Goal: Task Accomplishment & Management: Complete application form

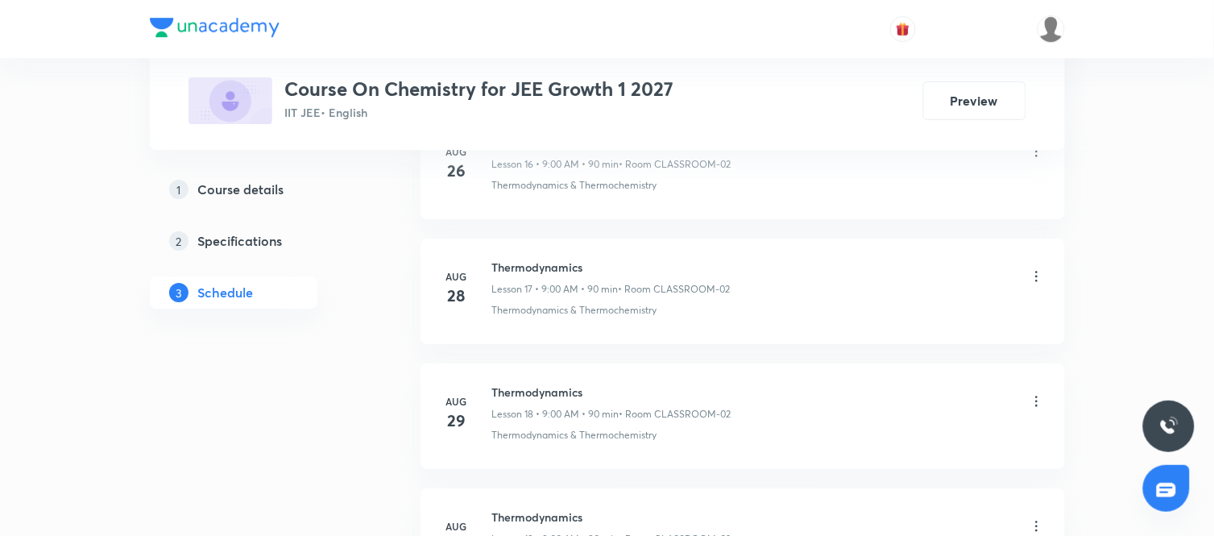
scroll to position [3131, 0]
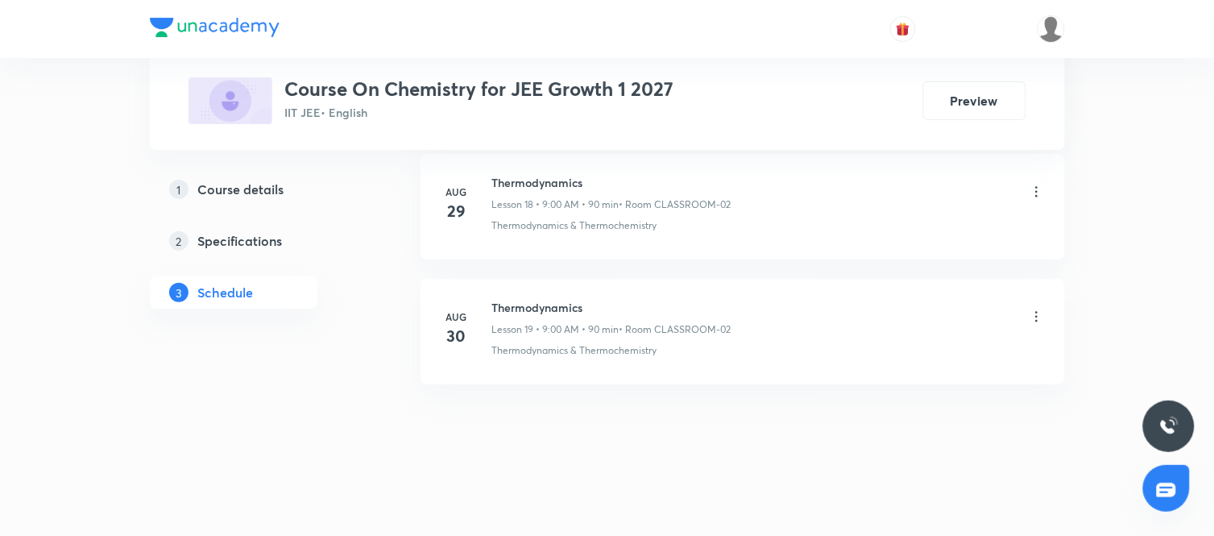
click at [552, 306] on h6 "Thermodynamics" at bounding box center [611, 307] width 239 height 17
copy h6 "Thermodynamics"
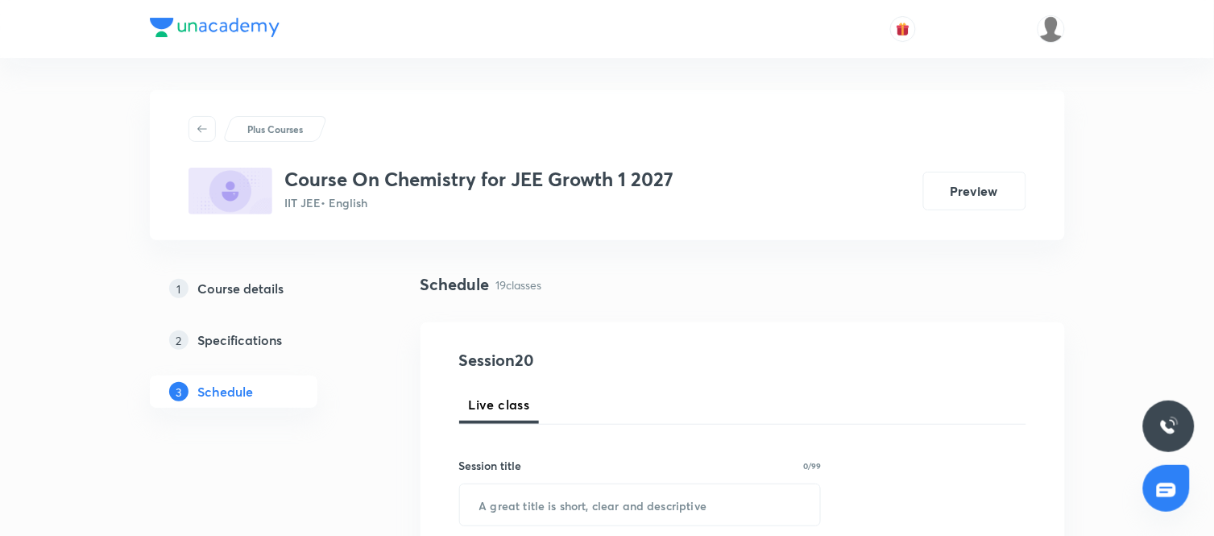
scroll to position [160, 0]
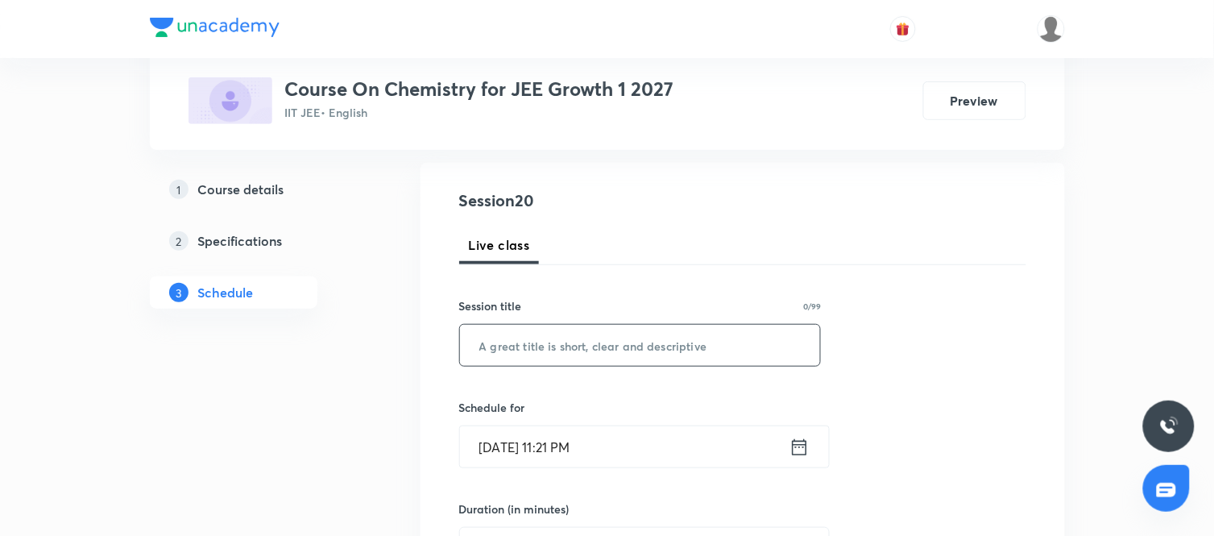
click at [548, 348] on input "text" at bounding box center [640, 345] width 361 height 41
paste input "Thermodynamics"
type input "Thermodynamics"
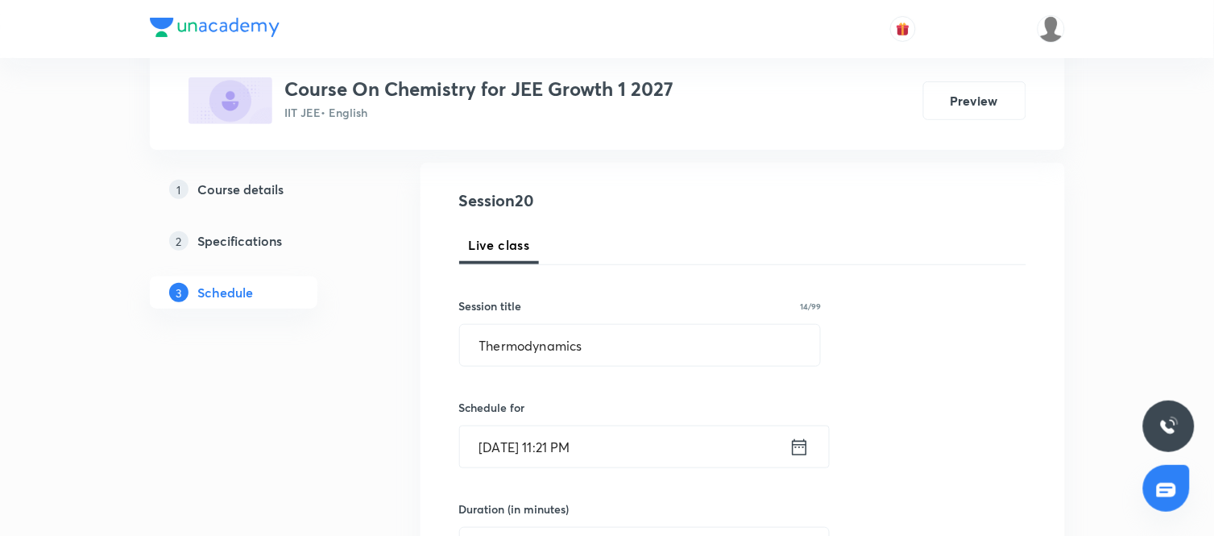
click at [796, 436] on icon at bounding box center [800, 447] width 20 height 23
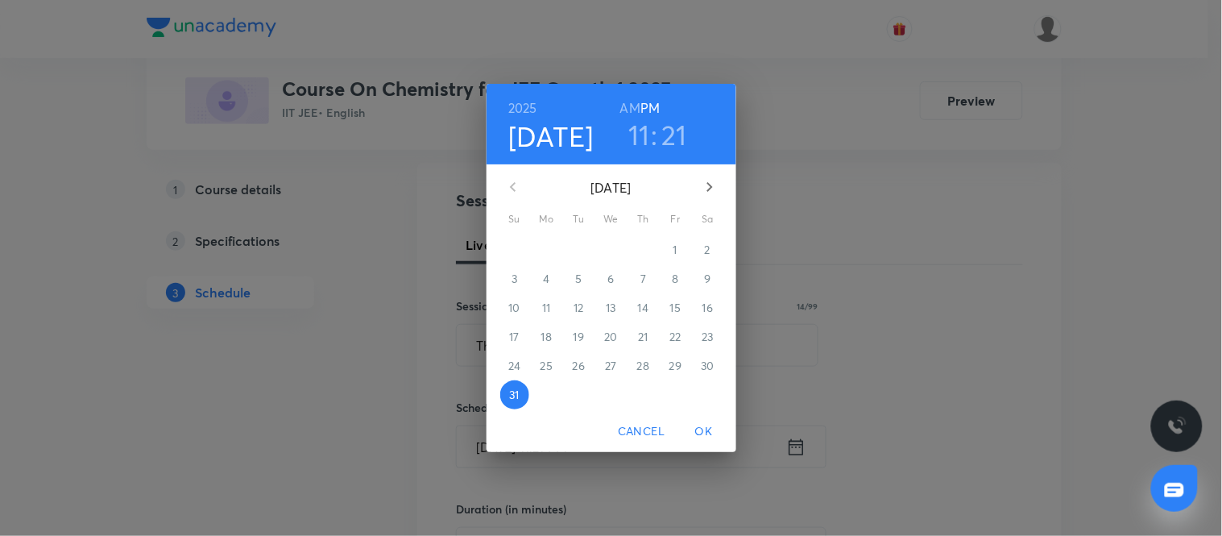
click at [708, 185] on icon "button" at bounding box center [709, 186] width 19 height 19
click at [557, 243] on span "1" at bounding box center [547, 250] width 29 height 16
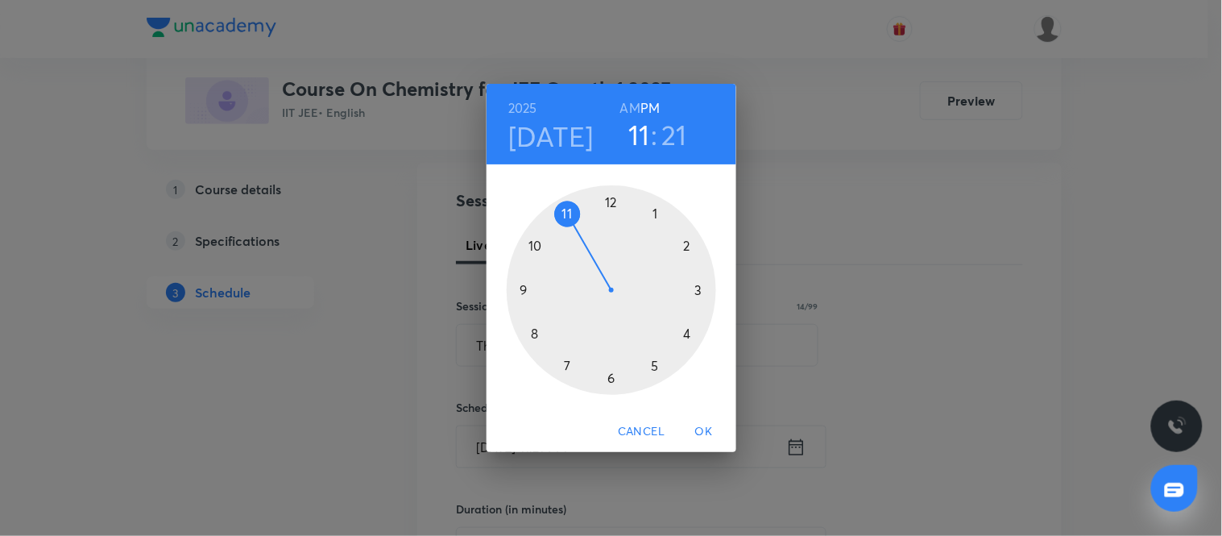
click at [525, 292] on div at bounding box center [612, 290] width 210 height 210
click at [632, 110] on h6 "AM" at bounding box center [630, 108] width 20 height 23
click at [610, 201] on div at bounding box center [612, 290] width 210 height 210
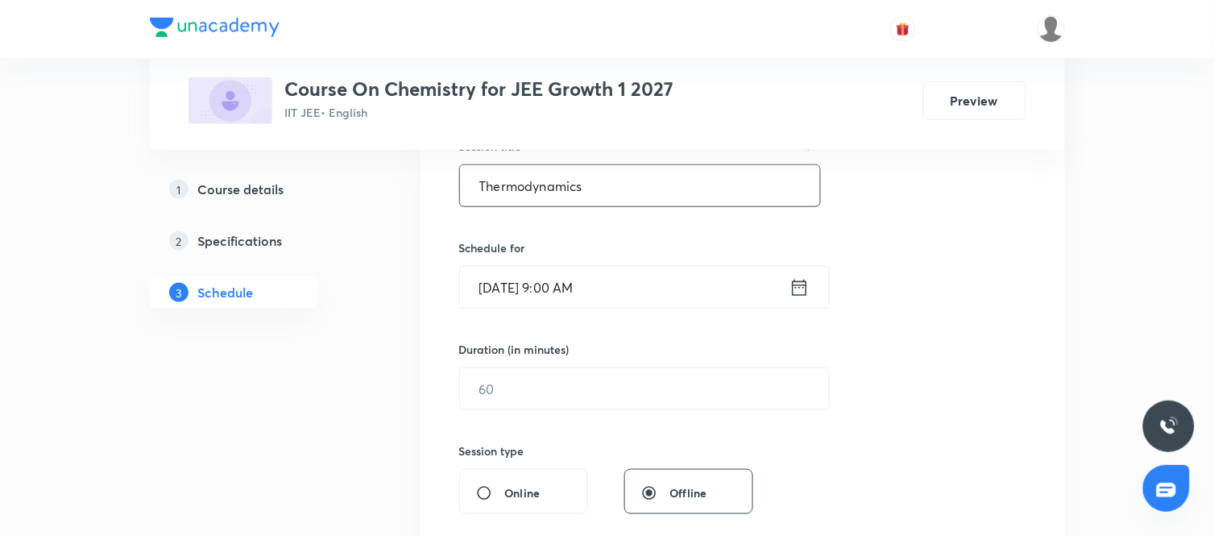
scroll to position [321, 0]
click at [589, 401] on input "text" at bounding box center [644, 387] width 369 height 41
type input "90"
click at [835, 417] on div "Session 20 Live class Session title 14/99 Thermodynamics ​ Schedule for Sep 1, …" at bounding box center [742, 405] width 567 height 757
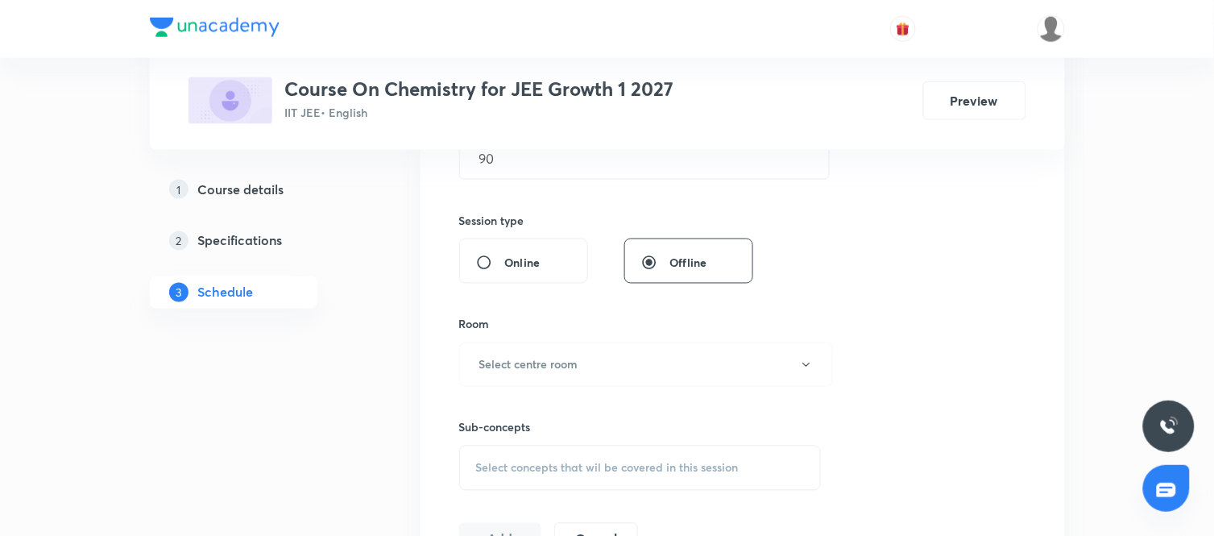
scroll to position [550, 0]
click at [590, 334] on div "Room Select centre room" at bounding box center [640, 350] width 363 height 71
click at [544, 366] on h6 "Select centre room" at bounding box center [528, 363] width 99 height 17
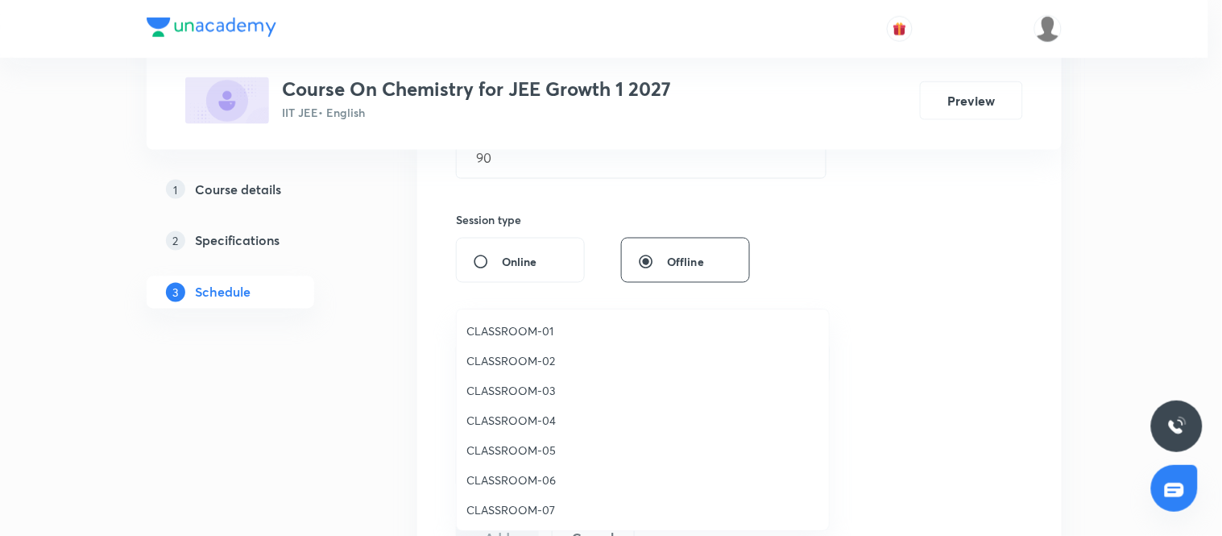
click at [535, 359] on span "CLASSROOM-02" at bounding box center [643, 360] width 353 height 17
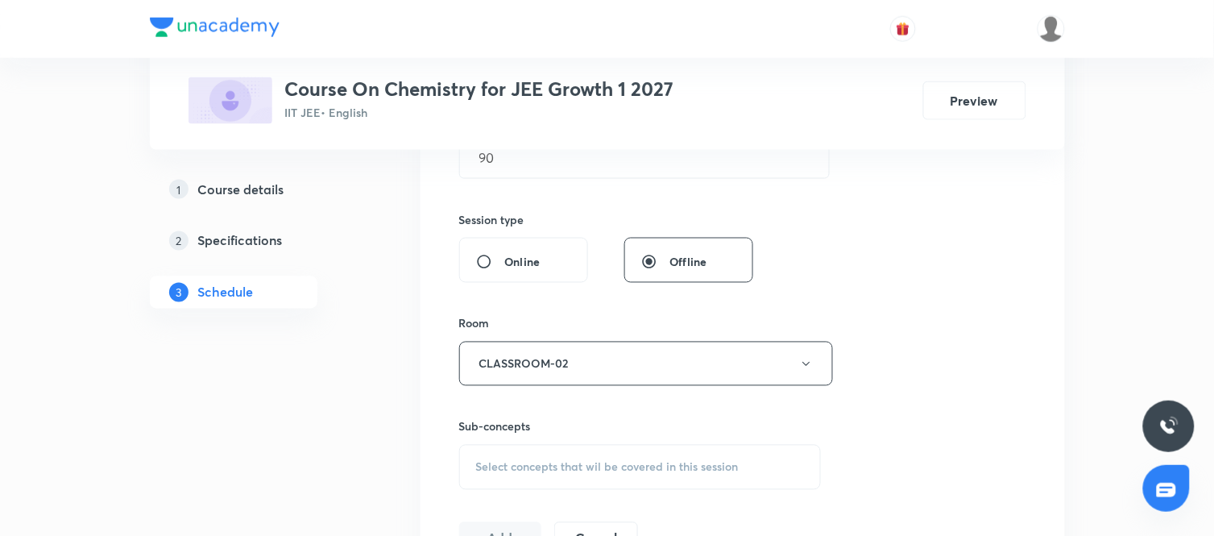
click at [719, 456] on div "Select concepts that wil be covered in this session" at bounding box center [640, 467] width 363 height 45
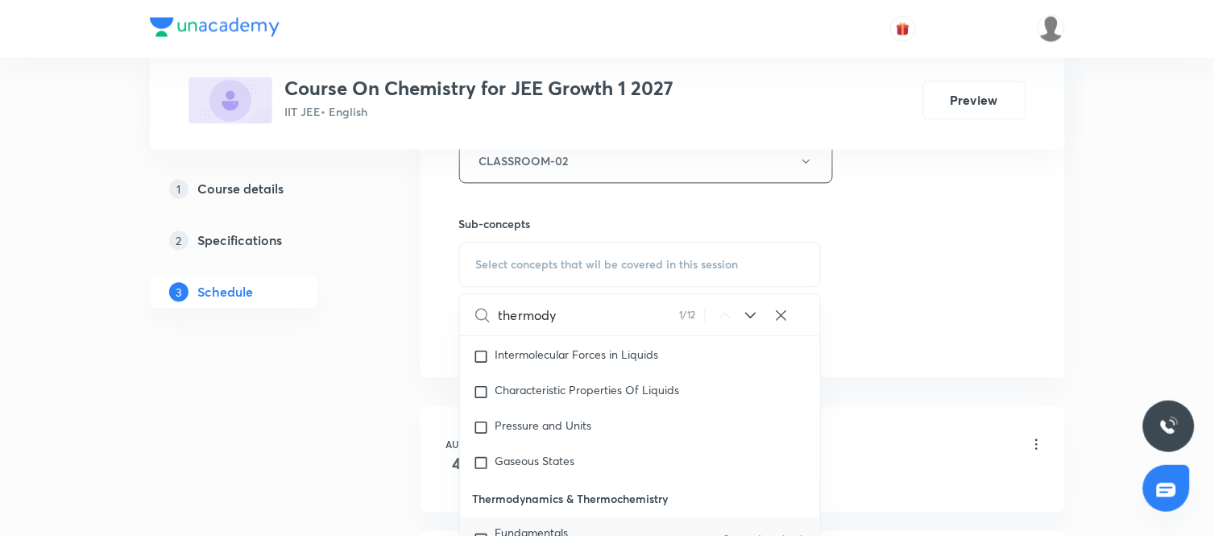
scroll to position [758, 0]
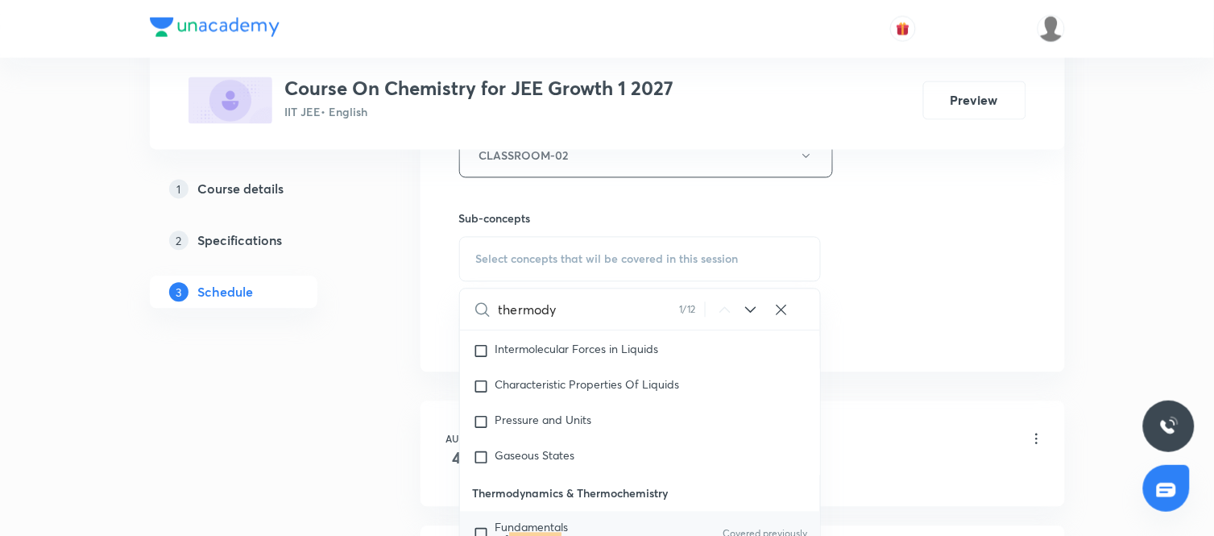
type input "thermody"
drag, startPoint x: 907, startPoint y: 352, endPoint x: 846, endPoint y: 391, distance: 71.8
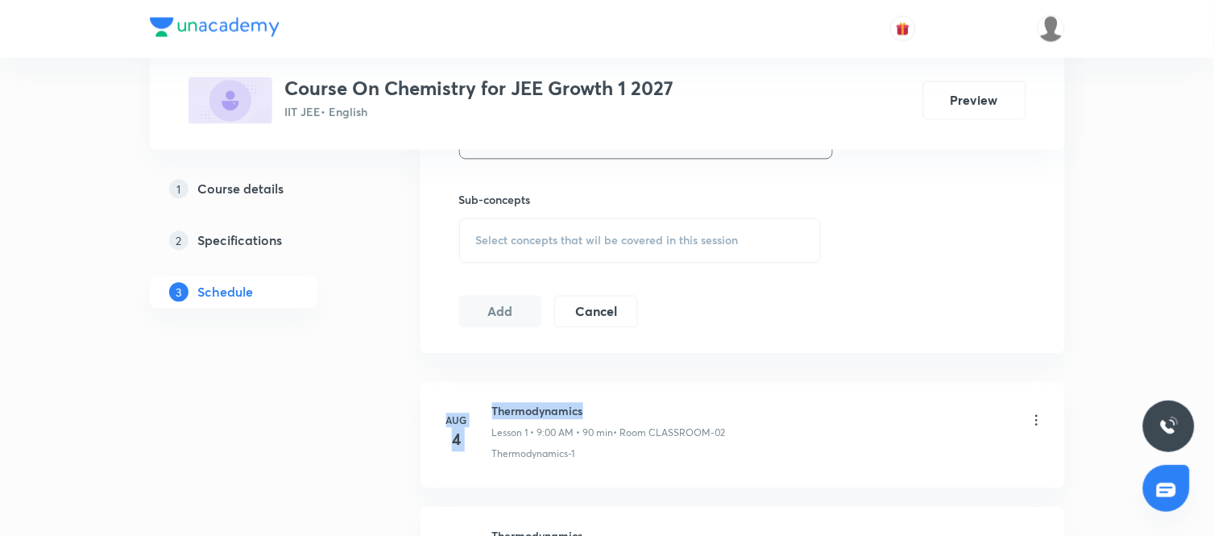
scroll to position [771, 0]
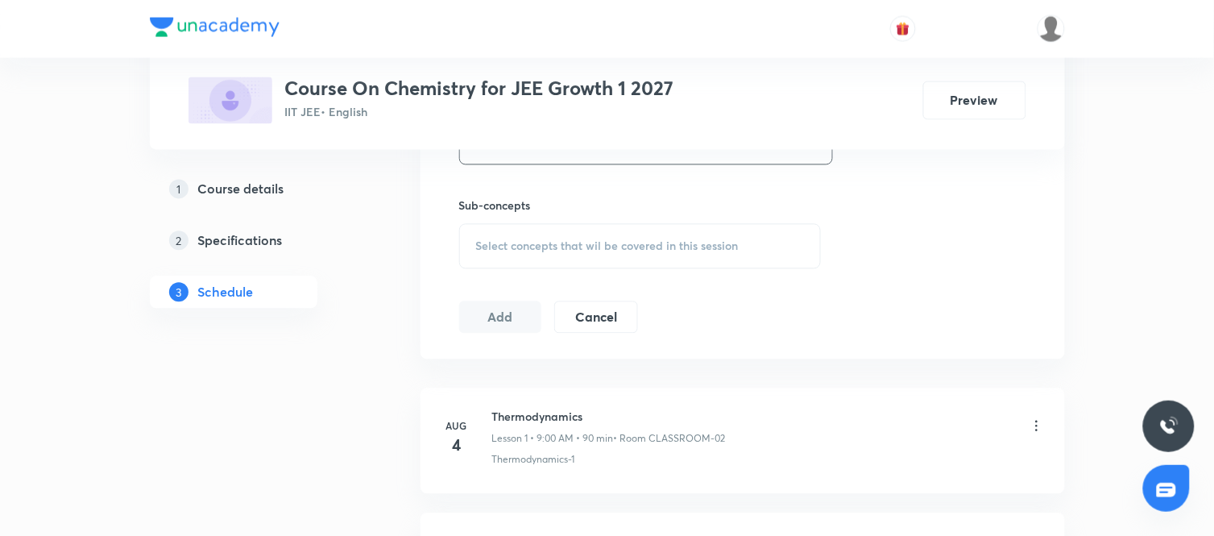
click at [585, 242] on span "Select concepts that wil be covered in this session" at bounding box center [607, 246] width 263 height 13
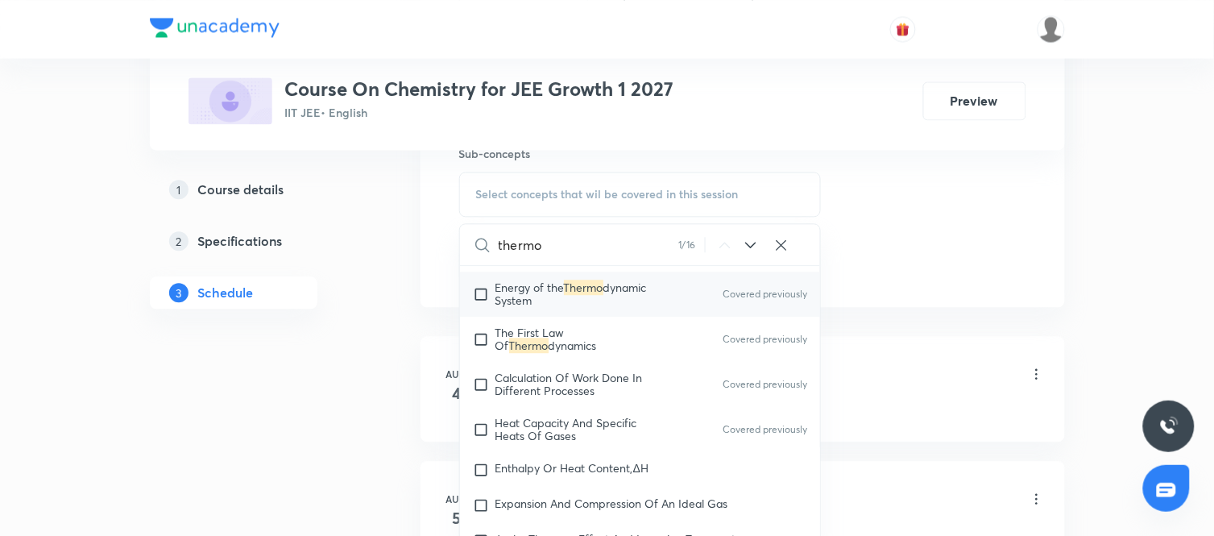
scroll to position [2687, 0]
type input "thermo"
click at [591, 461] on div "Enthalpy Or Heat Content,ΔH" at bounding box center [640, 468] width 361 height 35
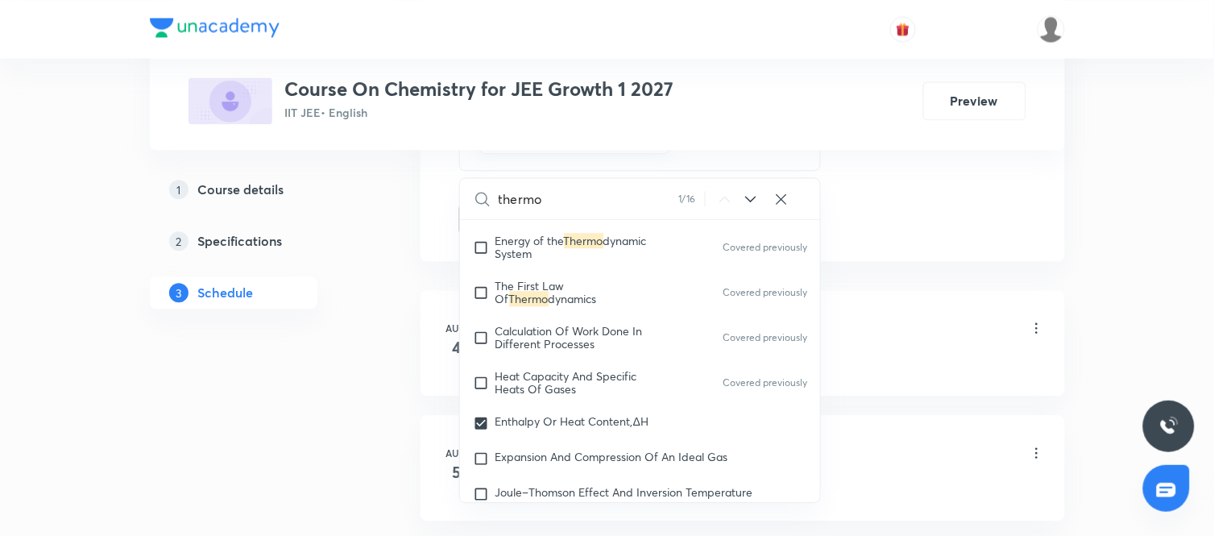
scroll to position [903, 0]
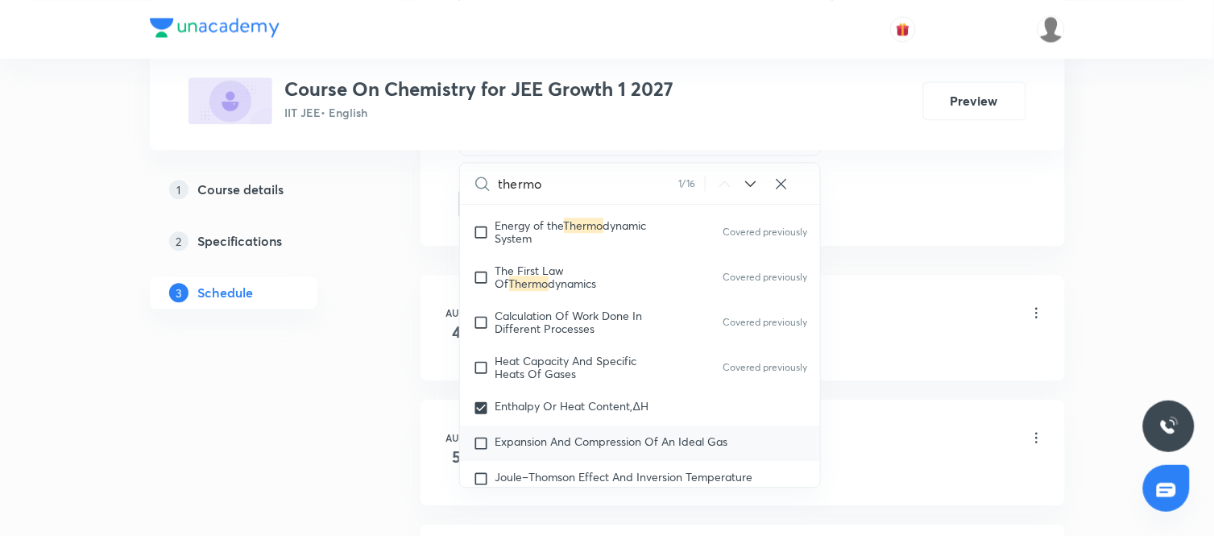
click at [565, 447] on span "Expansion And Compression Of An Ideal Gas" at bounding box center [612, 441] width 233 height 15
checkbox input "true"
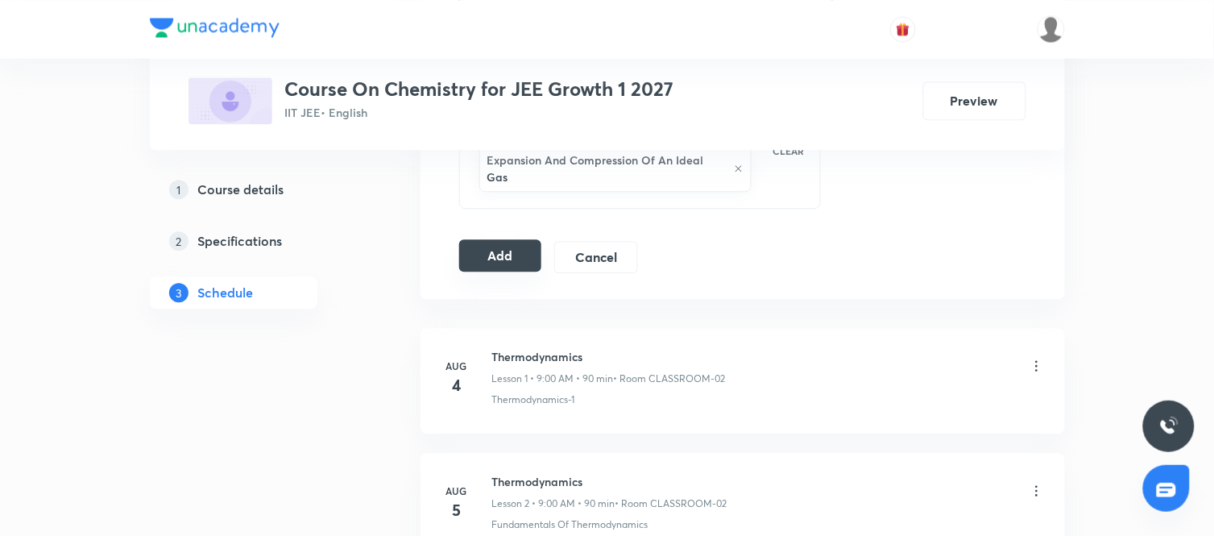
click at [510, 239] on button "Add" at bounding box center [500, 255] width 83 height 32
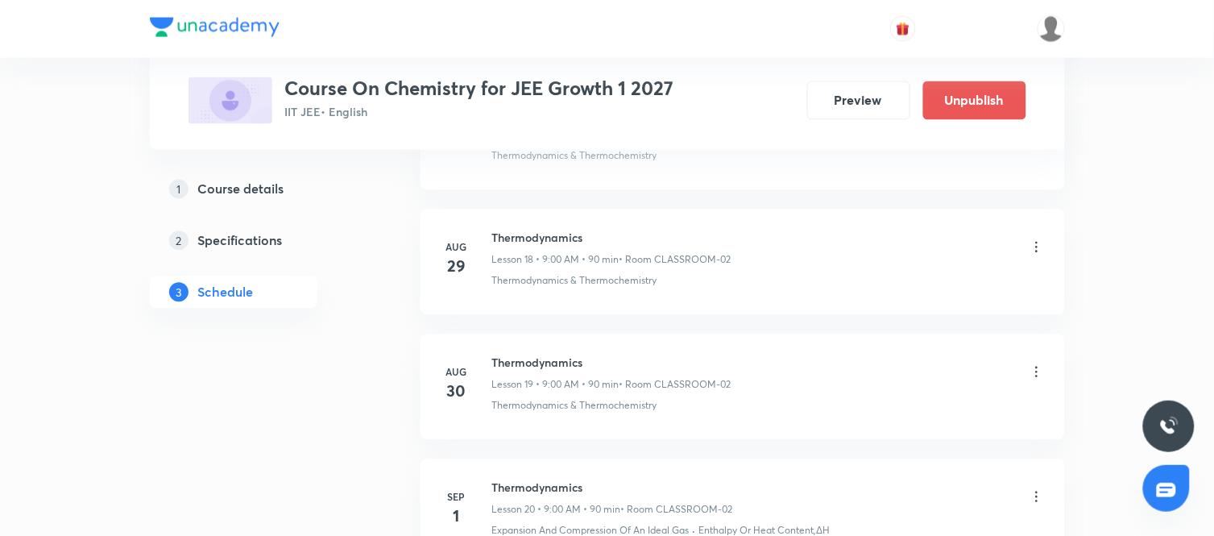
scroll to position [2516, 0]
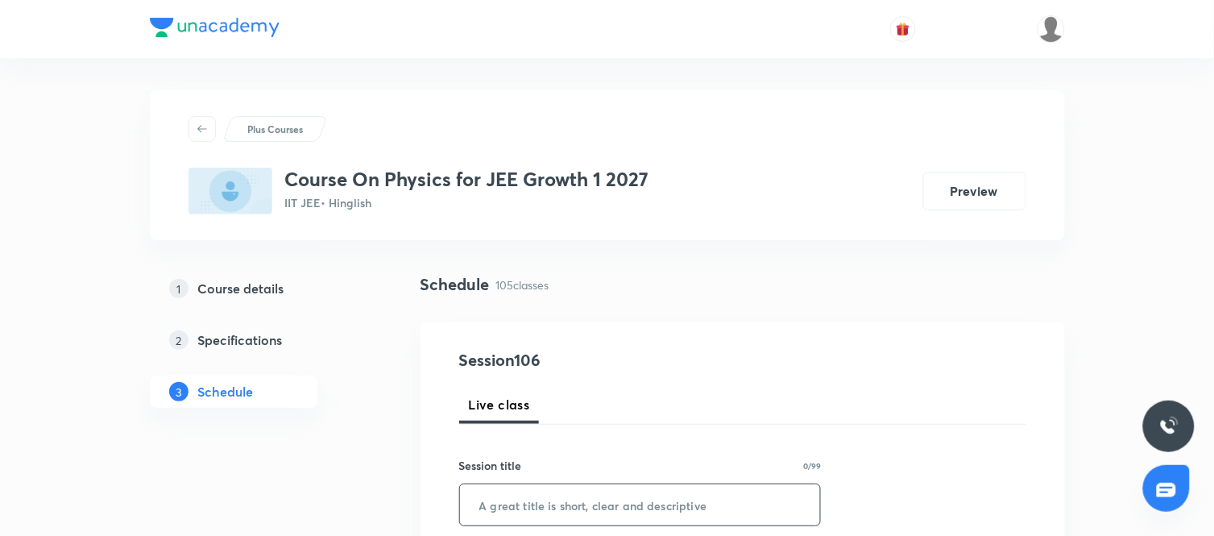
click at [522, 492] on input "text" at bounding box center [640, 504] width 361 height 41
type input "Rotational Motion"
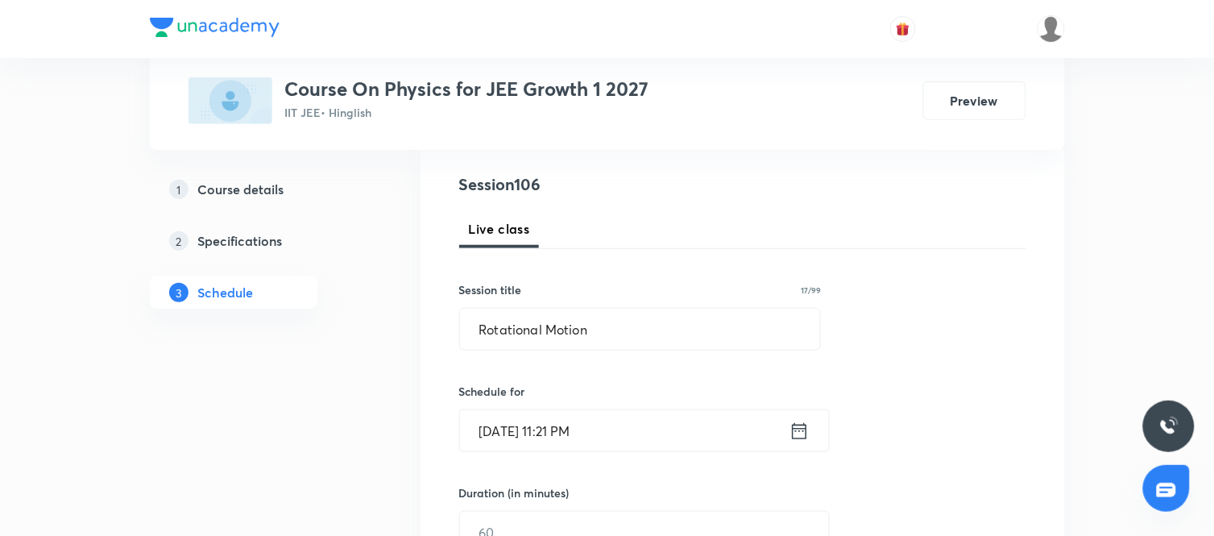
scroll to position [177, 0]
click at [796, 429] on icon at bounding box center [800, 429] width 20 height 23
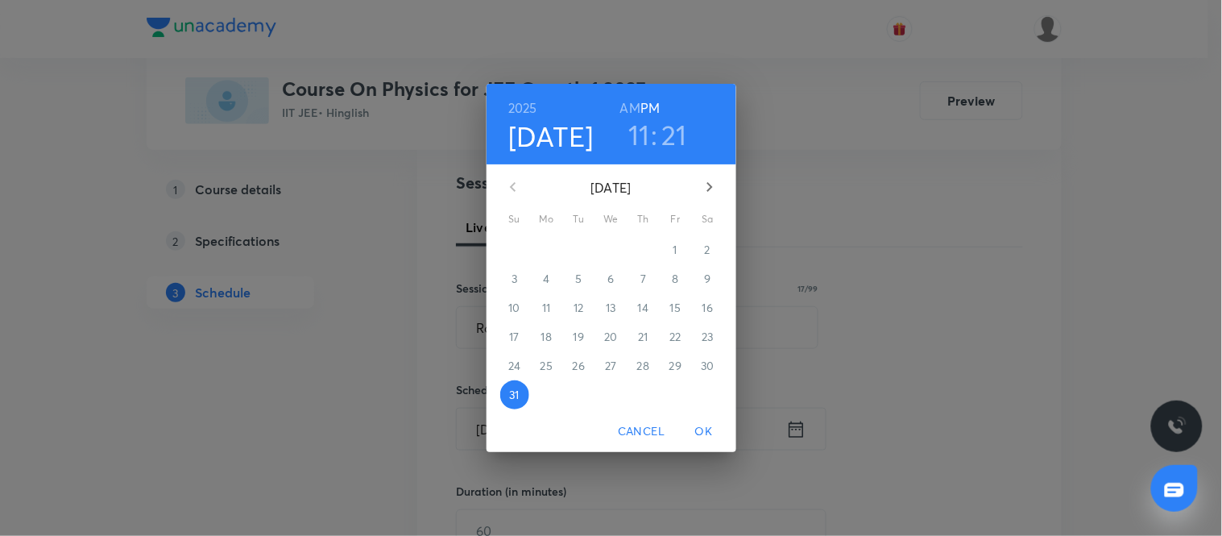
click at [715, 191] on icon "button" at bounding box center [709, 186] width 19 height 19
click at [553, 251] on span "1" at bounding box center [547, 250] width 29 height 16
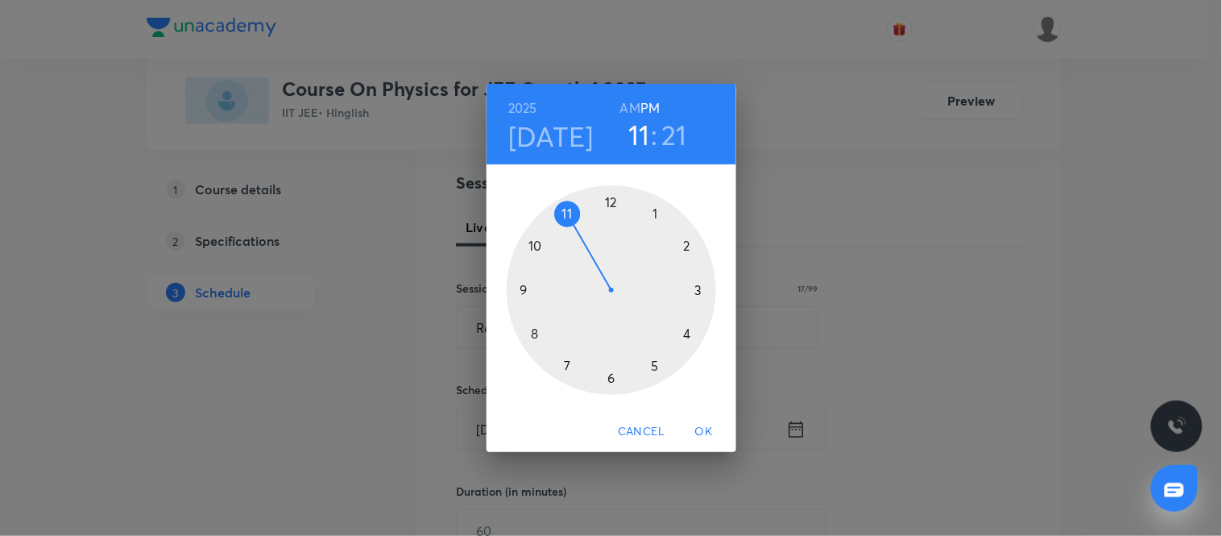
click at [629, 108] on h6 "AM" at bounding box center [630, 108] width 20 height 23
click at [534, 244] on div at bounding box center [612, 290] width 210 height 210
click at [520, 288] on div at bounding box center [612, 290] width 210 height 210
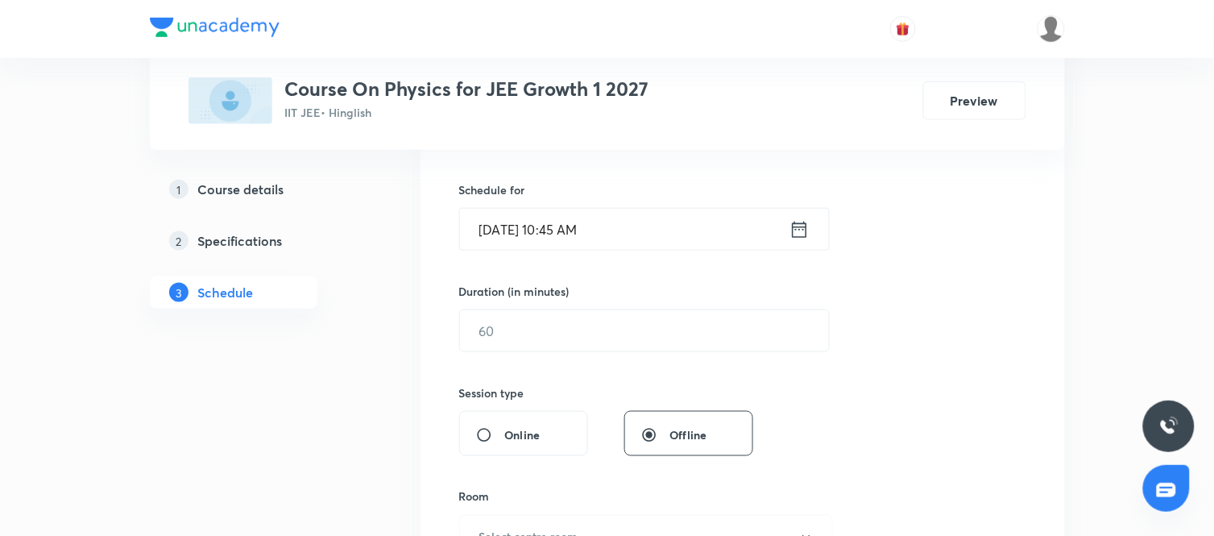
scroll to position [380, 0]
click at [594, 343] on input "text" at bounding box center [644, 328] width 369 height 41
type input "90"
click at [831, 367] on div "Session 106 Live class Session title 17/99 Rotational Motion ​ Schedule for Sep…" at bounding box center [742, 347] width 567 height 757
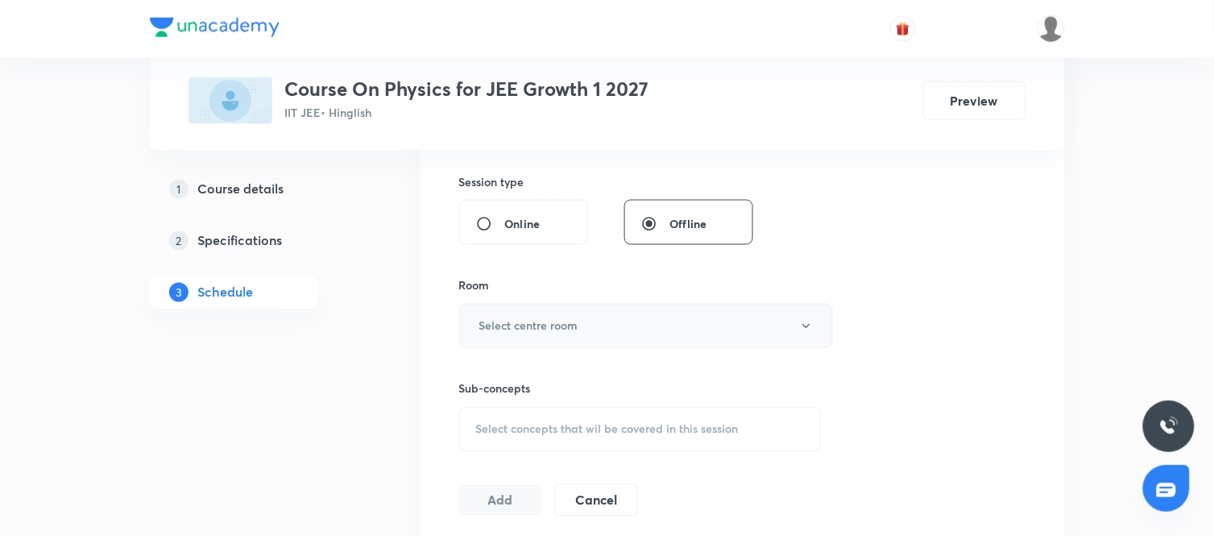
scroll to position [589, 0]
click at [638, 335] on button "Select centre room" at bounding box center [646, 325] width 374 height 44
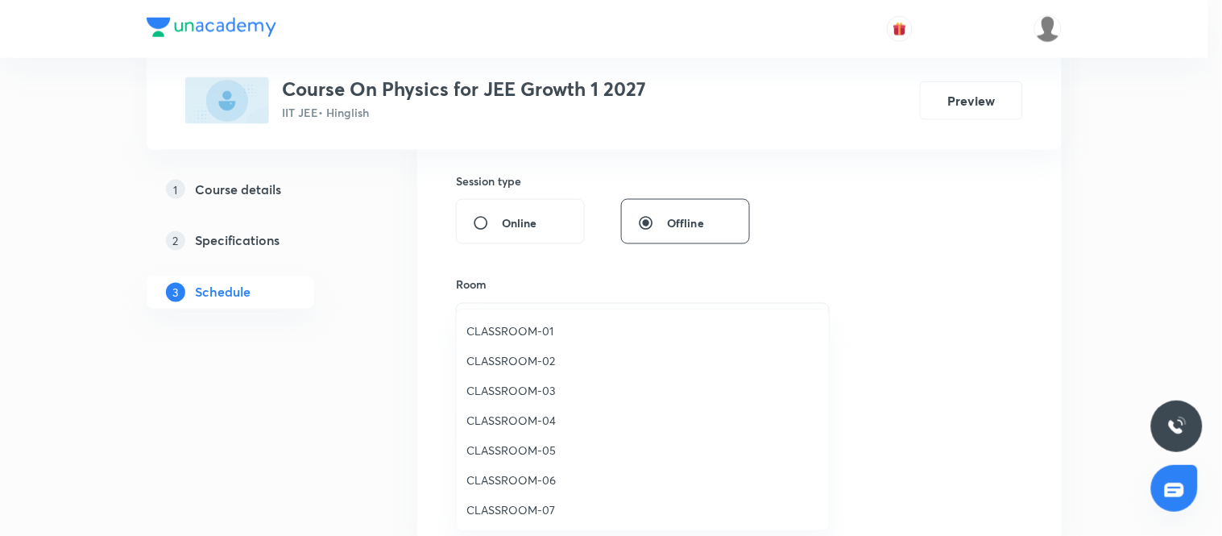
click at [524, 355] on span "CLASSROOM-02" at bounding box center [643, 360] width 353 height 17
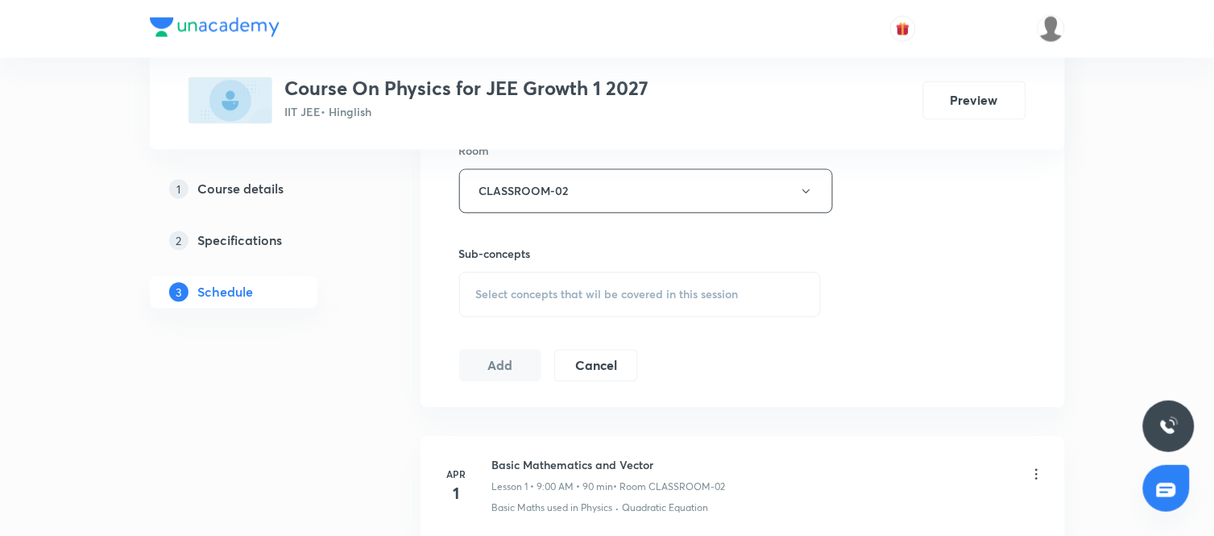
scroll to position [724, 0]
click at [659, 284] on div "Select concepts that wil be covered in this session" at bounding box center [640, 294] width 363 height 45
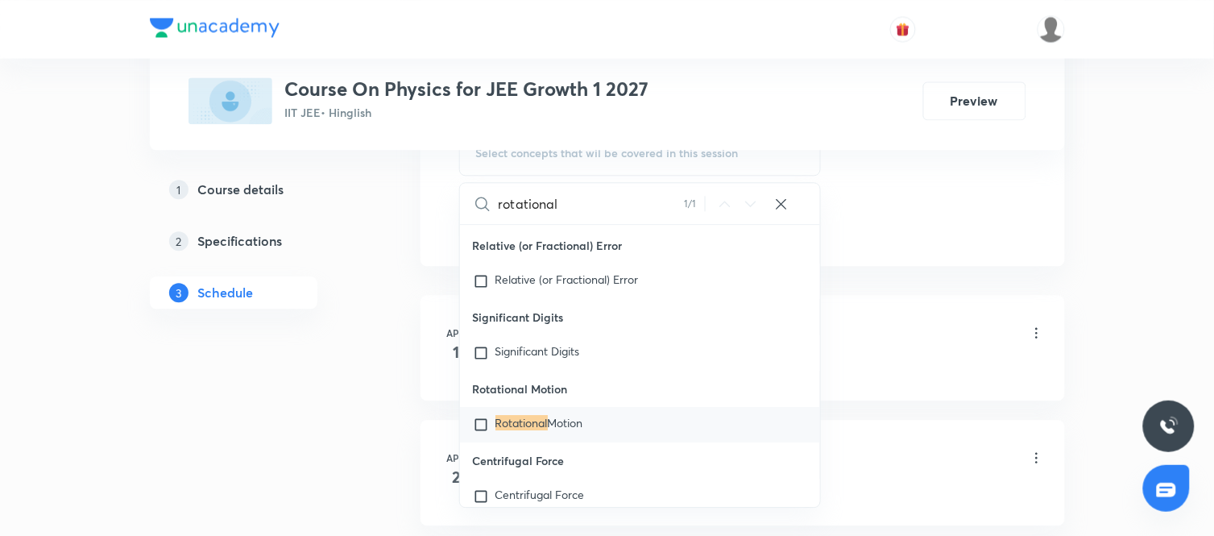
scroll to position [865, 0]
type input "rotational"
click at [562, 429] on span "Motion" at bounding box center [565, 421] width 35 height 15
checkbox input "true"
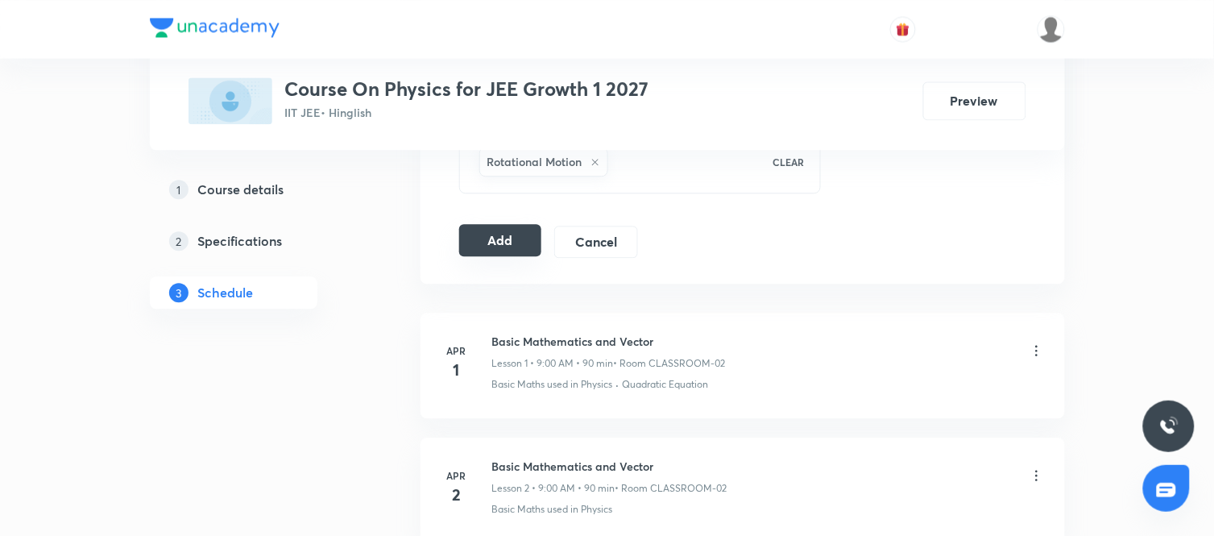
click at [512, 250] on button "Add" at bounding box center [500, 240] width 83 height 32
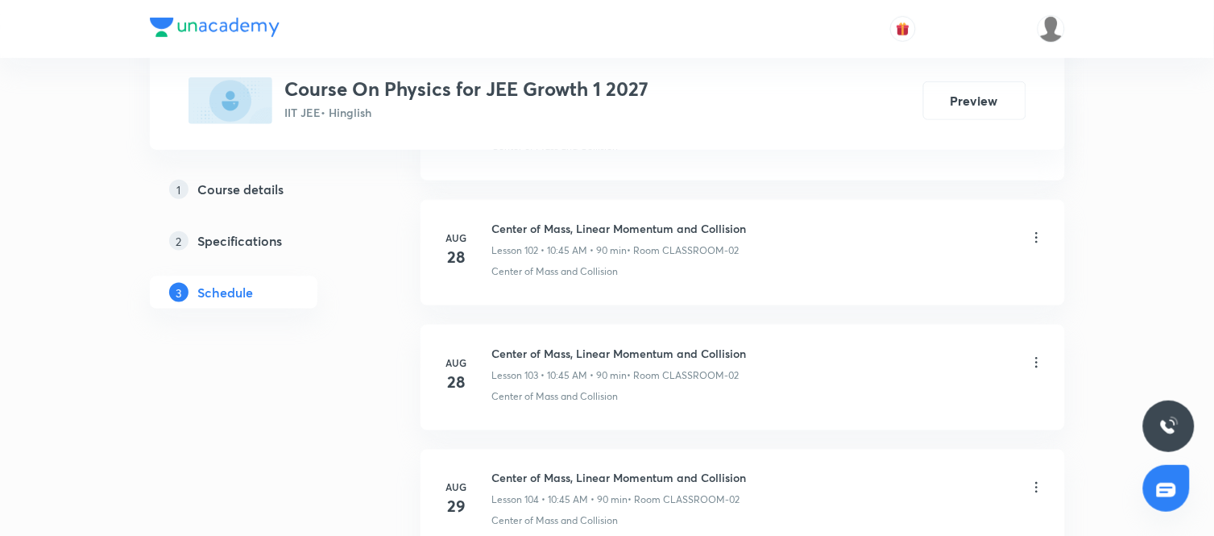
scroll to position [13145, 0]
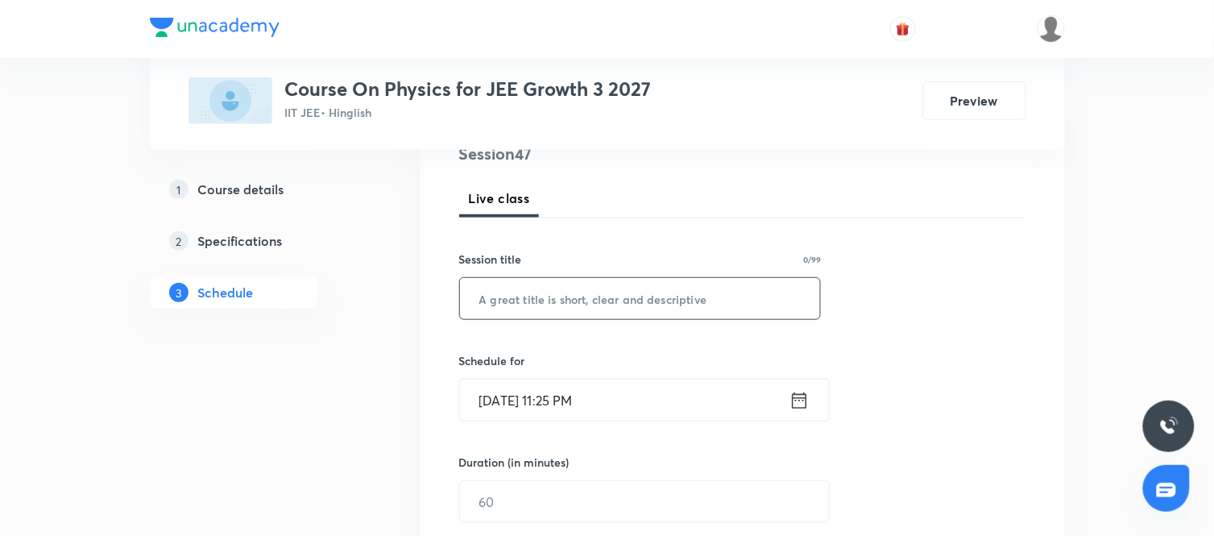
scroll to position [207, 0]
click at [608, 298] on input "text" at bounding box center [640, 297] width 361 height 41
type input "N"
paste input "GZ4KTSU7"
type input "G"
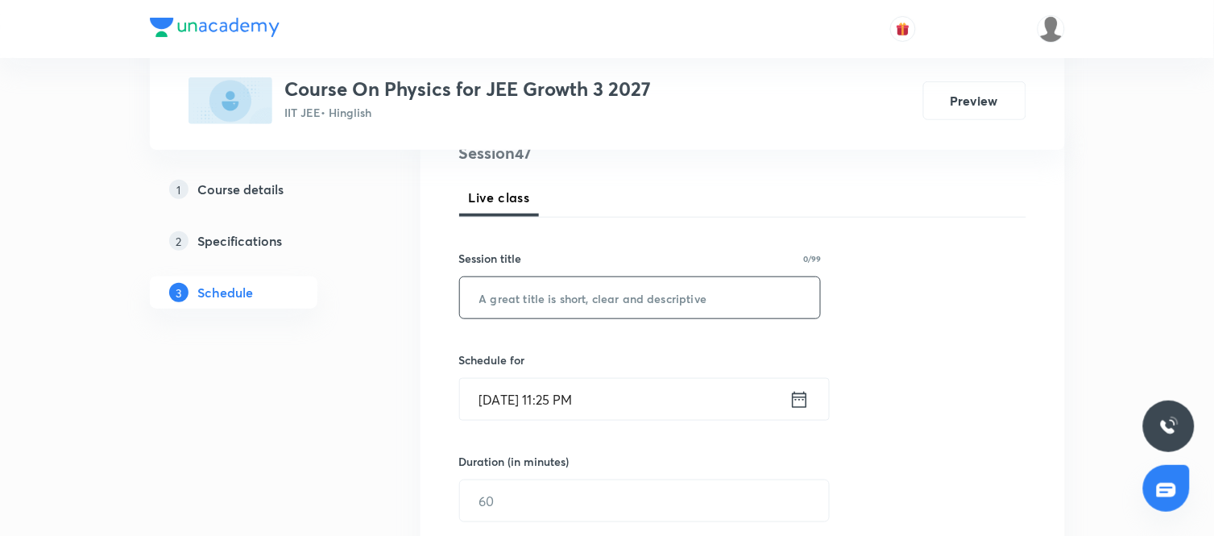
click at [648, 300] on input "text" at bounding box center [640, 297] width 361 height 41
paste input "Newton's Law of Motion and Friction"
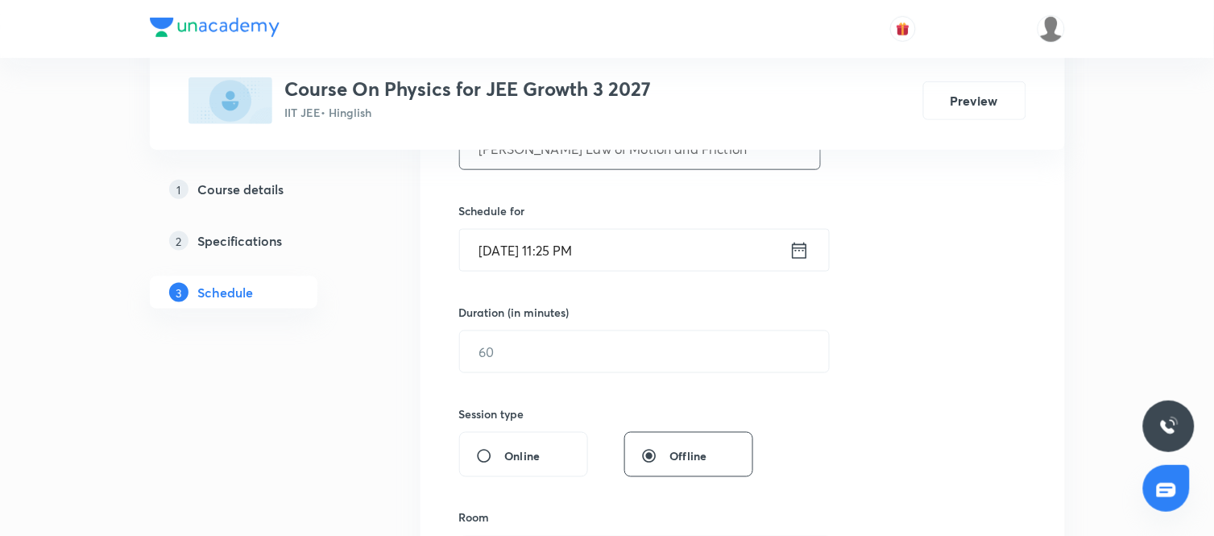
scroll to position [360, 0]
type input "Newton's Law of Motion and Friction"
click at [810, 242] on div "Aug 31, 2025, 11:25 PM ​" at bounding box center [644, 246] width 371 height 43
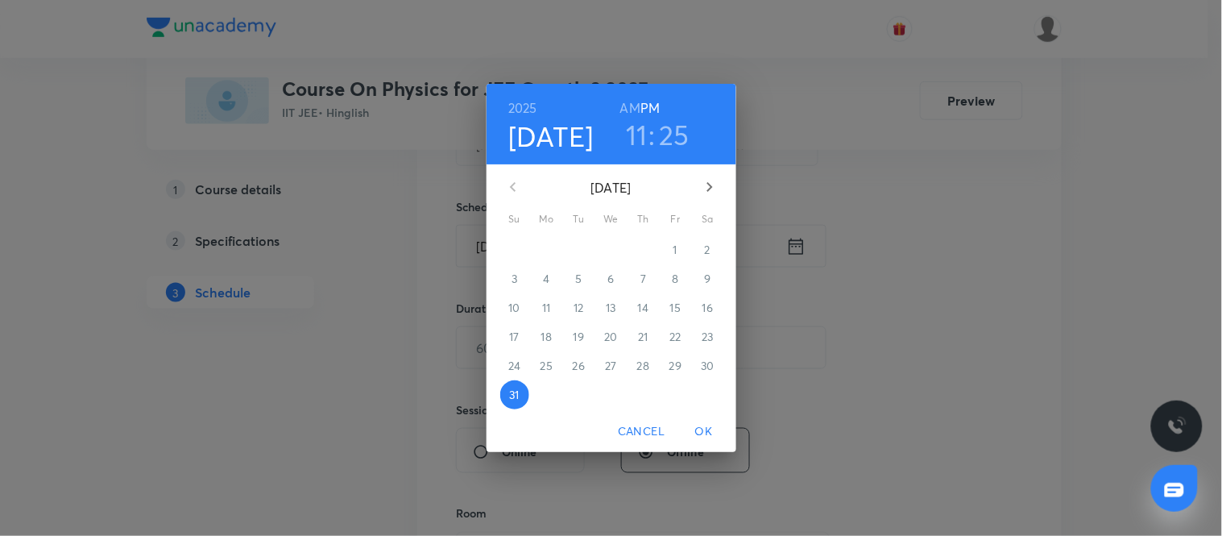
click at [715, 182] on icon "button" at bounding box center [709, 186] width 19 height 19
click at [554, 247] on span "1" at bounding box center [547, 250] width 29 height 16
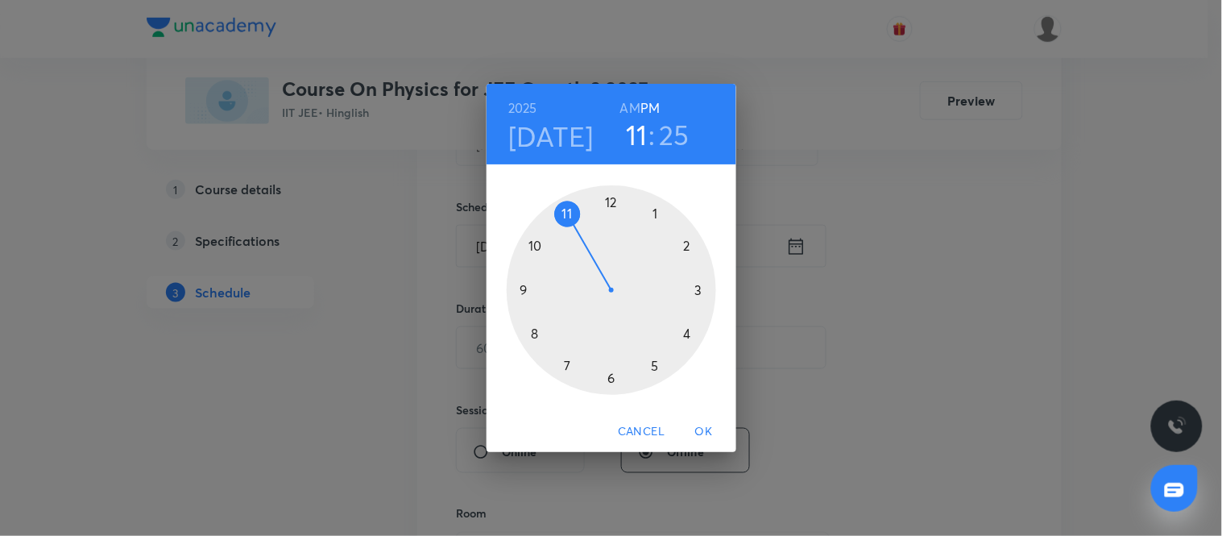
click at [686, 244] on div at bounding box center [612, 290] width 210 height 210
click at [608, 376] on div at bounding box center [612, 290] width 210 height 210
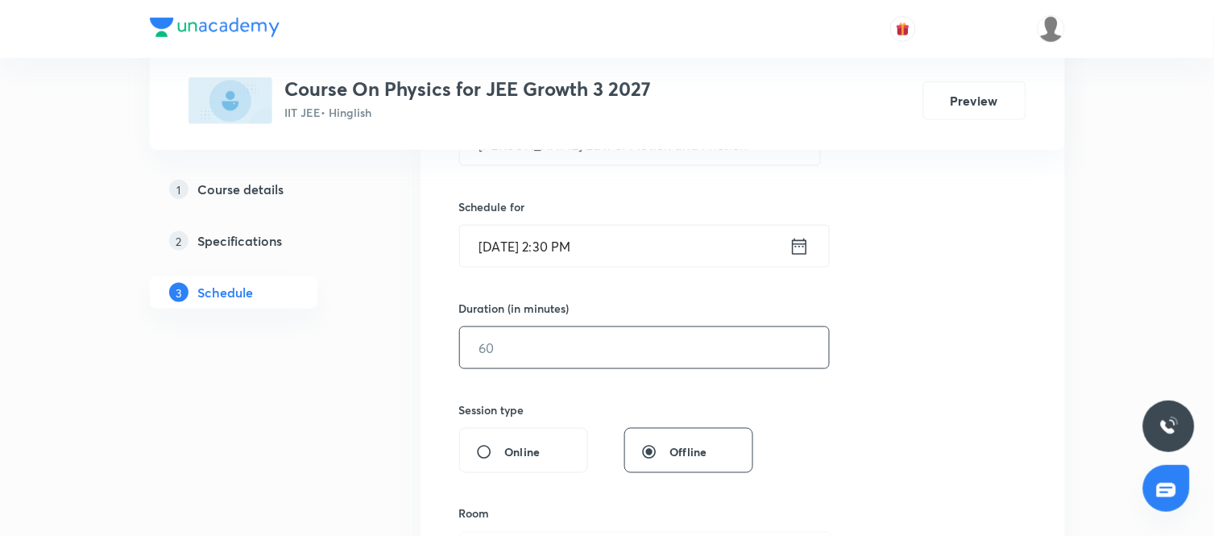
click at [649, 343] on input "text" at bounding box center [644, 347] width 369 height 41
type input "90"
click at [811, 454] on div "Session 47 Live class Session title 35/99 Newton's Law of Motion and Friction ​…" at bounding box center [742, 366] width 567 height 757
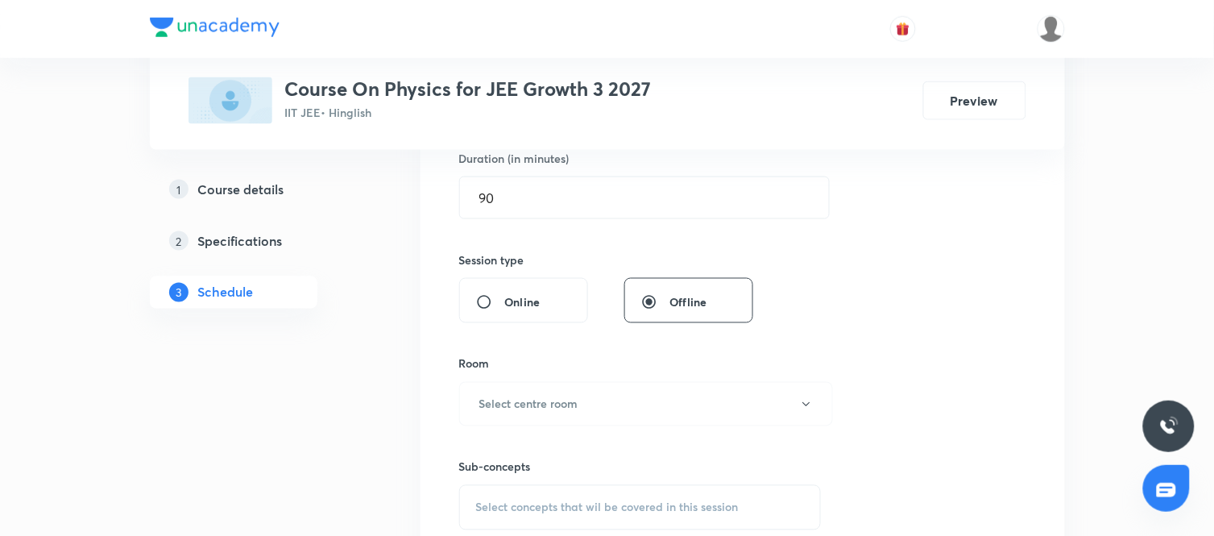
scroll to position [511, 0]
click at [691, 405] on button "Select centre room" at bounding box center [646, 403] width 374 height 44
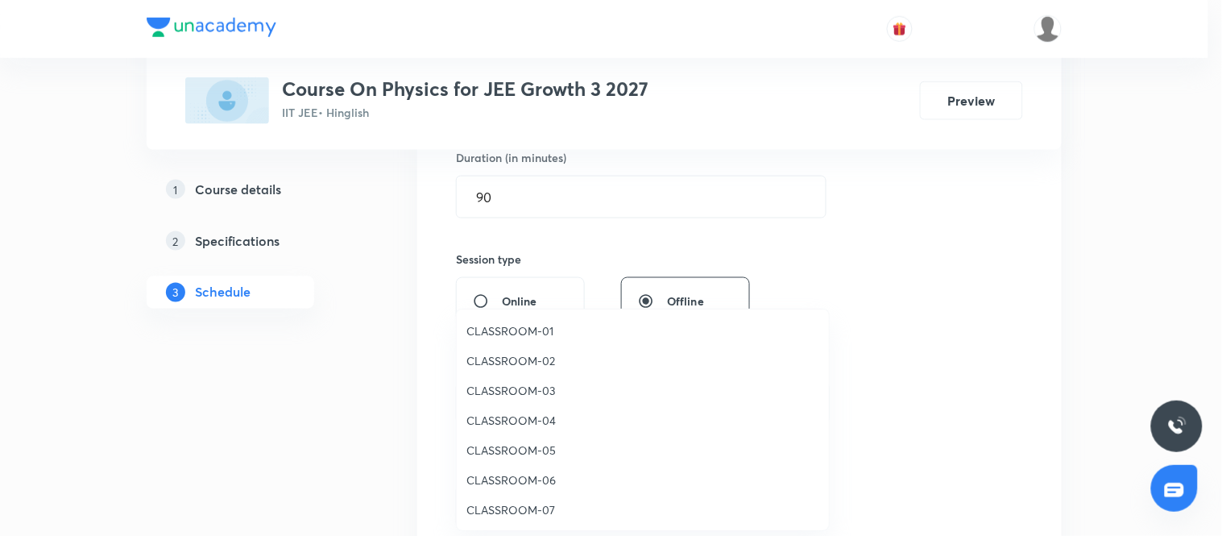
click at [520, 326] on span "CLASSROOM-01" at bounding box center [643, 330] width 353 height 17
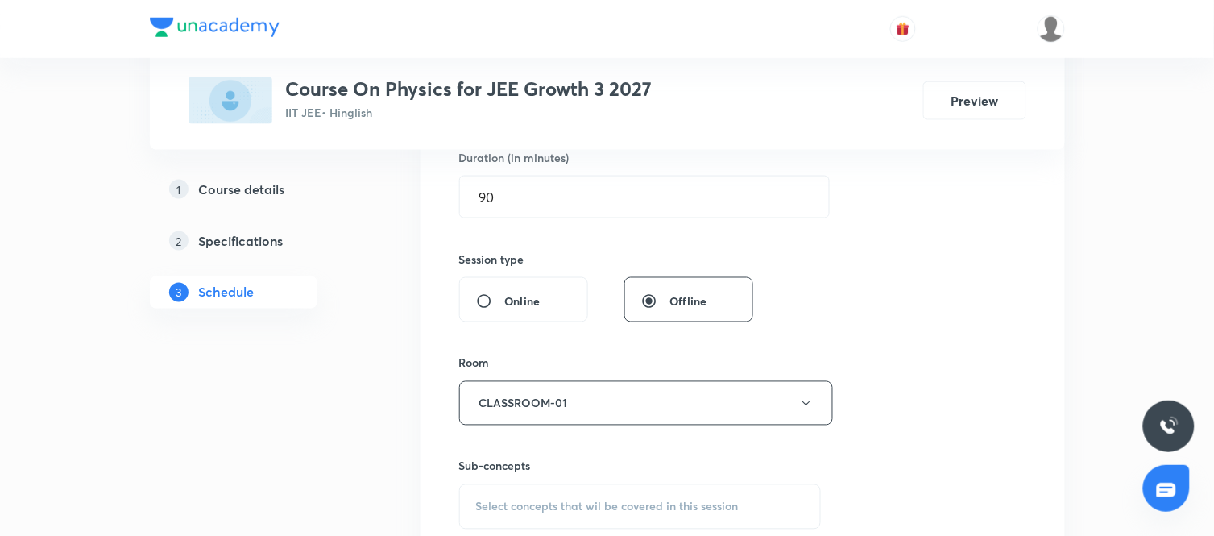
scroll to position [649, 0]
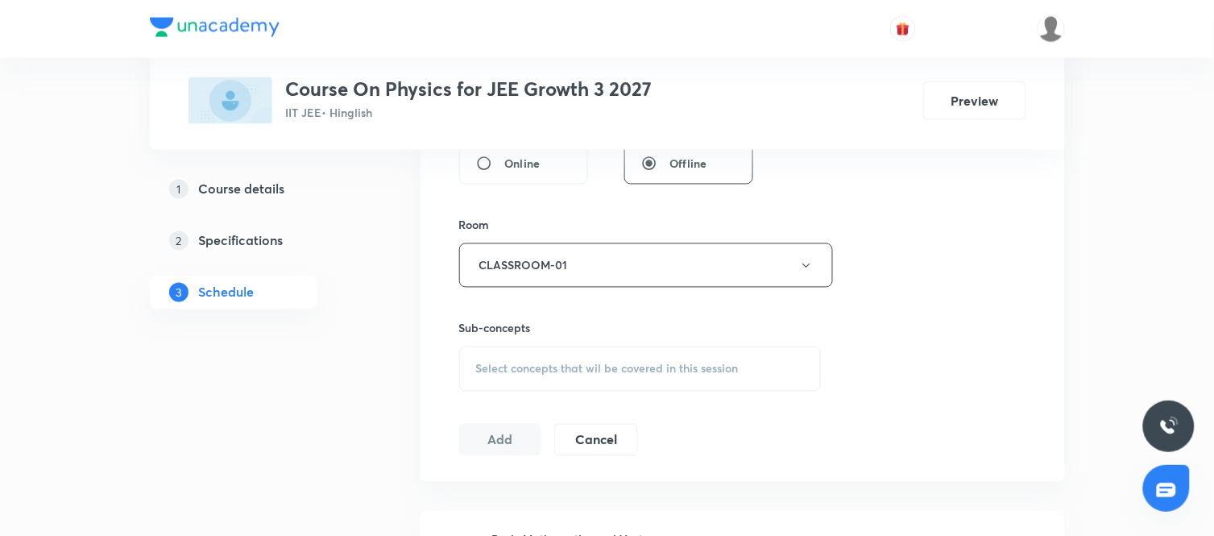
click at [612, 369] on span "Select concepts that wil be covered in this session" at bounding box center [607, 369] width 263 height 13
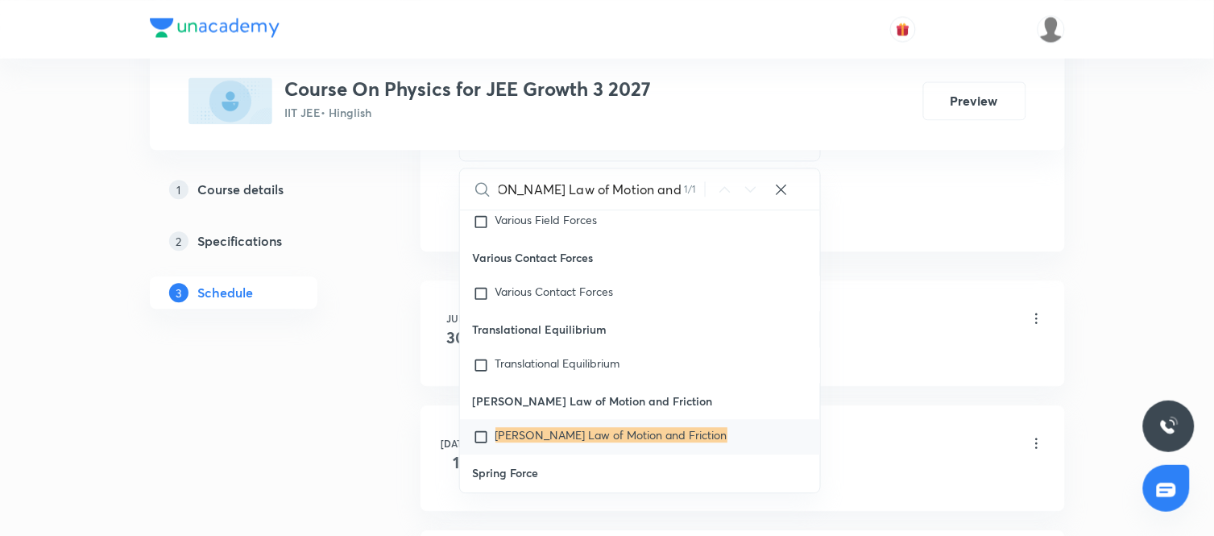
scroll to position [882, 0]
type input "[PERSON_NAME] Law of Motion and Friction"
click at [677, 425] on mark "Newton's Law of Motion and Friction" at bounding box center [612, 432] width 232 height 15
checkbox input "true"
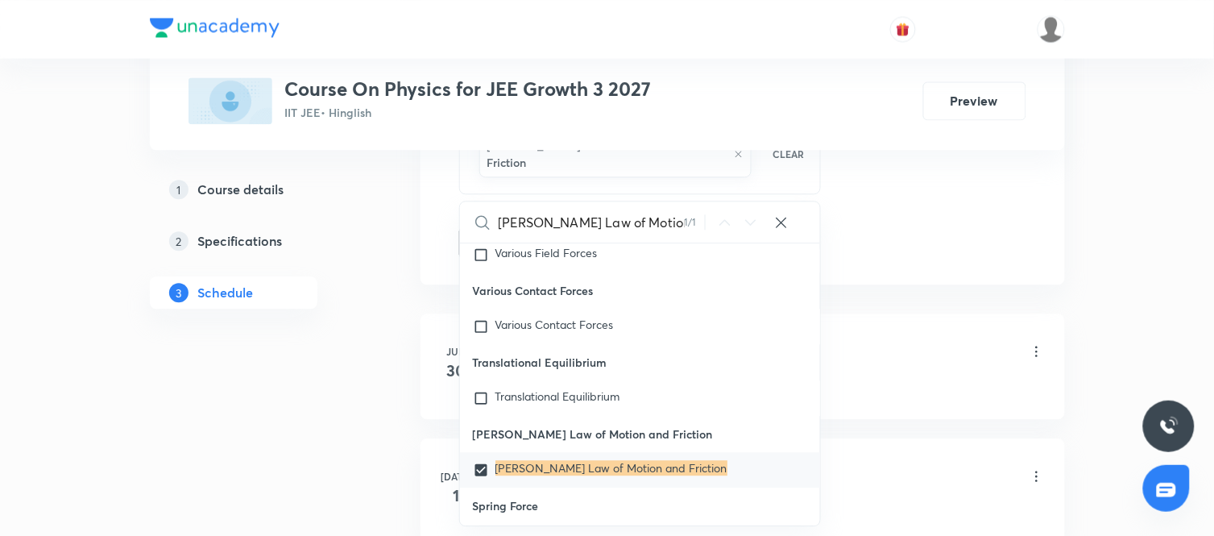
click at [423, 356] on li "Jun 30 Basic Mathematics and Vector Lesson 1 • 2:15 PM • 90 min • Room CLASSROO…" at bounding box center [743, 366] width 645 height 106
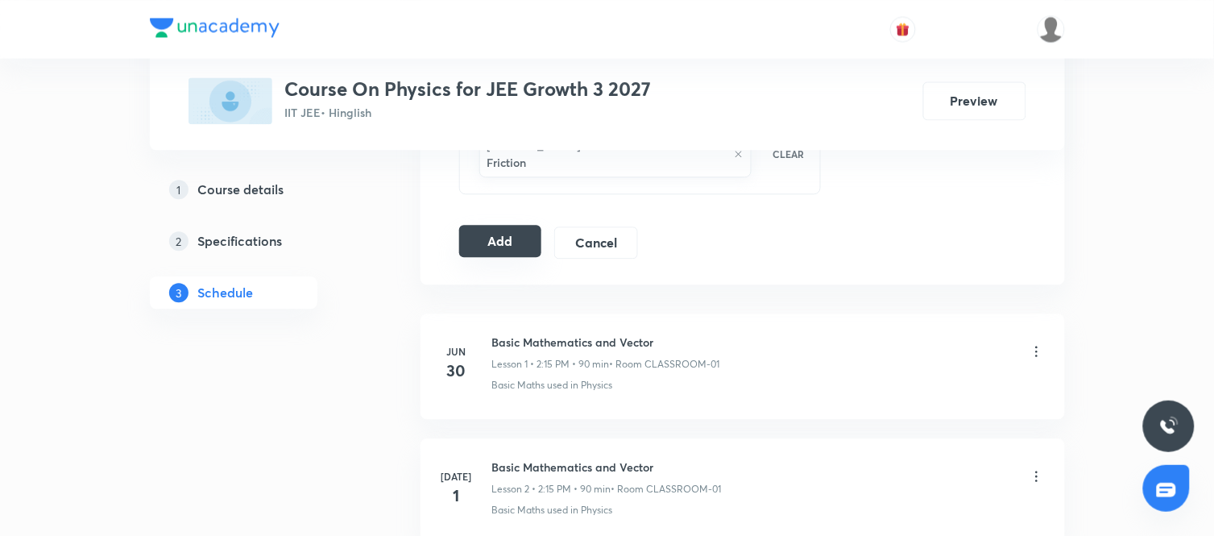
click at [500, 225] on button "Add" at bounding box center [500, 241] width 83 height 32
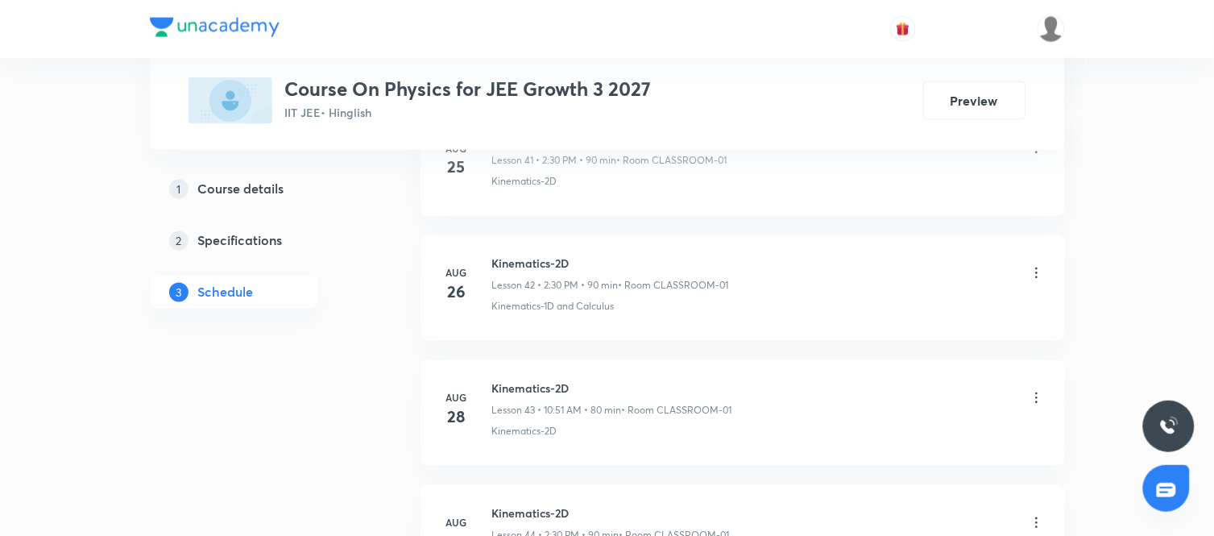
scroll to position [5767, 0]
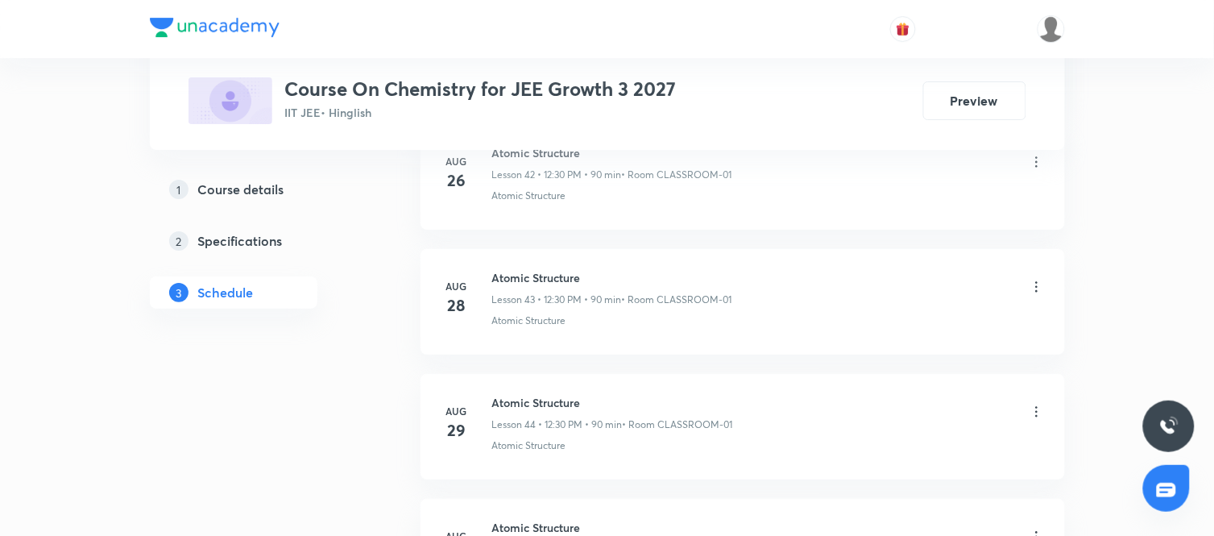
scroll to position [6385, 0]
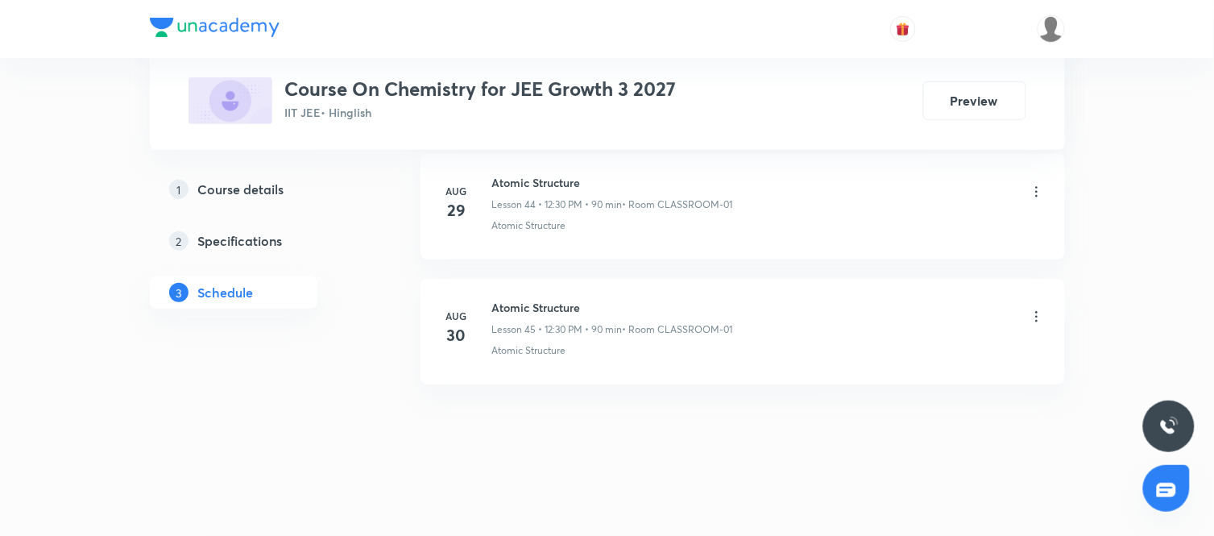
click at [530, 309] on h6 "Atomic Structure" at bounding box center [612, 307] width 241 height 17
copy h6 "Atomic Structure"
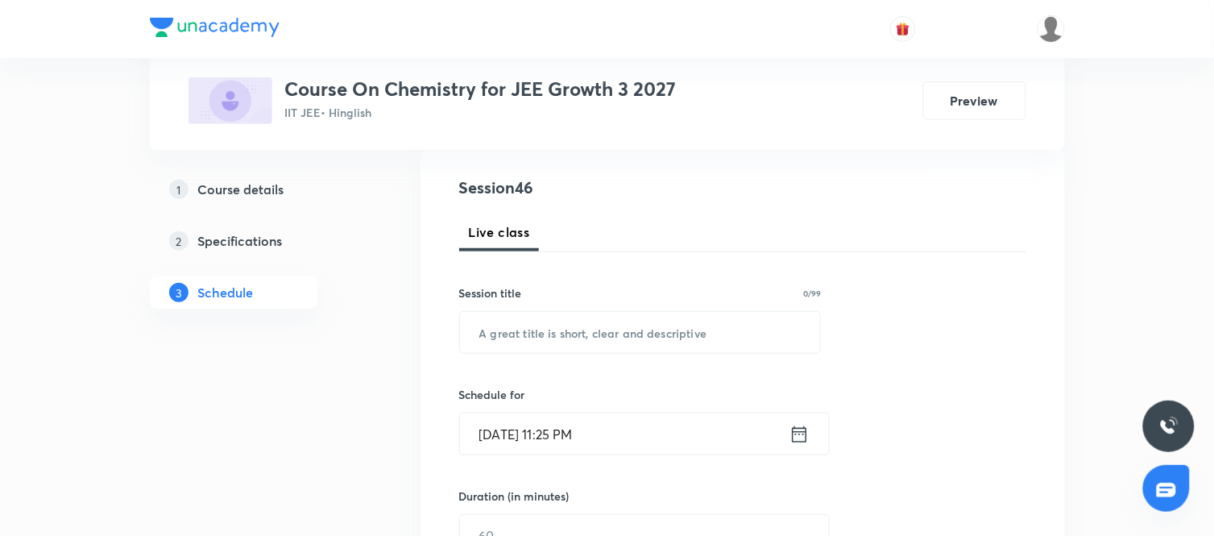
scroll to position [173, 0]
click at [524, 318] on input "text" at bounding box center [640, 331] width 361 height 41
paste input "Atomic Structure"
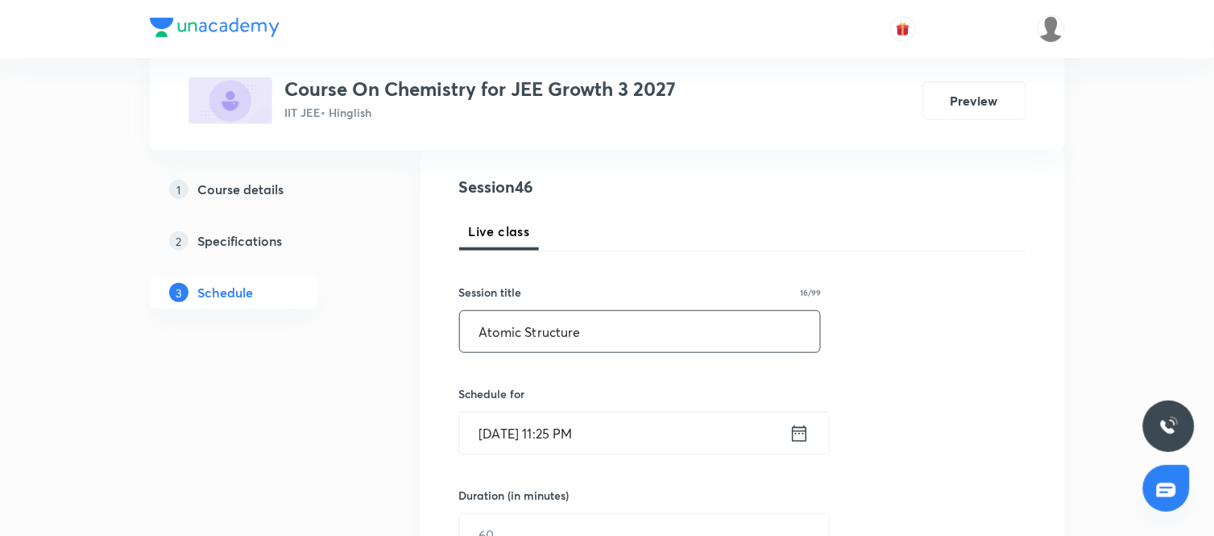
type input "Atomic Structure"
click at [803, 437] on icon at bounding box center [800, 433] width 20 height 23
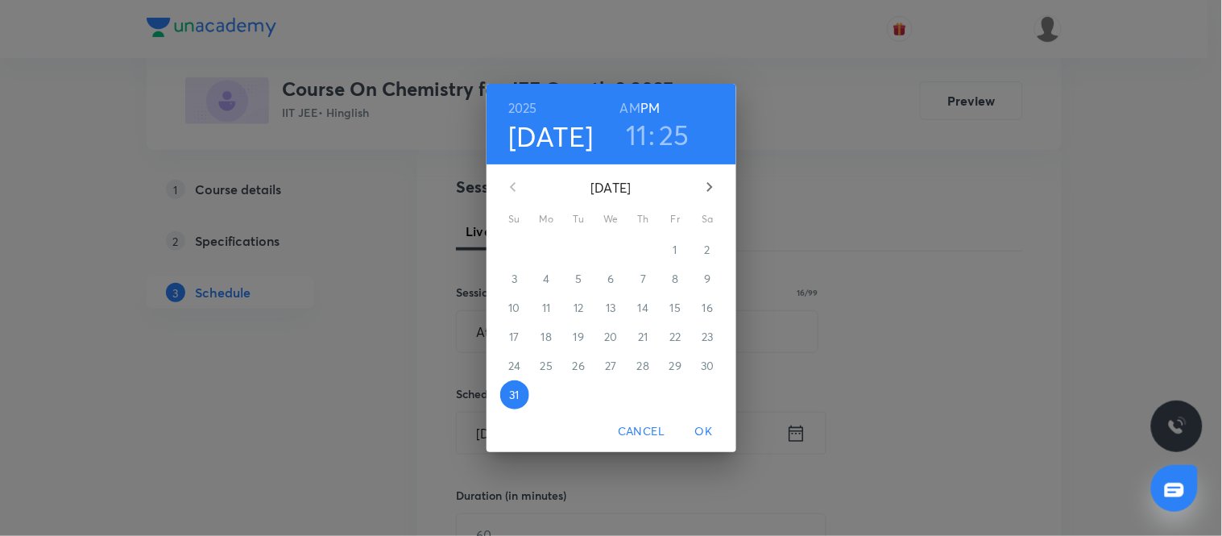
click at [715, 196] on icon "button" at bounding box center [709, 186] width 19 height 19
click at [554, 248] on span "1" at bounding box center [547, 250] width 29 height 16
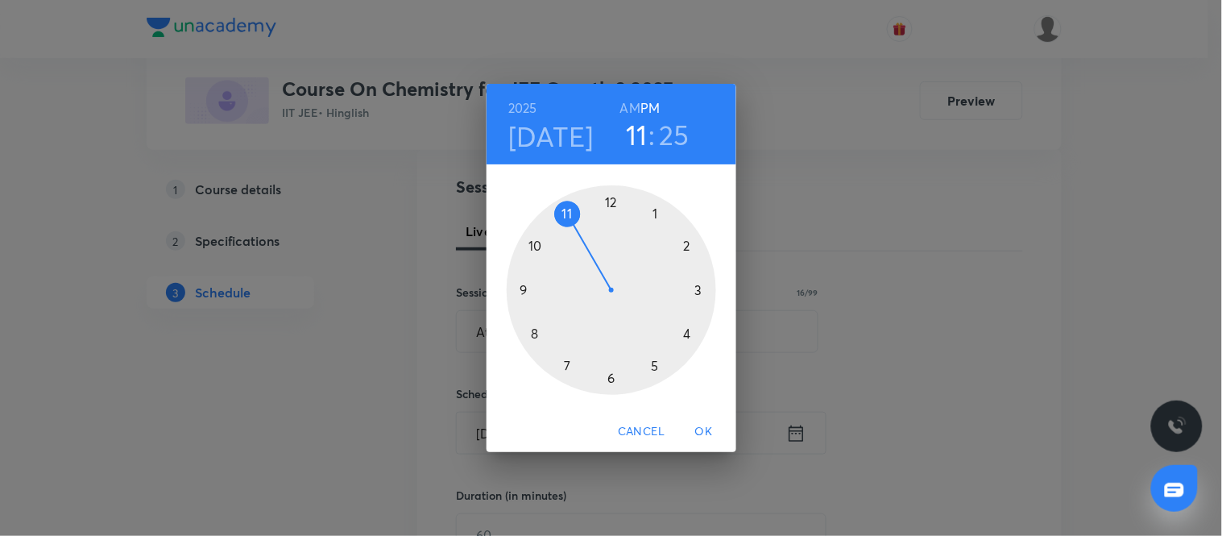
click at [608, 204] on div at bounding box center [612, 290] width 210 height 210
click at [609, 380] on div at bounding box center [612, 290] width 210 height 210
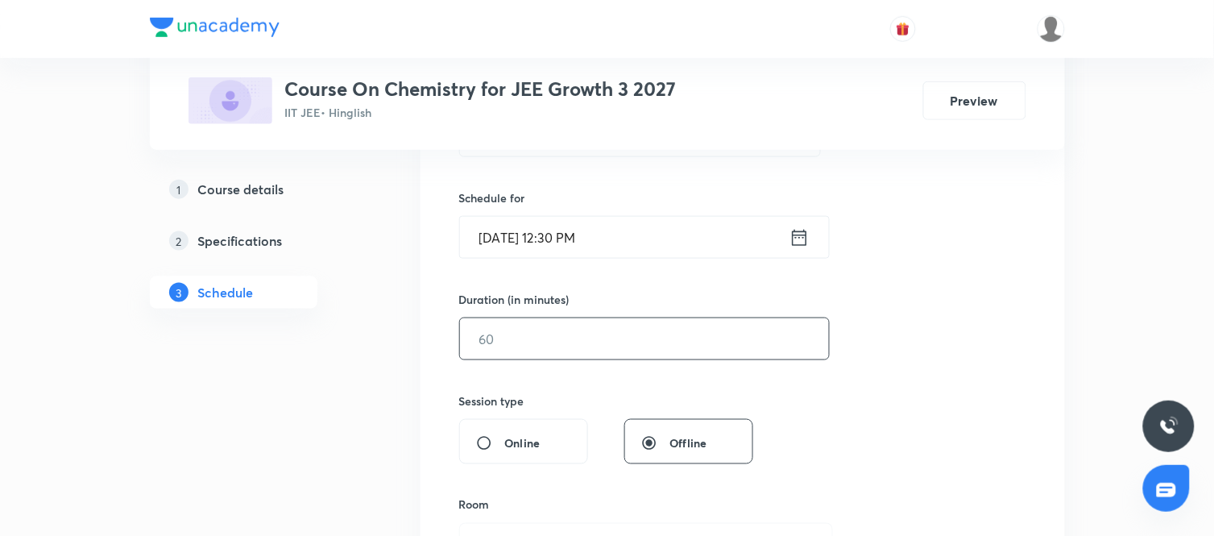
scroll to position [371, 0]
click at [605, 344] on input "text" at bounding box center [644, 337] width 369 height 41
type input "90"
click at [801, 382] on div "Session 46 Live class Session title 16/99 Atomic Structure ​ Schedule for [DATE…" at bounding box center [742, 355] width 567 height 757
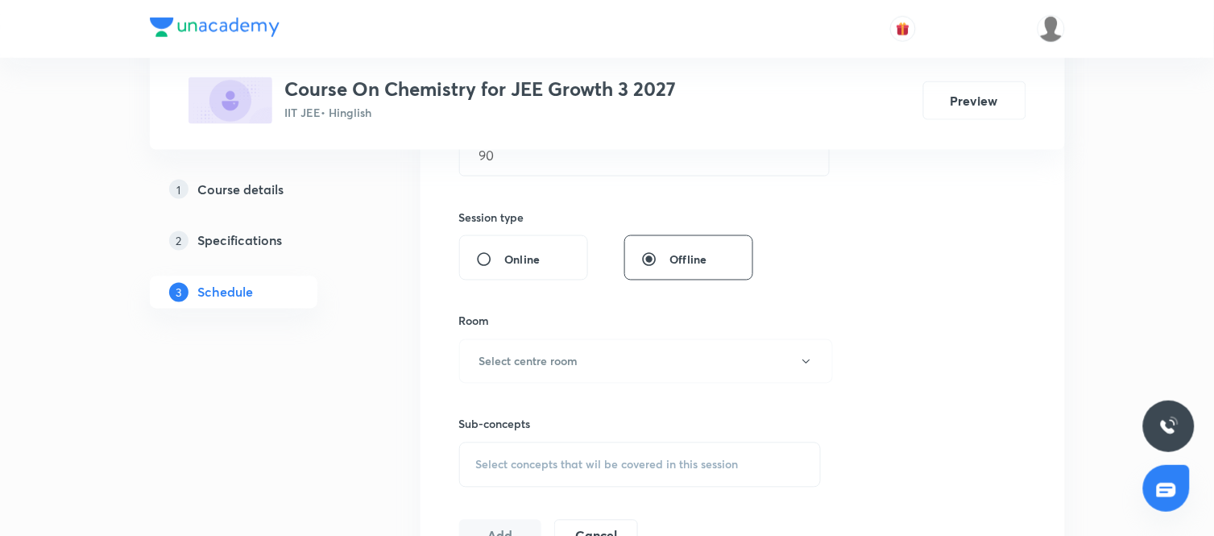
scroll to position [554, 0]
click at [723, 373] on button "Select centre room" at bounding box center [646, 360] width 374 height 44
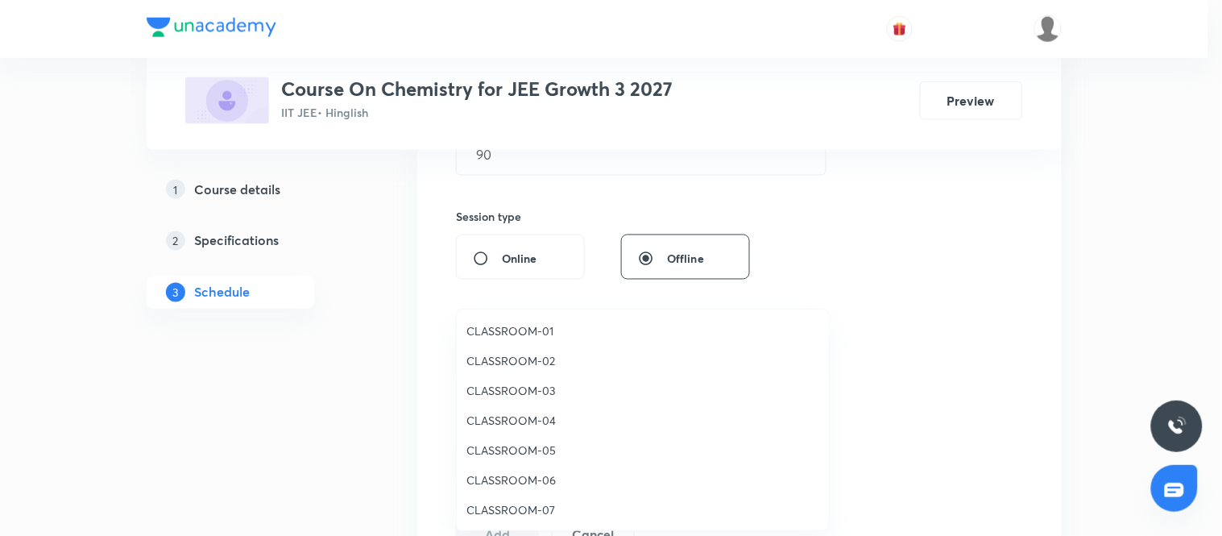
click at [510, 319] on li "CLASSROOM-01" at bounding box center [643, 331] width 372 height 30
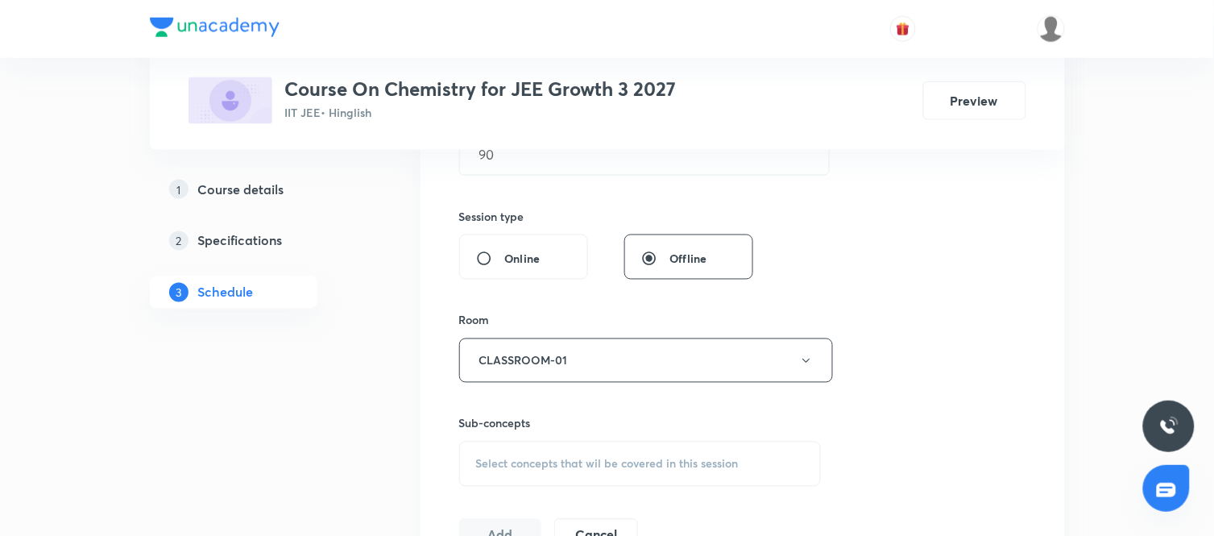
click at [653, 458] on span "Select concepts that wil be covered in this session" at bounding box center [607, 464] width 263 height 13
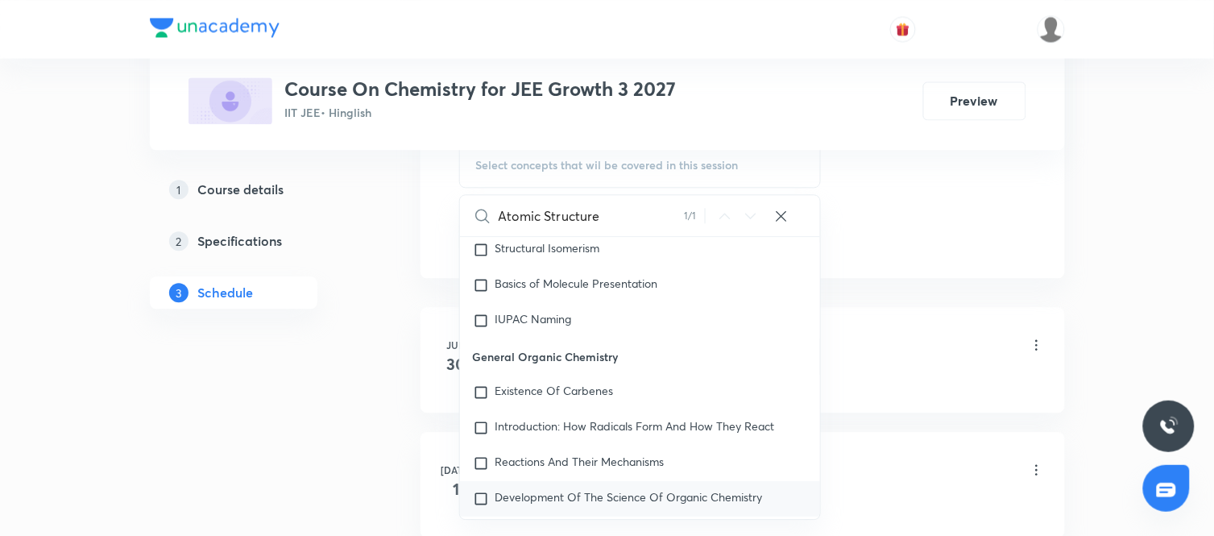
scroll to position [26625, 0]
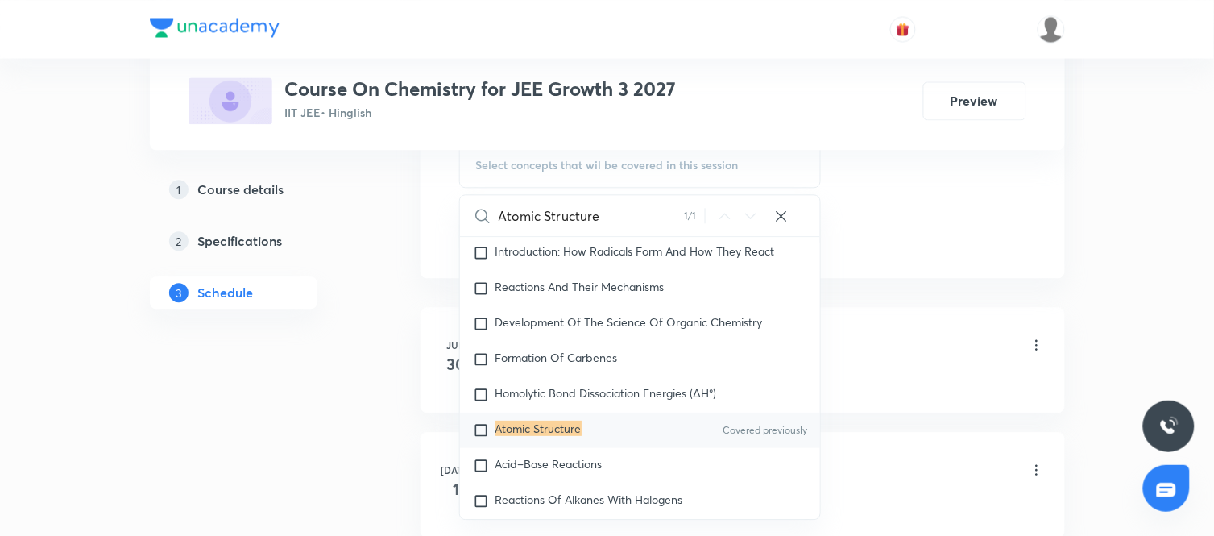
type input "Atomic Structure"
click at [582, 438] on p "Atomic Structure" at bounding box center [539, 430] width 86 height 16
checkbox input "true"
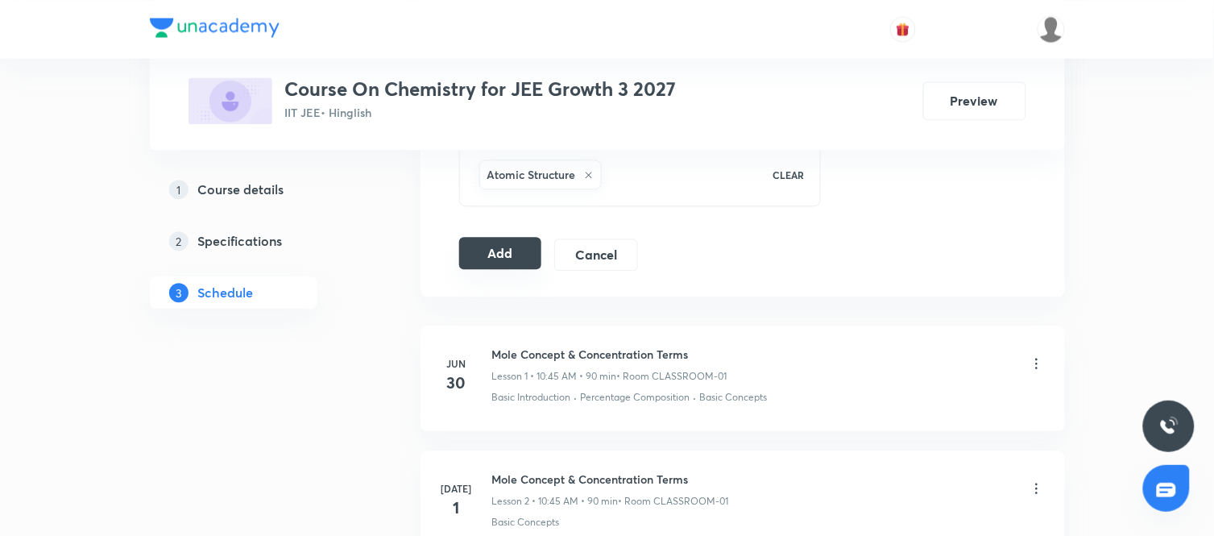
click at [504, 262] on button "Add" at bounding box center [500, 253] width 83 height 32
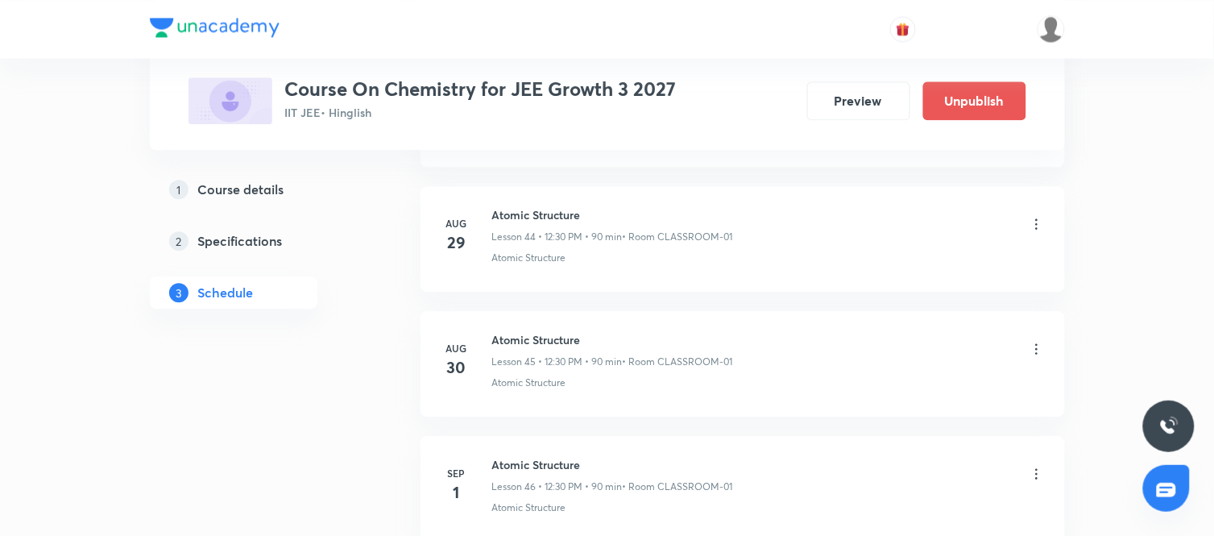
scroll to position [5768, 0]
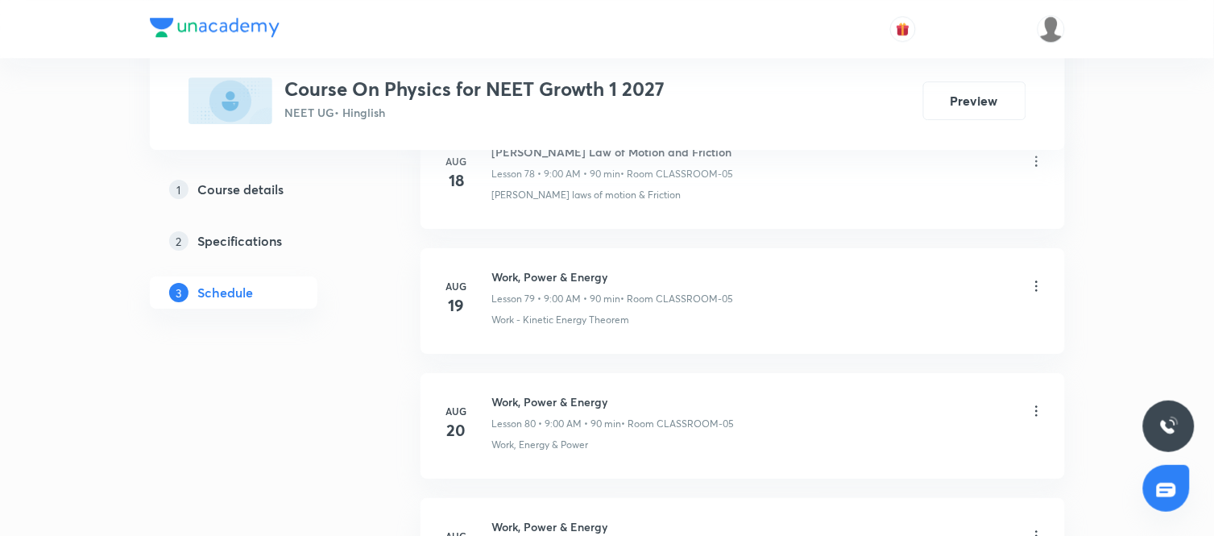
scroll to position [11636, 0]
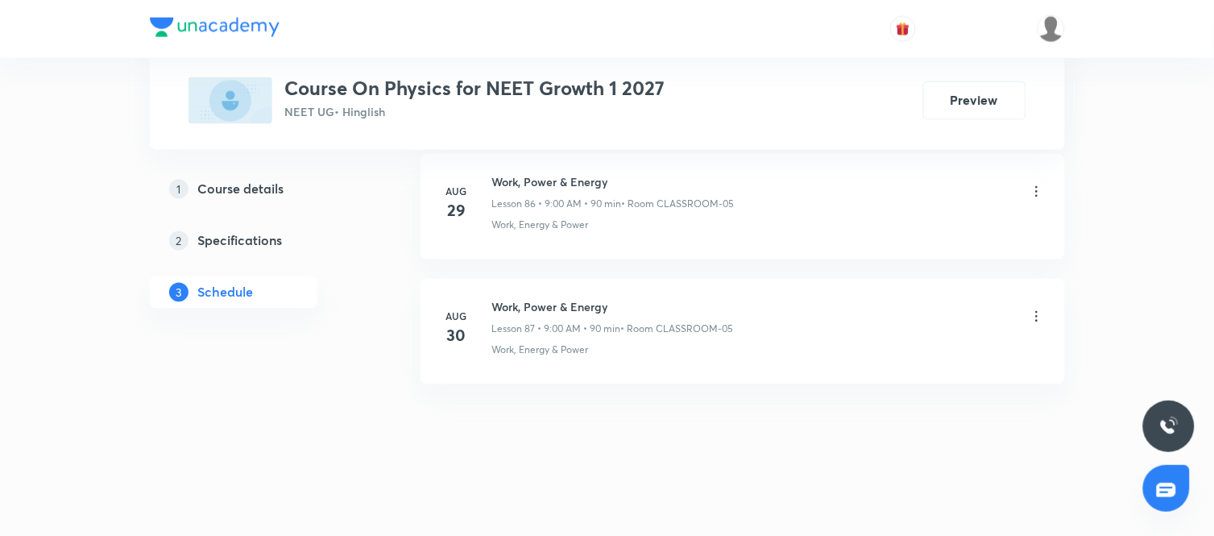
click at [552, 307] on h6 "Work, Power & Energy" at bounding box center [613, 307] width 242 height 17
copy h6 "Work, Power & Energy"
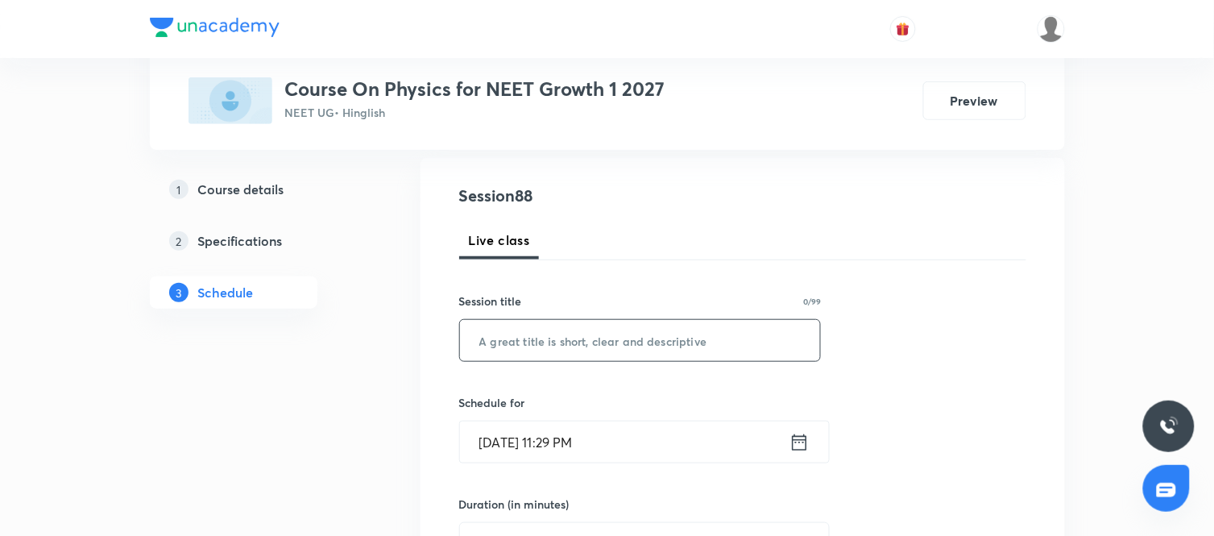
scroll to position [165, 0]
click at [557, 336] on input "text" at bounding box center [640, 339] width 361 height 41
paste input "Work, Power & Energy"
type input "Work, Power & Energy"
click at [801, 434] on icon at bounding box center [800, 441] width 20 height 23
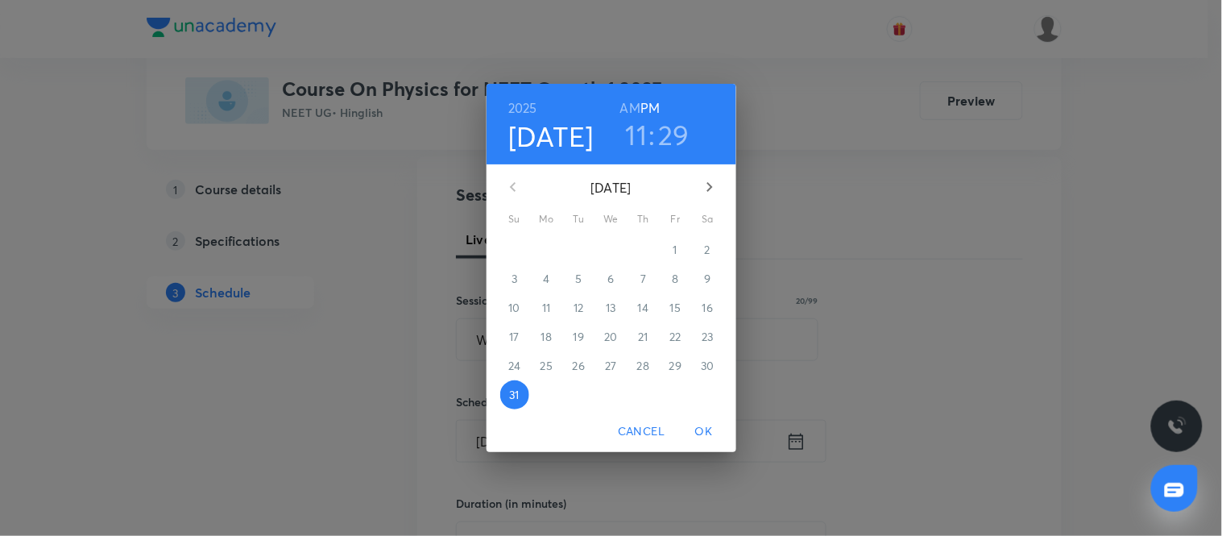
click at [717, 197] on button "button" at bounding box center [710, 187] width 39 height 39
click at [537, 247] on span "1" at bounding box center [547, 250] width 29 height 16
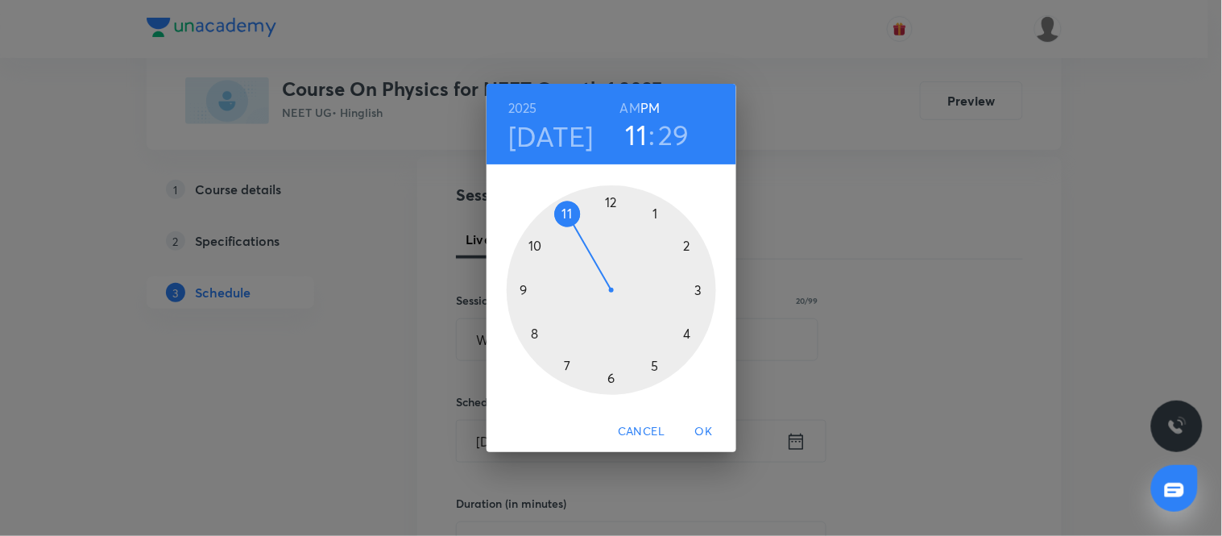
click at [525, 292] on div at bounding box center [612, 290] width 210 height 210
click at [637, 102] on h6 "AM" at bounding box center [630, 108] width 20 height 23
click at [609, 204] on div at bounding box center [612, 290] width 210 height 210
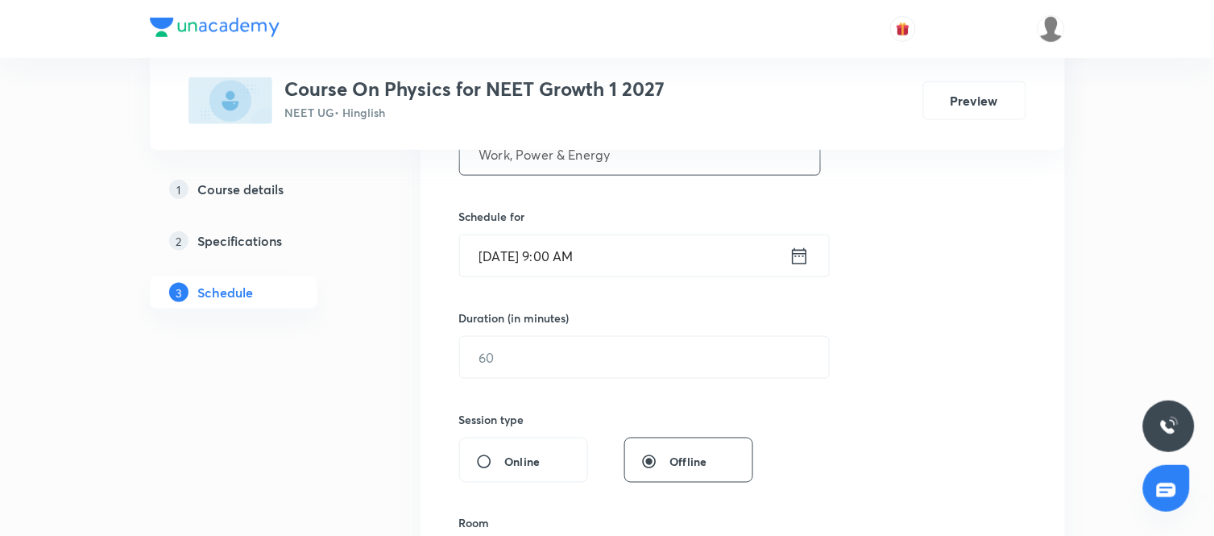
scroll to position [352, 0]
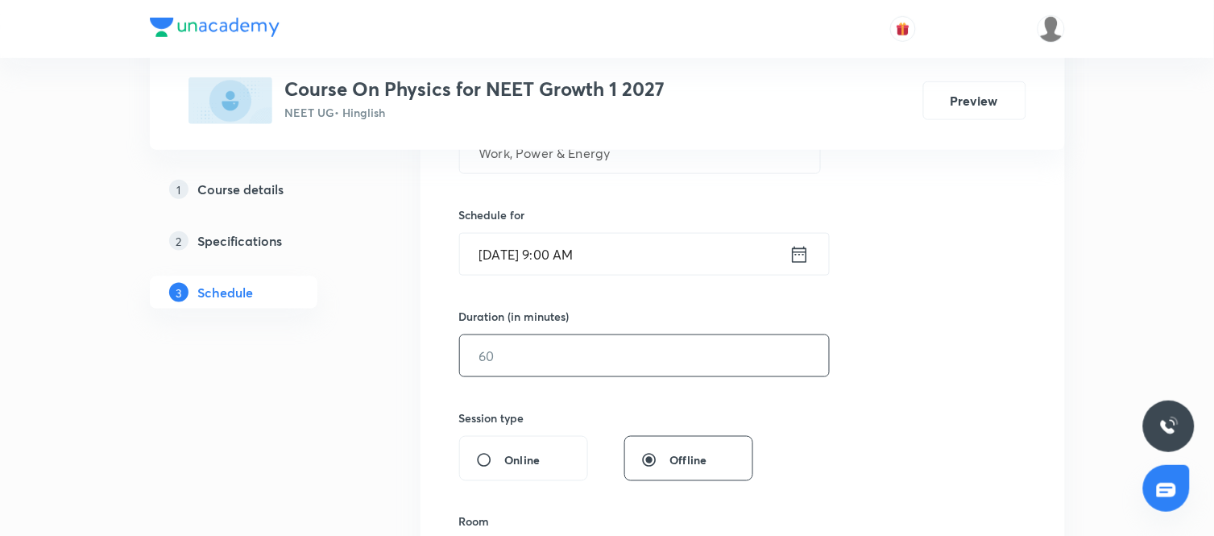
click at [631, 344] on input "text" at bounding box center [644, 355] width 369 height 41
type input "90"
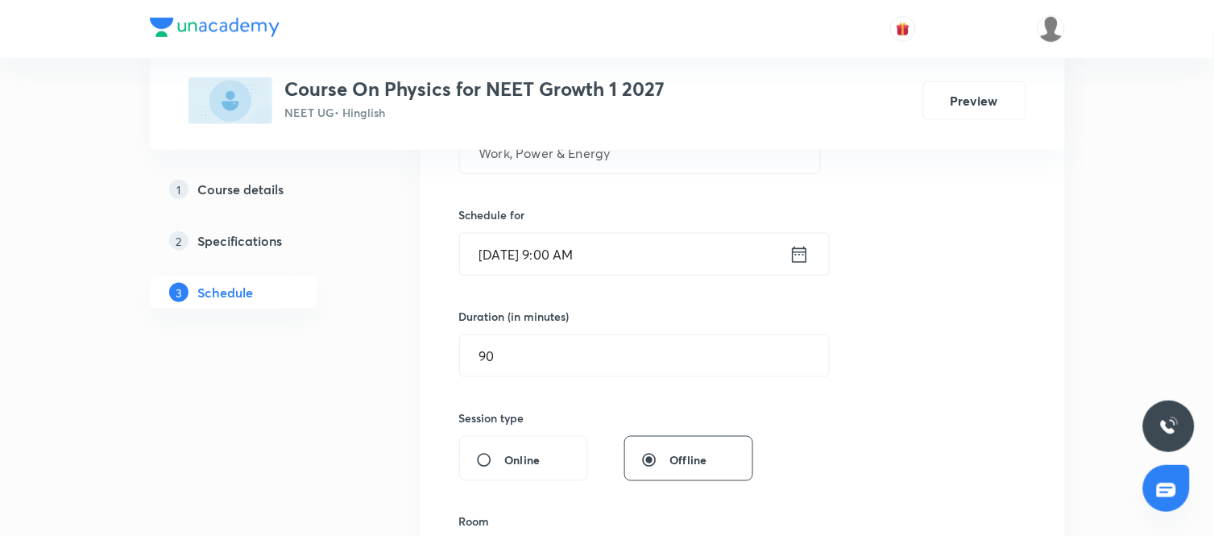
click at [809, 391] on div "Session 88 Live class Session title 20/99 Work, Power & Energy ​ Schedule for S…" at bounding box center [742, 374] width 567 height 757
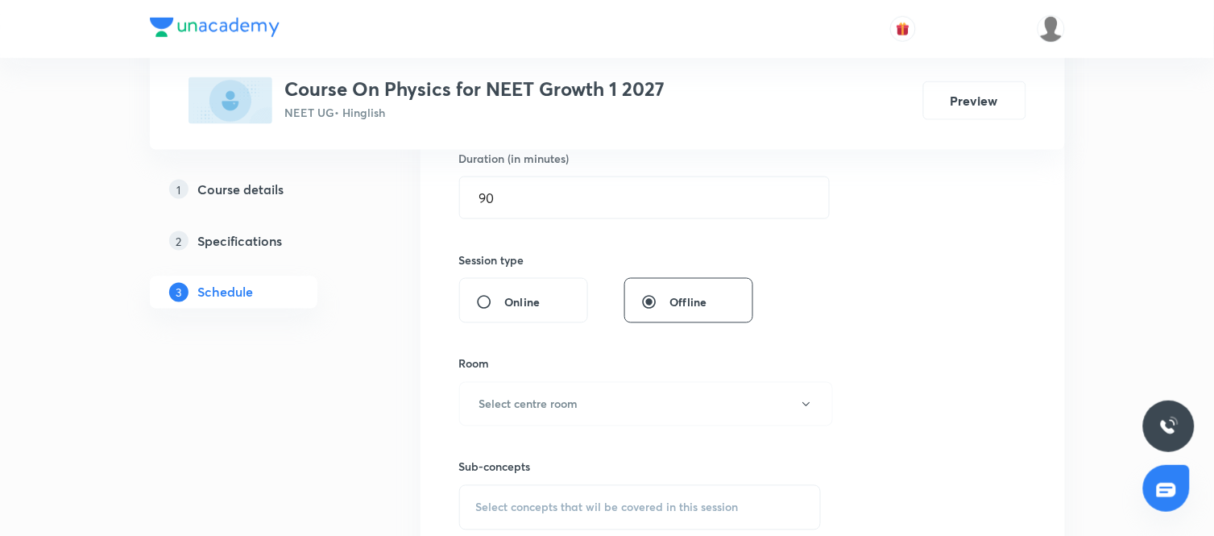
scroll to position [511, 0]
click at [745, 405] on button "Select centre room" at bounding box center [646, 403] width 374 height 44
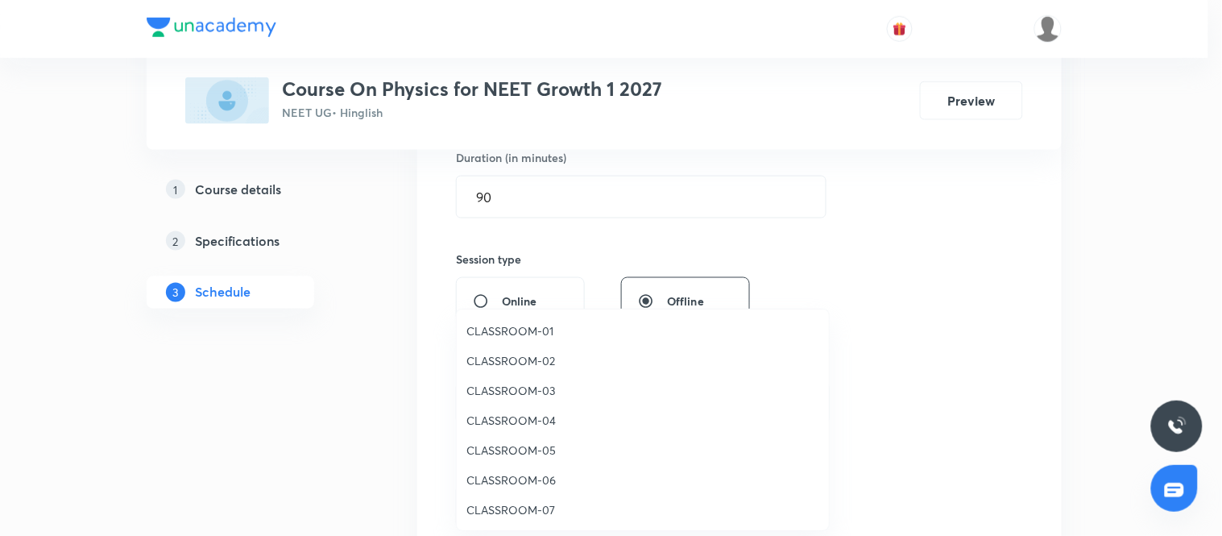
click at [541, 448] on span "CLASSROOM-05" at bounding box center [643, 450] width 353 height 17
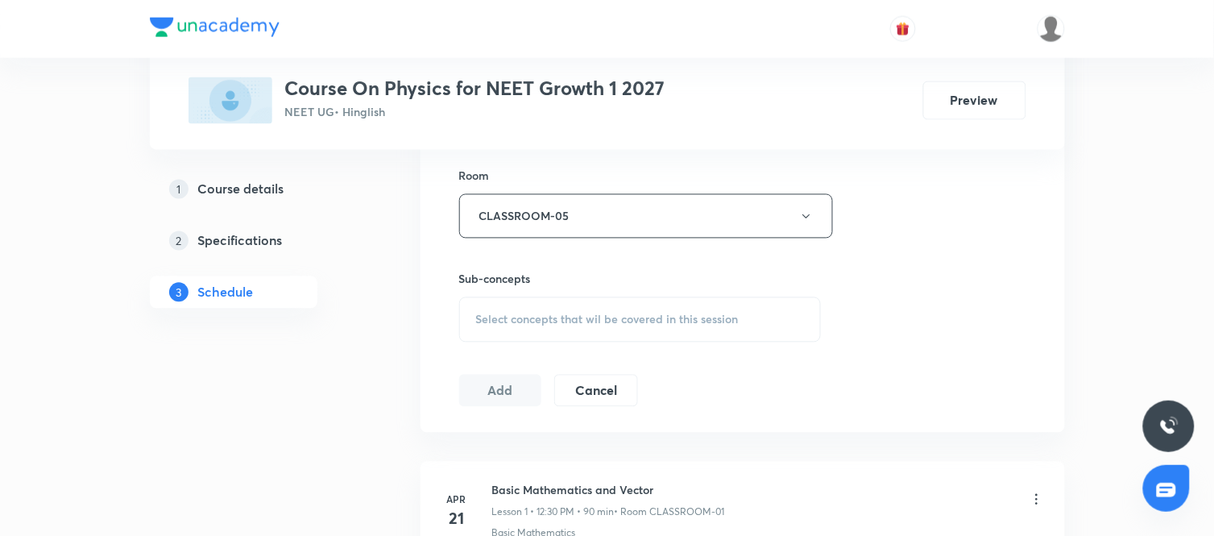
scroll to position [699, 0]
click at [583, 331] on div "Select concepts that wil be covered in this session" at bounding box center [640, 319] width 363 height 45
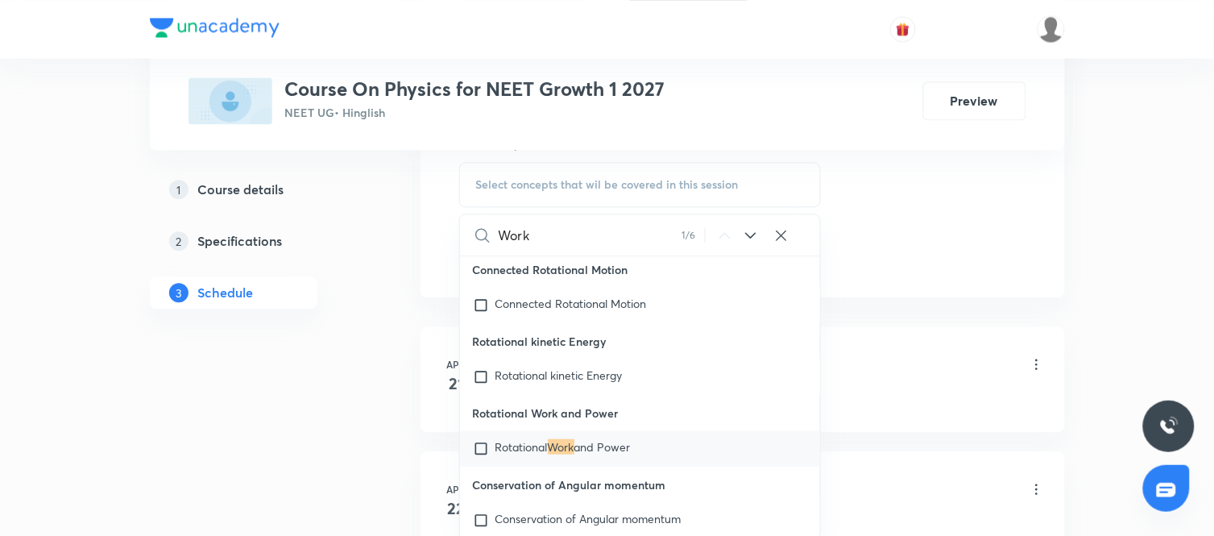
scroll to position [839, 0]
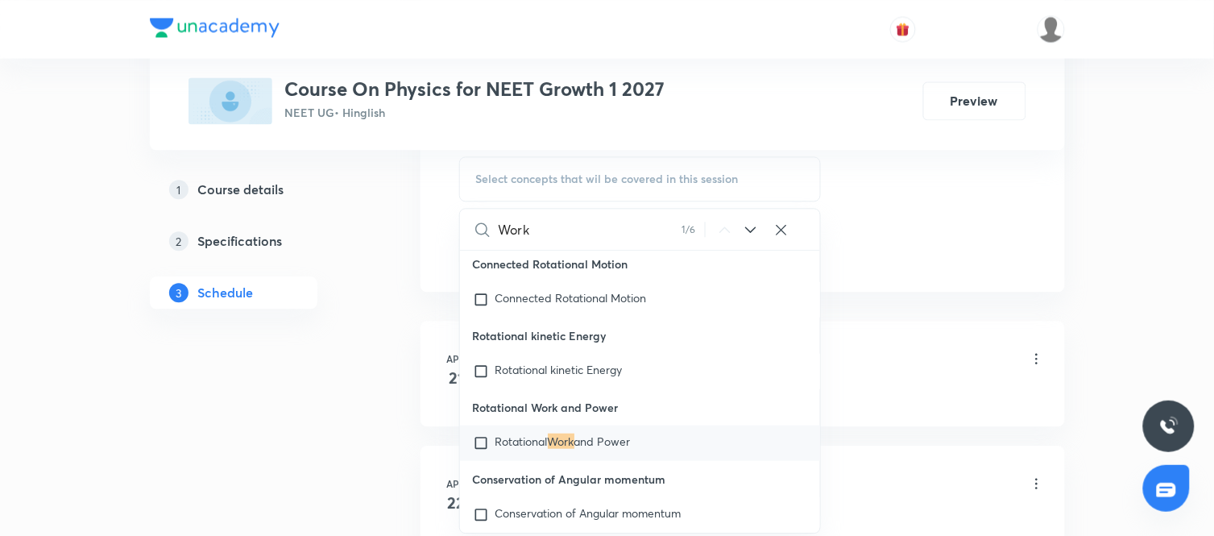
type input "Work"
click at [605, 449] on span "and Power" at bounding box center [603, 441] width 56 height 15
checkbox input "true"
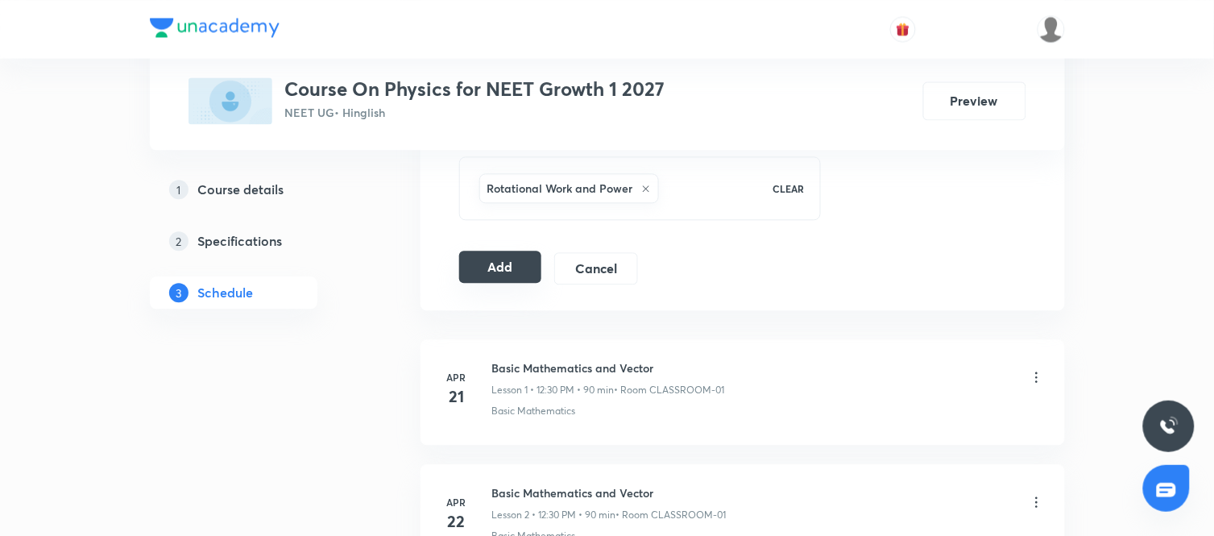
click at [503, 277] on button "Add" at bounding box center [500, 267] width 83 height 32
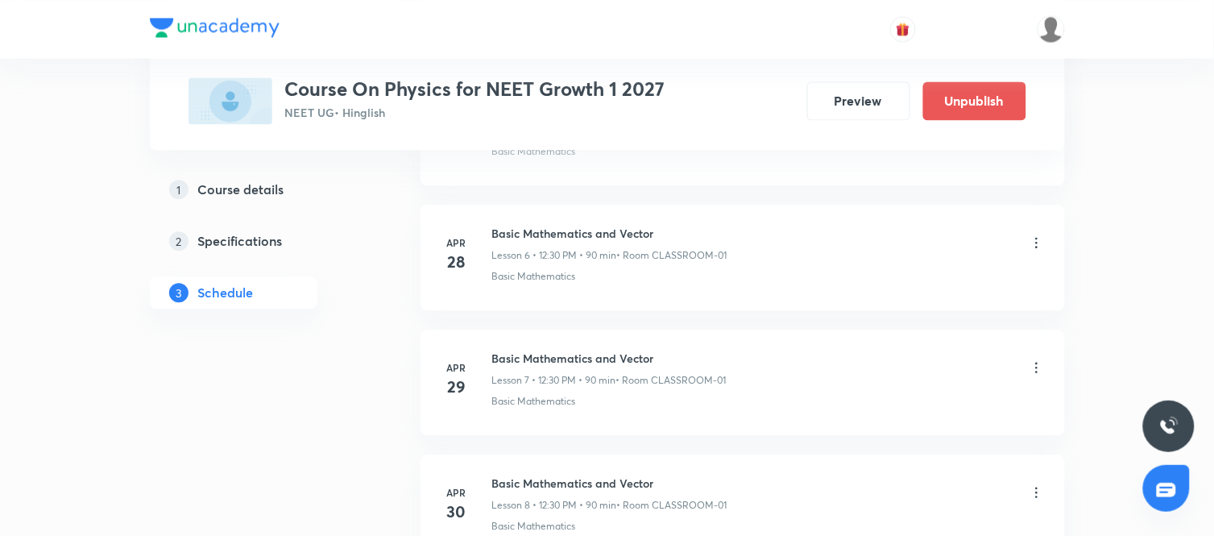
scroll to position [11019, 0]
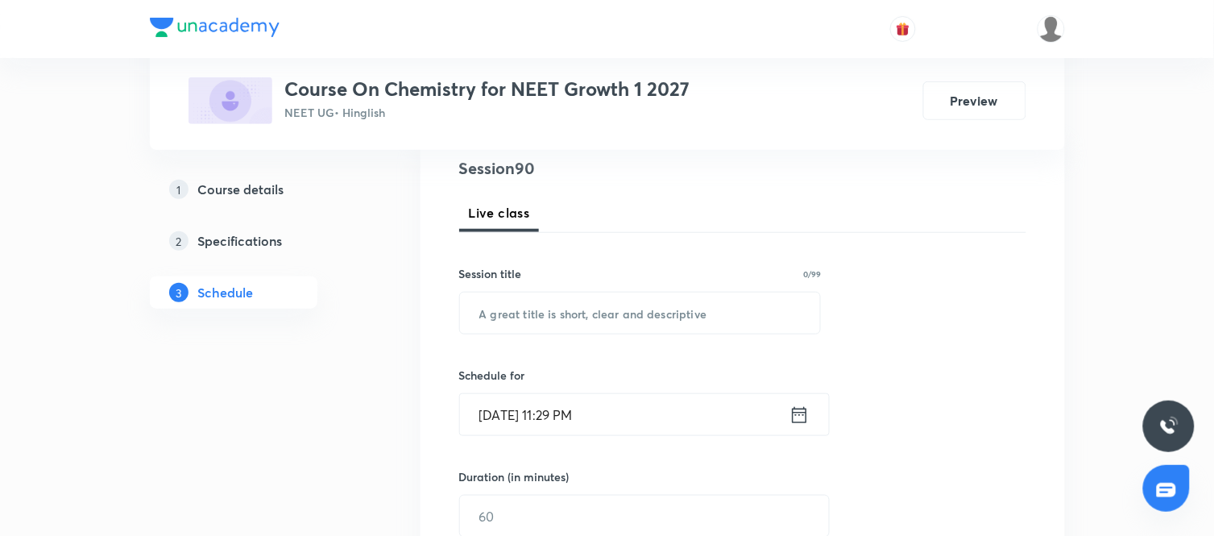
scroll to position [194, 0]
click at [534, 312] on input "text" at bounding box center [640, 310] width 361 height 41
paste input "thermodynamics"
click at [483, 309] on input "thermodynamics" at bounding box center [640, 310] width 361 height 41
type input "Thermodynamics"
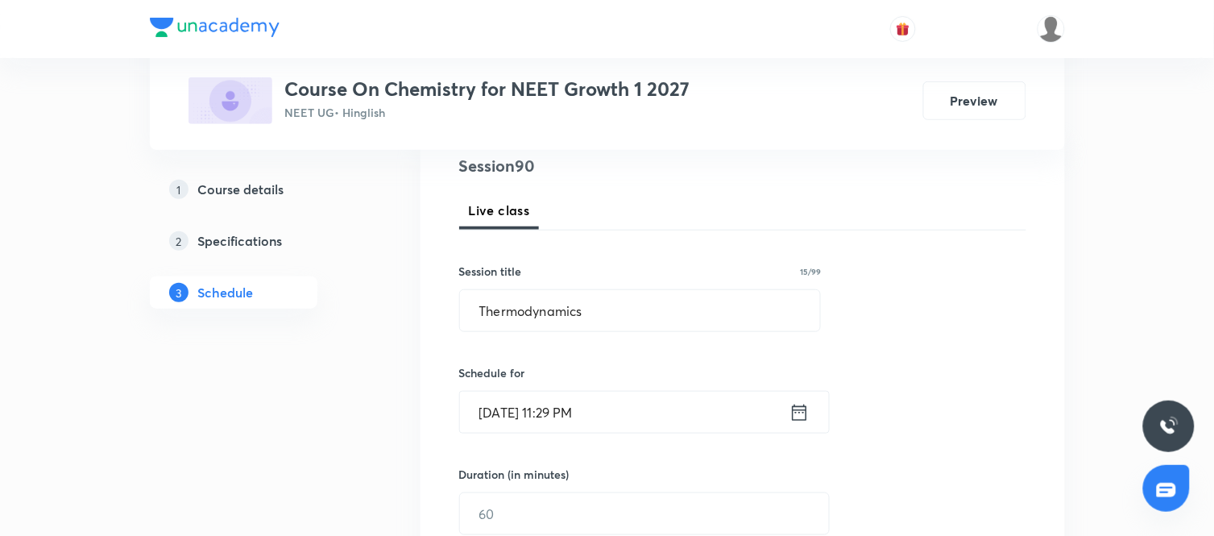
click at [792, 379] on h6 "Schedule for" at bounding box center [640, 372] width 363 height 17
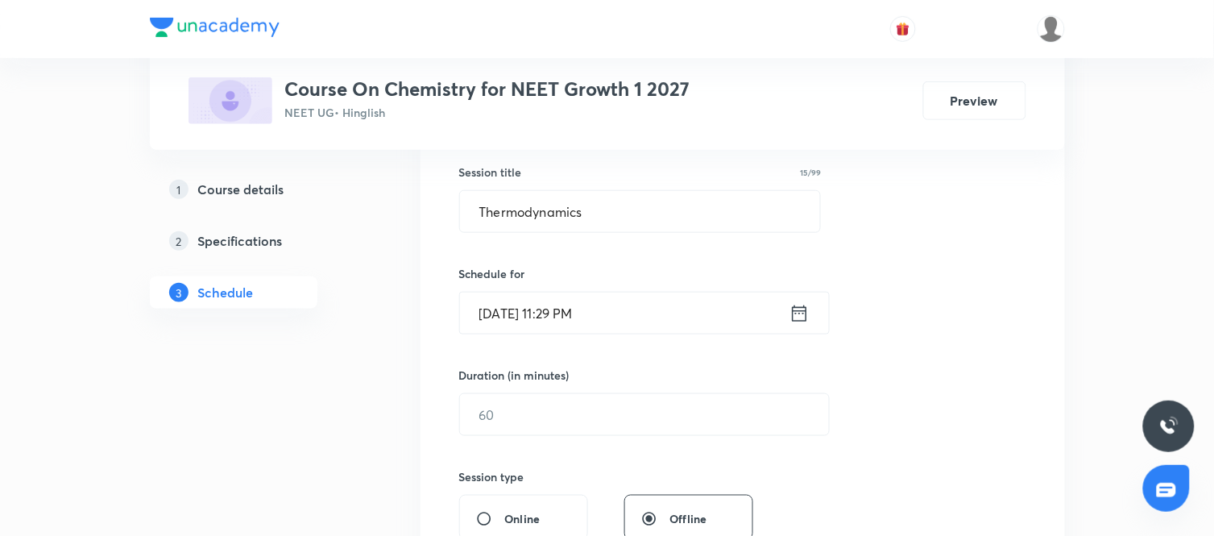
scroll to position [295, 0]
click at [799, 311] on icon at bounding box center [799, 311] width 15 height 16
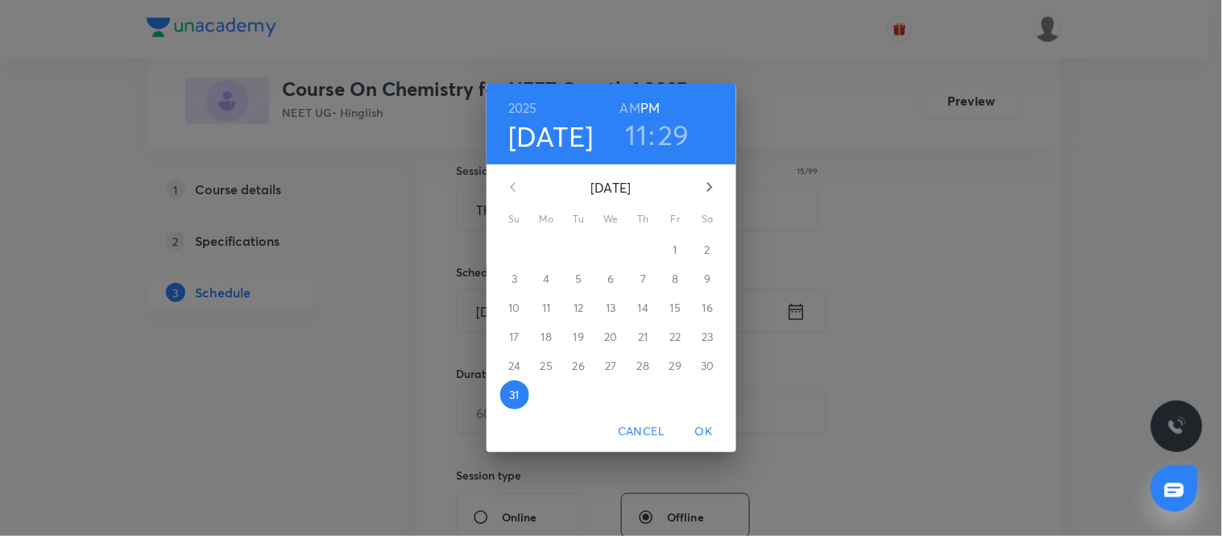
click at [710, 177] on icon "button" at bounding box center [709, 186] width 19 height 19
click at [546, 244] on p "1" at bounding box center [547, 250] width 4 height 16
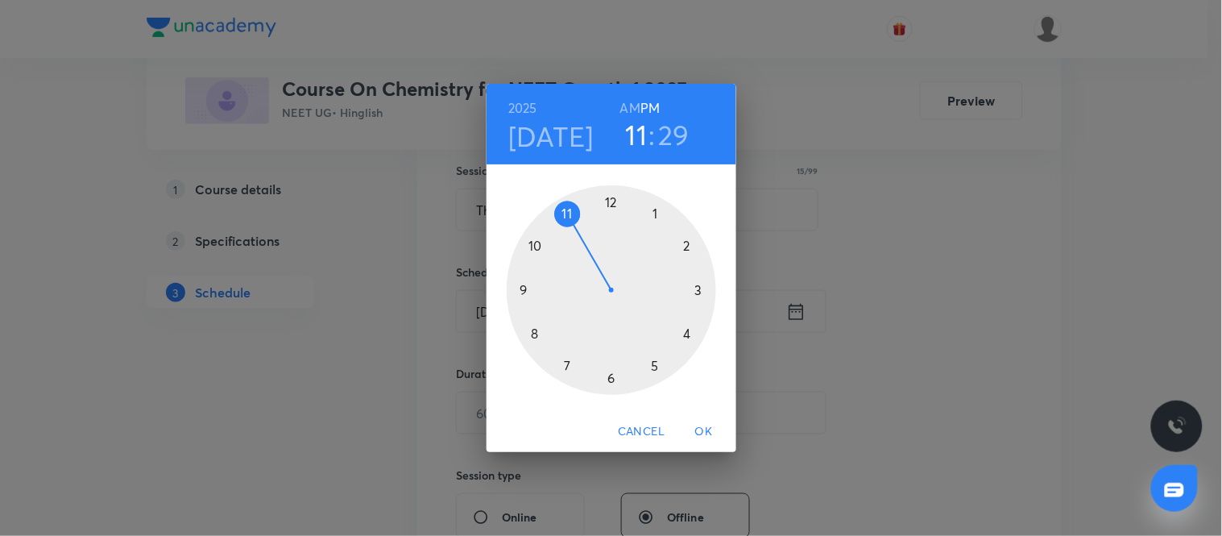
click at [629, 102] on h6 "AM" at bounding box center [630, 108] width 20 height 23
click at [535, 242] on div at bounding box center [612, 290] width 210 height 210
click at [525, 288] on div at bounding box center [612, 290] width 210 height 210
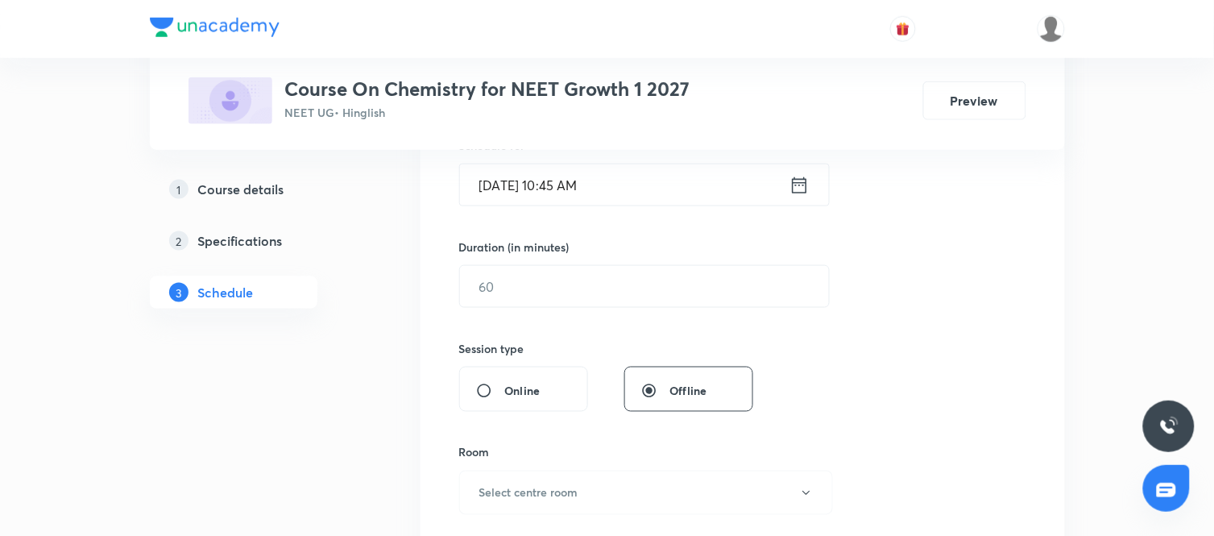
scroll to position [425, 0]
click at [598, 296] on input "text" at bounding box center [644, 283] width 369 height 41
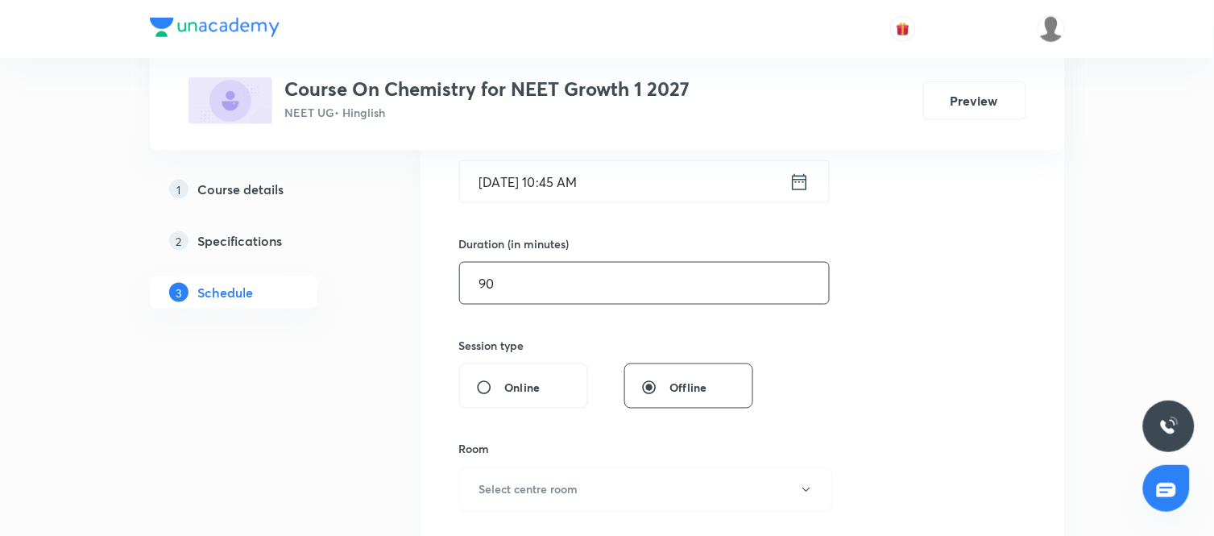
type input "90"
click at [808, 374] on div "Session 90 Live class Session title 15/99 Thermodynamics ​ Schedule for Sep 1, …" at bounding box center [742, 301] width 567 height 757
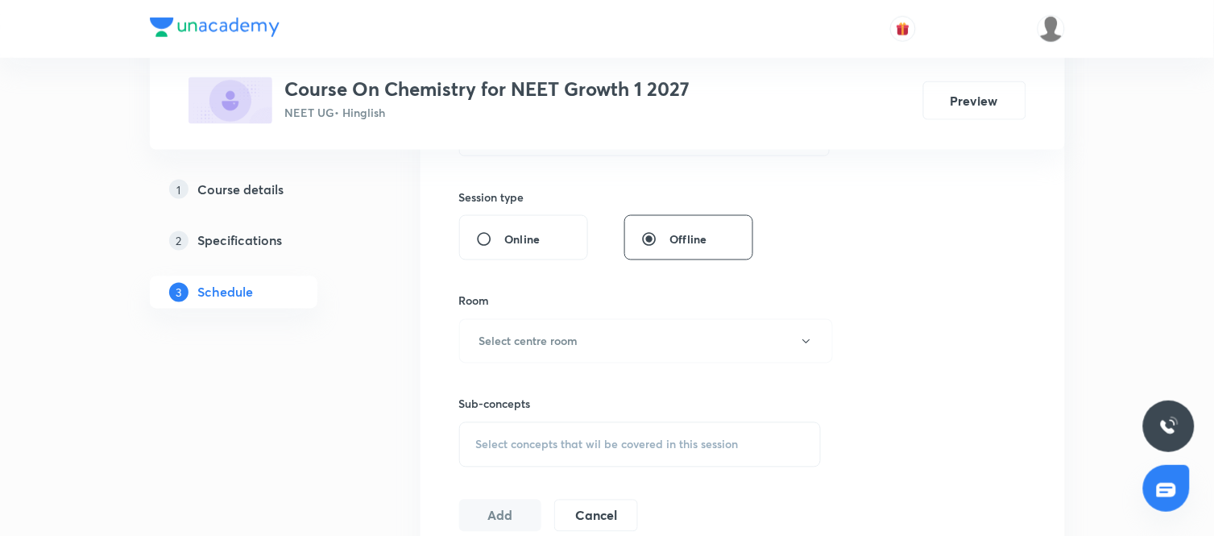
scroll to position [574, 0]
click at [737, 347] on button "Select centre room" at bounding box center [646, 340] width 374 height 44
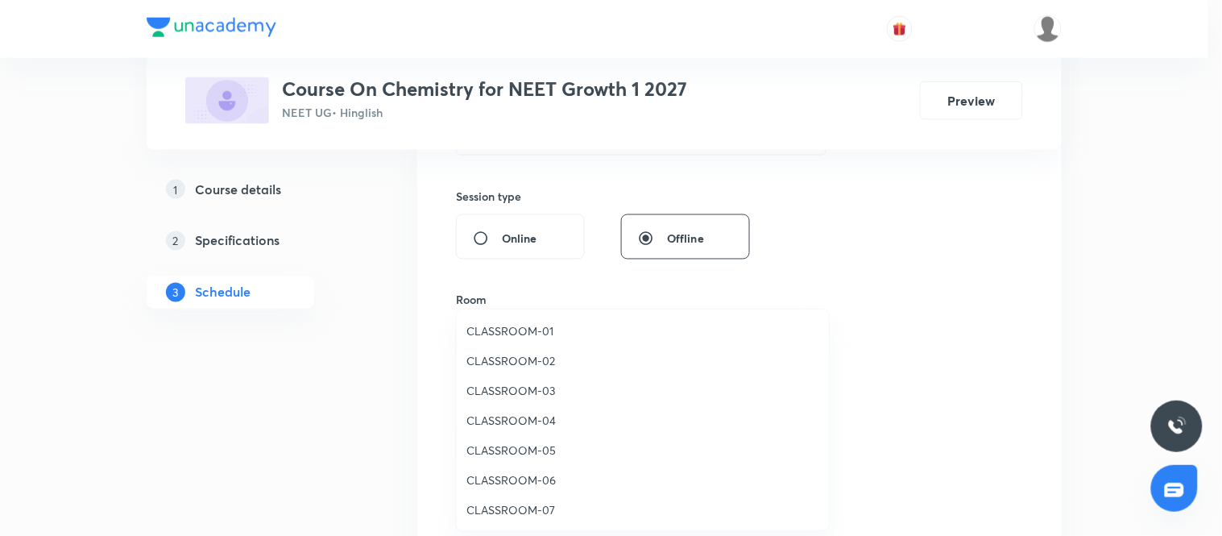
click at [527, 454] on span "CLASSROOM-05" at bounding box center [643, 450] width 353 height 17
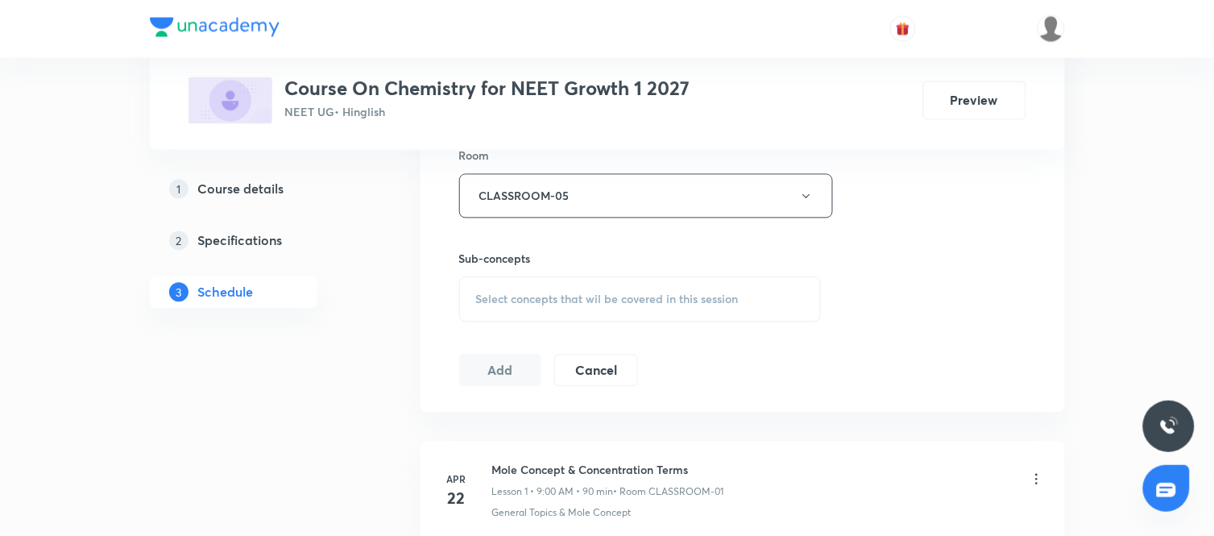
scroll to position [719, 0]
click at [601, 296] on span "Select concepts that wil be covered in this session" at bounding box center [607, 299] width 263 height 13
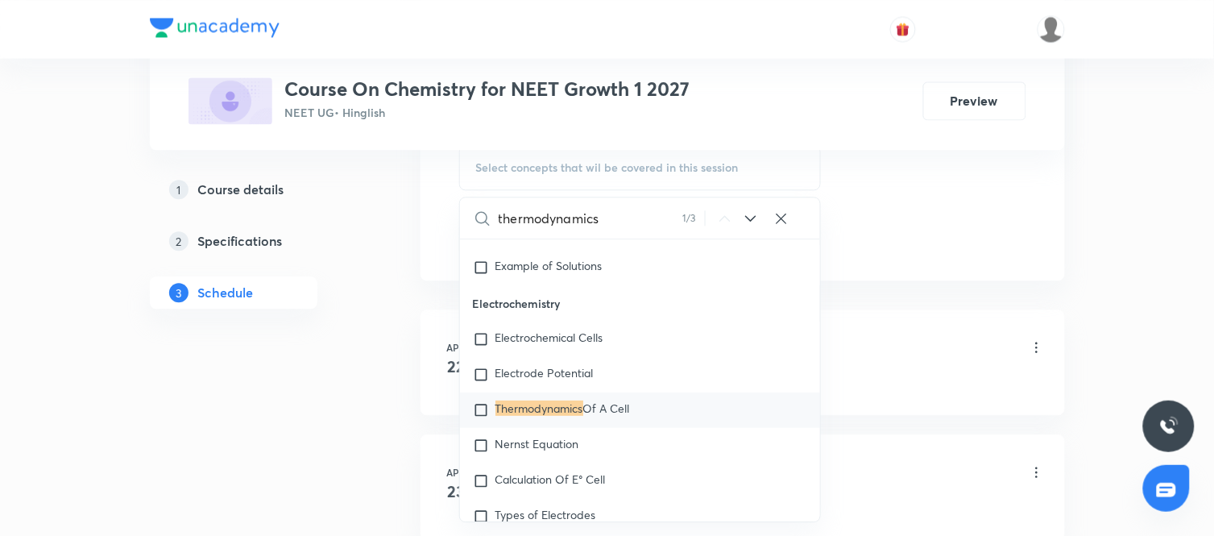
scroll to position [851, 0]
type input "thermodynamics"
click at [753, 213] on icon at bounding box center [750, 217] width 19 height 19
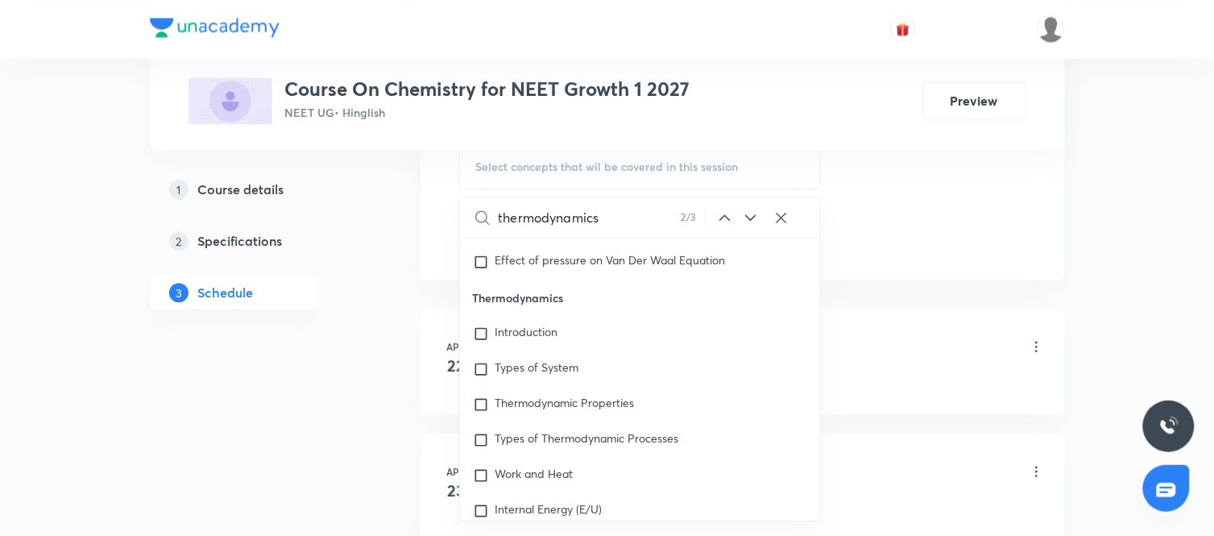
scroll to position [13731, 0]
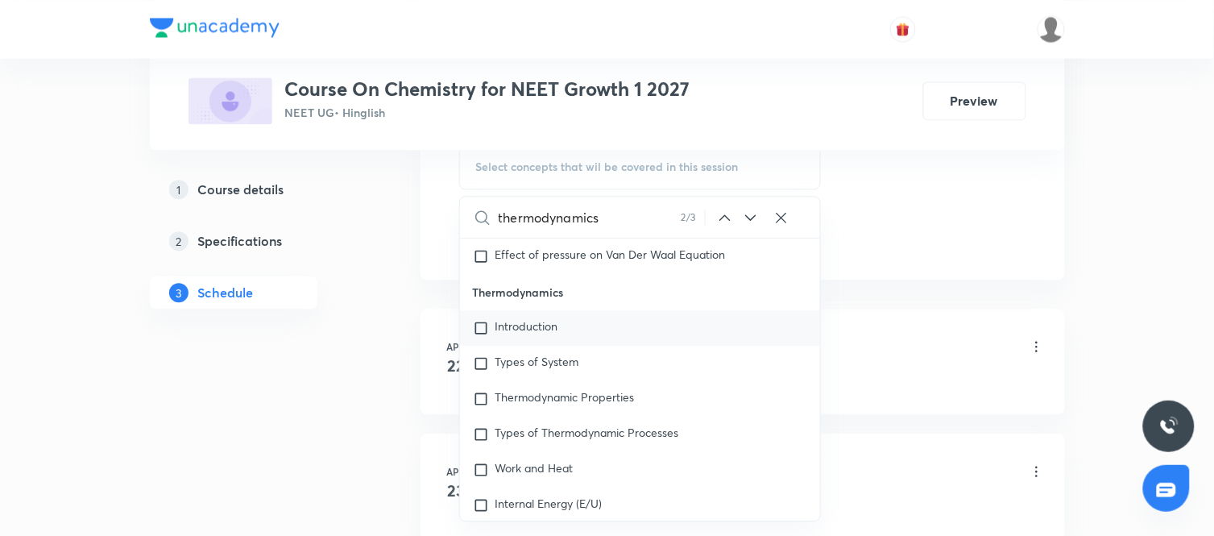
click at [601, 345] on div "Introduction" at bounding box center [640, 327] width 361 height 35
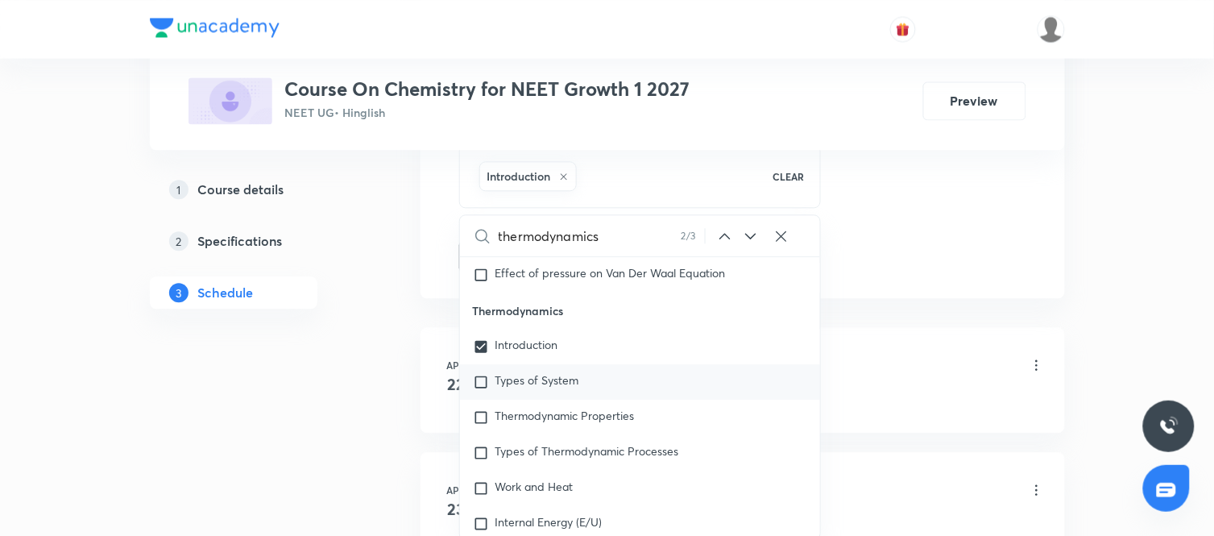
click at [568, 388] on span "Types of System" at bounding box center [538, 379] width 84 height 15
checkbox input "true"
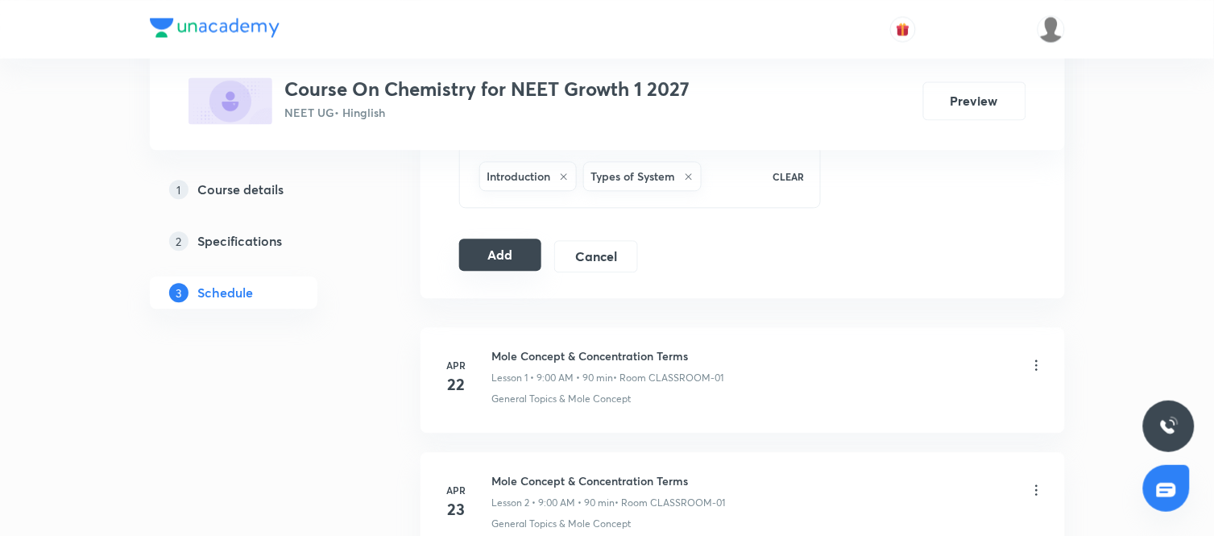
click at [498, 255] on button "Add" at bounding box center [500, 255] width 83 height 32
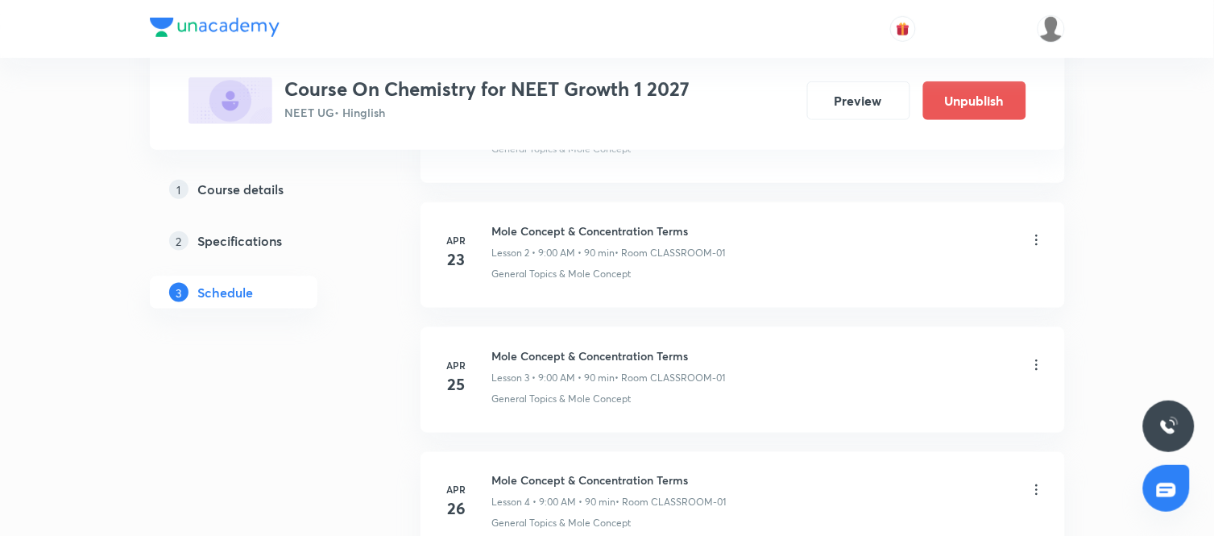
scroll to position [11271, 0]
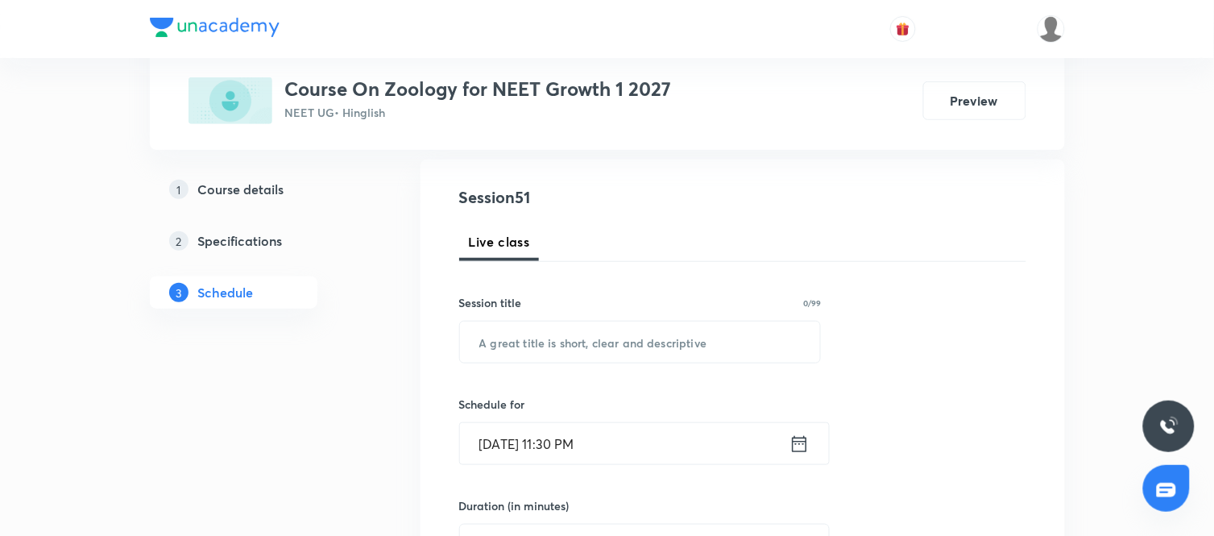
scroll to position [164, 0]
click at [589, 342] on input "text" at bounding box center [640, 341] width 361 height 41
paste input "Breathing and Exchange of Gases"
type input "Breathing and Exchange of Gases"
click at [800, 446] on icon at bounding box center [800, 443] width 20 height 23
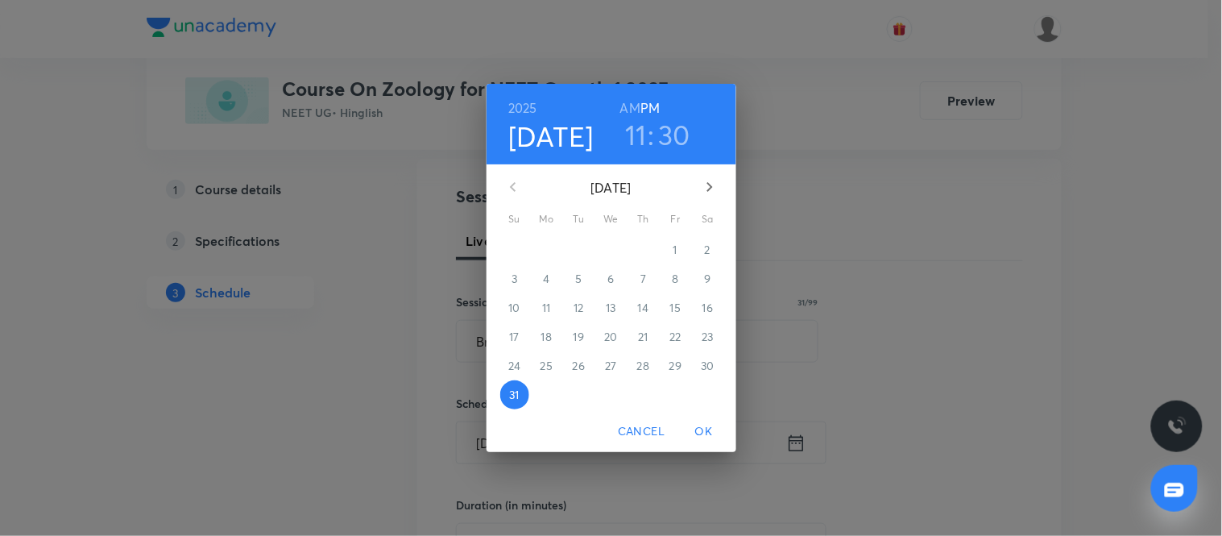
click at [705, 189] on icon "button" at bounding box center [709, 186] width 19 height 19
click at [546, 247] on p "1" at bounding box center [547, 250] width 4 height 16
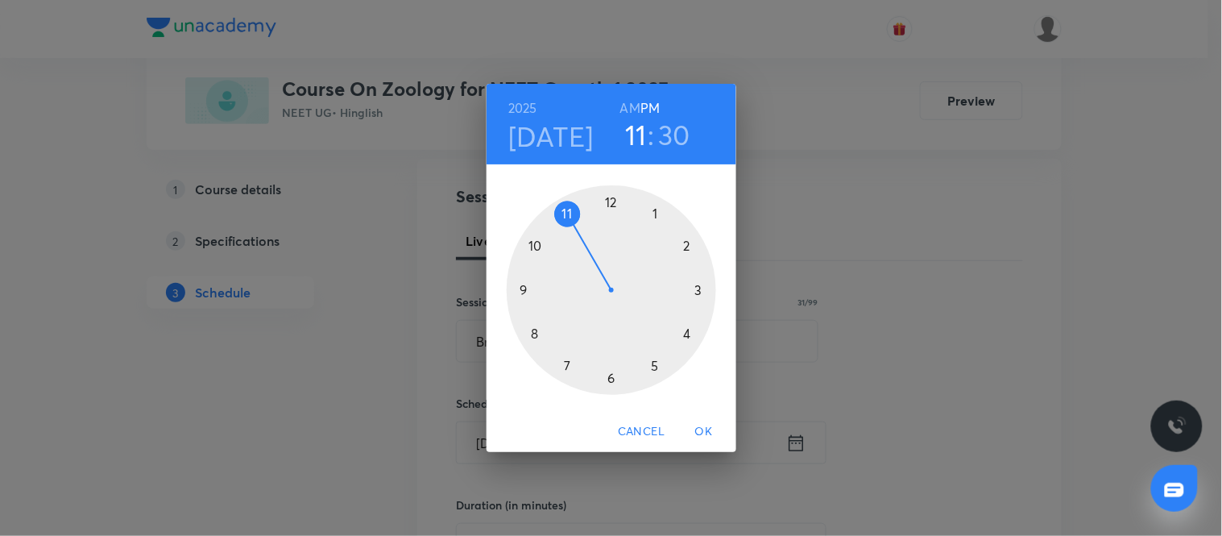
click at [606, 203] on div at bounding box center [612, 290] width 210 height 210
click at [615, 375] on div at bounding box center [612, 290] width 210 height 210
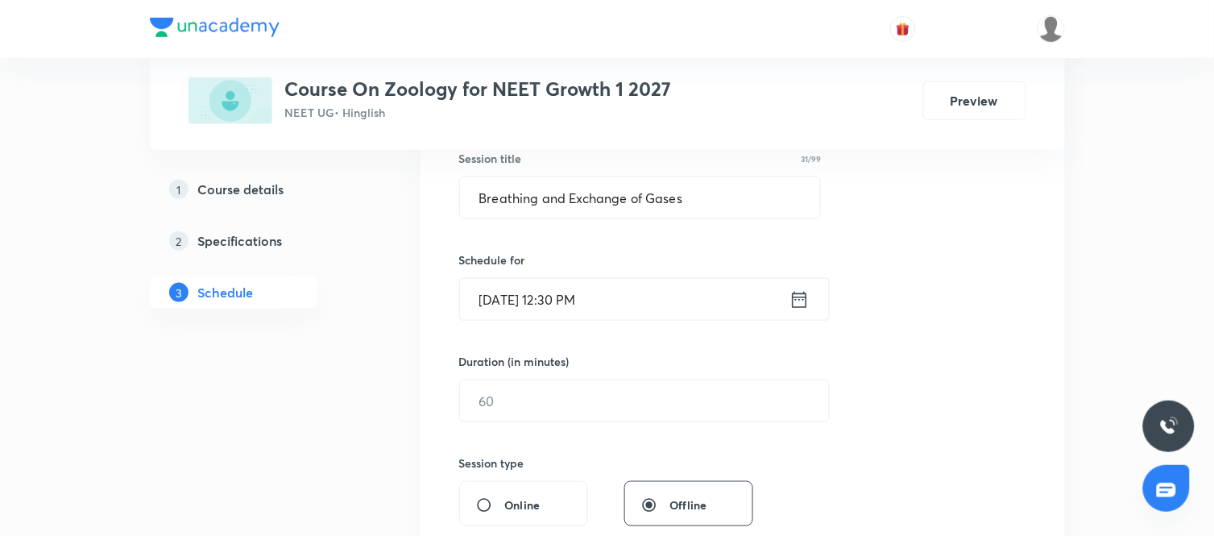
scroll to position [308, 0]
click at [658, 385] on input "text" at bounding box center [644, 400] width 369 height 41
type input "90"
click at [803, 496] on div "Session 51 Live class Session title 31/99 Breathing and Exchange of Gases ​ Sch…" at bounding box center [742, 418] width 567 height 757
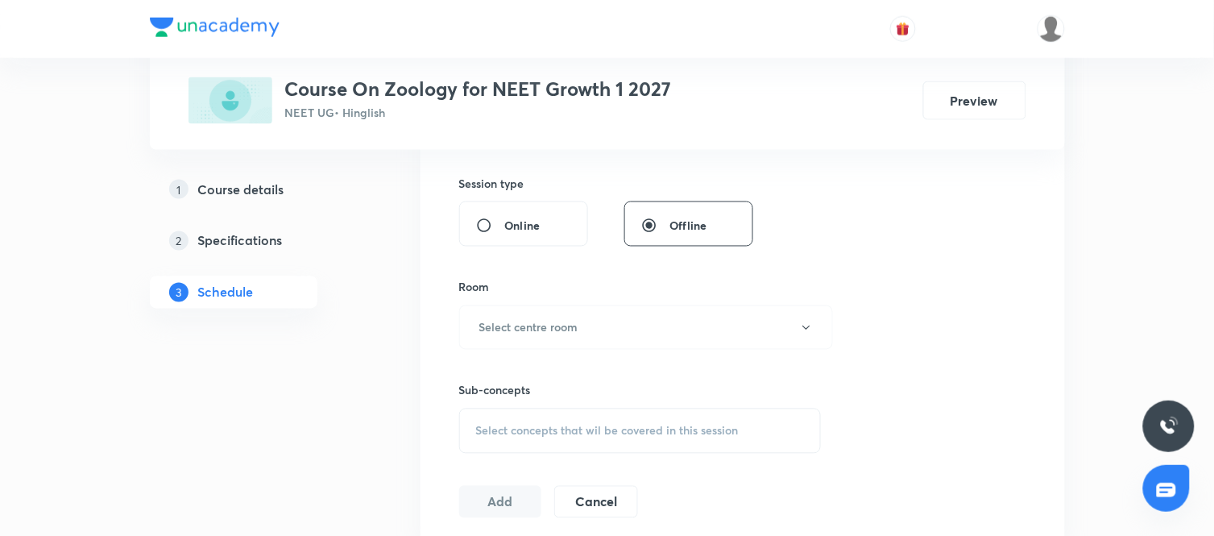
scroll to position [612, 0]
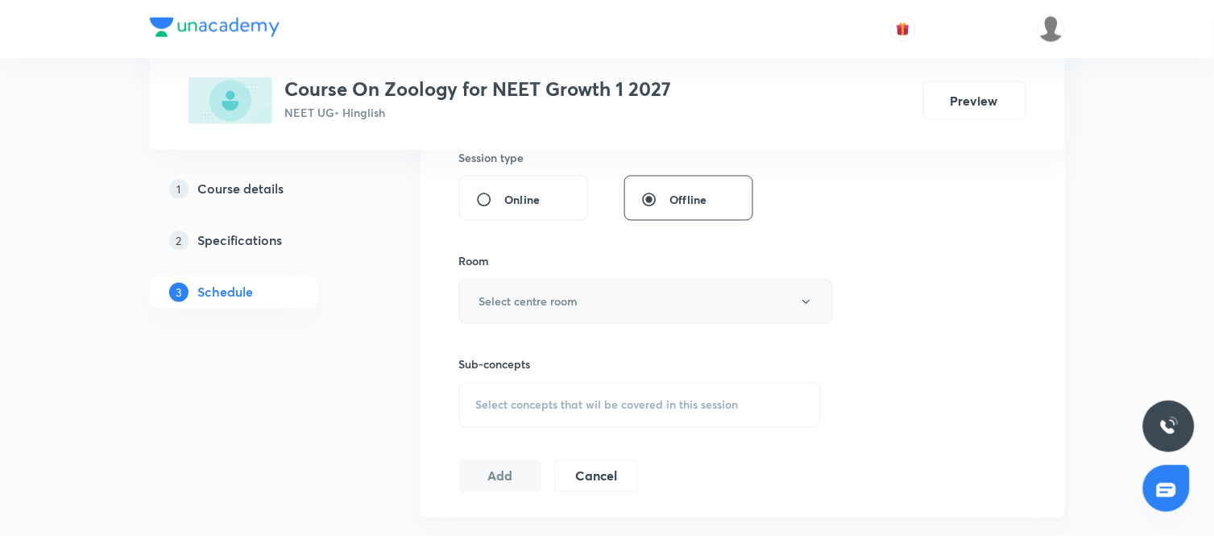
click at [581, 305] on button "Select centre room" at bounding box center [646, 302] width 374 height 44
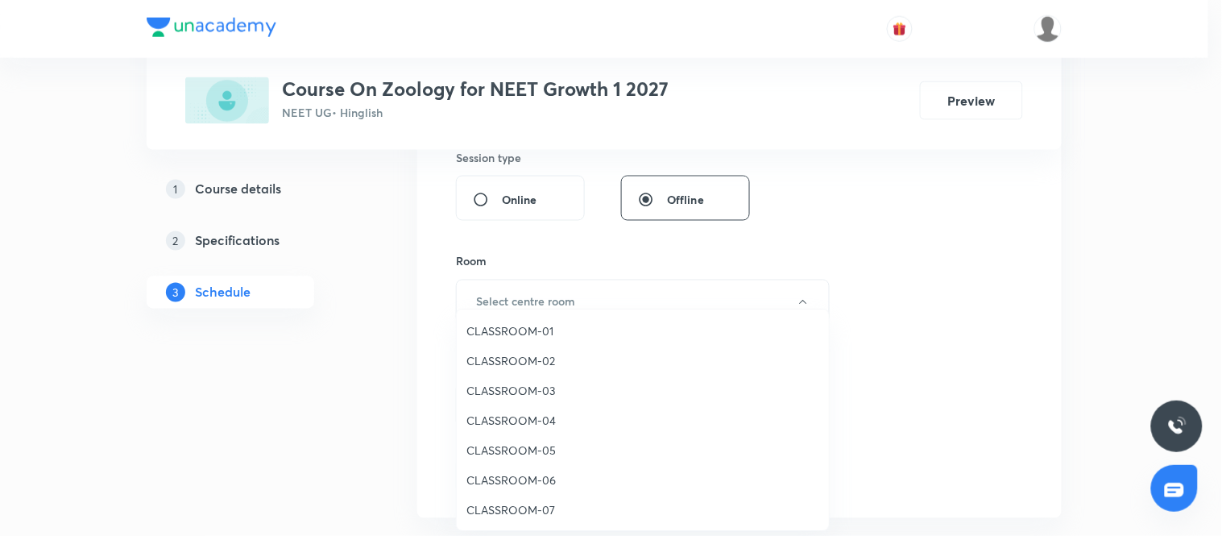
click at [528, 442] on span "CLASSROOM-05" at bounding box center [643, 450] width 353 height 17
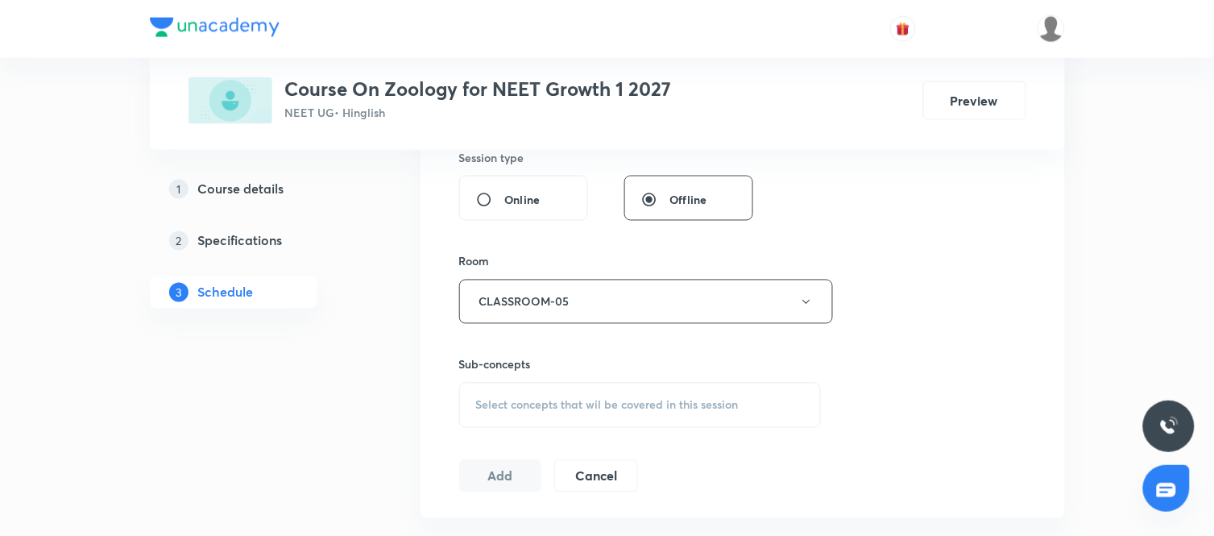
click at [606, 409] on span "Select concepts that wil be covered in this session" at bounding box center [607, 405] width 263 height 13
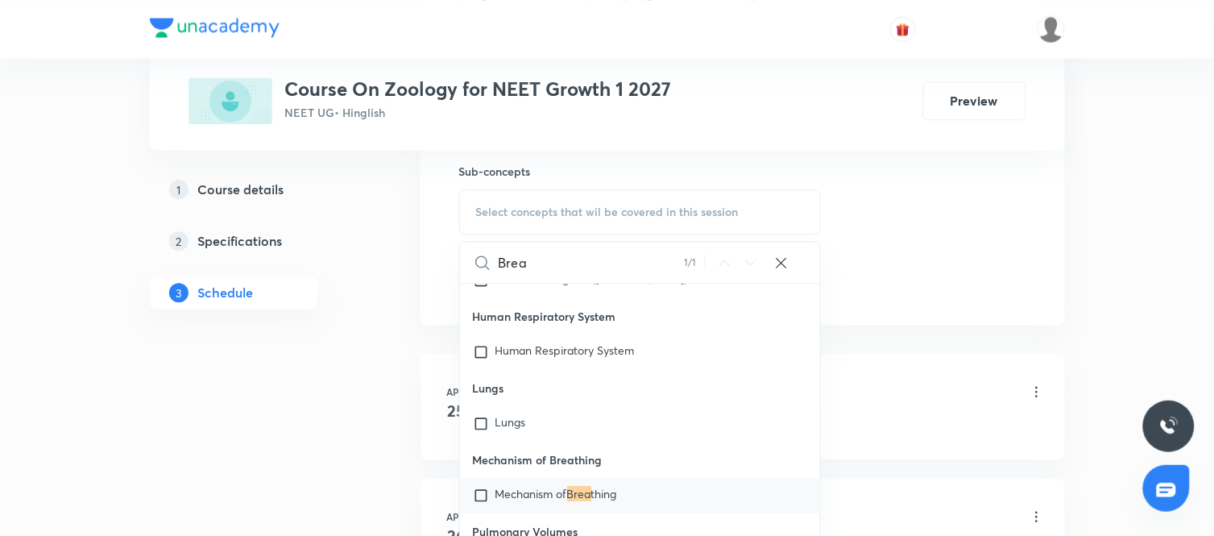
scroll to position [9440, 0]
type input "Brea"
click at [592, 478] on div "Mechanism of Brea thing" at bounding box center [640, 493] width 361 height 35
checkbox input "true"
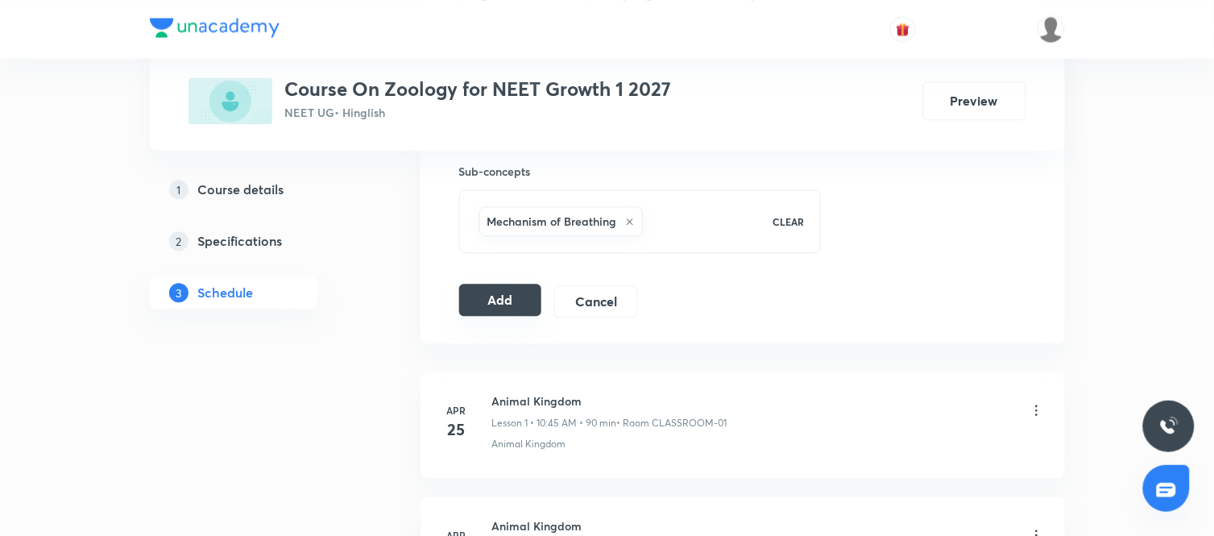
click at [492, 303] on button "Add" at bounding box center [500, 300] width 83 height 32
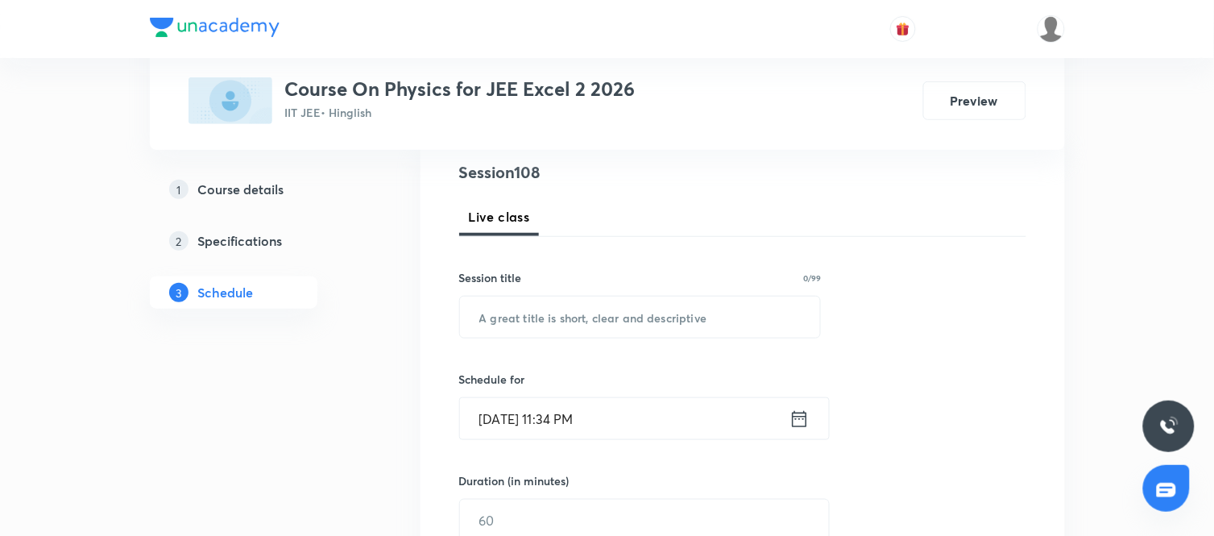
scroll to position [189, 0]
click at [579, 322] on input "text" at bounding box center [640, 316] width 361 height 41
paste input "Geometrical Optics"
type input "Geometrical Optics"
click at [794, 417] on icon at bounding box center [800, 418] width 20 height 23
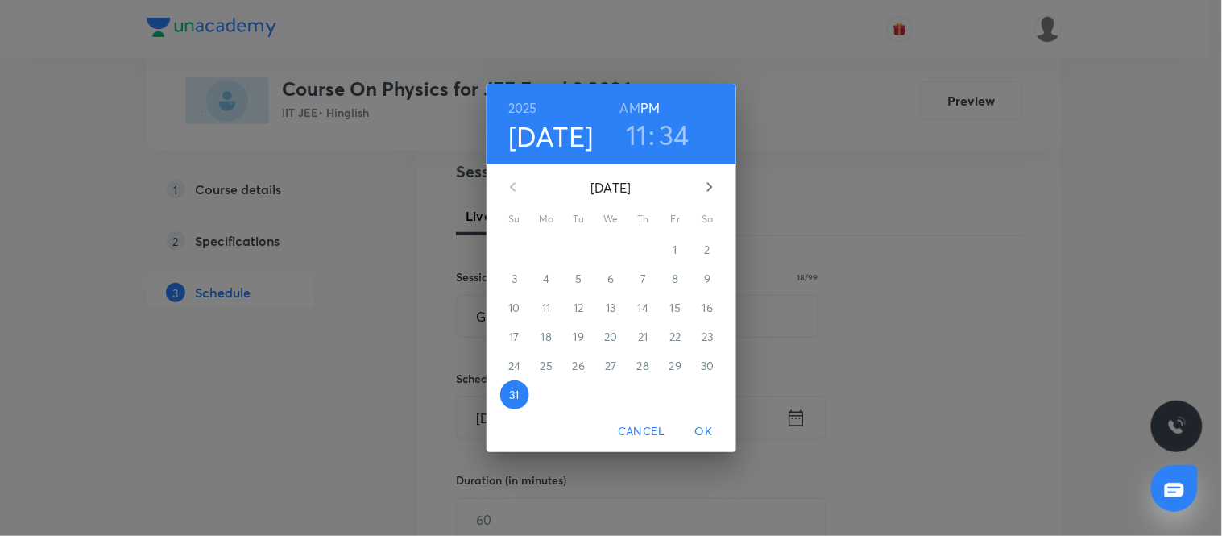
click at [704, 187] on icon "button" at bounding box center [709, 186] width 19 height 19
click at [554, 248] on span "1" at bounding box center [547, 250] width 29 height 16
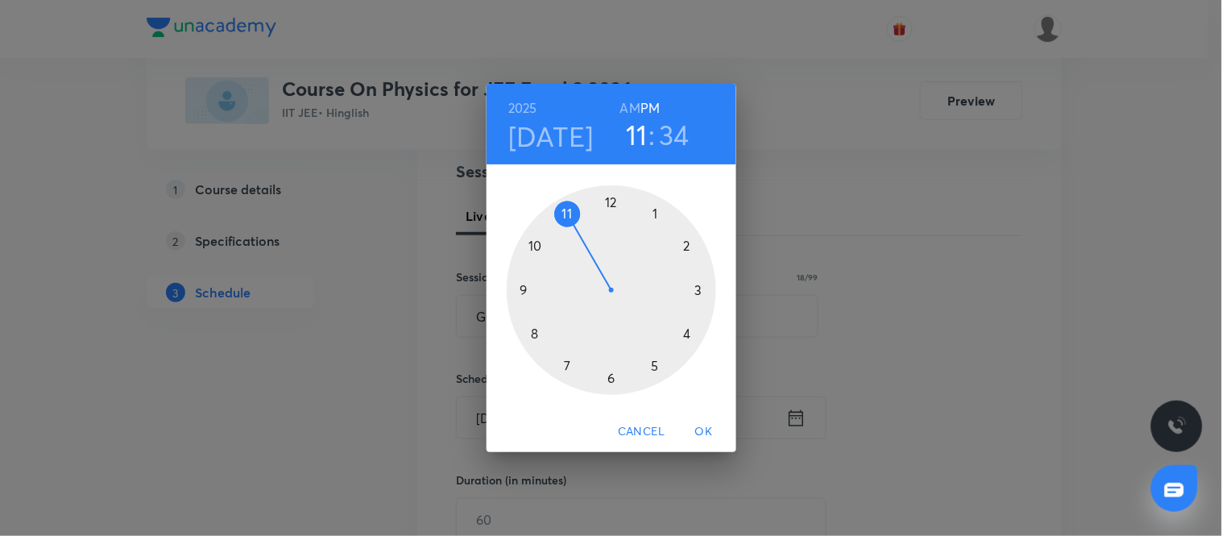
click at [612, 199] on div at bounding box center [612, 290] width 210 height 210
click at [609, 376] on div at bounding box center [612, 290] width 210 height 210
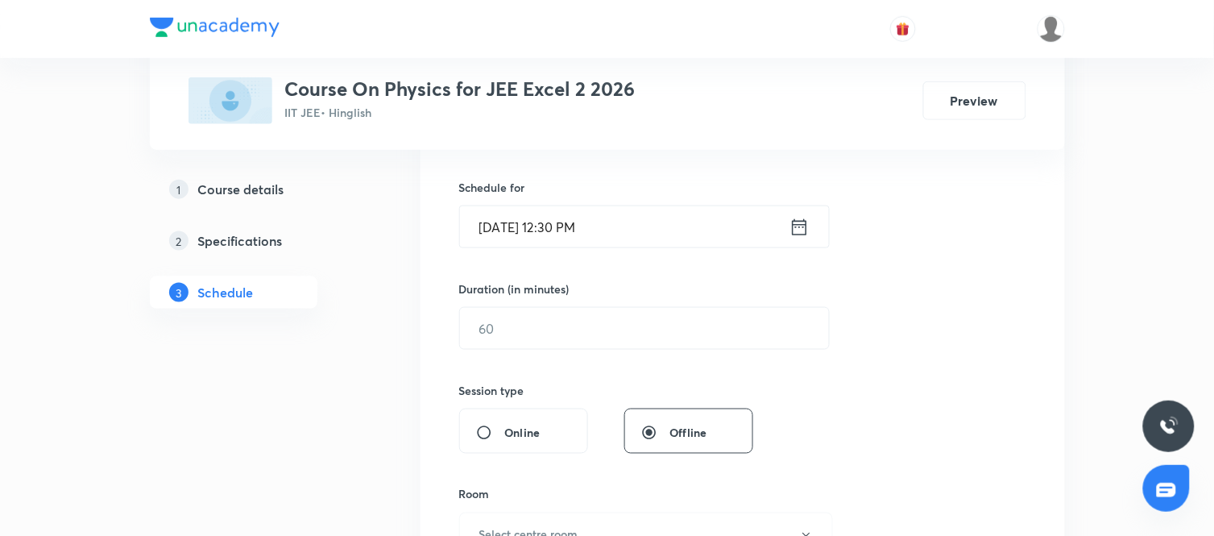
scroll to position [388, 0]
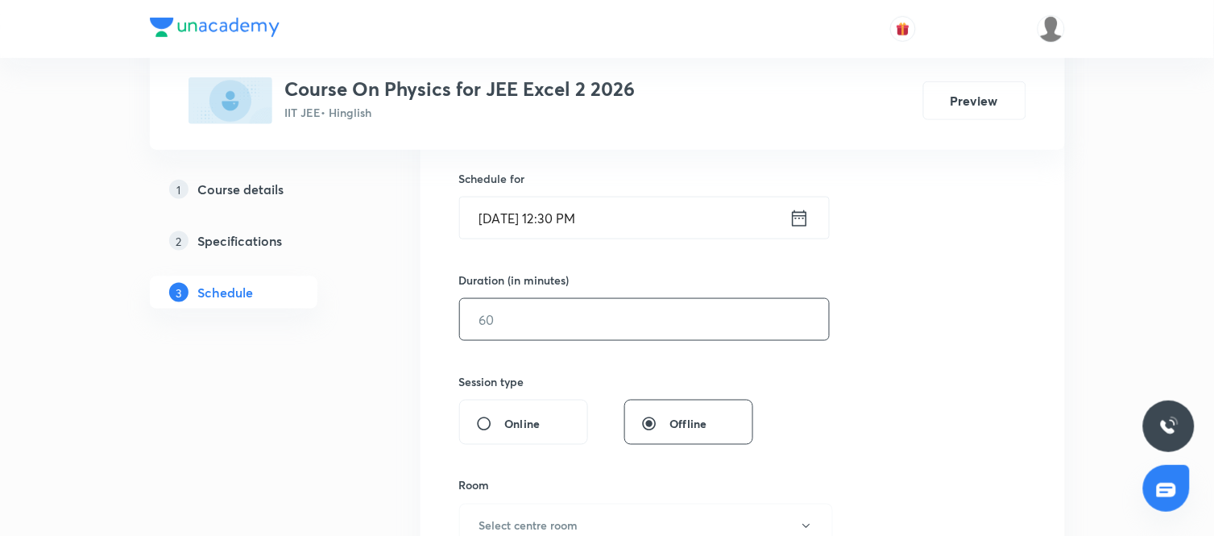
click at [546, 306] on input "text" at bounding box center [644, 319] width 369 height 41
type input "90"
click at [763, 374] on div "Session 108 Live class Session title 18/99 Geometrical Optics ​ Schedule for Se…" at bounding box center [742, 338] width 567 height 757
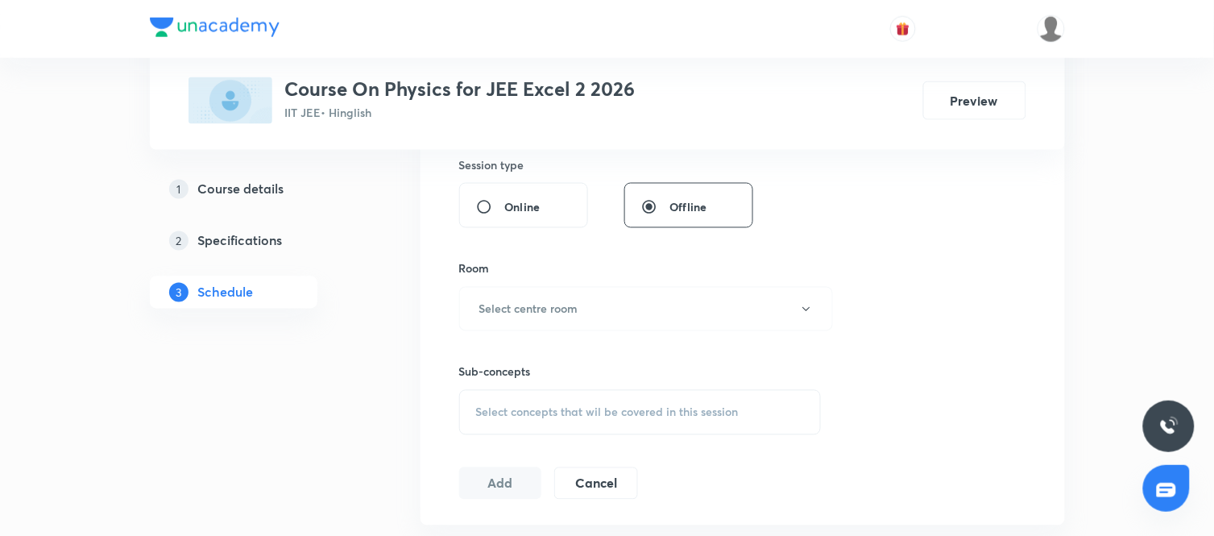
scroll to position [613, 0]
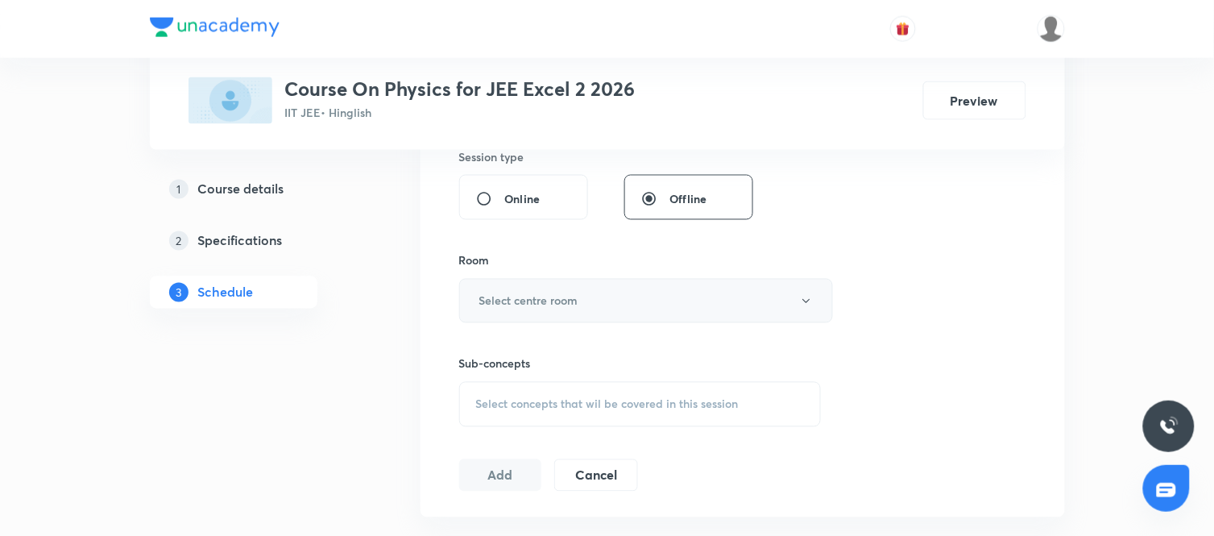
click at [634, 308] on button "Select centre room" at bounding box center [646, 301] width 374 height 44
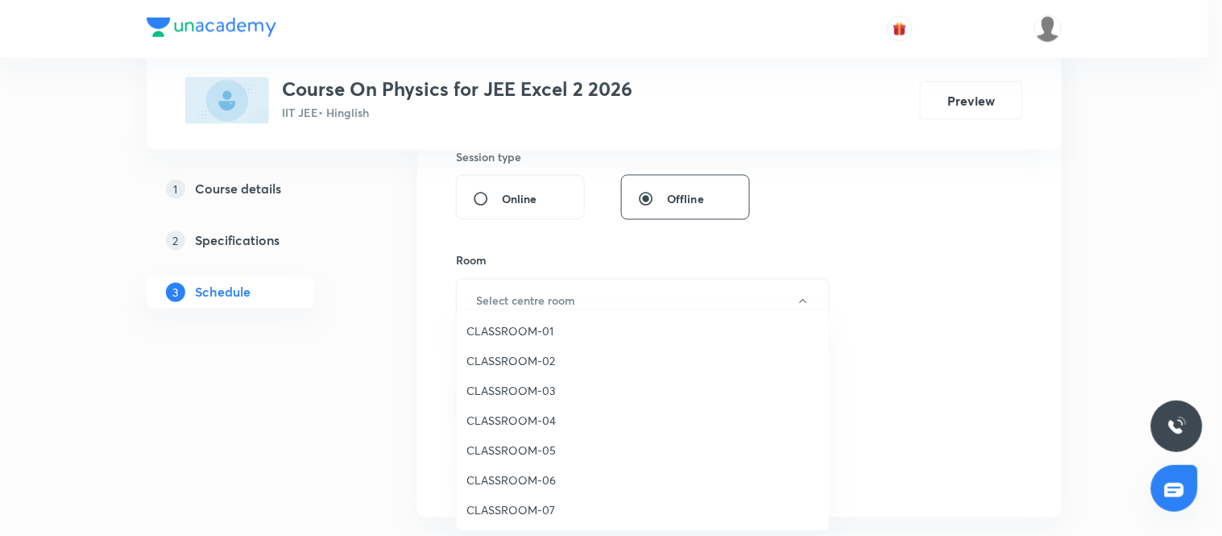
click at [537, 446] on span "CLASSROOM-05" at bounding box center [643, 450] width 353 height 17
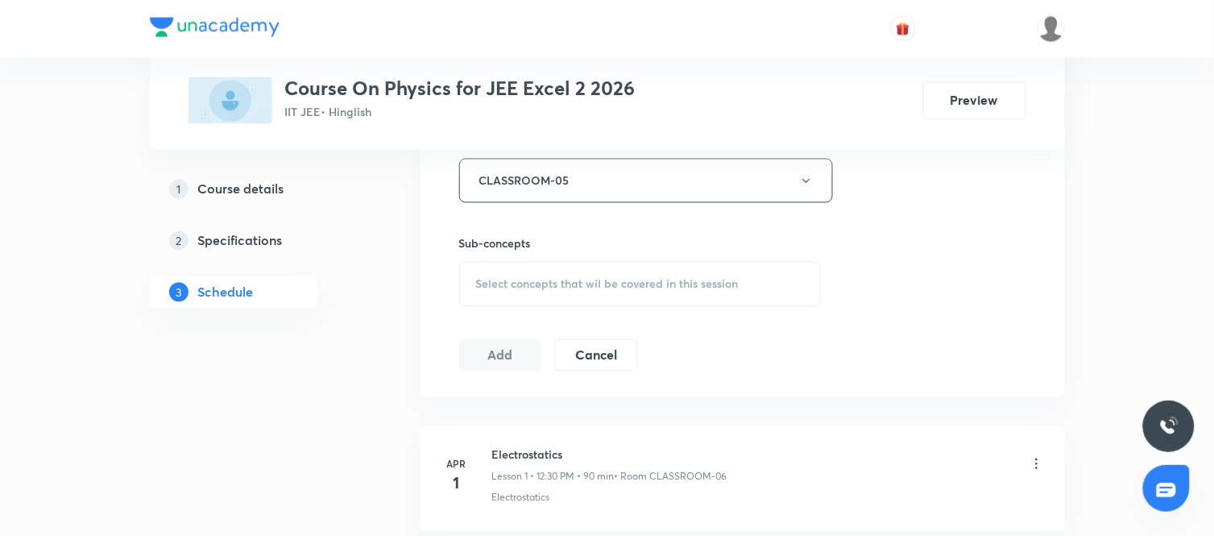
scroll to position [734, 0]
click at [583, 277] on span "Select concepts that wil be covered in this session" at bounding box center [607, 283] width 263 height 13
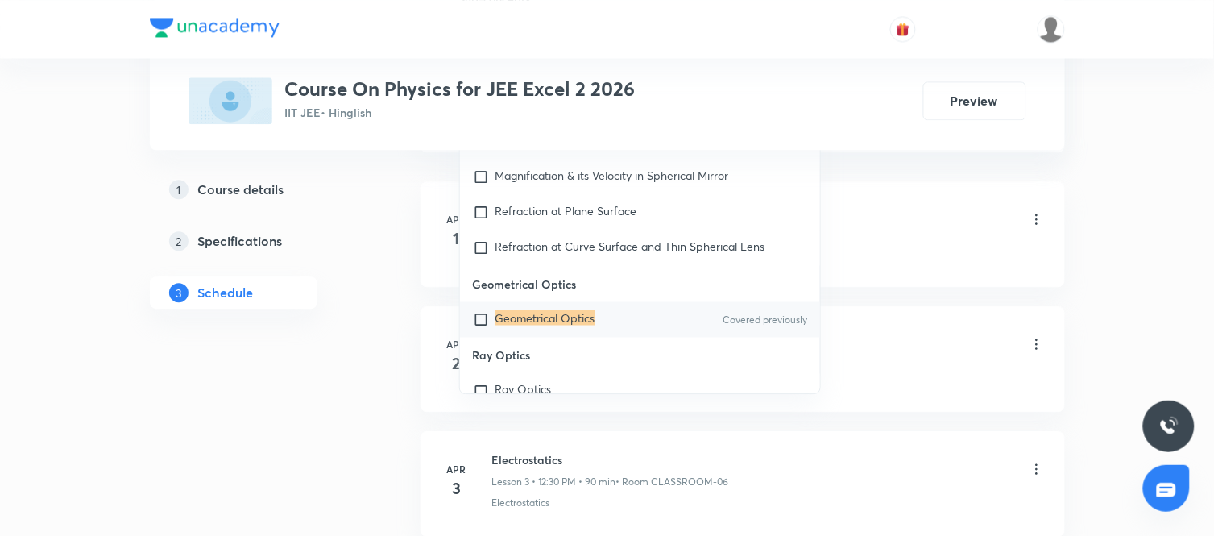
scroll to position [979, 0]
type input "Geometrical Optics"
click at [682, 326] on div "Geometrical Optics Covered previously" at bounding box center [640, 318] width 361 height 35
checkbox input "true"
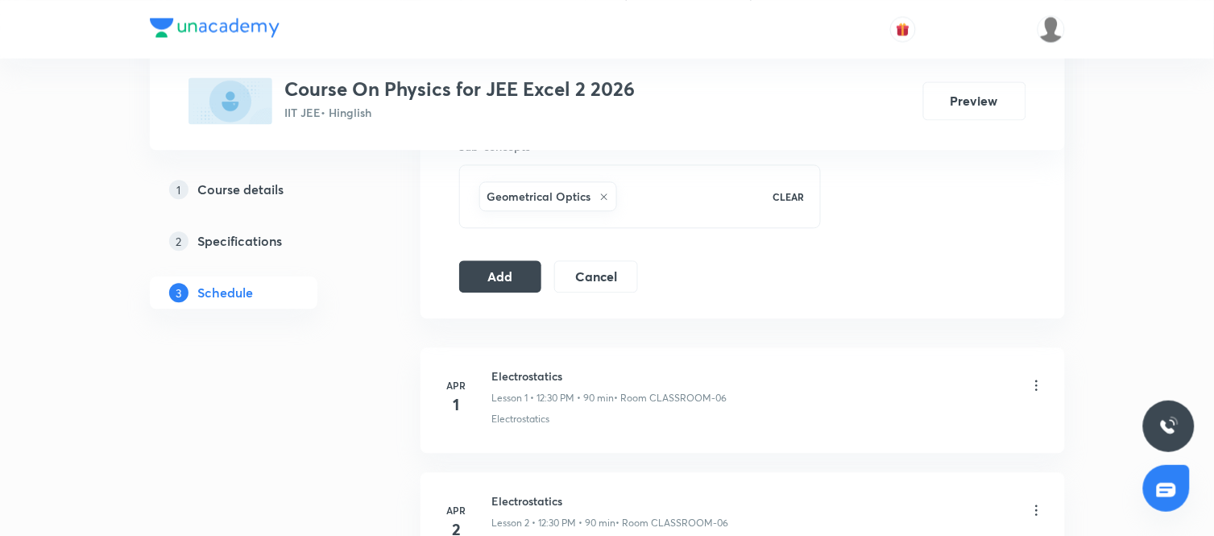
scroll to position [830, 0]
click at [502, 270] on button "Add" at bounding box center [500, 275] width 83 height 32
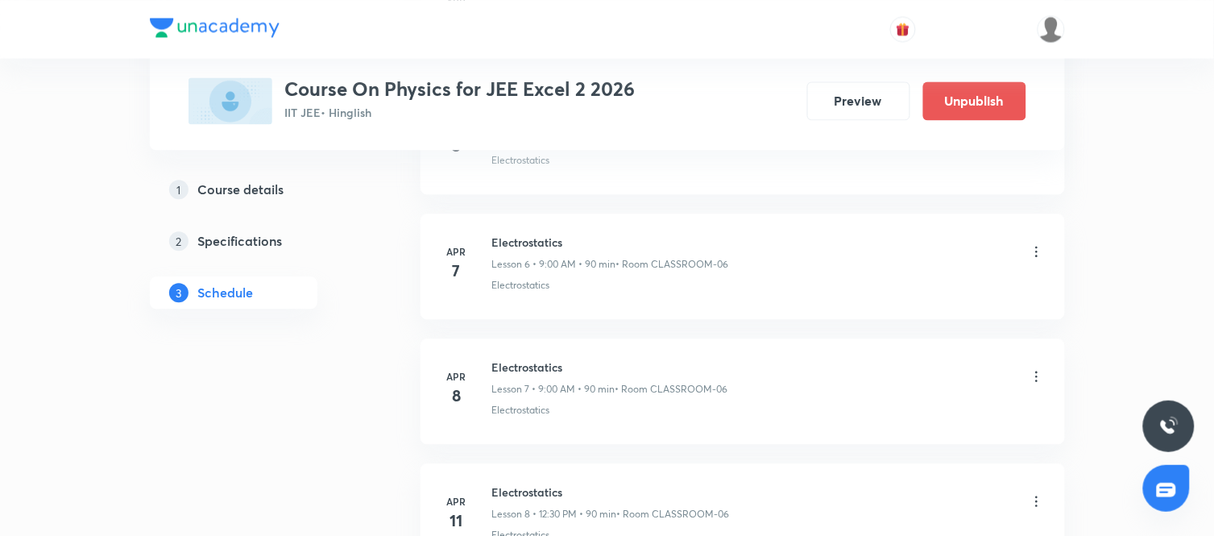
scroll to position [13519, 0]
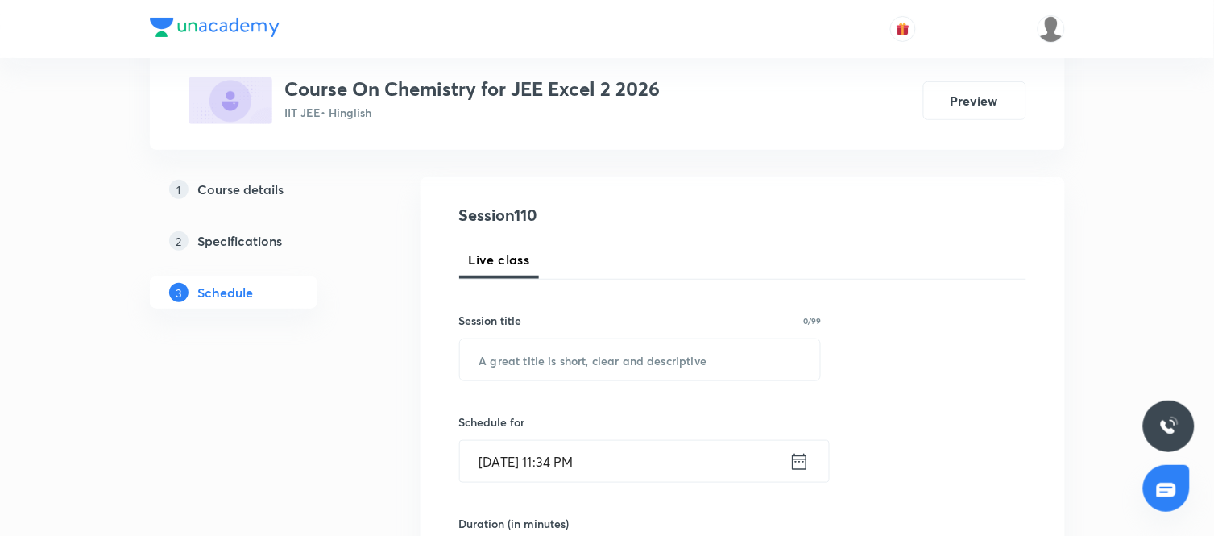
scroll to position [147, 0]
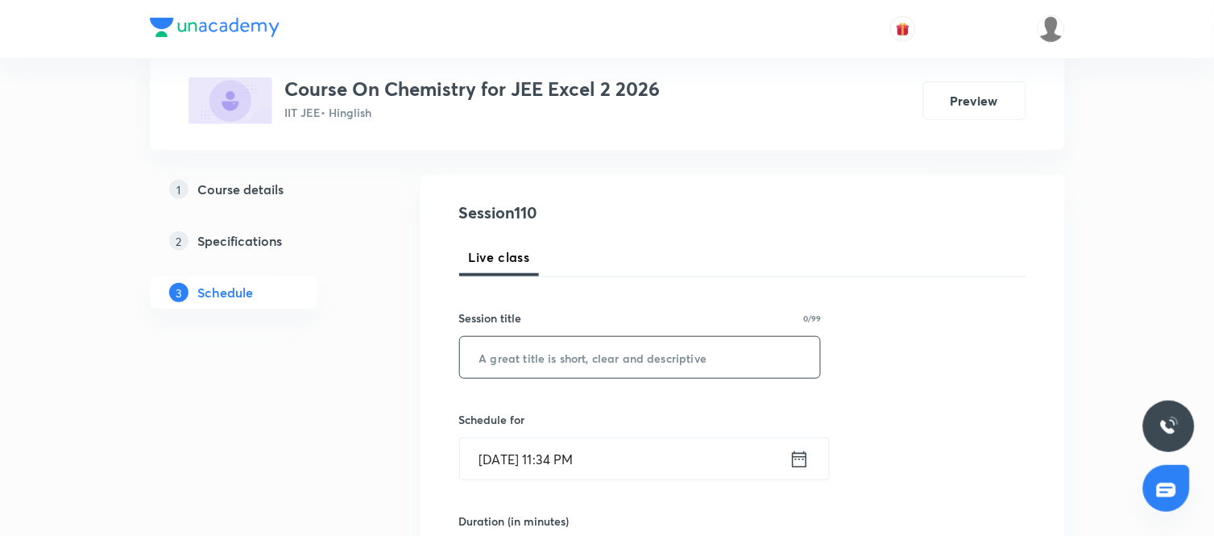
click at [642, 349] on input "text" at bounding box center [640, 357] width 361 height 41
paste input "Alcohols, Phenols and Ether"
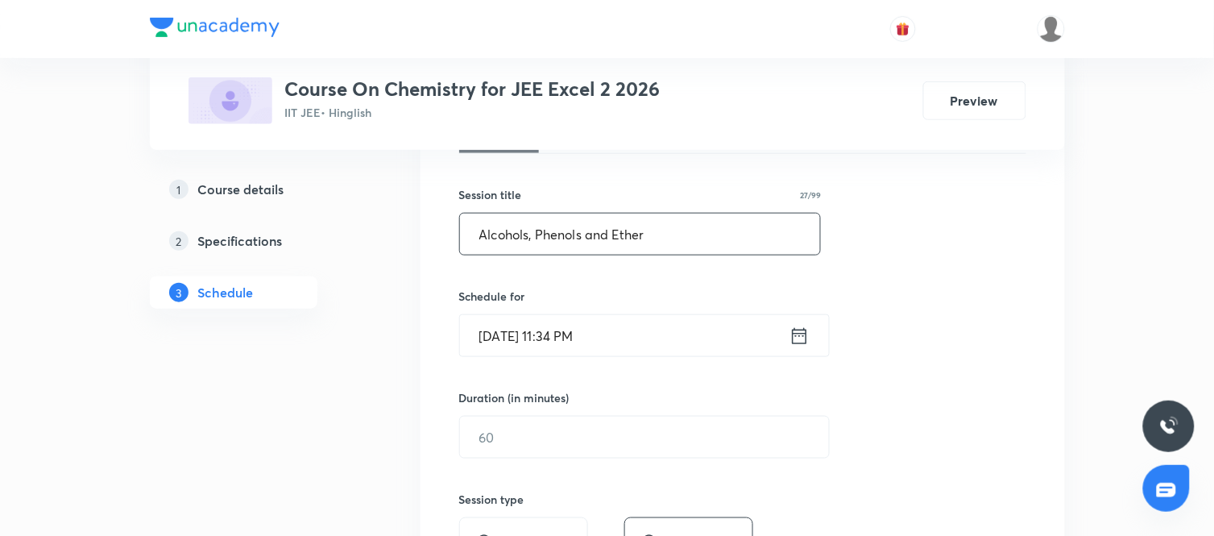
scroll to position [276, 0]
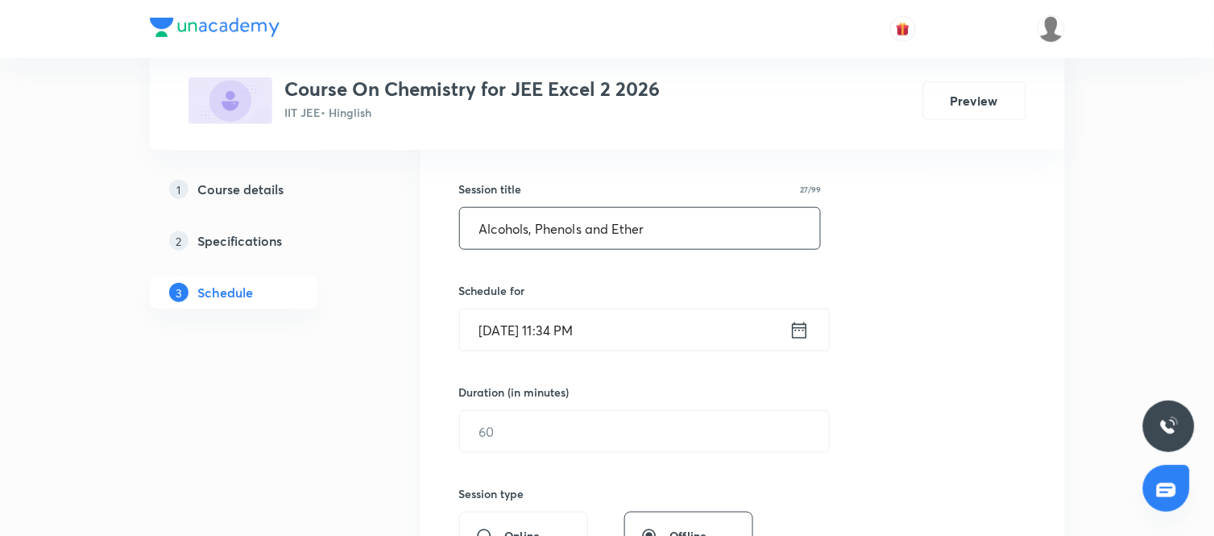
type input "Alcohols, Phenols and Ether"
click at [799, 333] on icon at bounding box center [800, 330] width 20 height 23
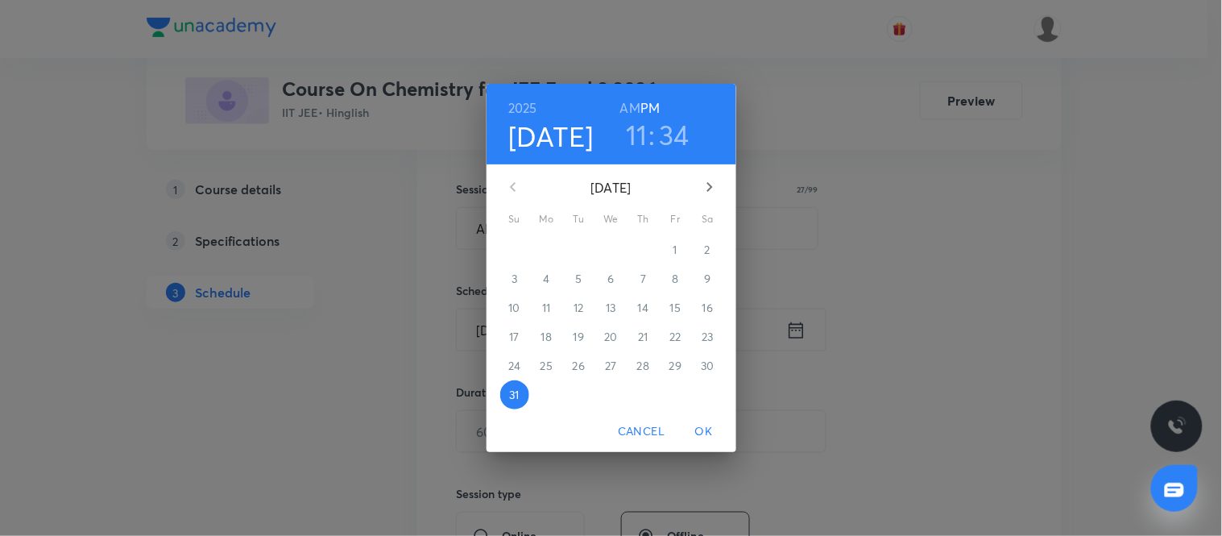
click at [700, 190] on icon "button" at bounding box center [709, 186] width 19 height 19
click at [557, 246] on span "1" at bounding box center [547, 250] width 29 height 16
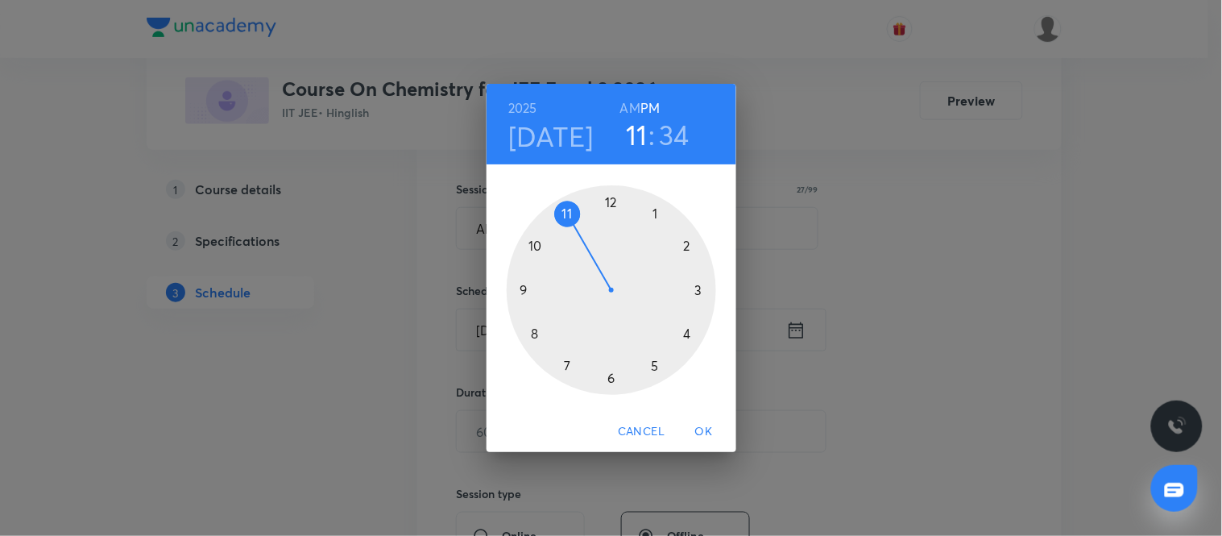
click at [629, 106] on h6 "AM" at bounding box center [630, 108] width 20 height 23
click at [524, 290] on div at bounding box center [612, 290] width 210 height 210
click at [611, 204] on div at bounding box center [612, 290] width 210 height 210
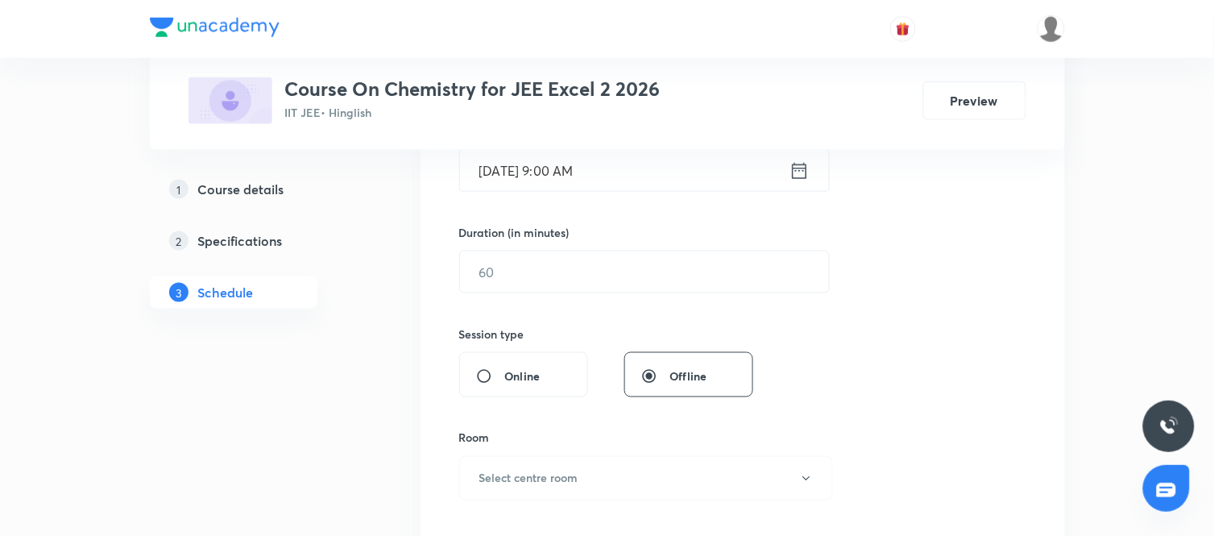
scroll to position [437, 0]
click at [622, 260] on input "text" at bounding box center [644, 271] width 369 height 41
type input "90"
click at [822, 342] on div "Session 110 Live class Session title 27/99 Alcohols, Phenols and Ether ​ Schedu…" at bounding box center [742, 289] width 567 height 757
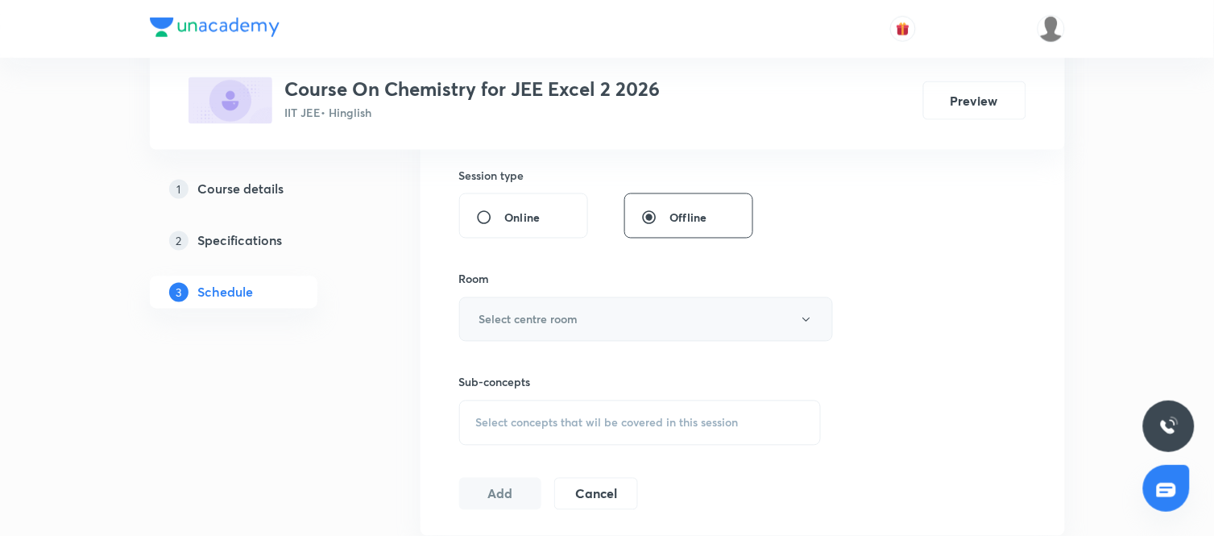
scroll to position [596, 0]
click at [724, 328] on button "Select centre room" at bounding box center [646, 318] width 374 height 44
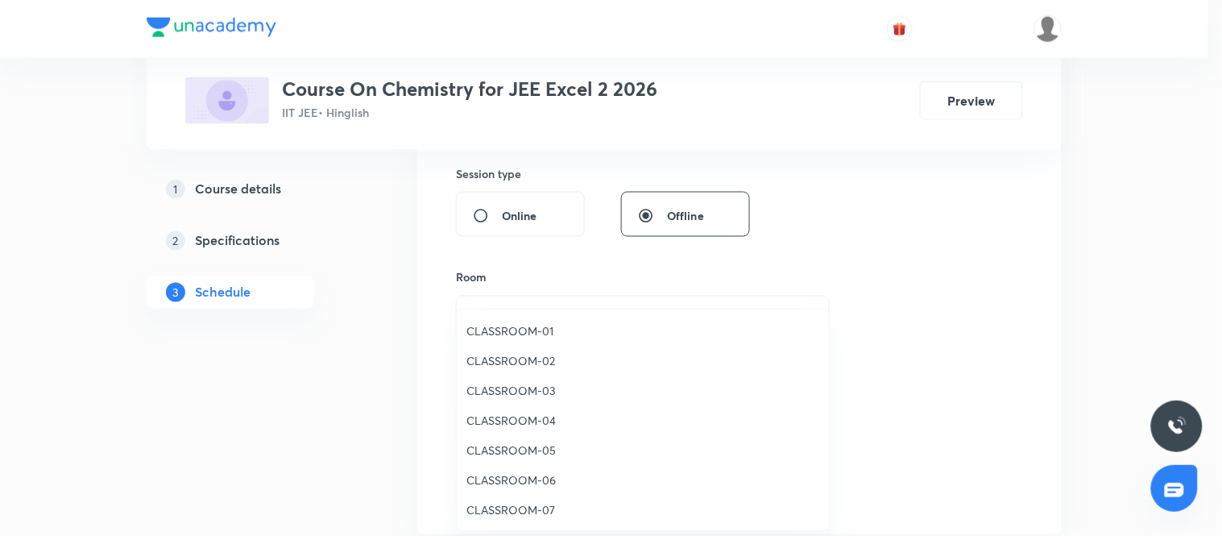
click at [533, 479] on span "CLASSROOM-06" at bounding box center [643, 479] width 353 height 17
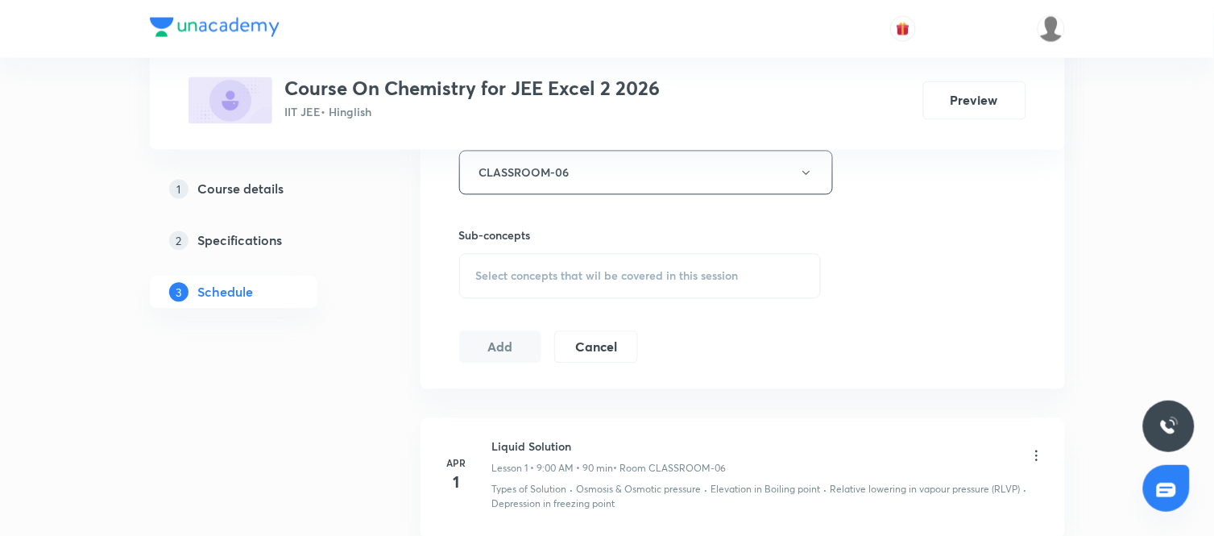
scroll to position [742, 0]
click at [620, 280] on span "Select concepts that wil be covered in this session" at bounding box center [607, 275] width 263 height 13
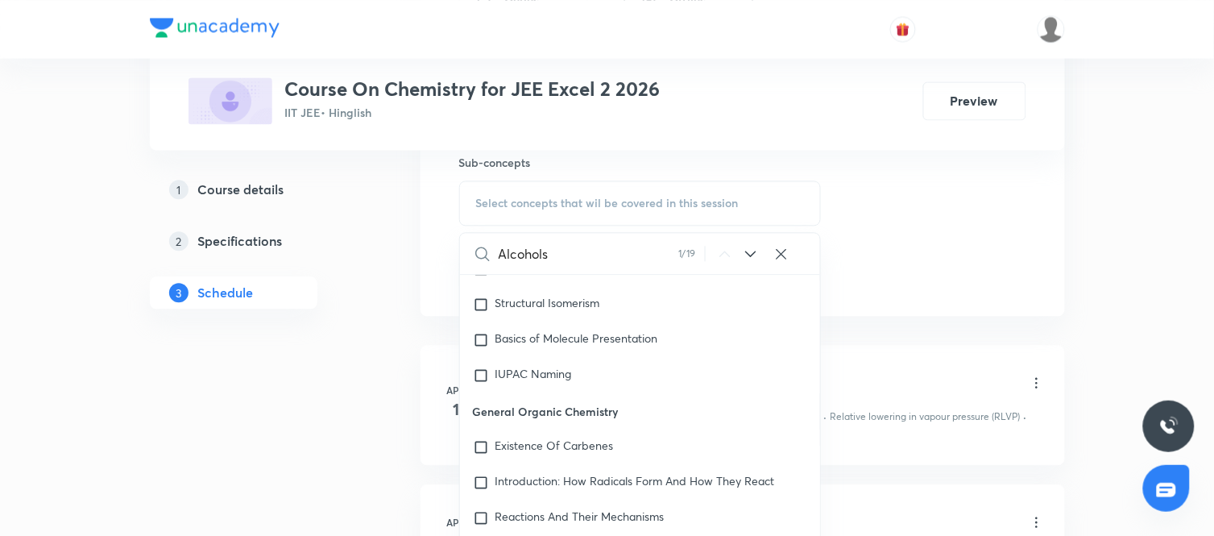
scroll to position [26451, 0]
type input "Alcohols"
click at [746, 254] on icon at bounding box center [750, 253] width 19 height 19
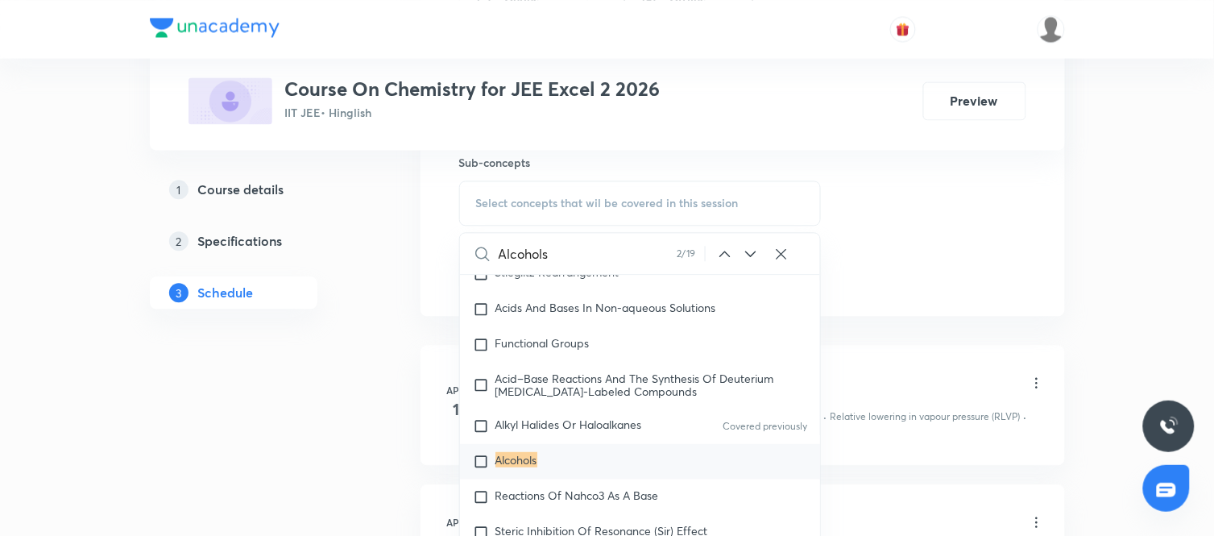
scroll to position [28307, 0]
click at [746, 254] on icon at bounding box center [750, 253] width 19 height 19
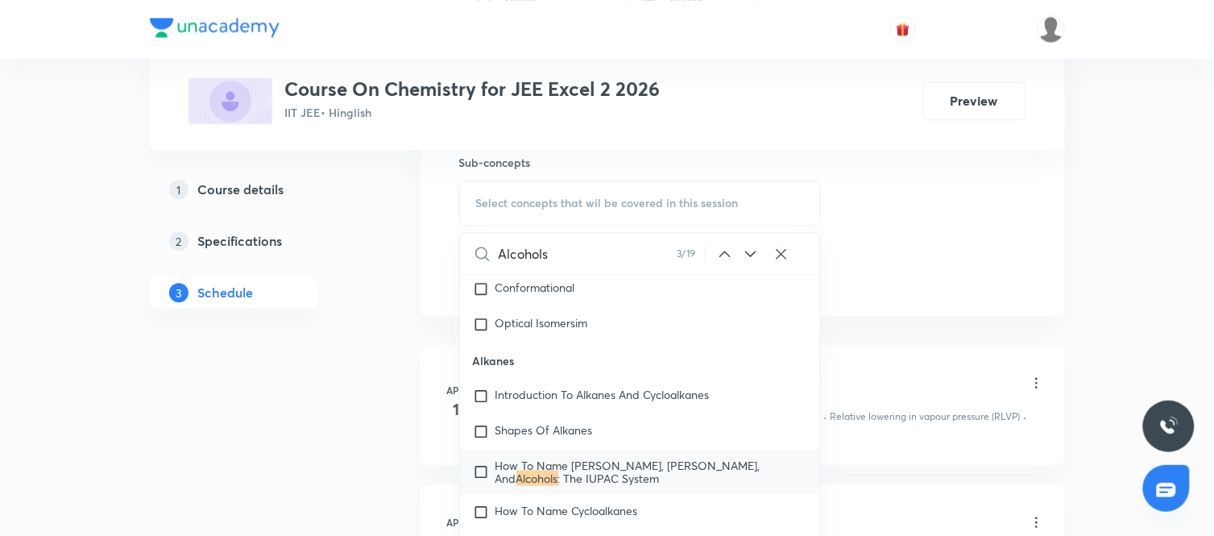
scroll to position [30173, 0]
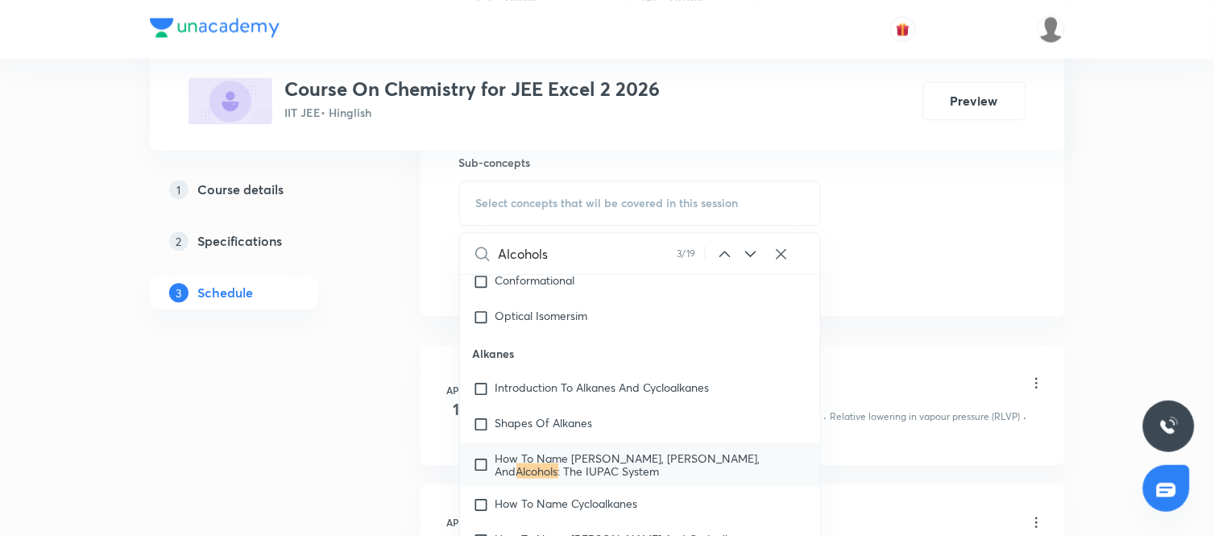
click at [746, 254] on icon at bounding box center [750, 253] width 19 height 19
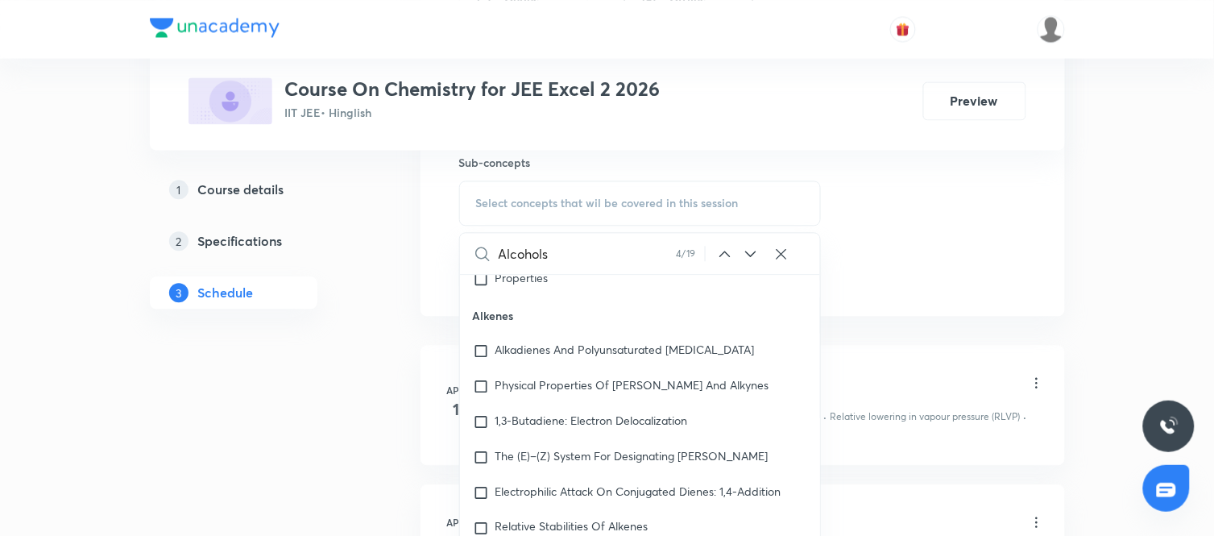
scroll to position [31817, 0]
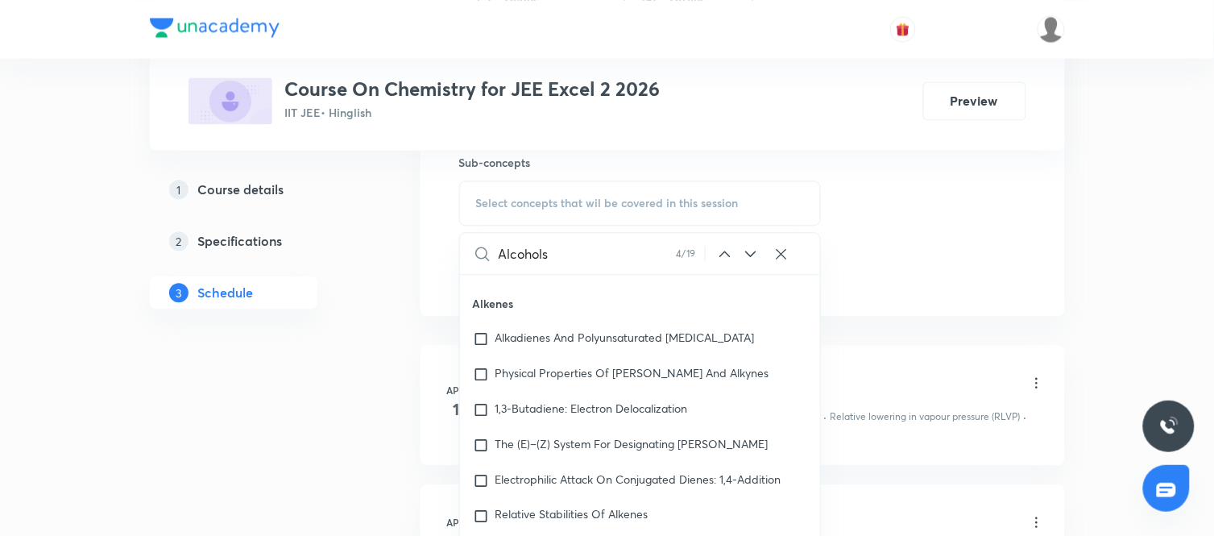
click at [749, 247] on icon at bounding box center [750, 253] width 19 height 19
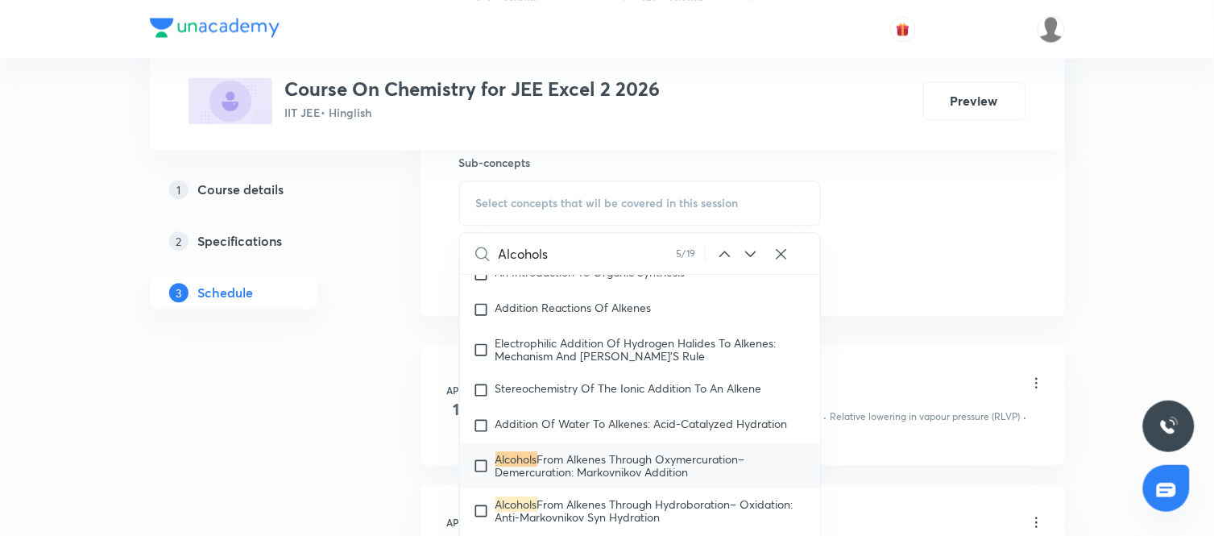
scroll to position [32515, 0]
click at [749, 247] on icon at bounding box center [750, 253] width 19 height 19
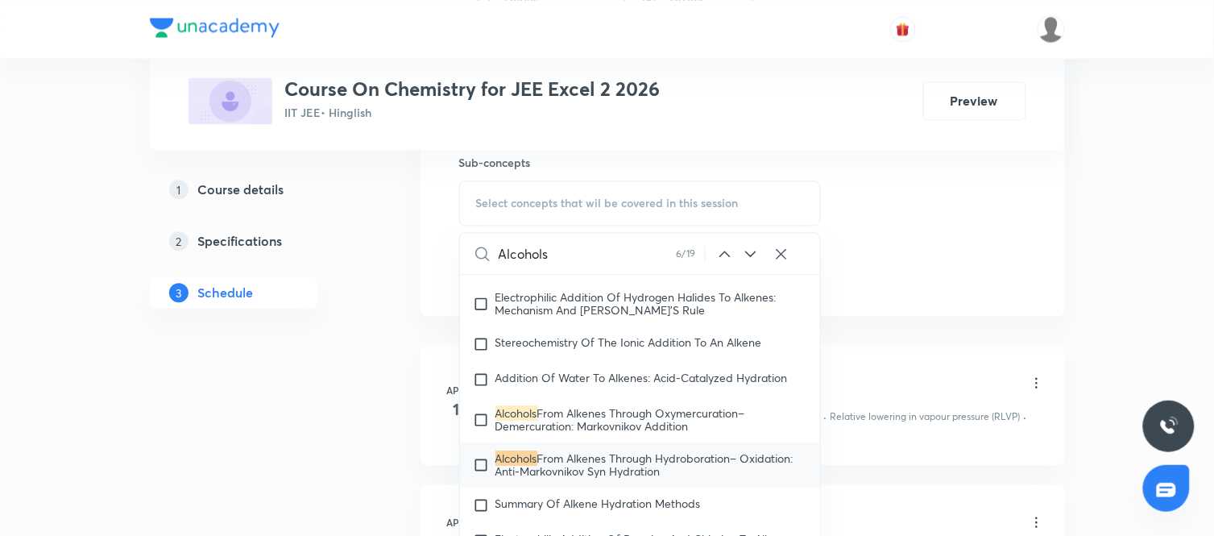
click at [749, 247] on icon at bounding box center [750, 253] width 19 height 19
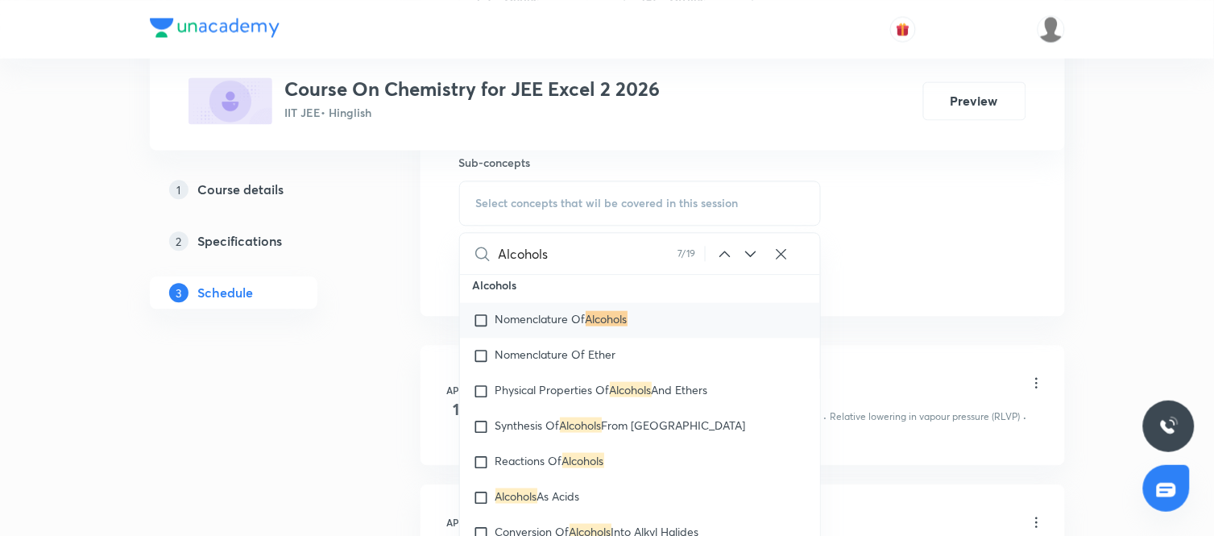
scroll to position [33278, 0]
click at [578, 325] on span "Nomenclature Of" at bounding box center [541, 316] width 90 height 15
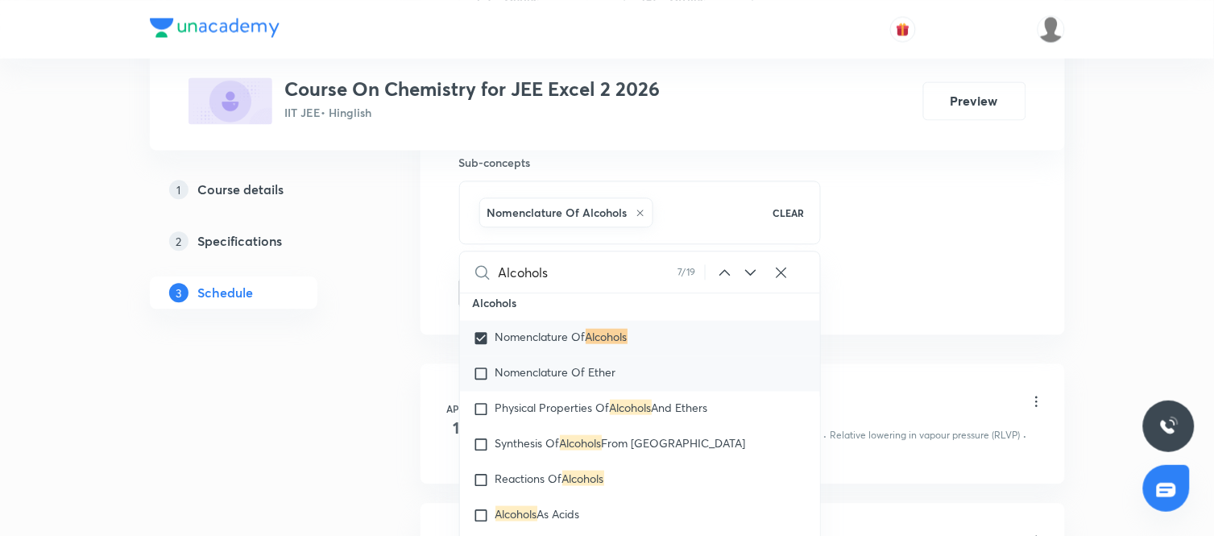
click at [582, 379] on span "Nomenclature Of Ether" at bounding box center [556, 370] width 121 height 15
checkbox input "true"
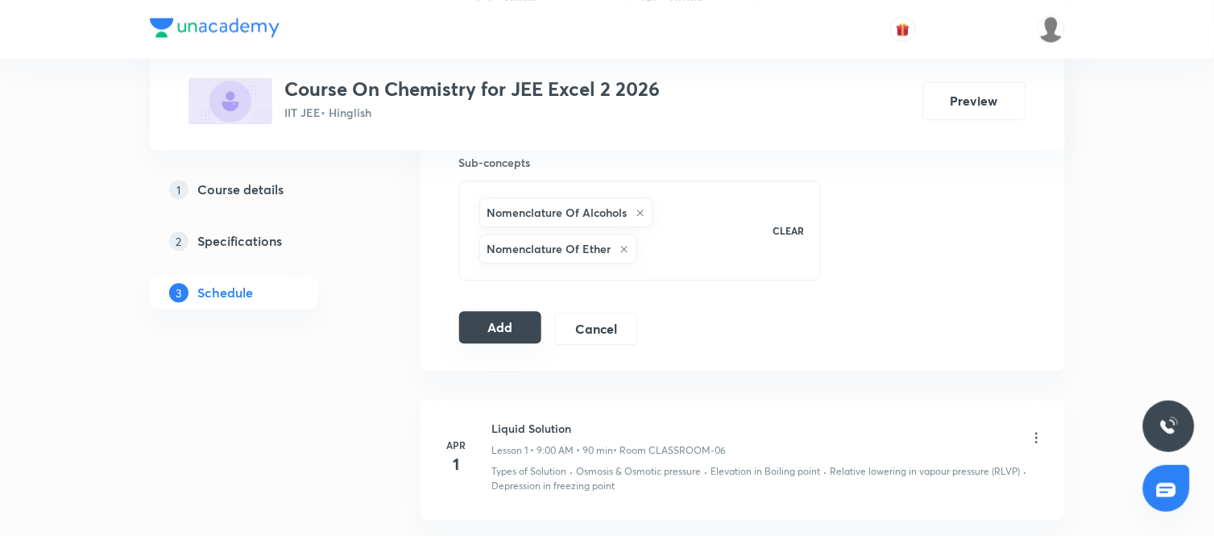
click at [504, 331] on button "Add" at bounding box center [500, 327] width 83 height 32
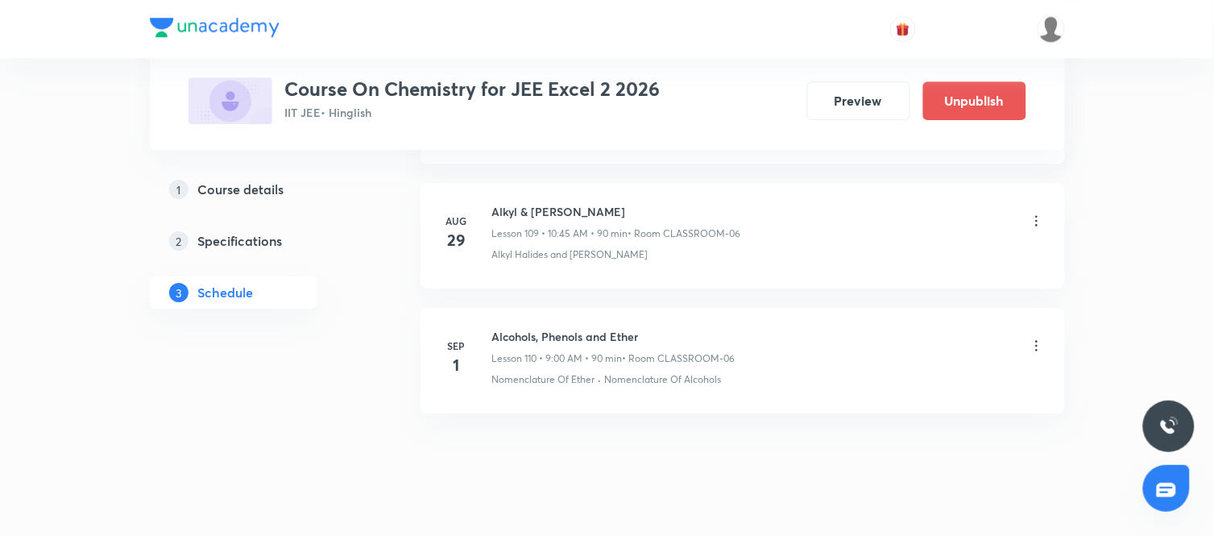
scroll to position [13747, 0]
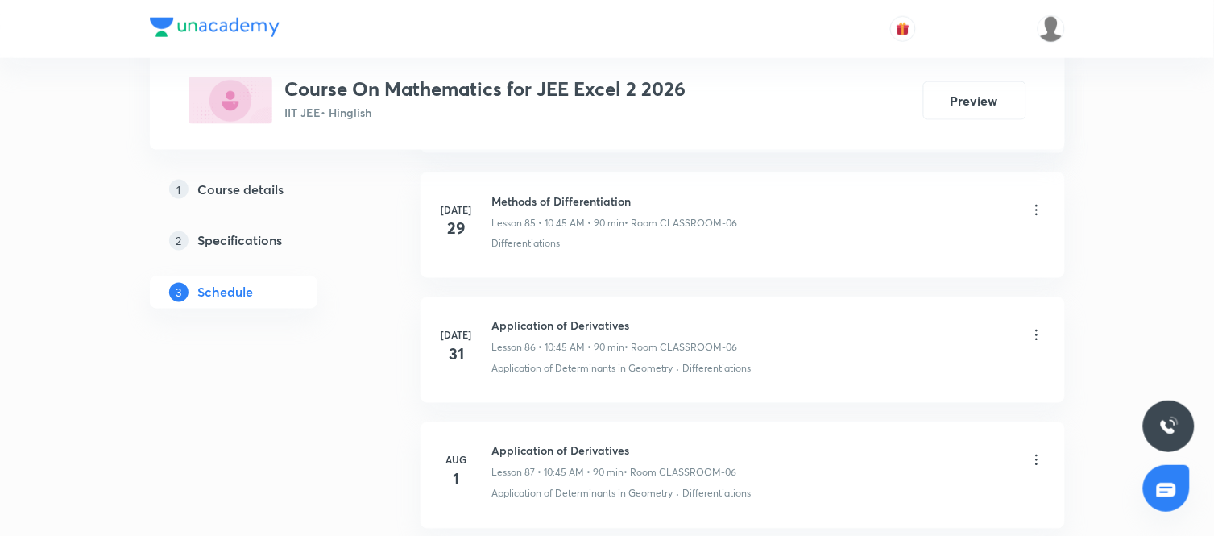
scroll to position [14016, 0]
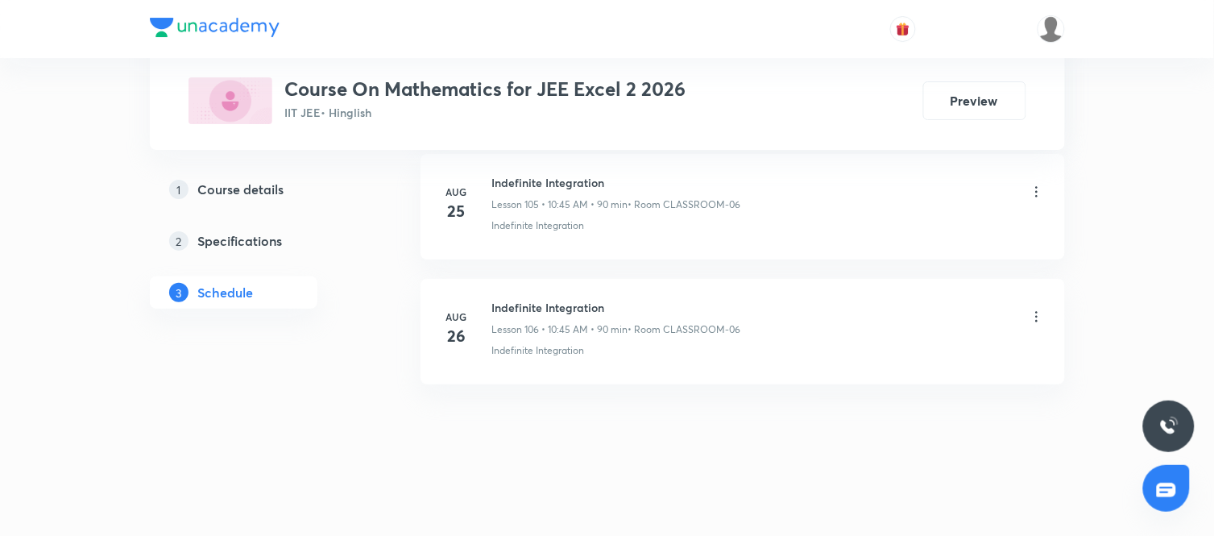
click at [541, 309] on h6 "Indefinite Integration" at bounding box center [616, 307] width 249 height 17
copy h6 "Indefinite Integration"
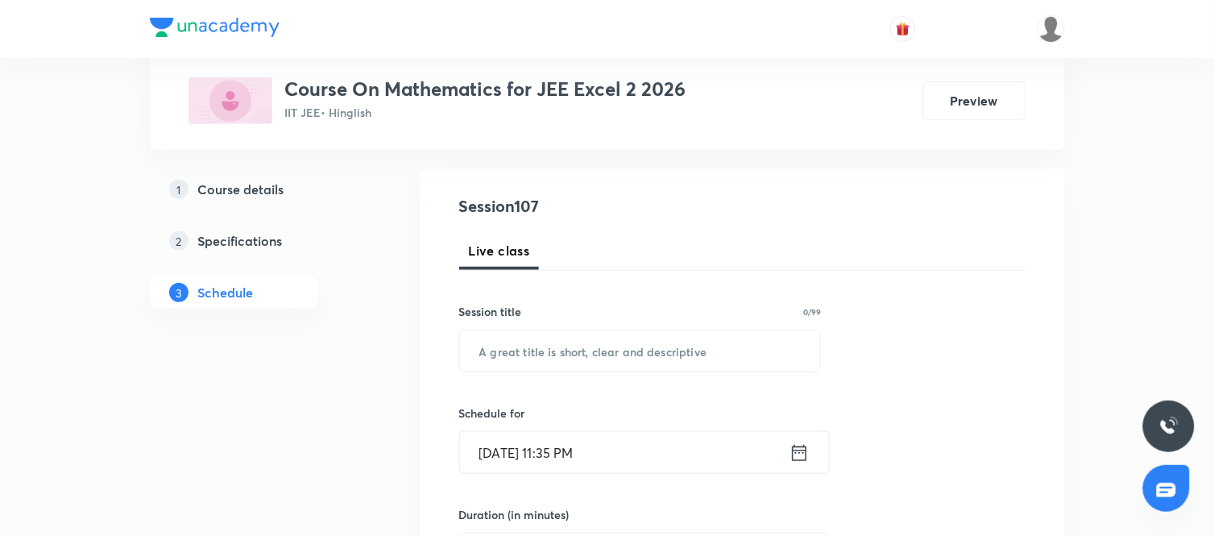
scroll to position [155, 0]
click at [577, 359] on input "text" at bounding box center [640, 350] width 361 height 41
paste input "Indefinite Integration"
click at [496, 352] on input "Indefinite Integration" at bounding box center [640, 350] width 361 height 41
type input "Definite Integration"
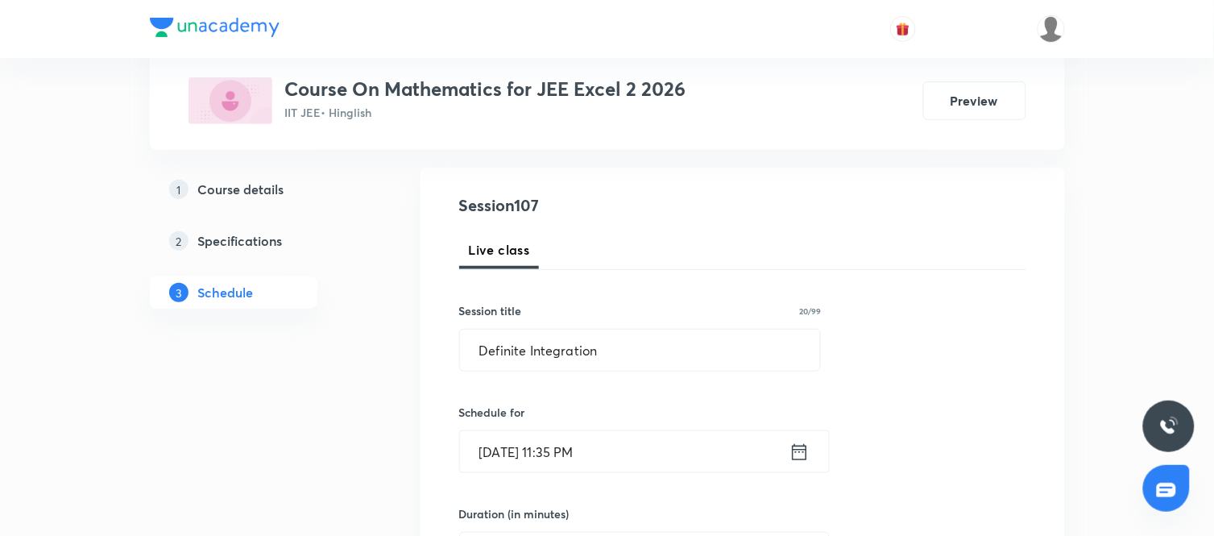
click at [798, 454] on icon at bounding box center [800, 452] width 20 height 23
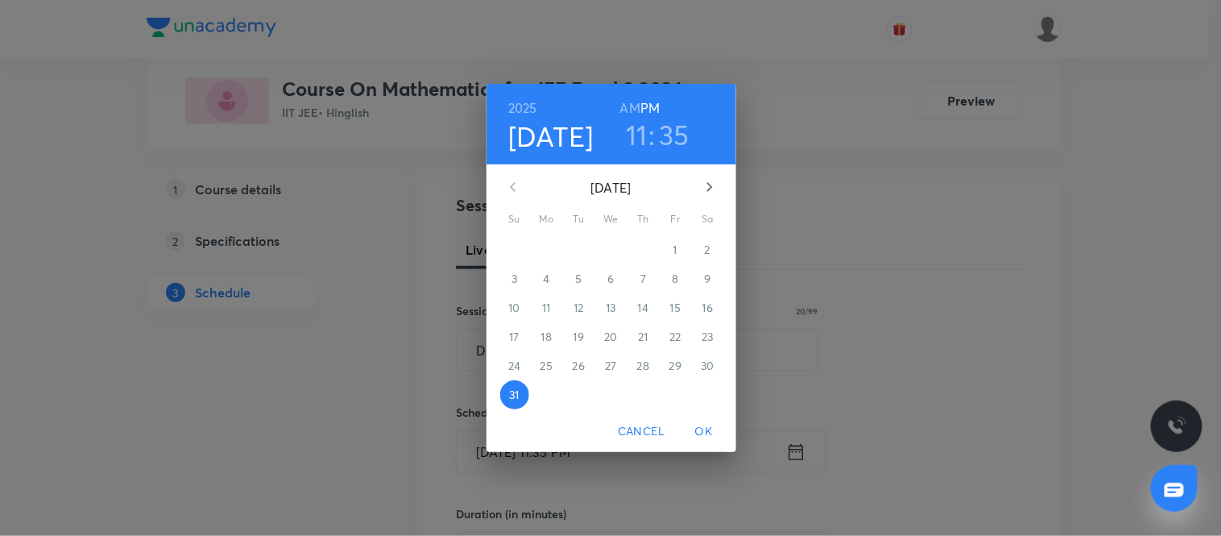
click at [711, 194] on icon "button" at bounding box center [709, 186] width 19 height 19
click at [548, 250] on p "1" at bounding box center [547, 250] width 4 height 16
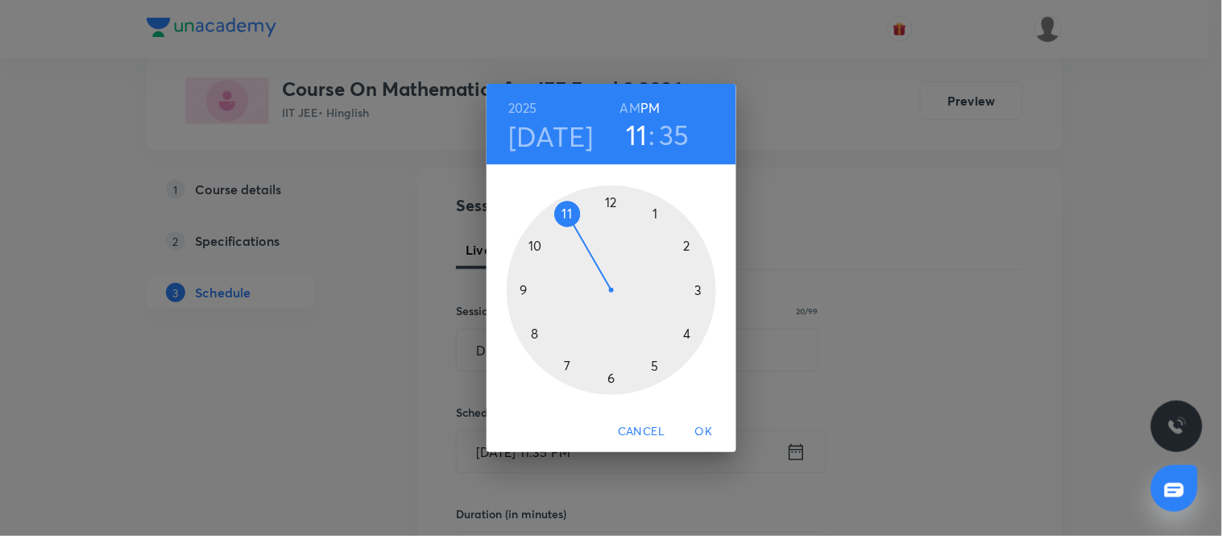
click at [629, 107] on h6 "AM" at bounding box center [630, 108] width 20 height 23
click at [537, 246] on div at bounding box center [612, 290] width 210 height 210
click at [526, 291] on div at bounding box center [612, 290] width 210 height 210
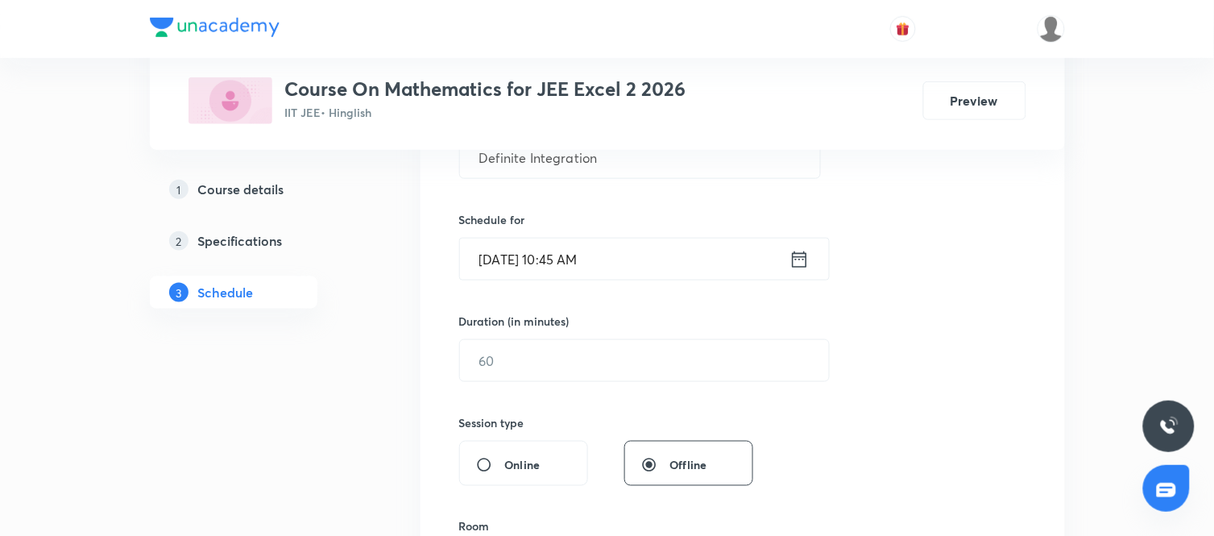
scroll to position [349, 0]
click at [626, 361] on input "text" at bounding box center [644, 358] width 369 height 41
type input "90"
click at [786, 420] on div "Session 107 Live class Session title 20/99 Definite Integration ​ Schedule for …" at bounding box center [742, 377] width 567 height 757
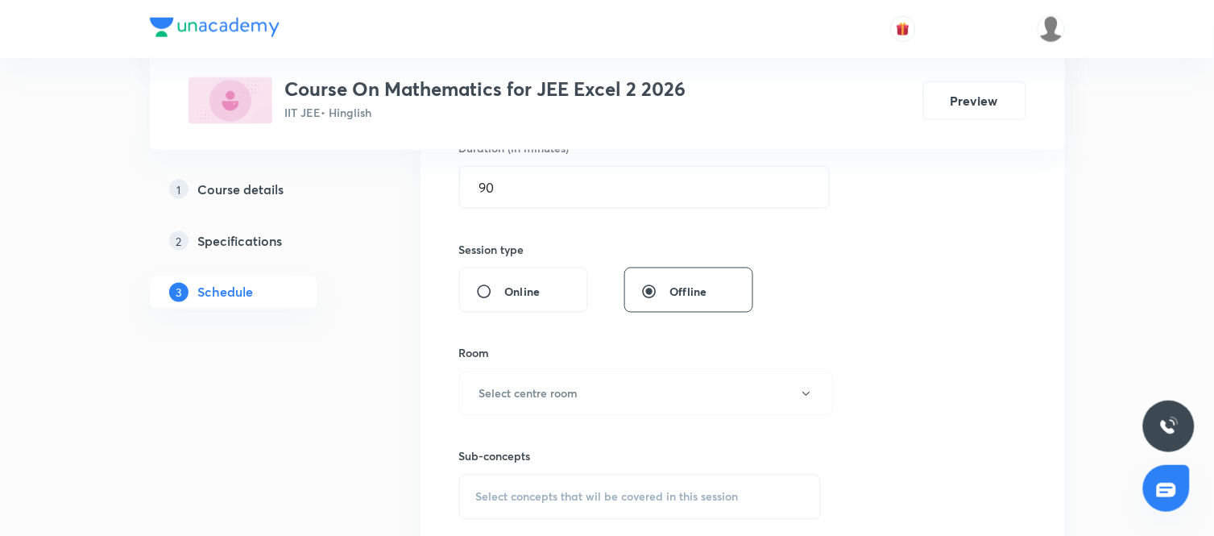
scroll to position [521, 0]
click at [703, 383] on button "Select centre room" at bounding box center [646, 393] width 374 height 44
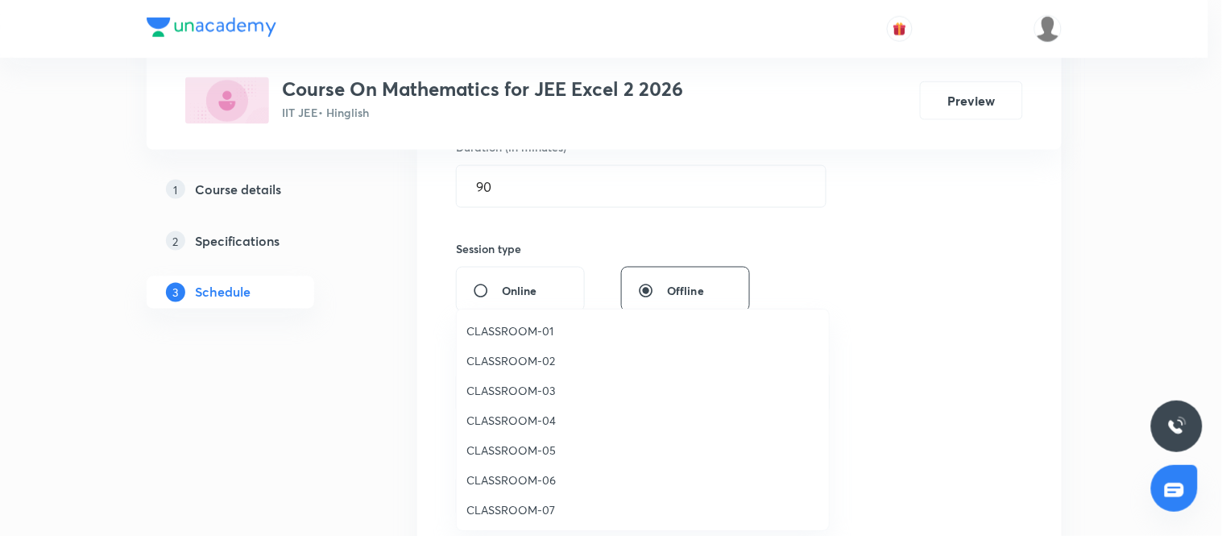
click at [530, 479] on span "CLASSROOM-06" at bounding box center [643, 479] width 353 height 17
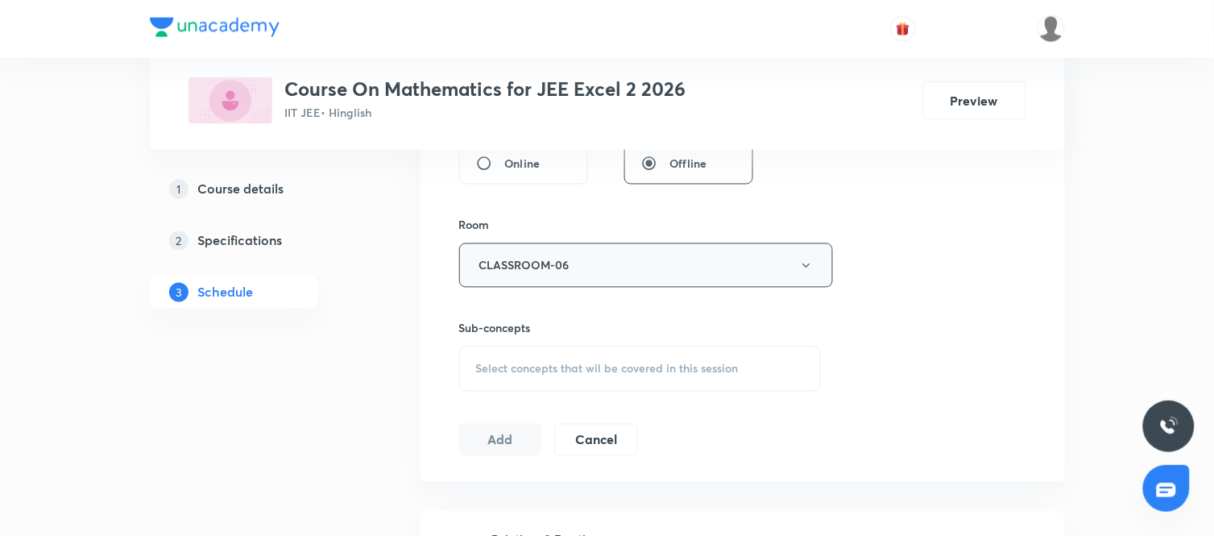
scroll to position [654, 0]
click at [661, 371] on div "Select concepts that wil be covered in this session" at bounding box center [640, 364] width 363 height 45
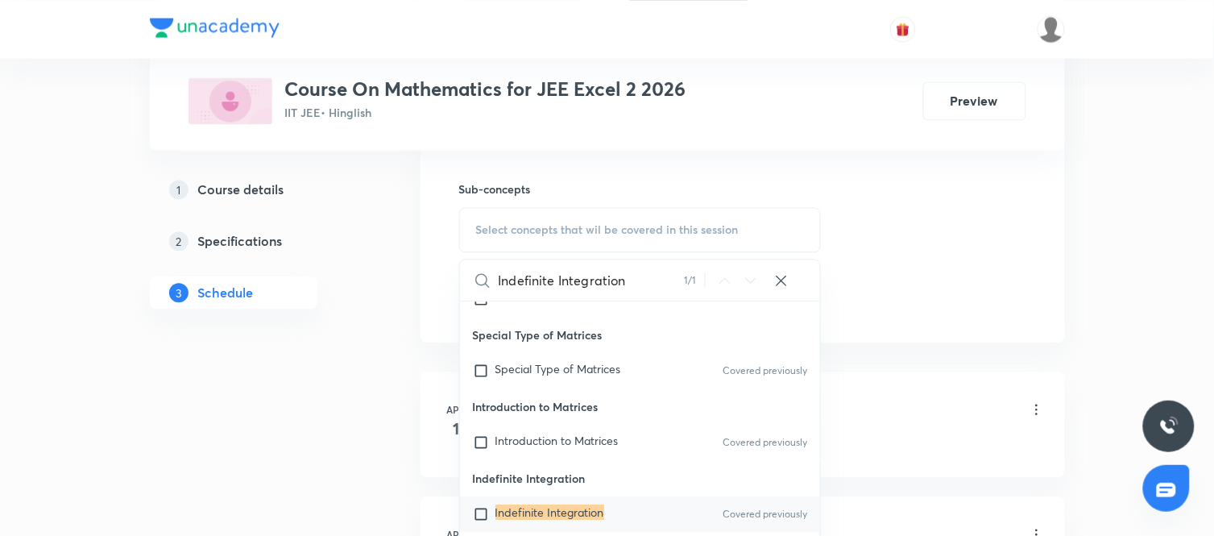
scroll to position [2978, 0]
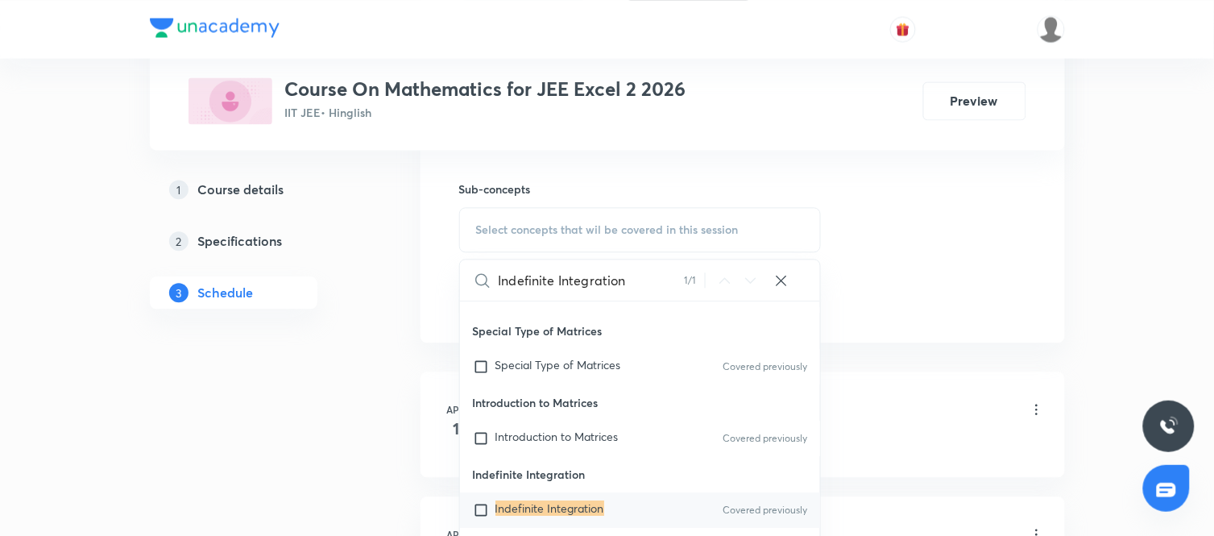
click at [513, 282] on input "Indefinite Integration" at bounding box center [592, 279] width 186 height 41
type input "definite Integration"
click at [753, 275] on icon at bounding box center [750, 280] width 19 height 19
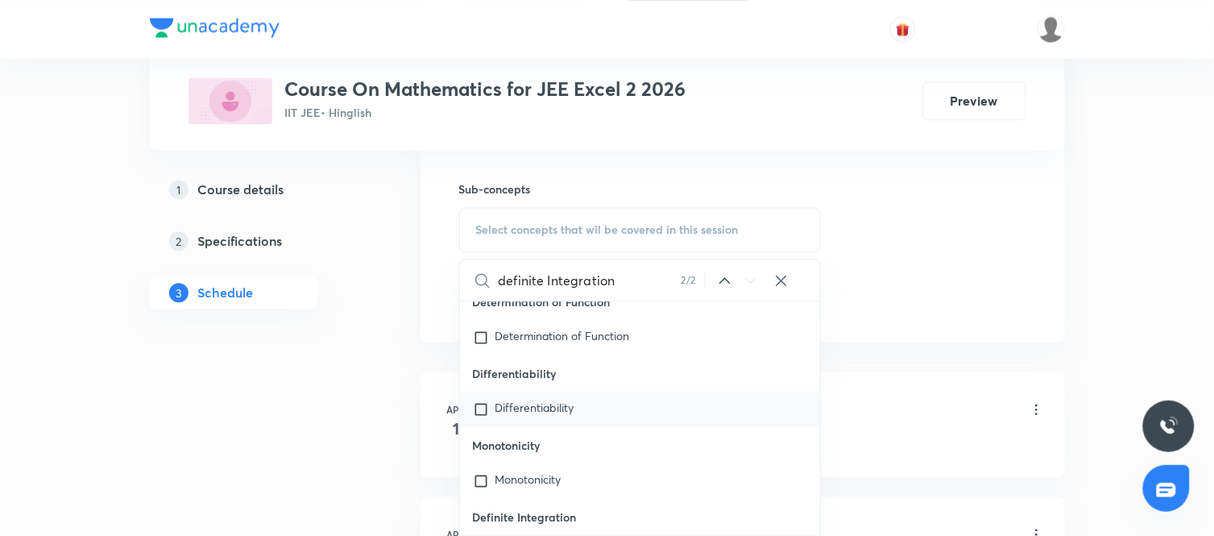
scroll to position [6109, 0]
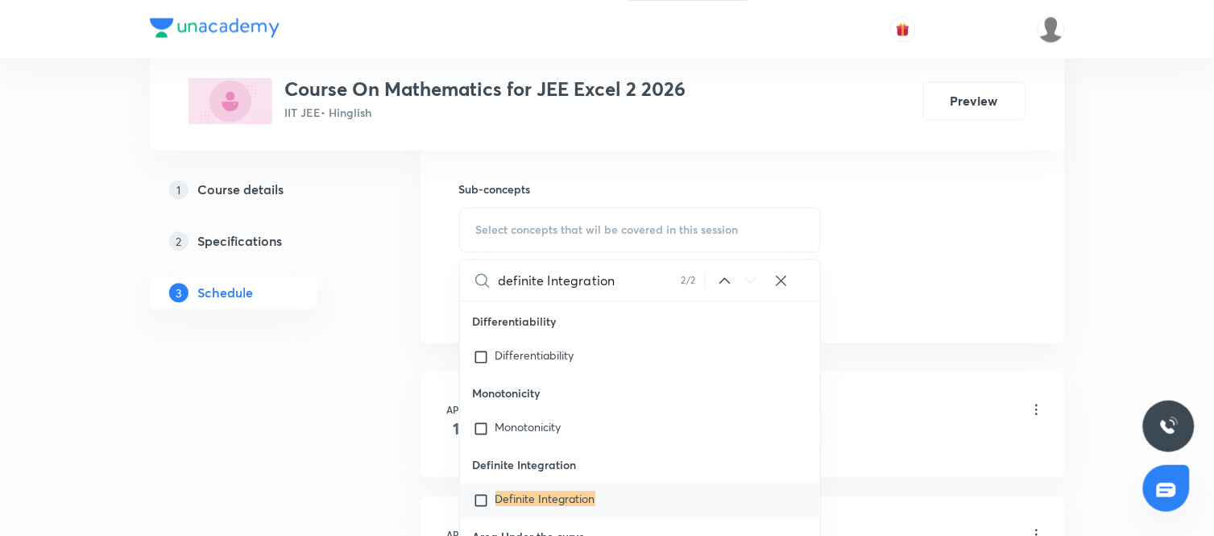
click at [588, 500] on div "Definite Integration" at bounding box center [640, 500] width 361 height 35
checkbox input "true"
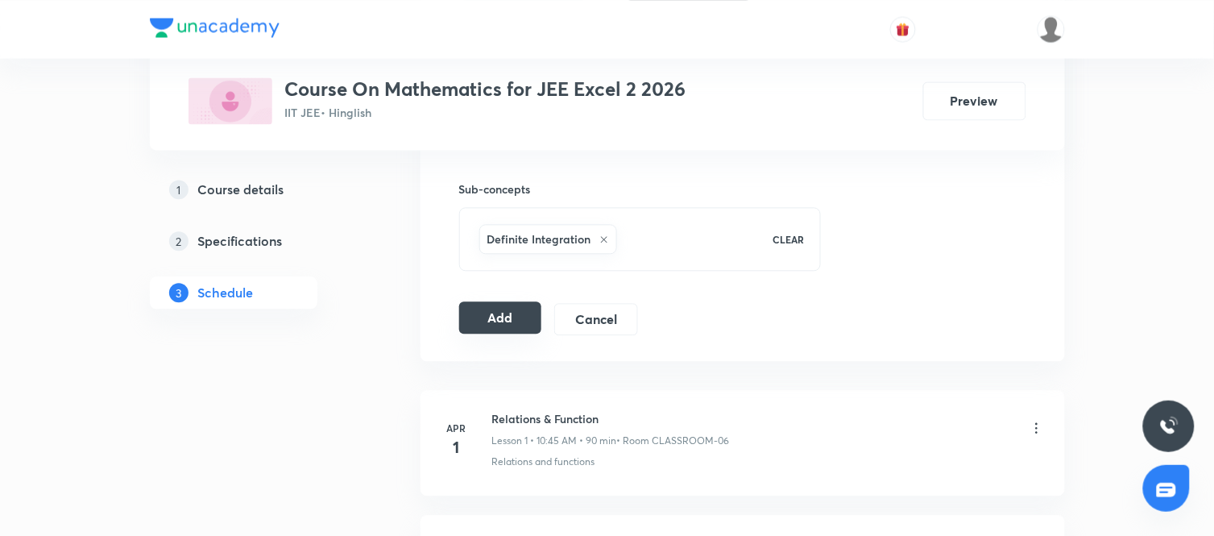
click at [502, 307] on button "Add" at bounding box center [500, 317] width 83 height 32
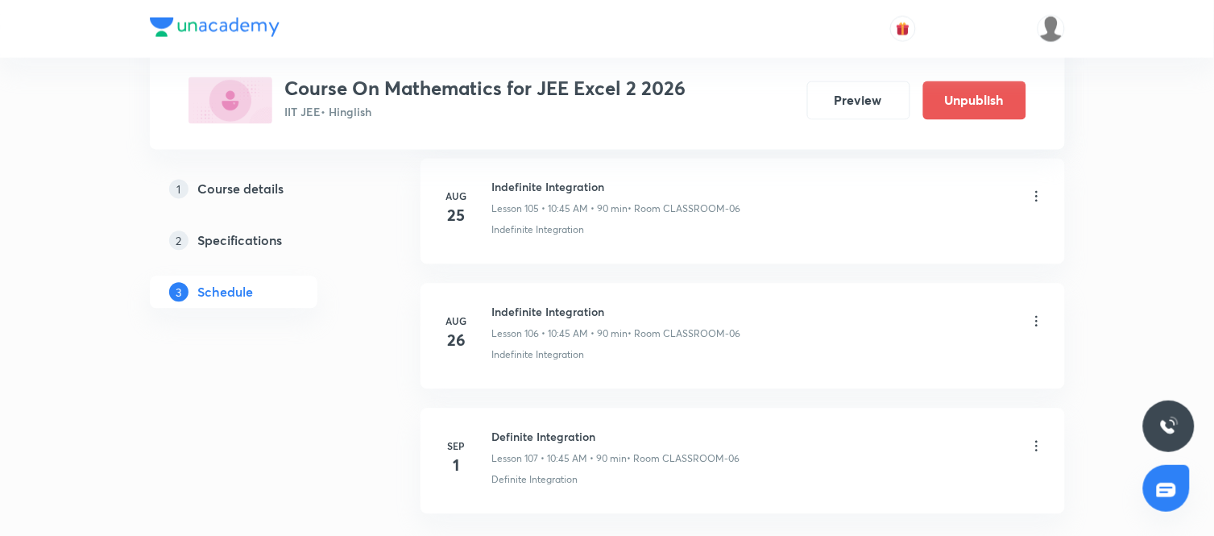
scroll to position [13399, 0]
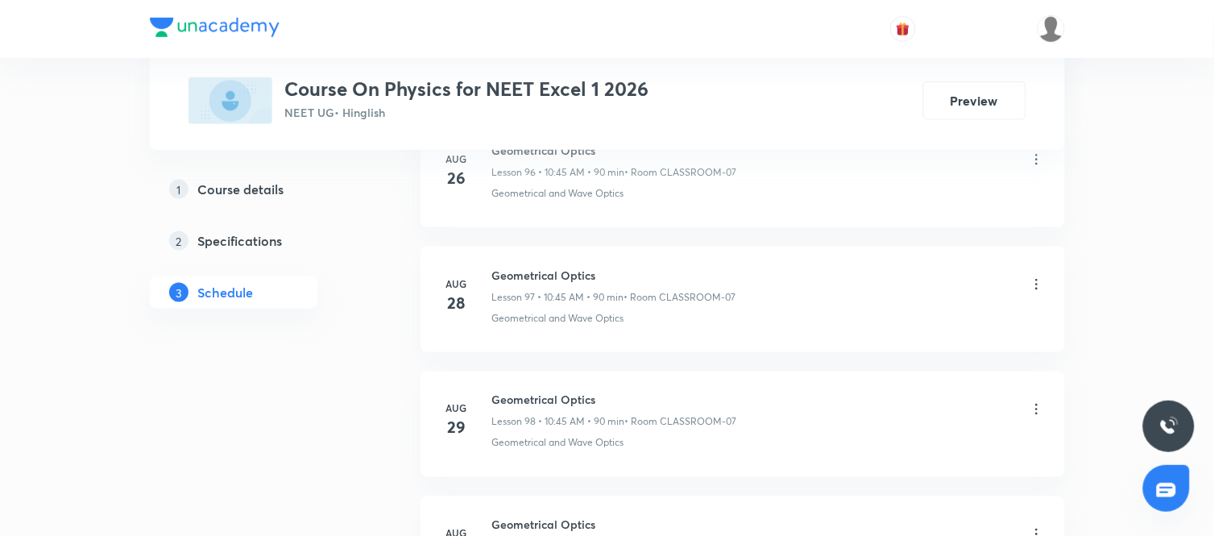
scroll to position [13137, 0]
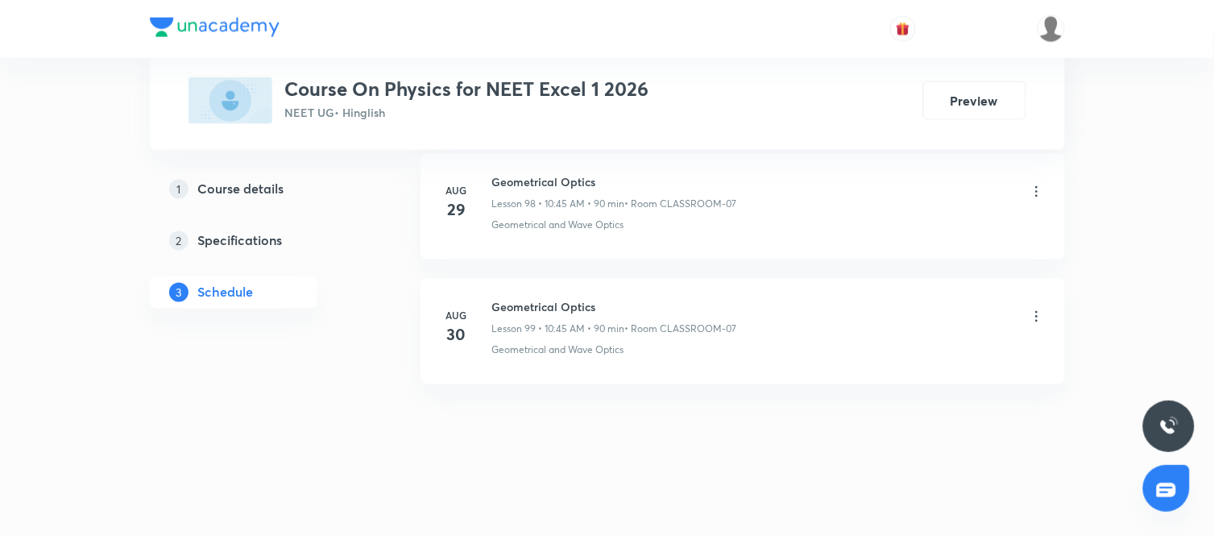
click at [554, 309] on h6 "Geometrical Optics" at bounding box center [614, 307] width 245 height 17
copy h6 "Geometrical Optics"
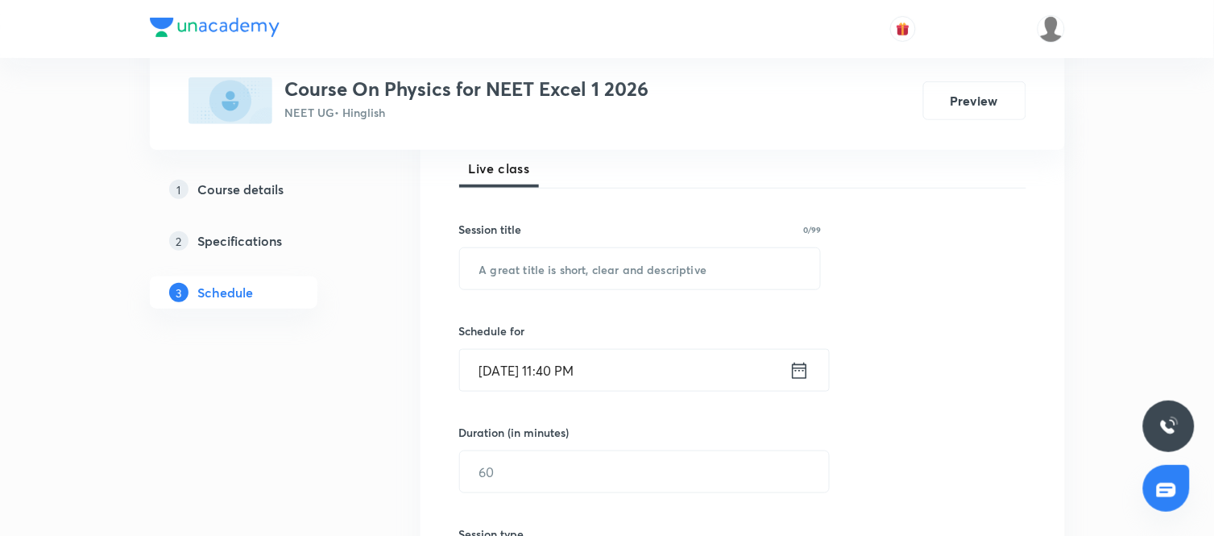
scroll to position [237, 0]
click at [550, 272] on input "text" at bounding box center [640, 267] width 361 height 41
paste input "Geometrical Optics"
type input "Geometrical Optics"
click at [800, 367] on icon at bounding box center [799, 369] width 15 height 16
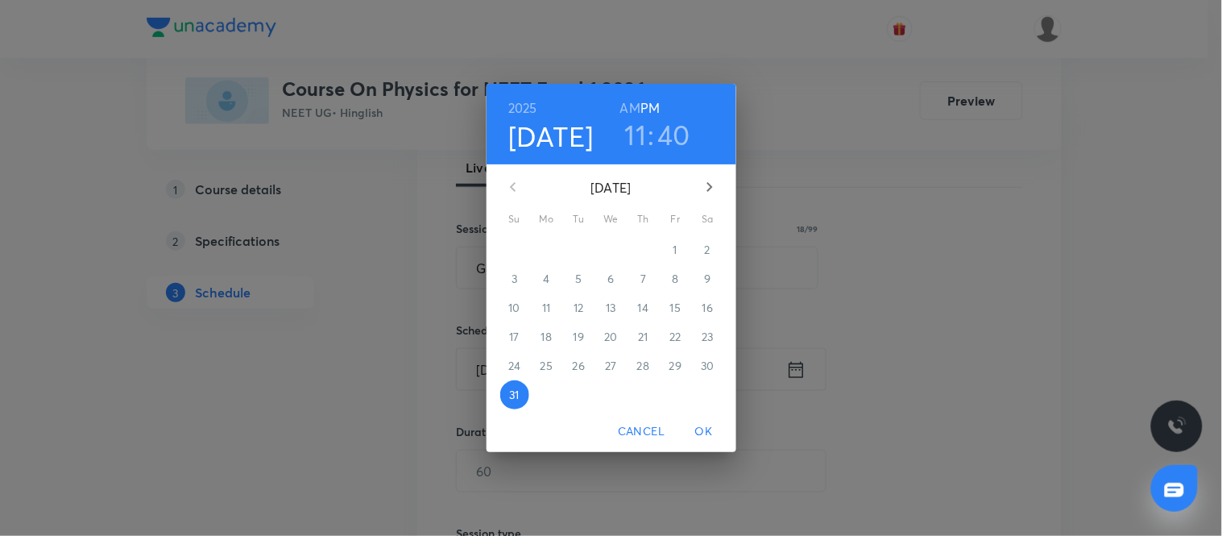
click at [703, 182] on icon "button" at bounding box center [709, 186] width 19 height 19
click at [550, 248] on span "1" at bounding box center [547, 250] width 29 height 16
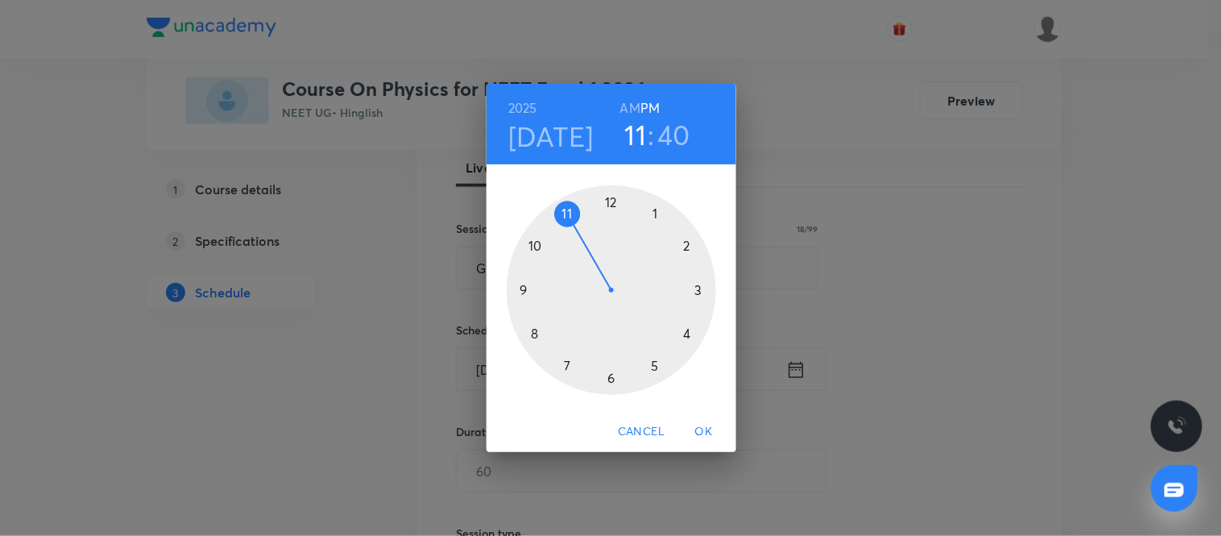
click at [631, 105] on h6 "AM" at bounding box center [630, 108] width 20 height 23
click at [537, 247] on div at bounding box center [612, 290] width 210 height 210
click at [521, 291] on div at bounding box center [612, 290] width 210 height 210
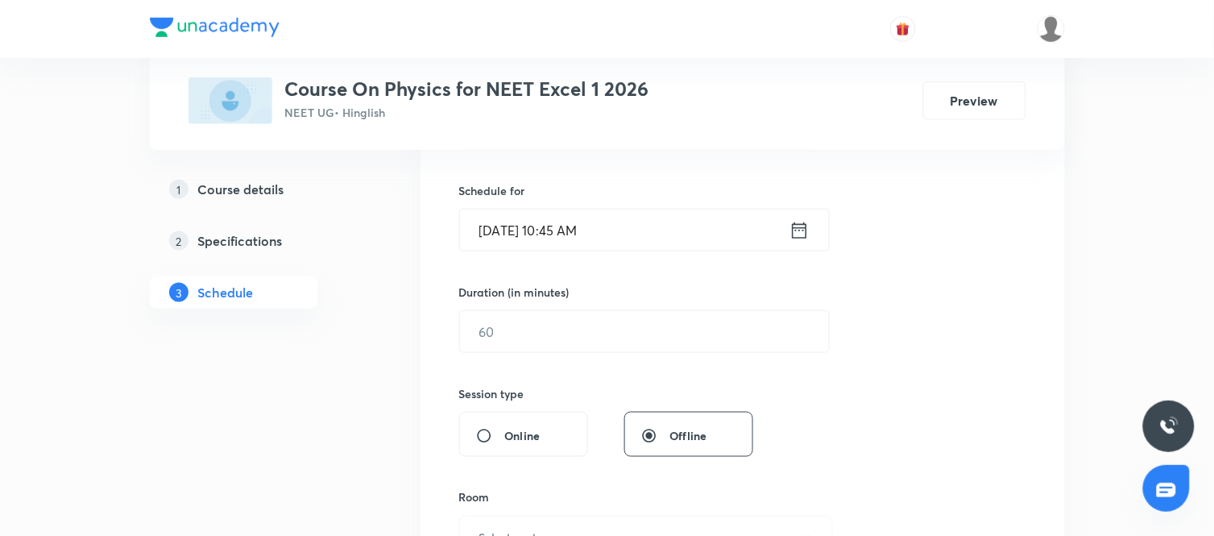
scroll to position [388, 0]
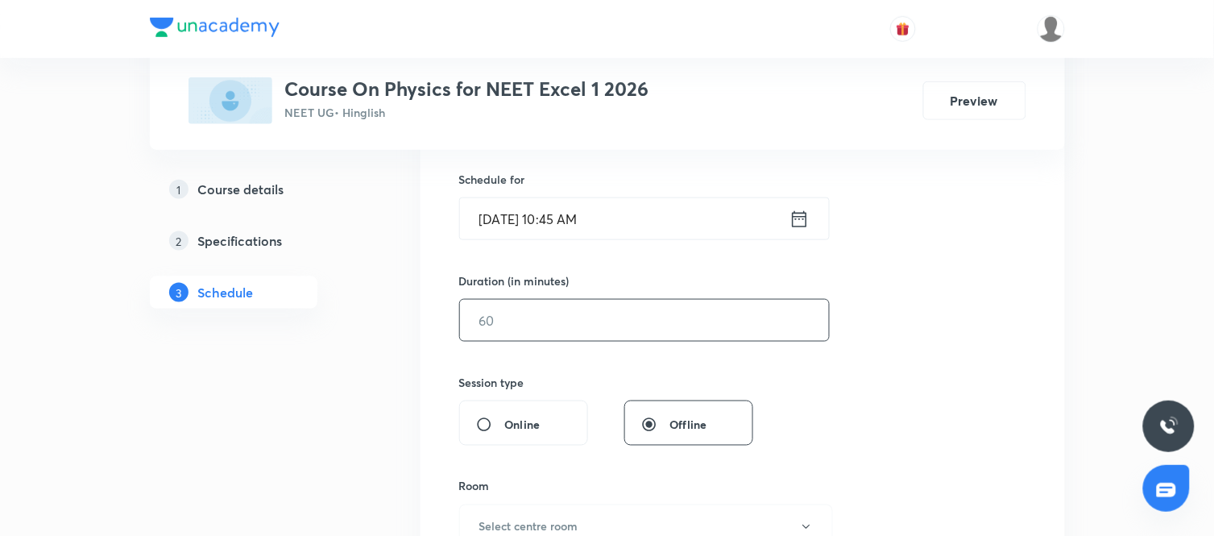
click at [585, 334] on input "text" at bounding box center [644, 320] width 369 height 41
type input "90"
click at [799, 379] on div "Session 100 Live class Session title 18/99 Geometrical Optics ​ Schedule for [D…" at bounding box center [742, 339] width 567 height 757
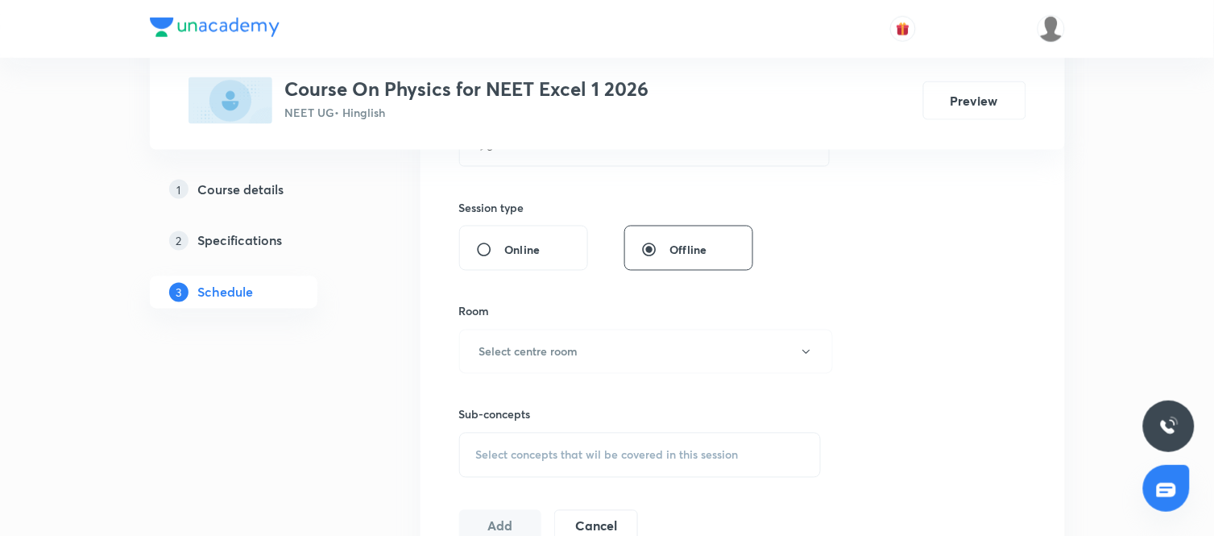
scroll to position [564, 0]
click at [718, 349] on button "Select centre room" at bounding box center [646, 350] width 374 height 44
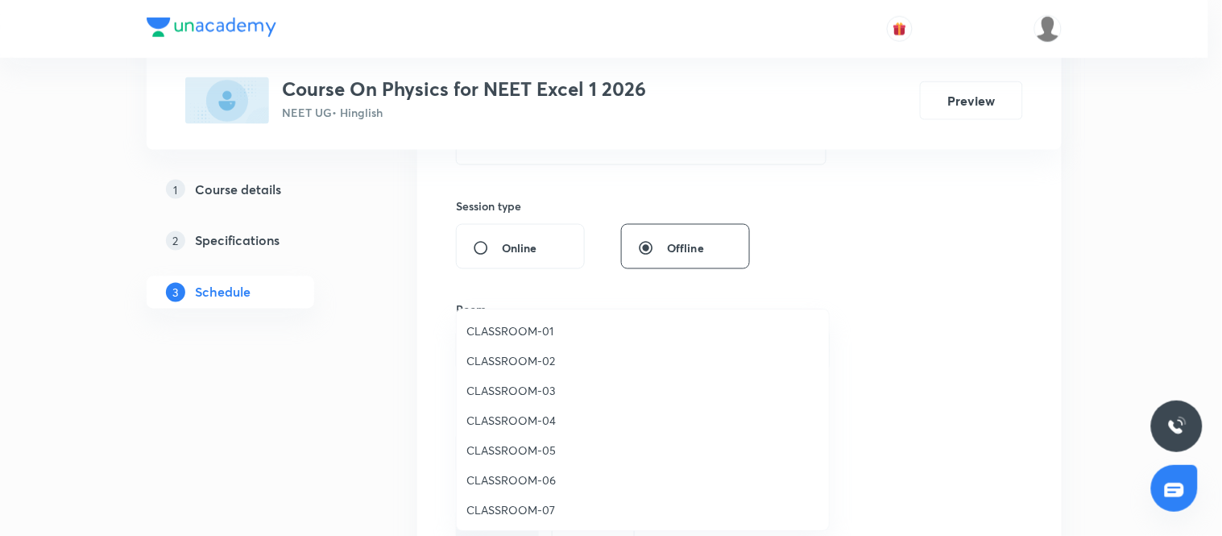
click at [536, 505] on span "CLASSROOM-07" at bounding box center [643, 509] width 353 height 17
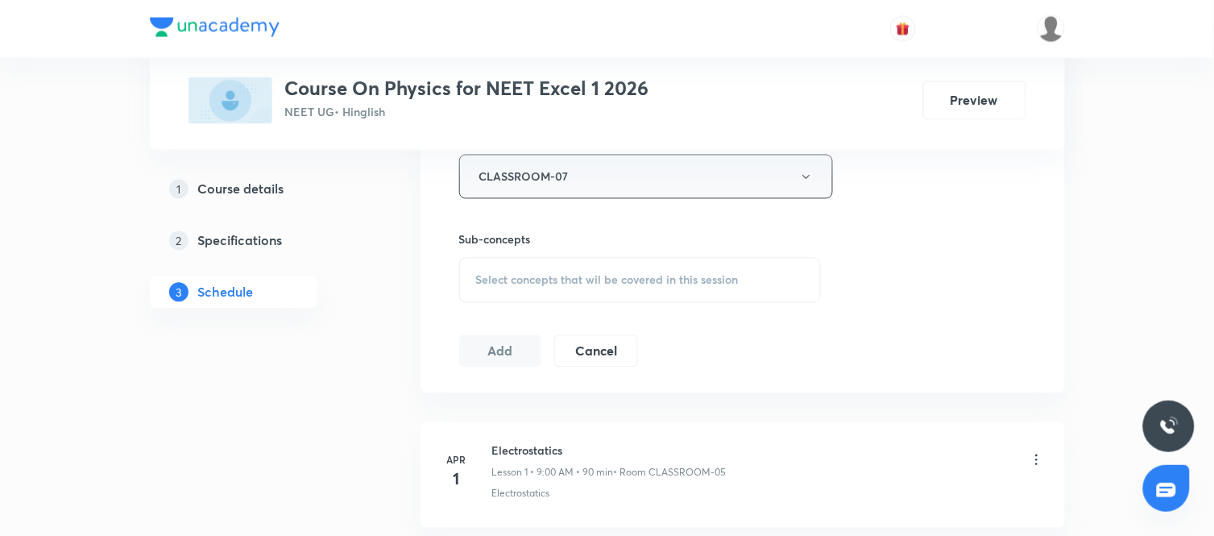
scroll to position [738, 0]
click at [626, 263] on div "Select concepts that wil be covered in this session" at bounding box center [640, 279] width 363 height 45
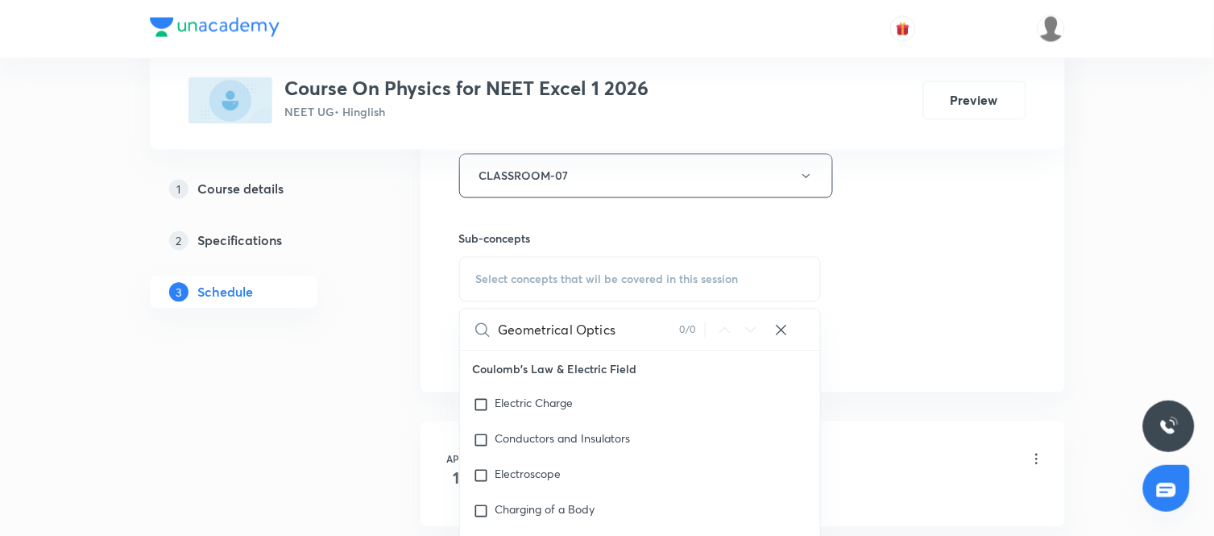
scroll to position [809, 0]
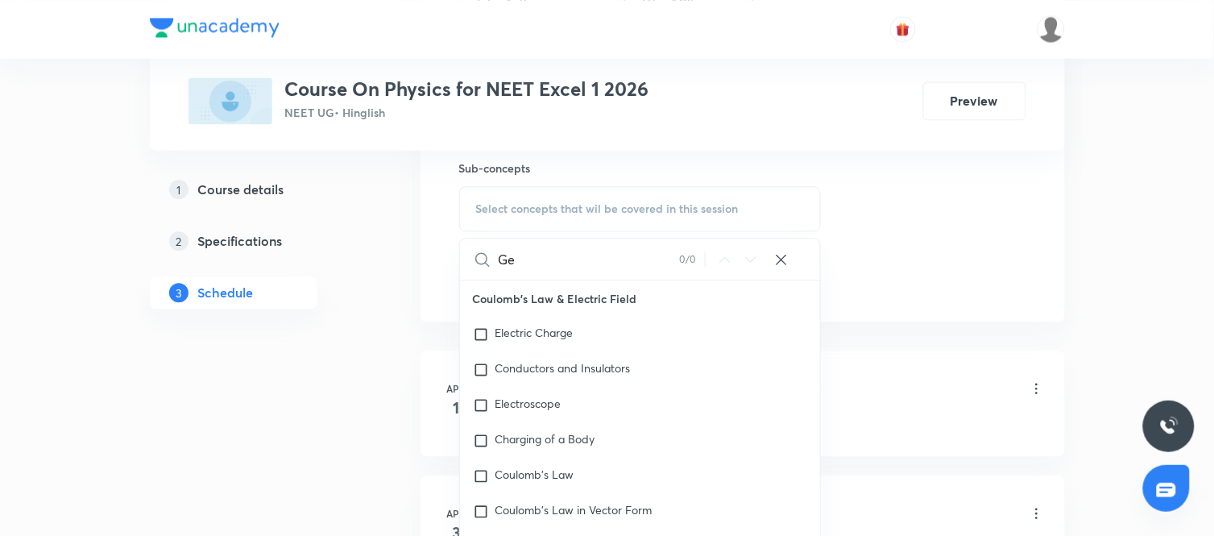
type input "G"
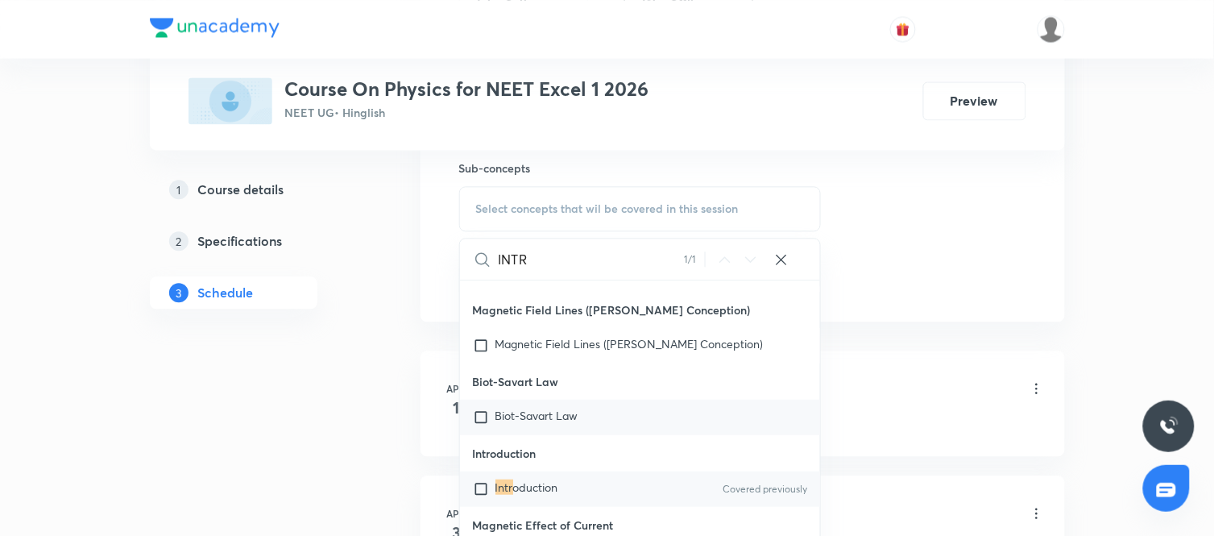
scroll to position [15897, 0]
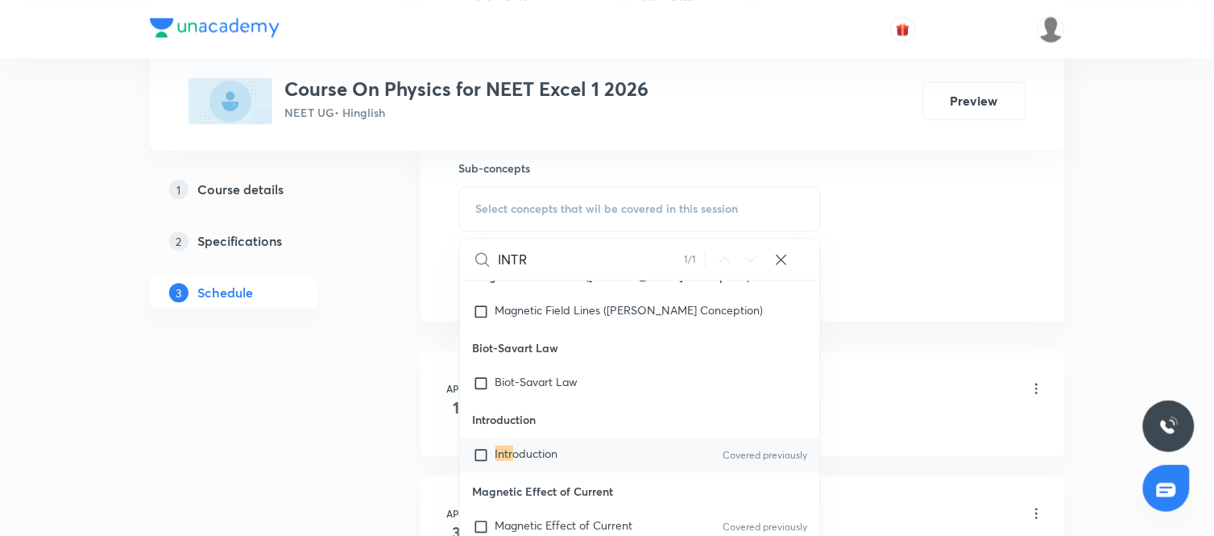
type input "INTR"
click at [541, 461] on span "oduction" at bounding box center [535, 453] width 45 height 15
checkbox input "true"
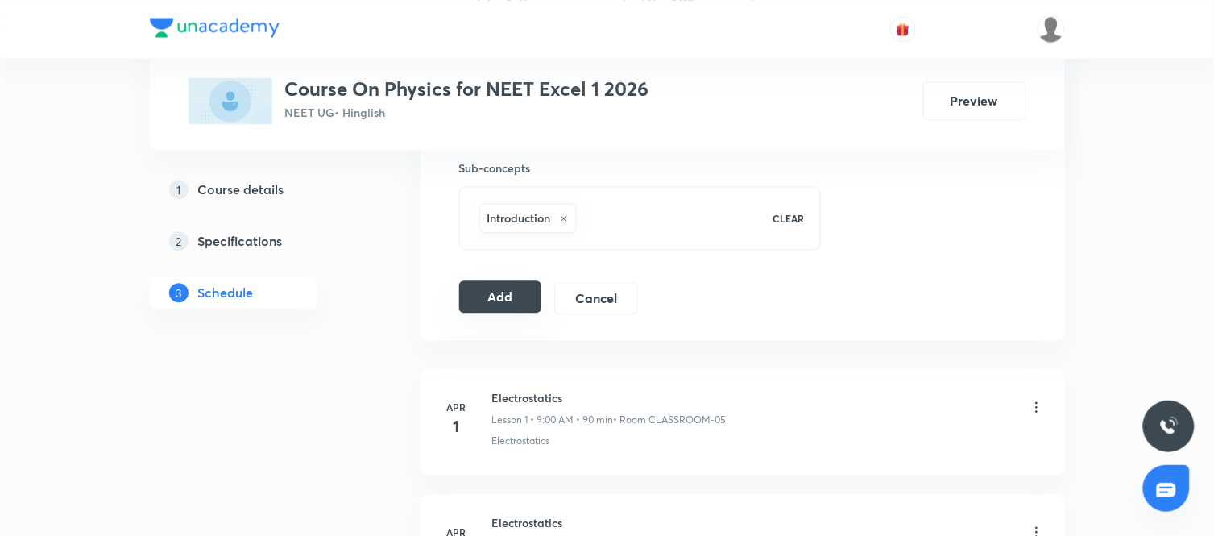
click at [496, 308] on button "Add" at bounding box center [500, 296] width 83 height 32
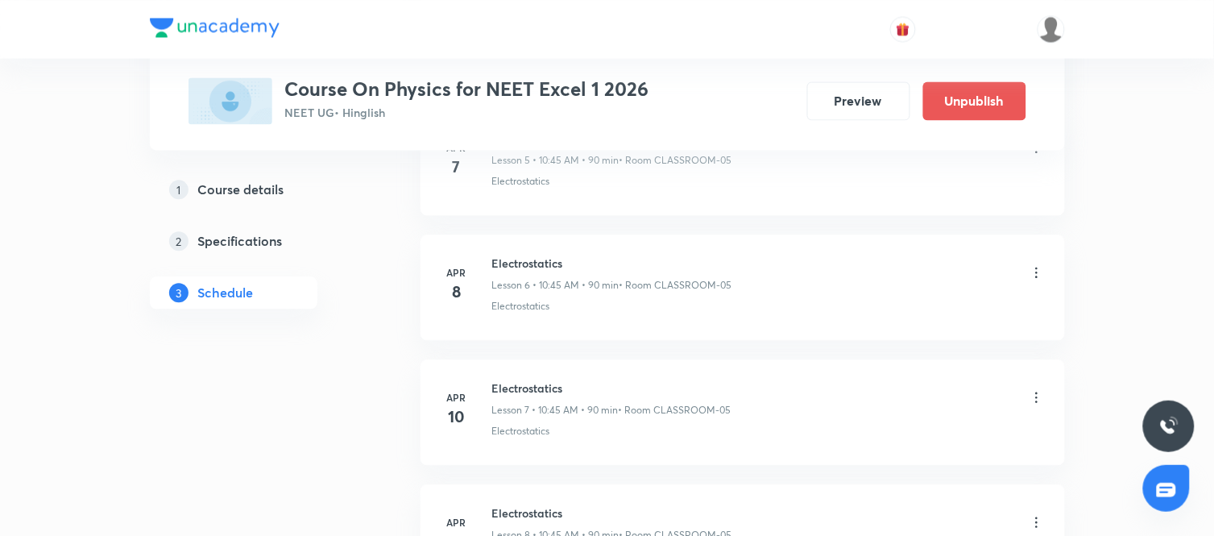
scroll to position [12521, 0]
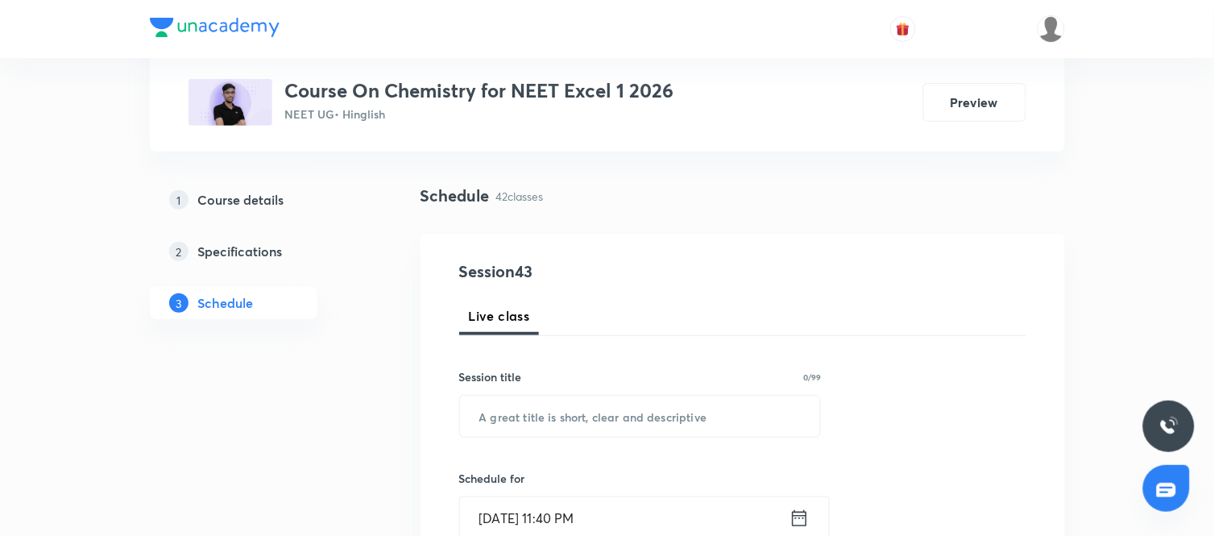
scroll to position [89, 0]
click at [593, 413] on input "text" at bounding box center [640, 415] width 361 height 41
paste input "Carbonyl Compound"
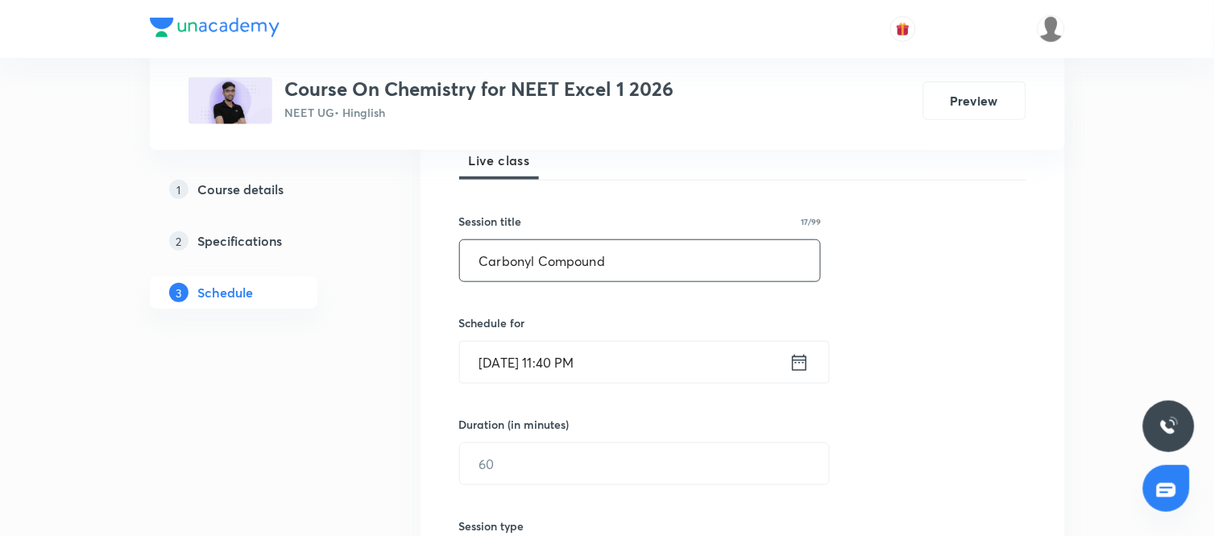
scroll to position [252, 0]
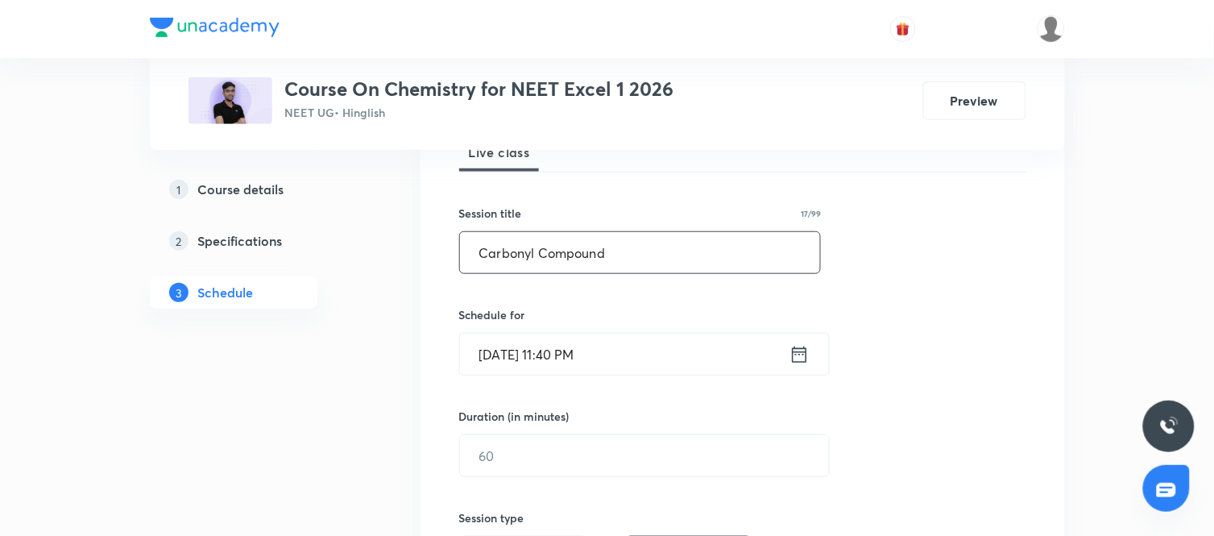
type input "Carbonyl Compound"
click at [795, 351] on icon at bounding box center [799, 354] width 15 height 16
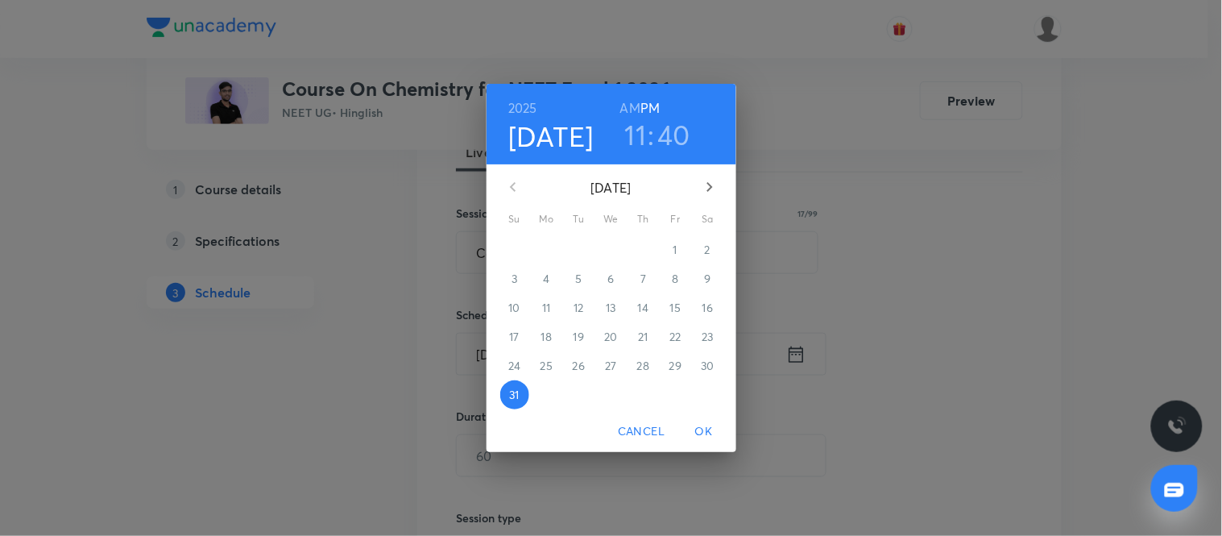
click at [719, 182] on icon "button" at bounding box center [709, 186] width 19 height 19
click at [554, 248] on span "1" at bounding box center [547, 250] width 29 height 16
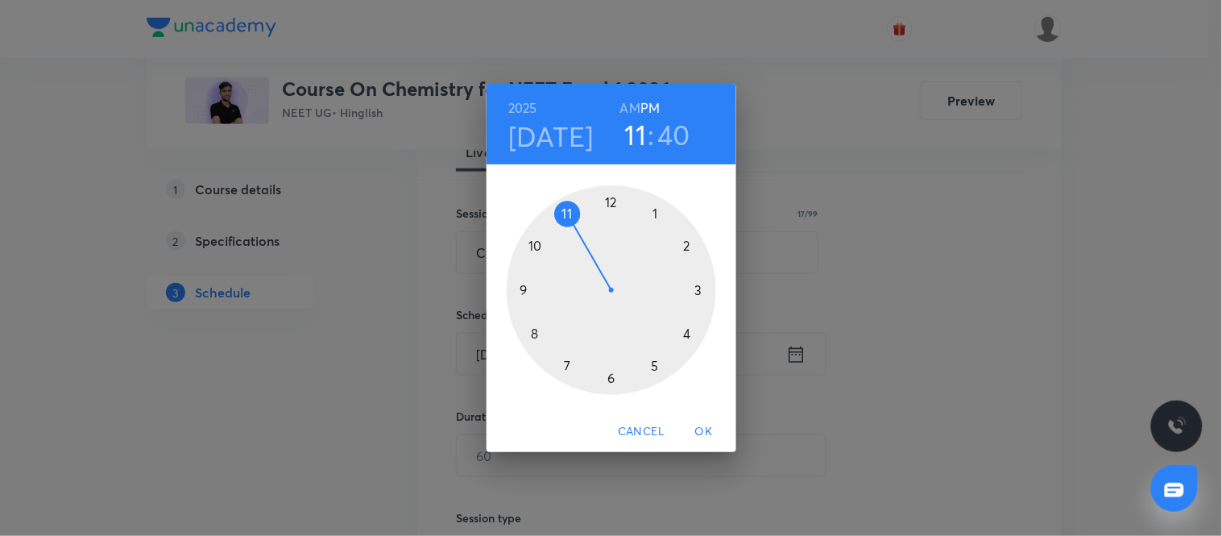
click at [610, 197] on div at bounding box center [612, 290] width 210 height 210
click at [611, 376] on div at bounding box center [612, 290] width 210 height 210
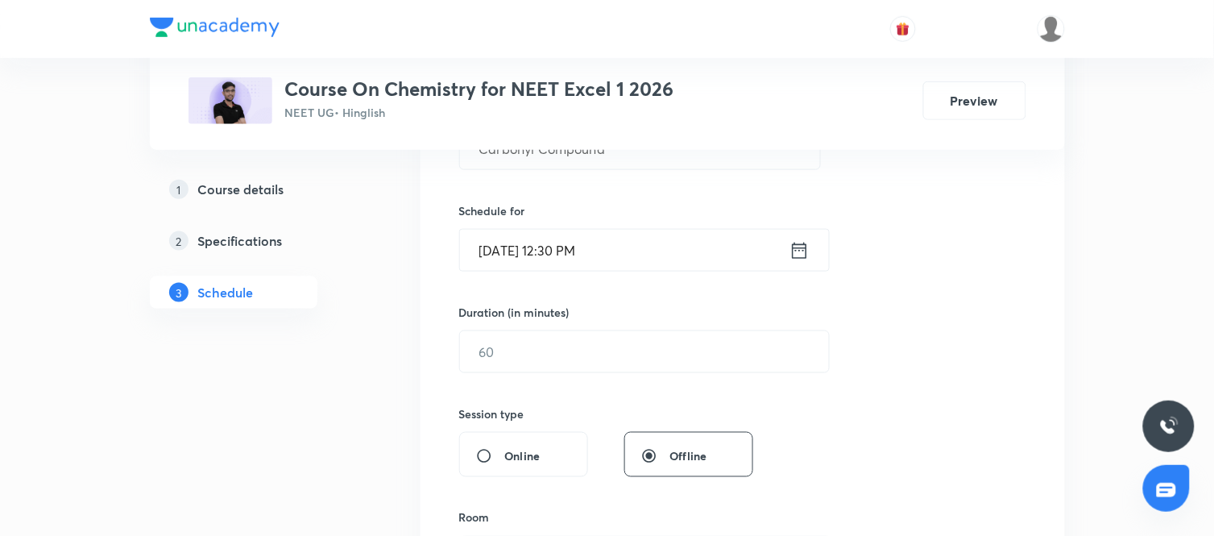
scroll to position [357, 0]
click at [584, 345] on input "text" at bounding box center [644, 350] width 369 height 41
type input "90"
click at [825, 463] on div "Session 43 Live class Session title 17/99 Carbonyl Compound ​ Schedule for Sep …" at bounding box center [742, 369] width 567 height 757
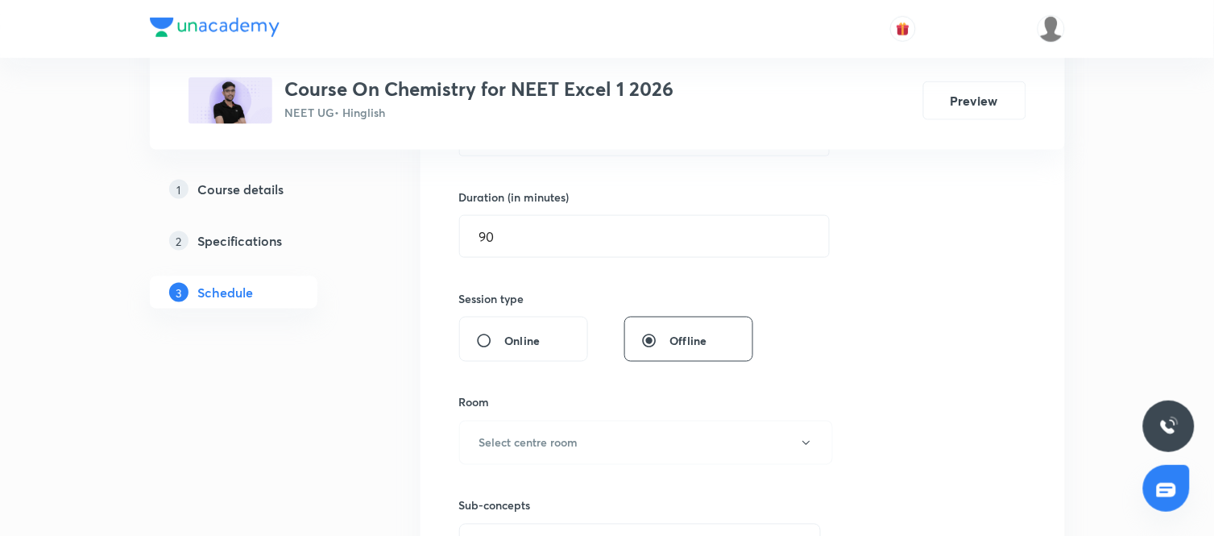
scroll to position [472, 0]
click at [734, 424] on button "Select centre room" at bounding box center [646, 442] width 374 height 44
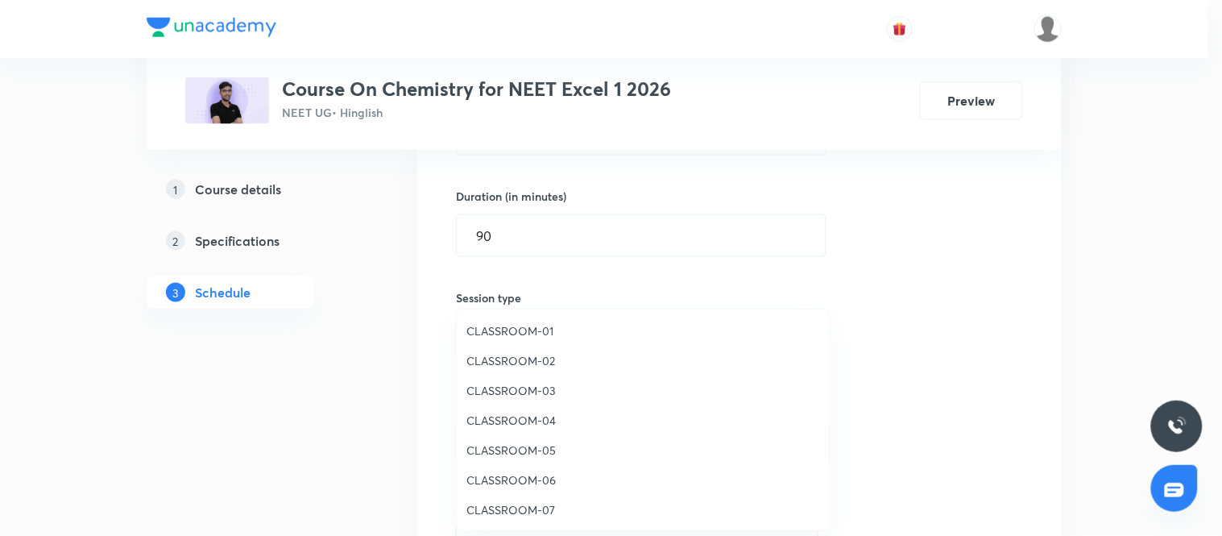
click at [529, 508] on span "CLASSROOM-07" at bounding box center [643, 509] width 353 height 17
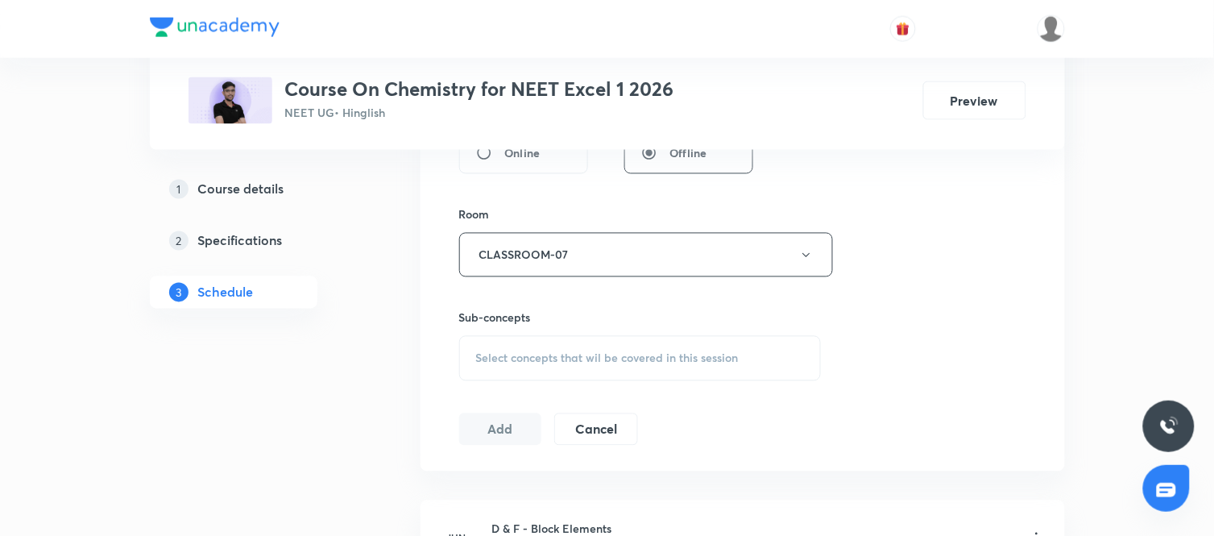
scroll to position [662, 0]
click at [601, 348] on div "Select concepts that wil be covered in this session" at bounding box center [640, 356] width 363 height 45
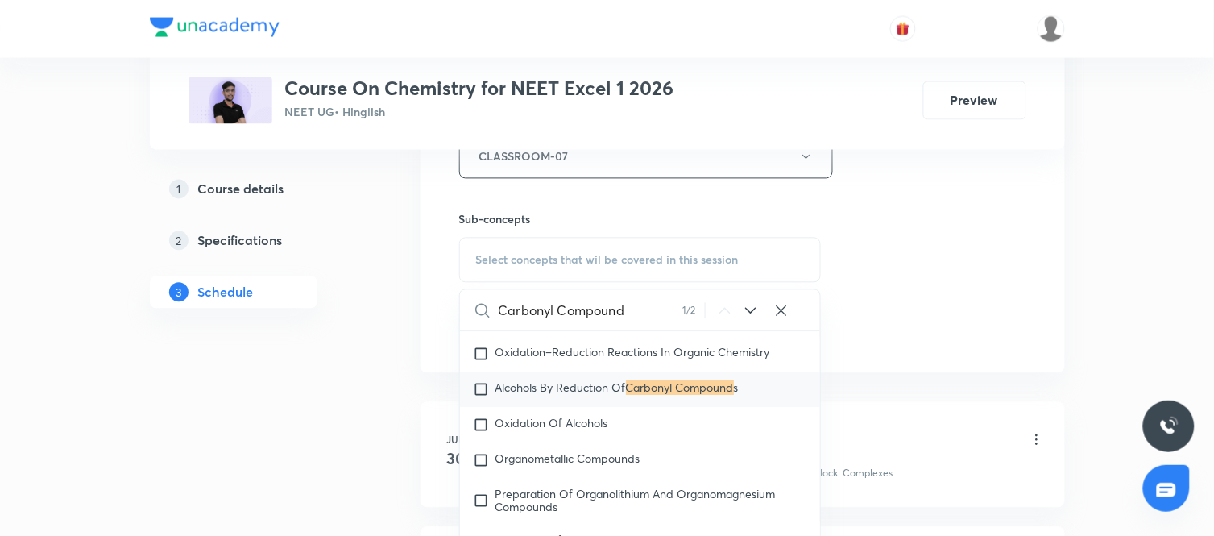
scroll to position [35855, 0]
type input "Carbonyl Compound"
click at [606, 396] on p "Alcohols By Reduction Of Carbonyl Compound s" at bounding box center [617, 388] width 243 height 16
checkbox input "true"
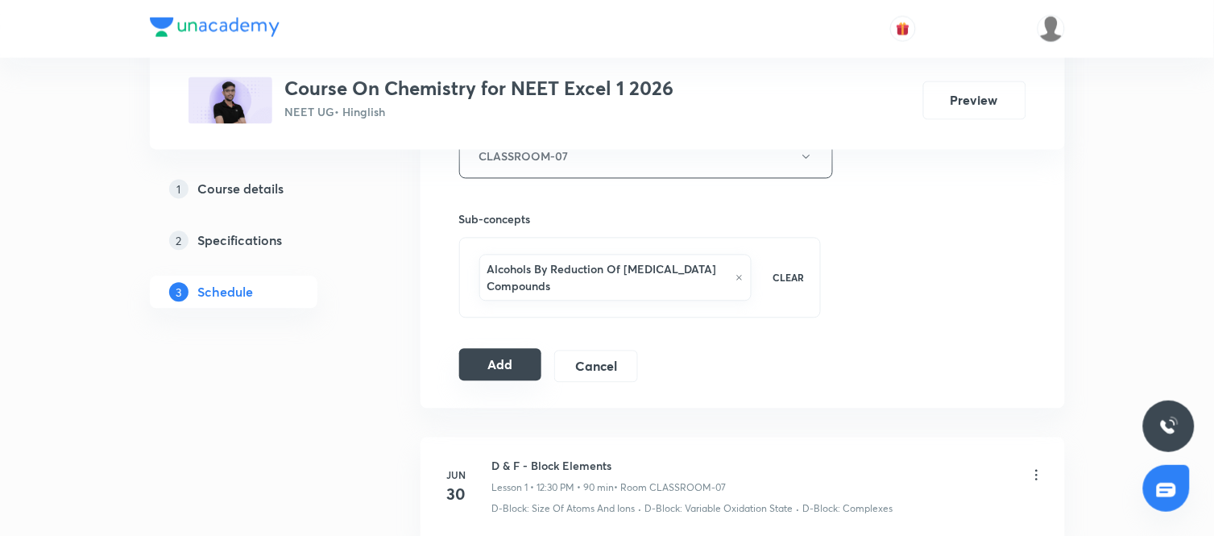
click at [476, 358] on button "Add" at bounding box center [500, 365] width 83 height 32
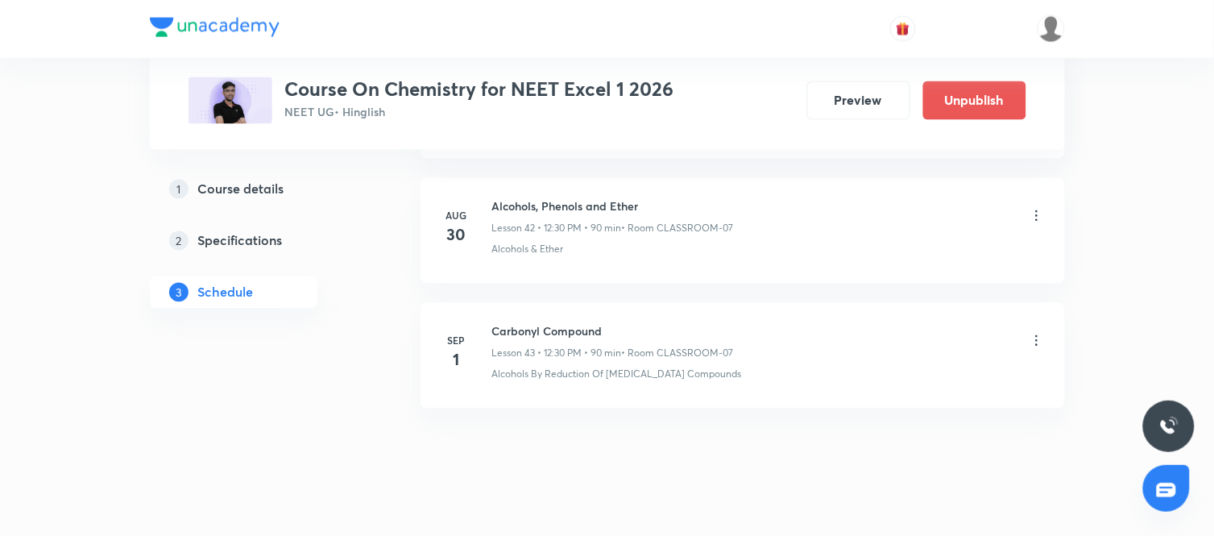
scroll to position [5395, 0]
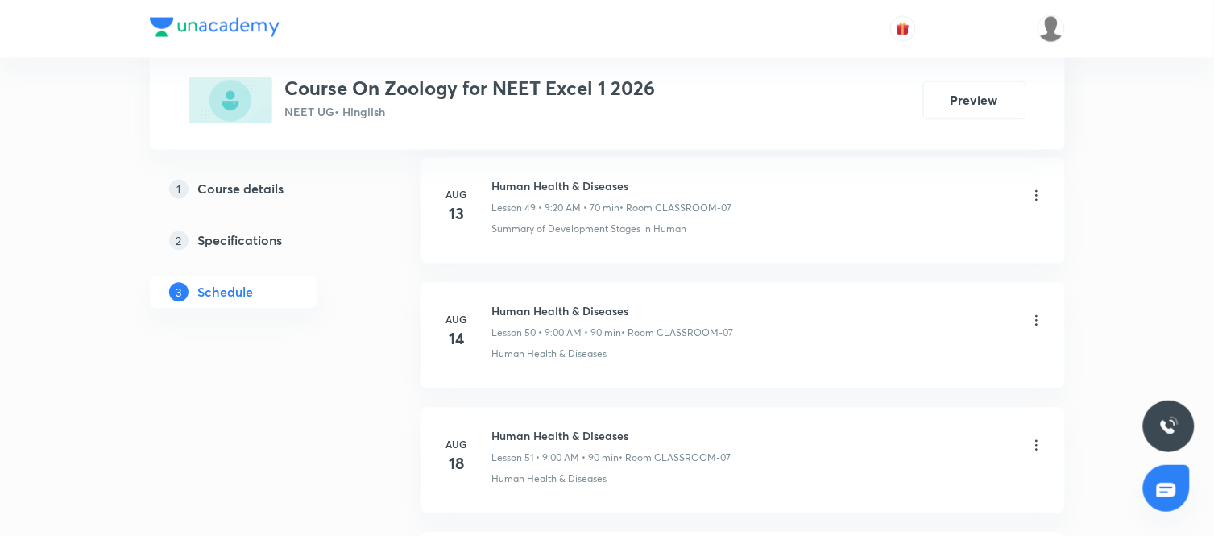
scroll to position [7509, 0]
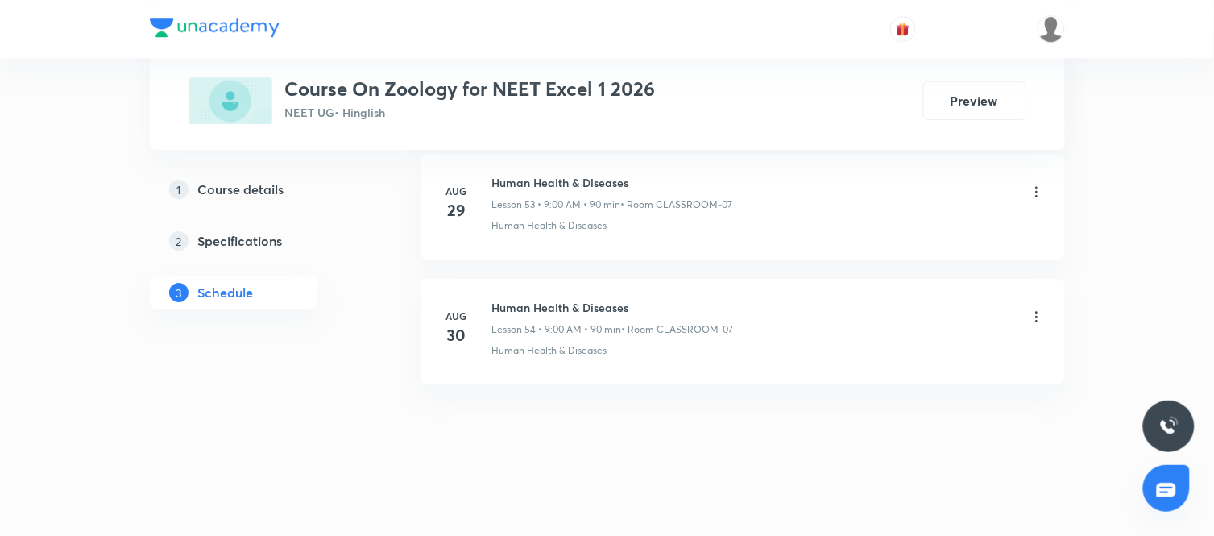
click at [554, 297] on li "[DATE] Human Health & Diseases Lesson 54 • 9:00 AM • 90 min • Room CLASSROOM-07…" at bounding box center [743, 332] width 645 height 106
copy h6 "Human Health & Diseases"
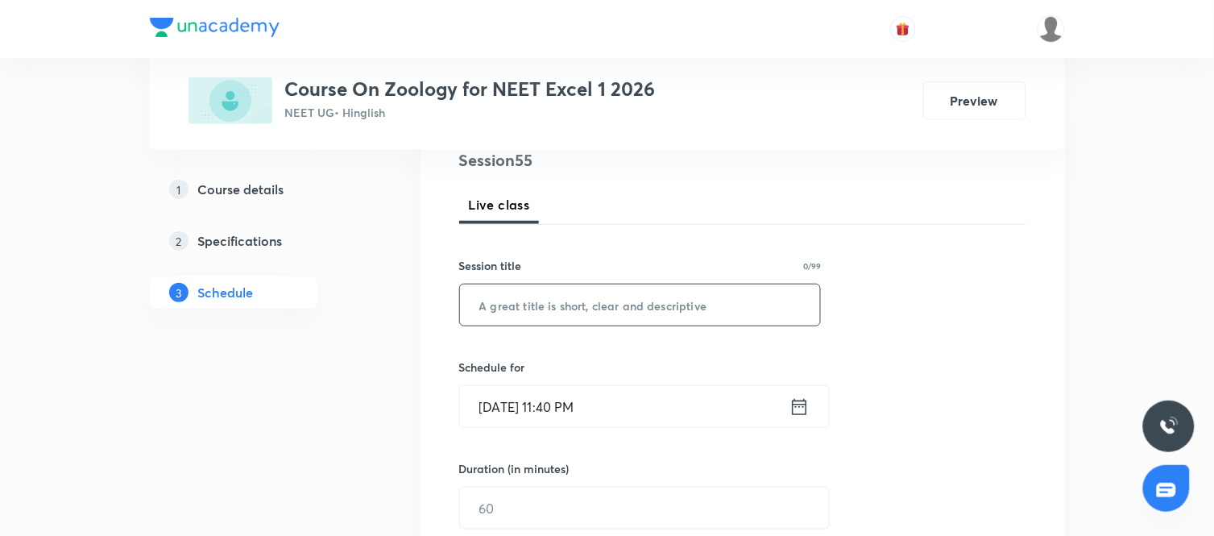
scroll to position [201, 0]
click at [622, 306] on input "text" at bounding box center [640, 303] width 361 height 41
paste input "Human Health & Diseases"
type input "Human Health & Diseases"
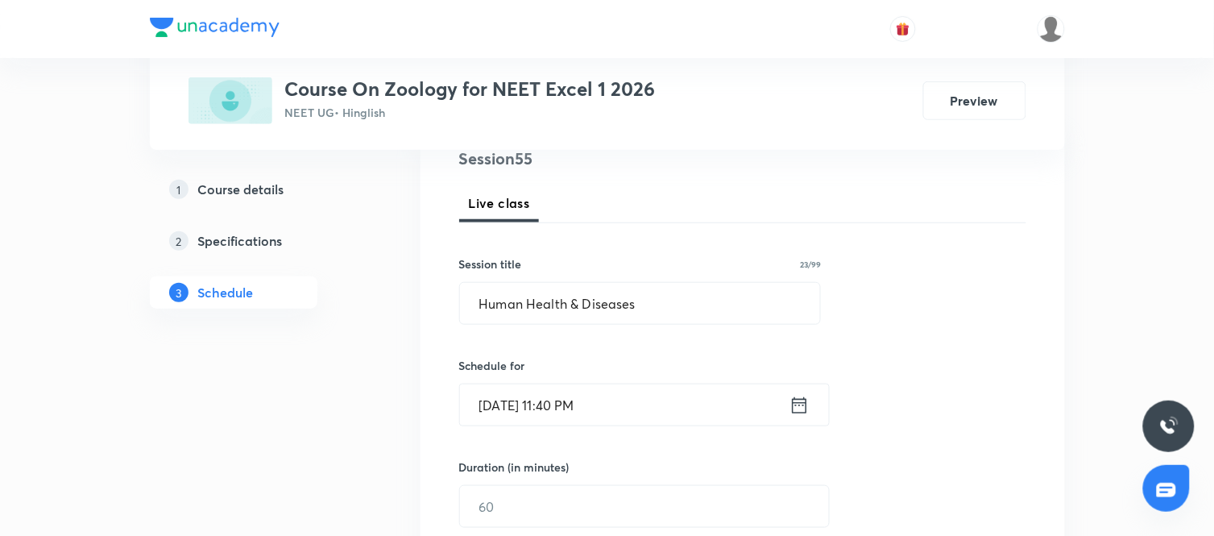
click at [796, 397] on icon at bounding box center [800, 405] width 20 height 23
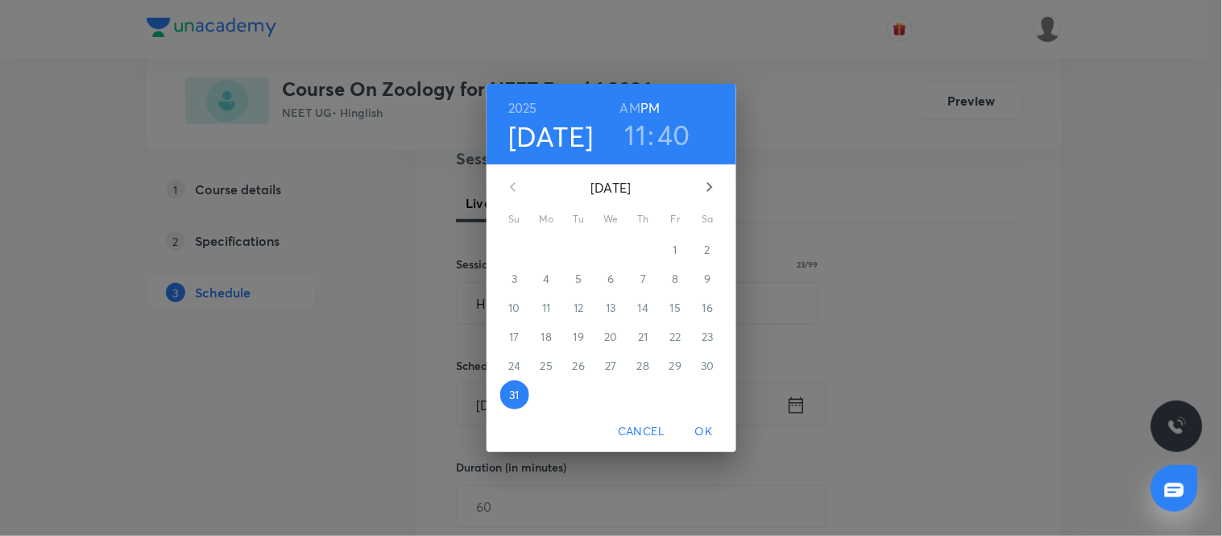
click at [711, 185] on icon "button" at bounding box center [710, 187] width 6 height 10
click at [557, 251] on span "1" at bounding box center [547, 250] width 29 height 16
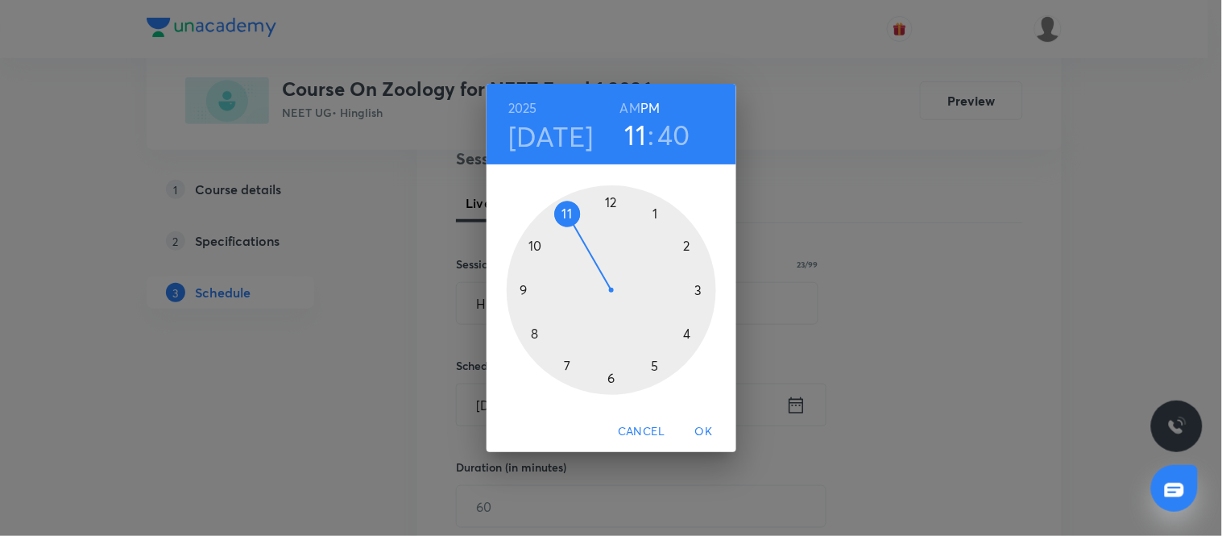
click at [625, 108] on h6 "AM" at bounding box center [630, 108] width 20 height 23
click at [519, 285] on div at bounding box center [612, 290] width 210 height 210
click at [608, 201] on div at bounding box center [612, 290] width 210 height 210
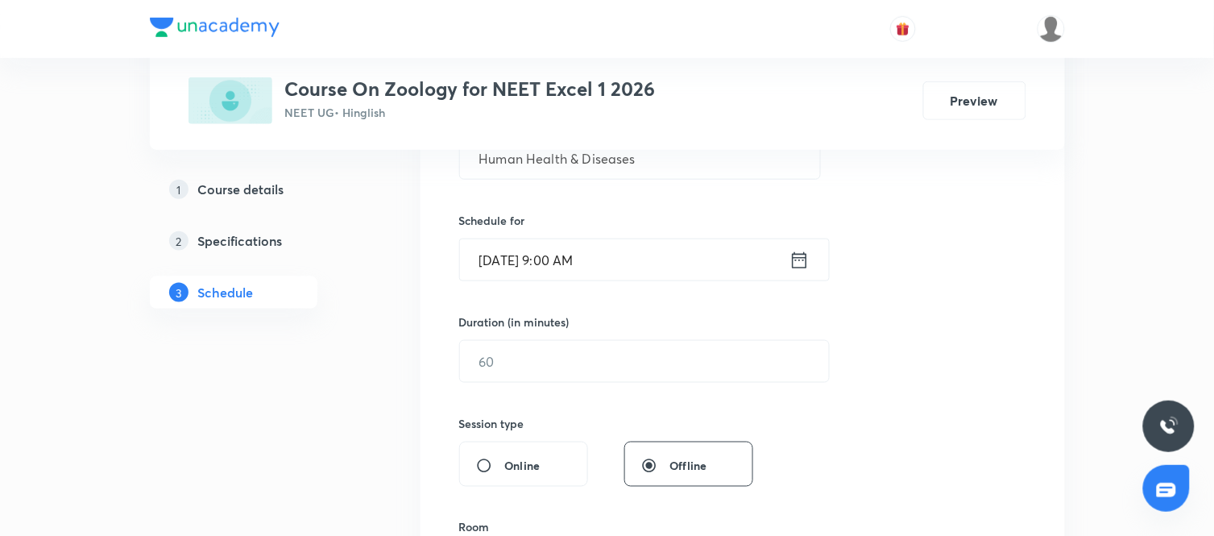
scroll to position [348, 0]
click at [691, 349] on input "text" at bounding box center [644, 359] width 369 height 41
type input "90"
click at [803, 415] on div "Session 55 Live class Session title 23/99 Human Health & Diseases ​ Schedule fo…" at bounding box center [742, 378] width 567 height 757
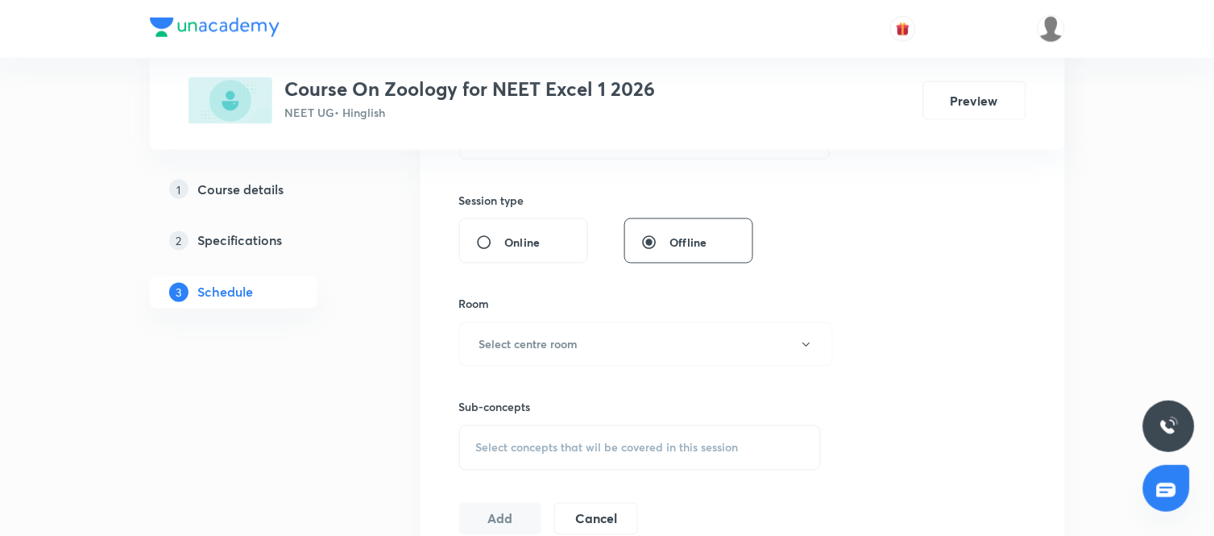
scroll to position [571, 0]
click at [712, 363] on button "Select centre room" at bounding box center [646, 344] width 374 height 44
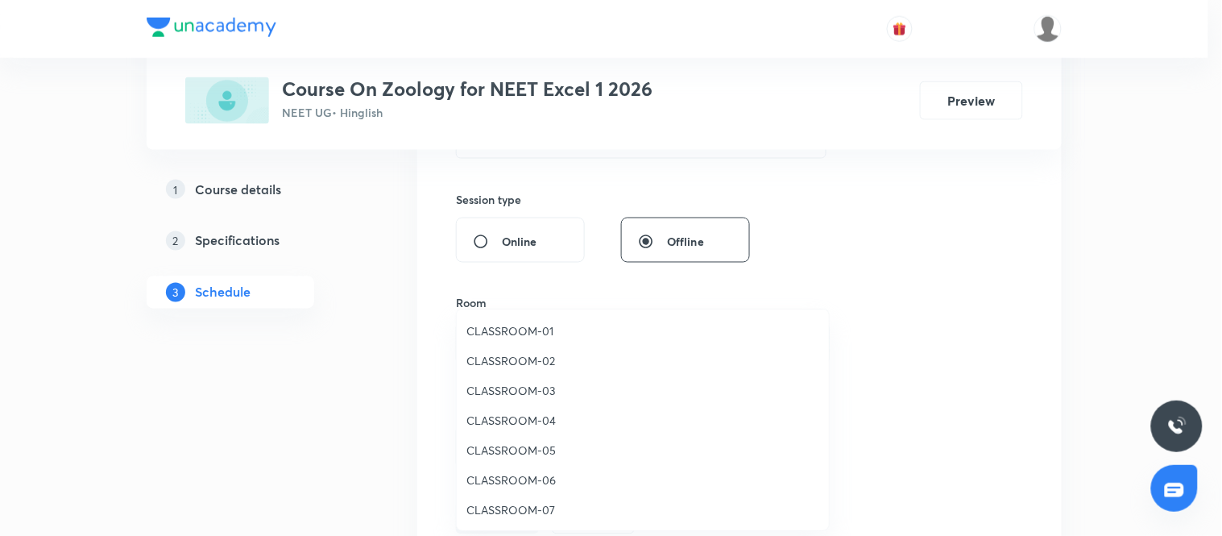
click at [497, 496] on li "CLASSROOM-07" at bounding box center [643, 510] width 372 height 30
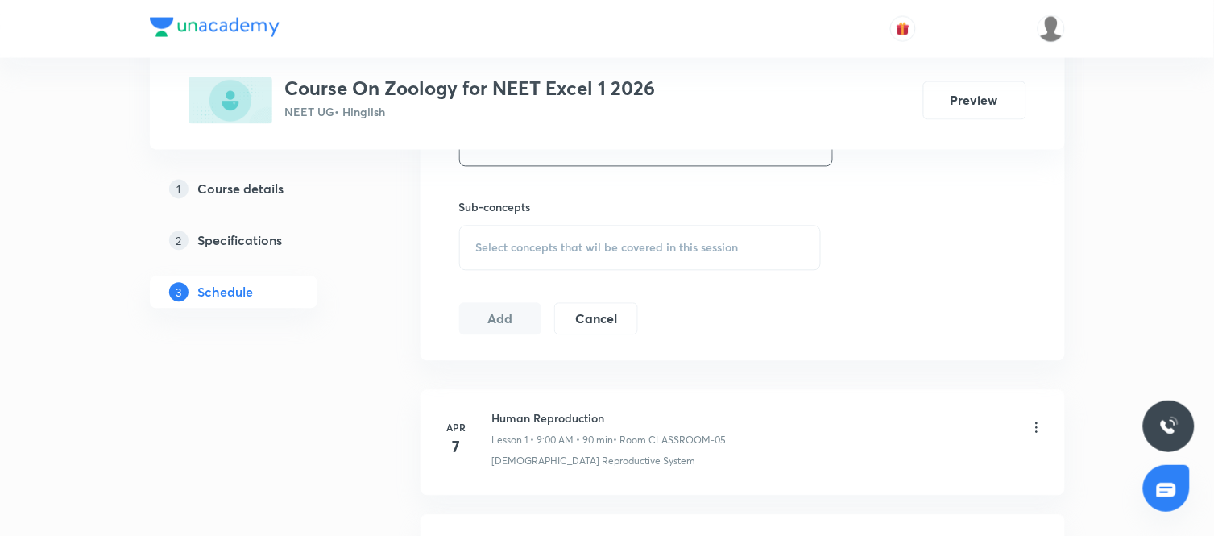
scroll to position [770, 0]
click at [562, 251] on span "Select concepts that wil be covered in this session" at bounding box center [607, 247] width 263 height 13
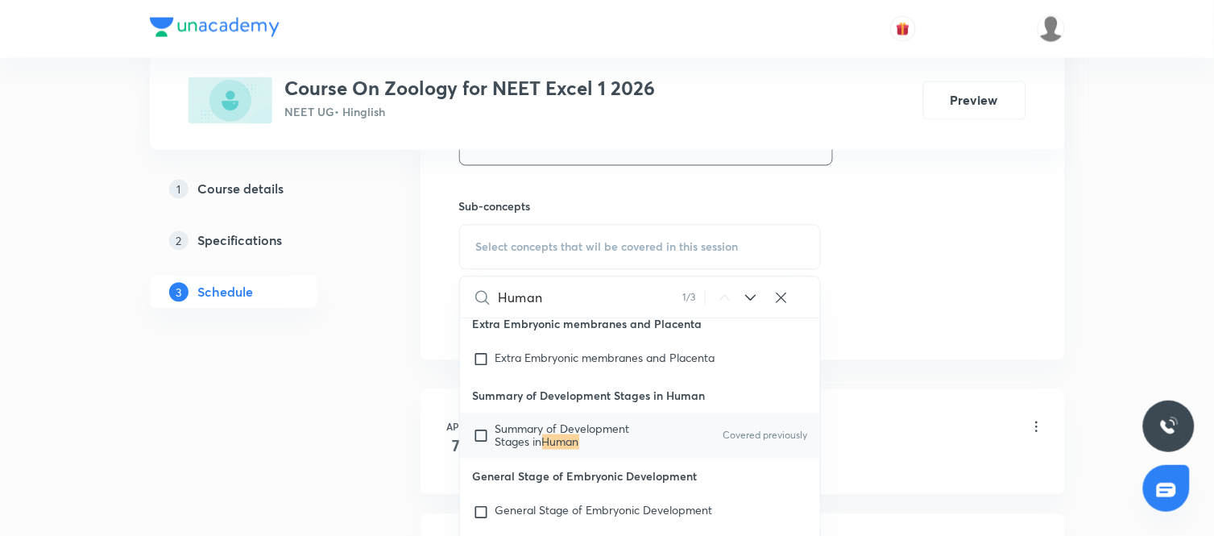
scroll to position [679, 0]
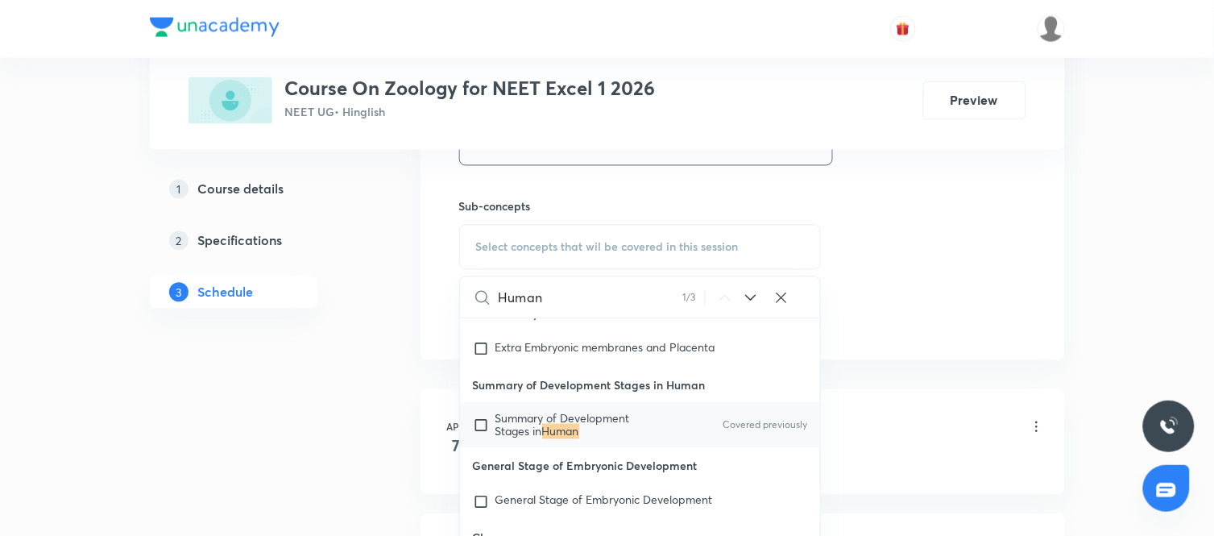
type input "Human"
click at [566, 411] on span "Summary of Development Stages in" at bounding box center [563, 425] width 135 height 28
checkbox input "true"
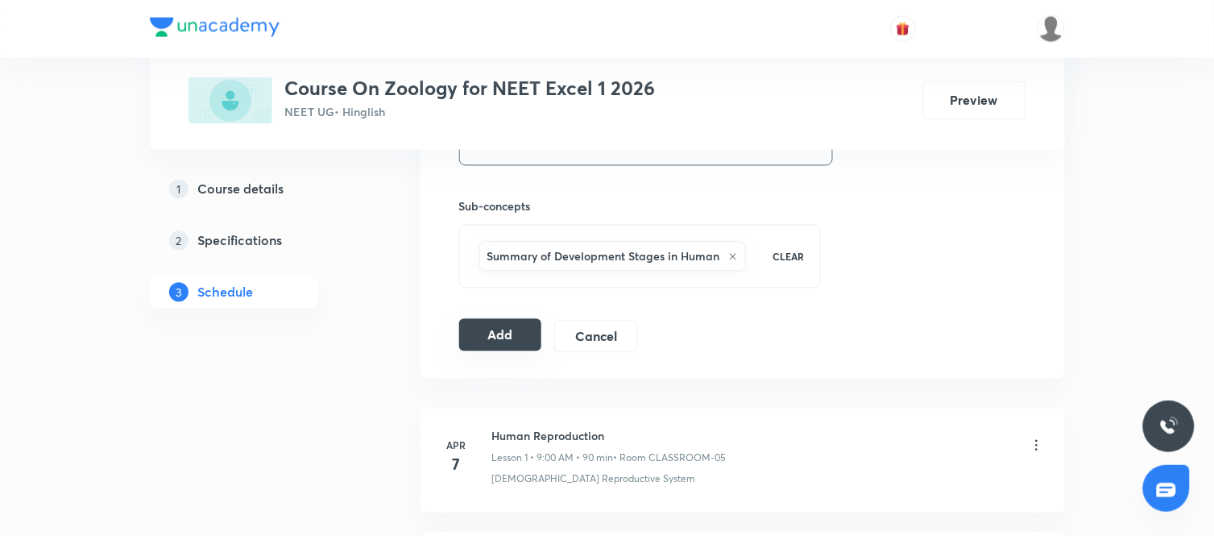
click at [492, 347] on button "Add" at bounding box center [500, 335] width 83 height 32
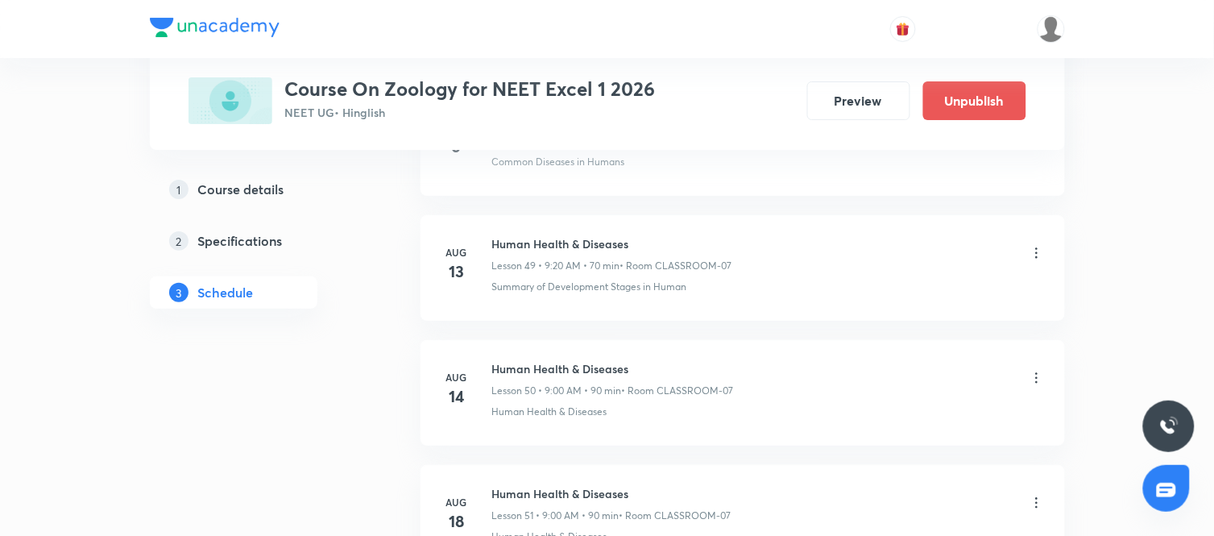
scroll to position [6892, 0]
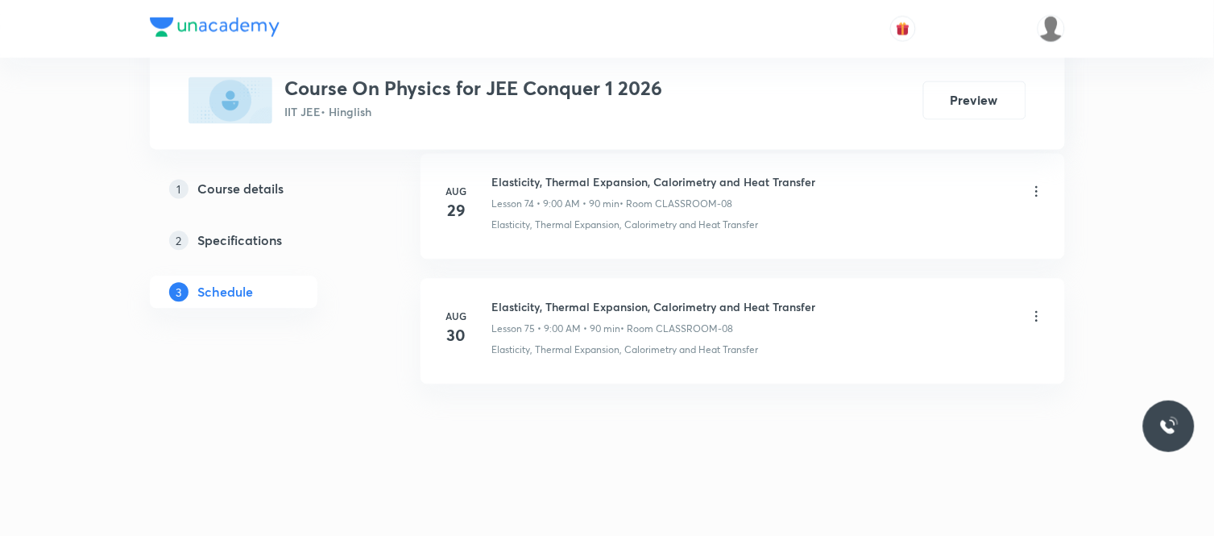
scroll to position [10134, 0]
click at [633, 154] on li "[DATE] Elasticity, Thermal Expansion, Calorimetry and Heat Transfer Lesson 74 •…" at bounding box center [743, 207] width 645 height 106
click at [575, 300] on h6 "Elasticity, Thermal Expansion, Calorimetry and Heat Transfer" at bounding box center [654, 307] width 324 height 17
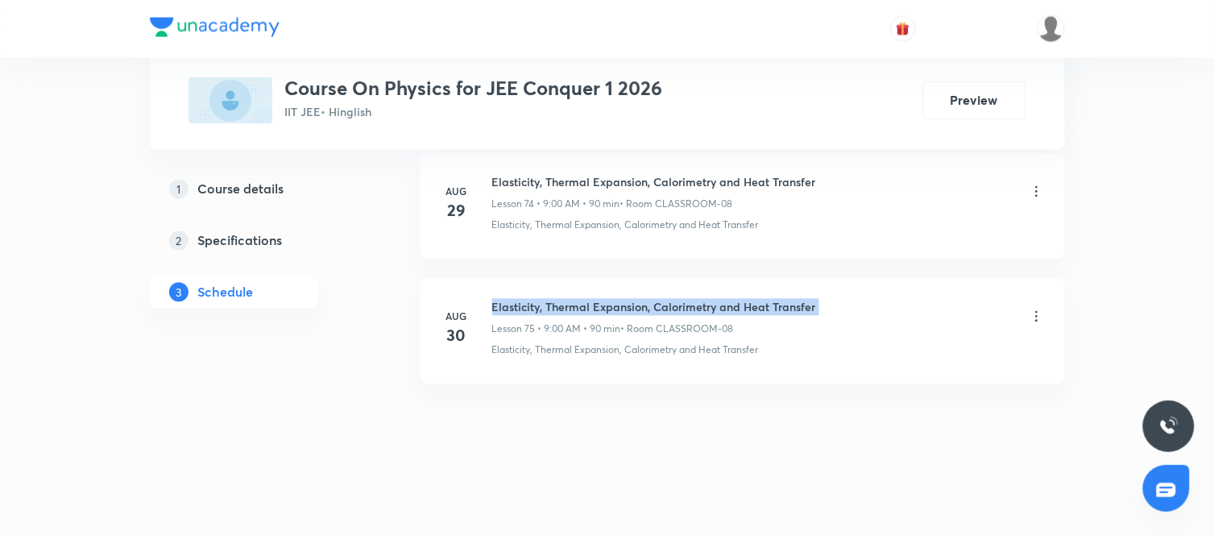
click at [575, 300] on h6 "Elasticity, Thermal Expansion, Calorimetry and Heat Transfer" at bounding box center [654, 307] width 324 height 17
copy h6 "Elasticity, Thermal Expansion, Calorimetry and Heat Transfer"
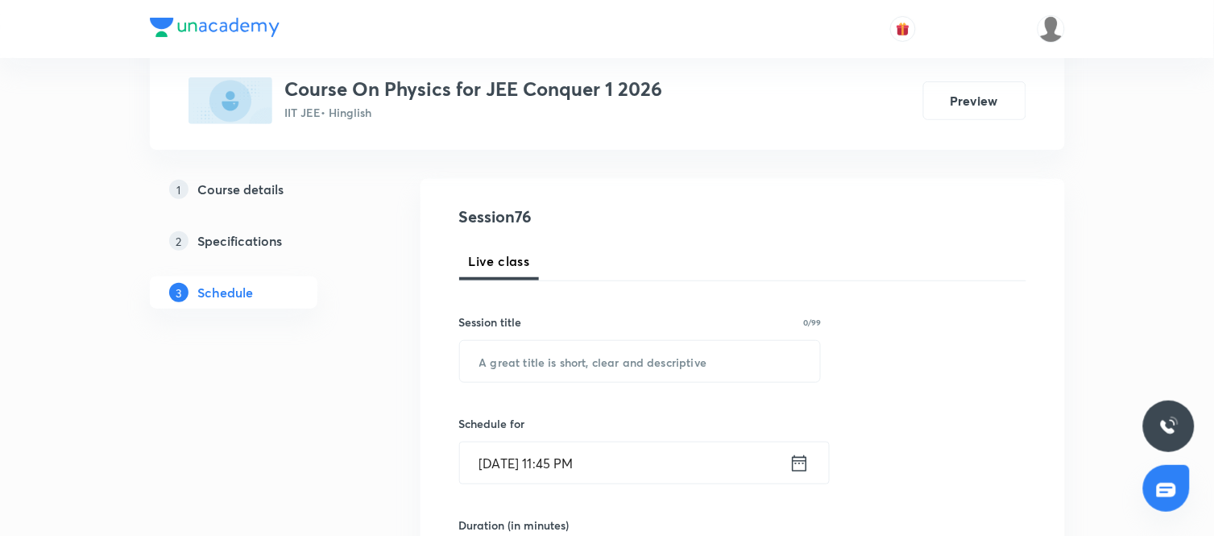
scroll to position [147, 0]
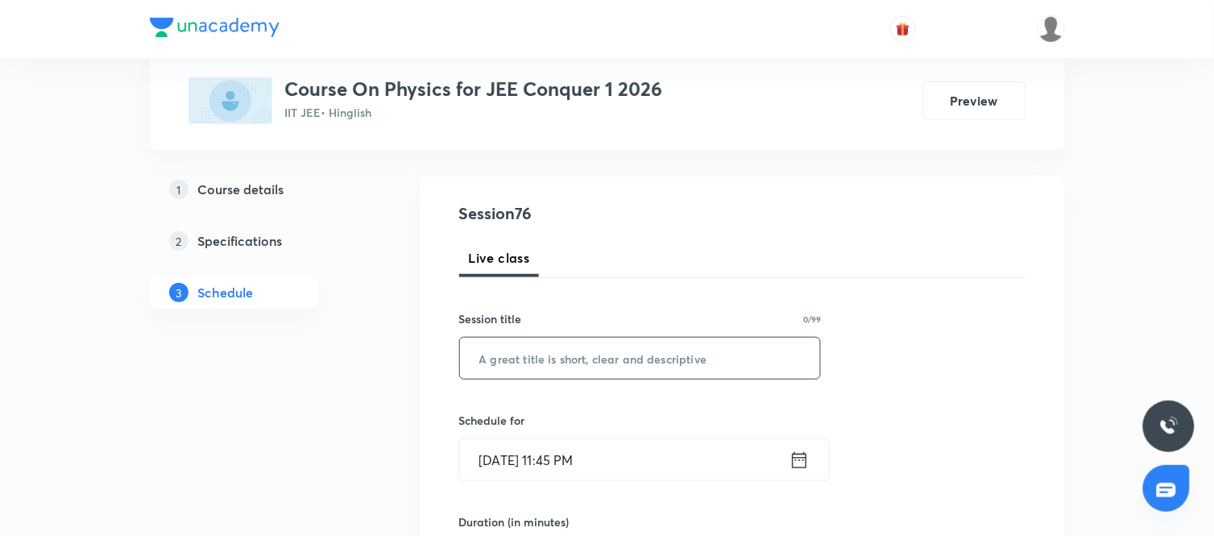
click at [629, 350] on input "text" at bounding box center [640, 358] width 361 height 41
paste input "Elasticity, Thermal Expansion, Calorimetry and Heat Transfer"
type input "Elasticity, Thermal Expansion, Calorimetry and Heat Transfer"
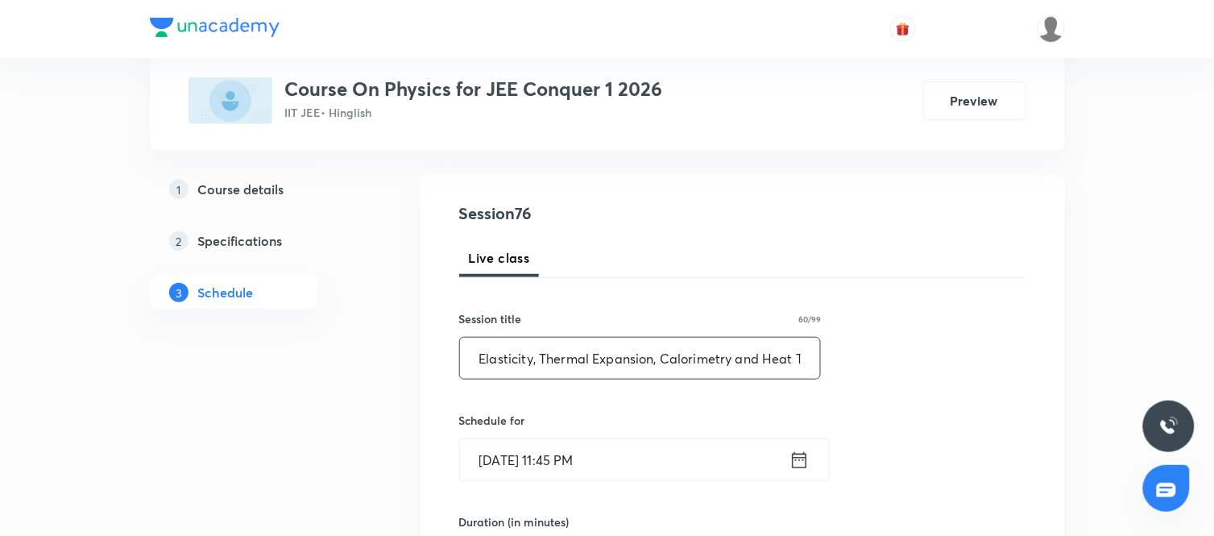
click at [796, 464] on icon at bounding box center [800, 460] width 20 height 23
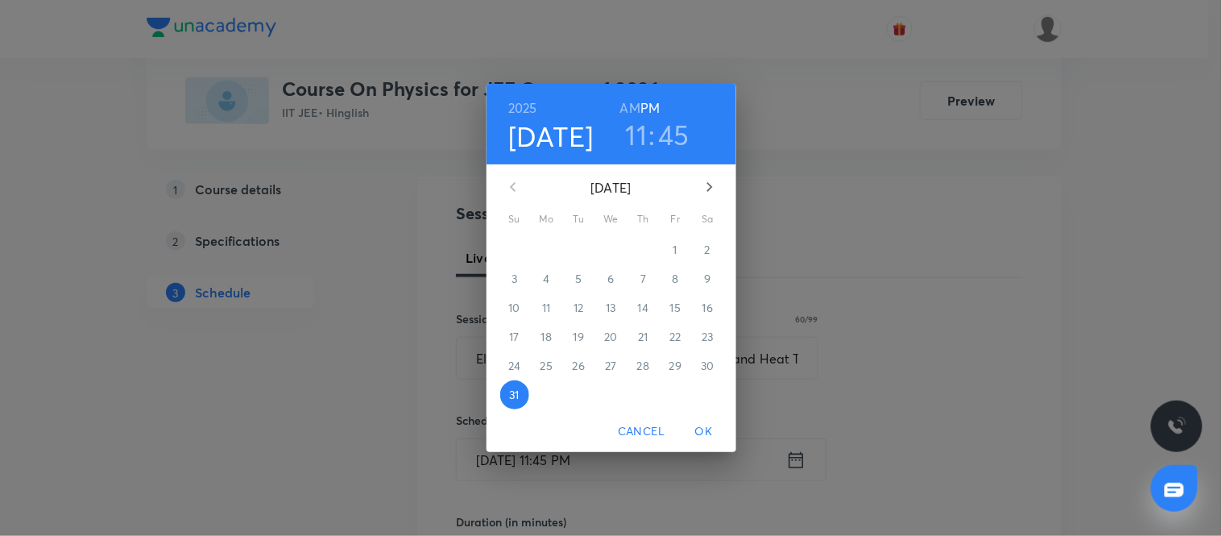
click at [717, 181] on icon "button" at bounding box center [709, 186] width 19 height 19
click at [543, 243] on span "1" at bounding box center [547, 250] width 29 height 16
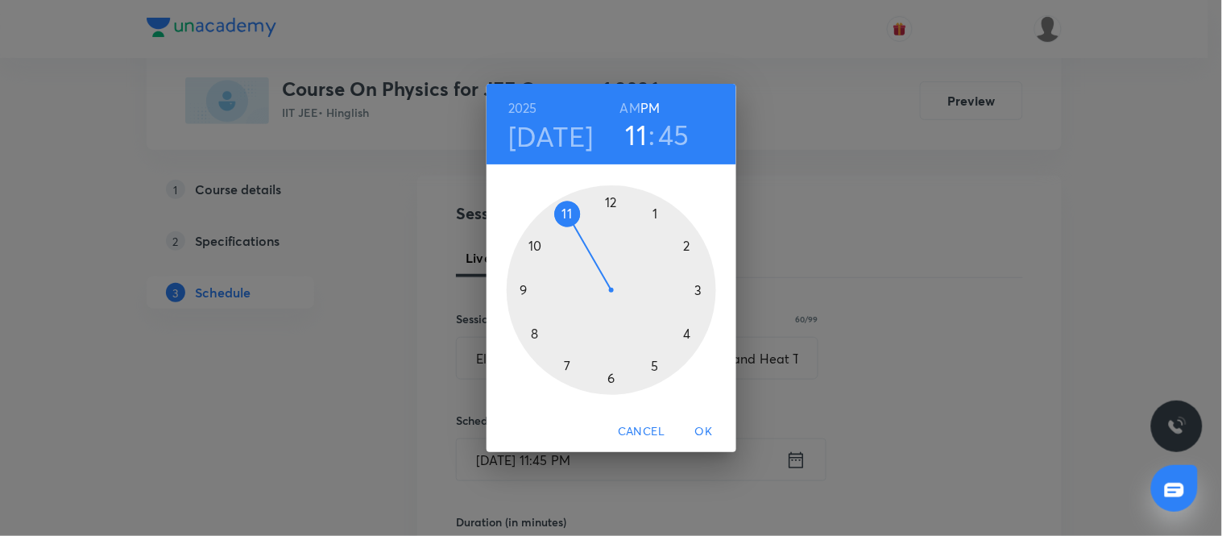
click at [525, 293] on div at bounding box center [612, 290] width 210 height 210
click at [633, 109] on h6 "AM" at bounding box center [630, 108] width 20 height 23
click at [607, 203] on div at bounding box center [612, 290] width 210 height 210
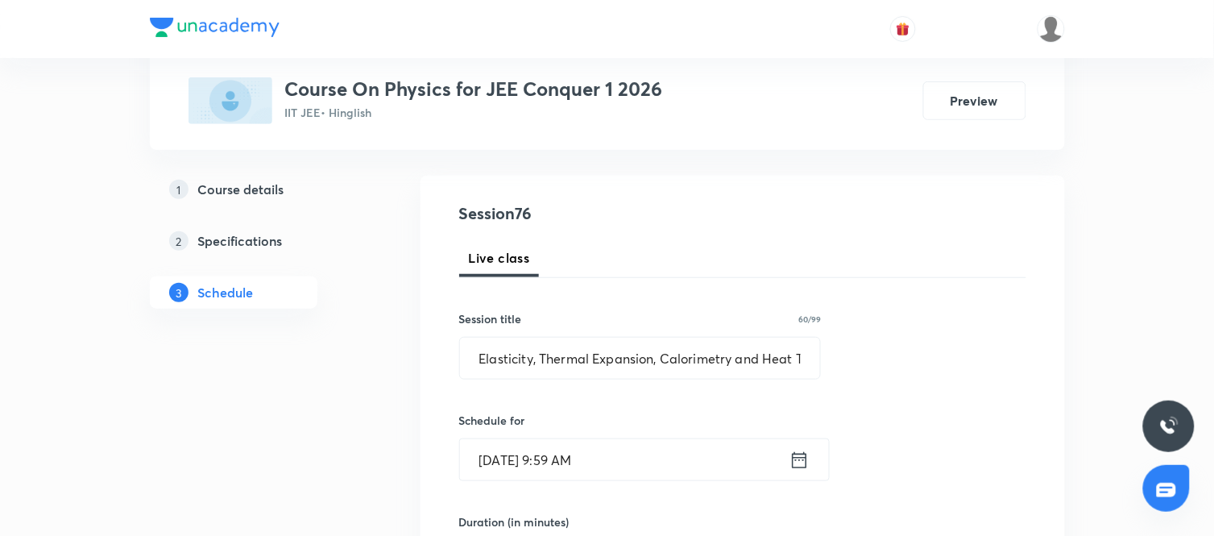
click at [699, 440] on input "Sep 1, 2025, 9:59 AM" at bounding box center [625, 459] width 330 height 41
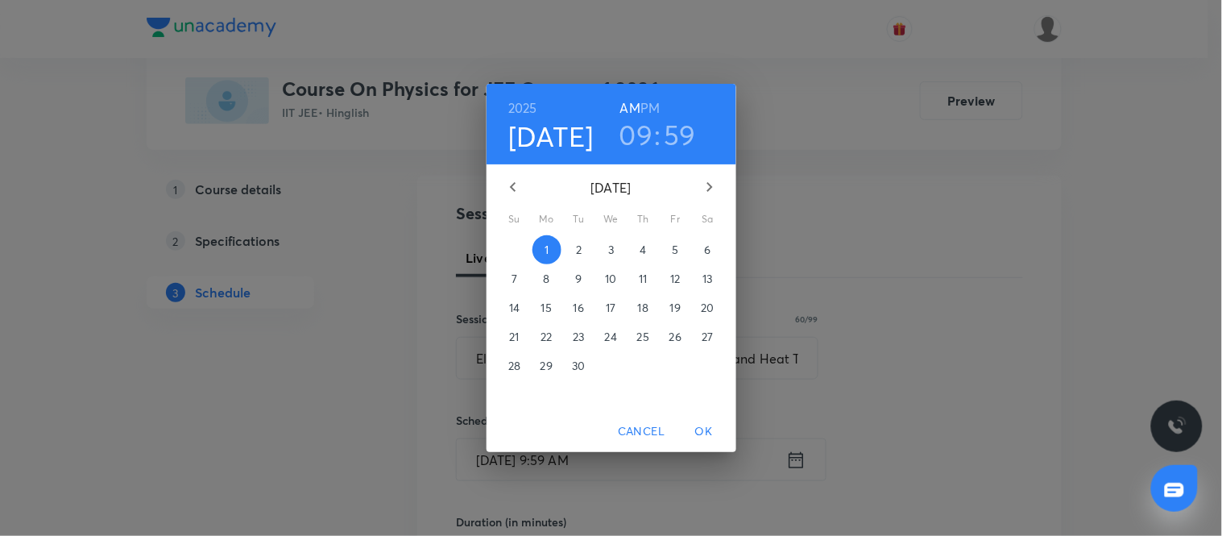
click at [686, 133] on h3 "59" at bounding box center [681, 135] width 32 height 34
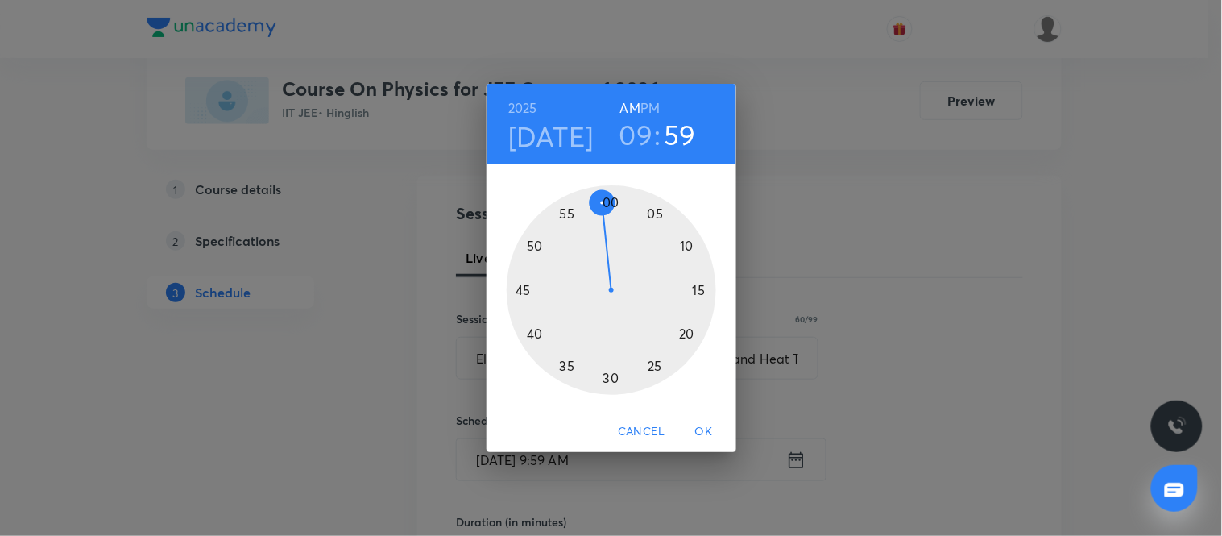
click at [611, 202] on div at bounding box center [612, 290] width 210 height 210
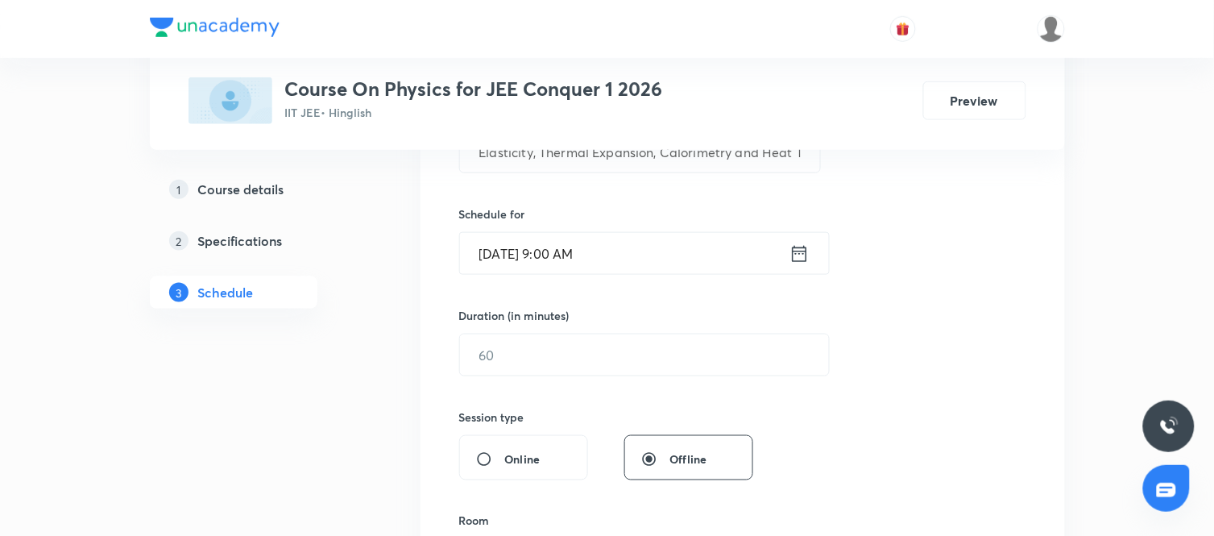
scroll to position [355, 0]
click at [653, 338] on input "text" at bounding box center [644, 352] width 369 height 41
type input "90"
click at [727, 391] on div "Session 76 Live class Session title 60/99 Elasticity, Thermal Expansion, Calori…" at bounding box center [742, 371] width 567 height 757
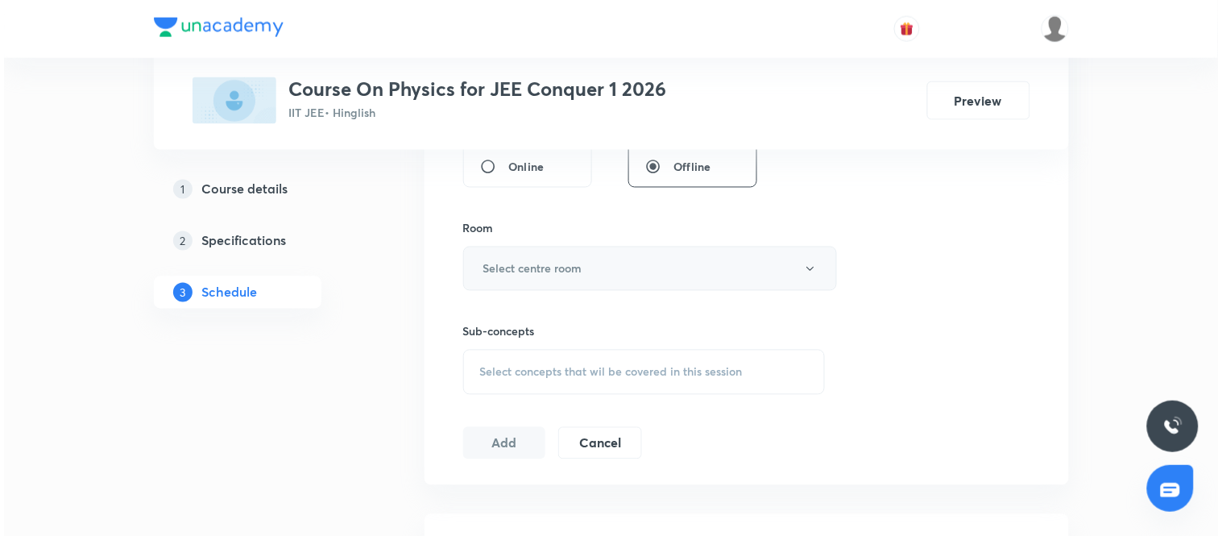
scroll to position [646, 0]
click at [608, 266] on button "Select centre room" at bounding box center [646, 268] width 374 height 44
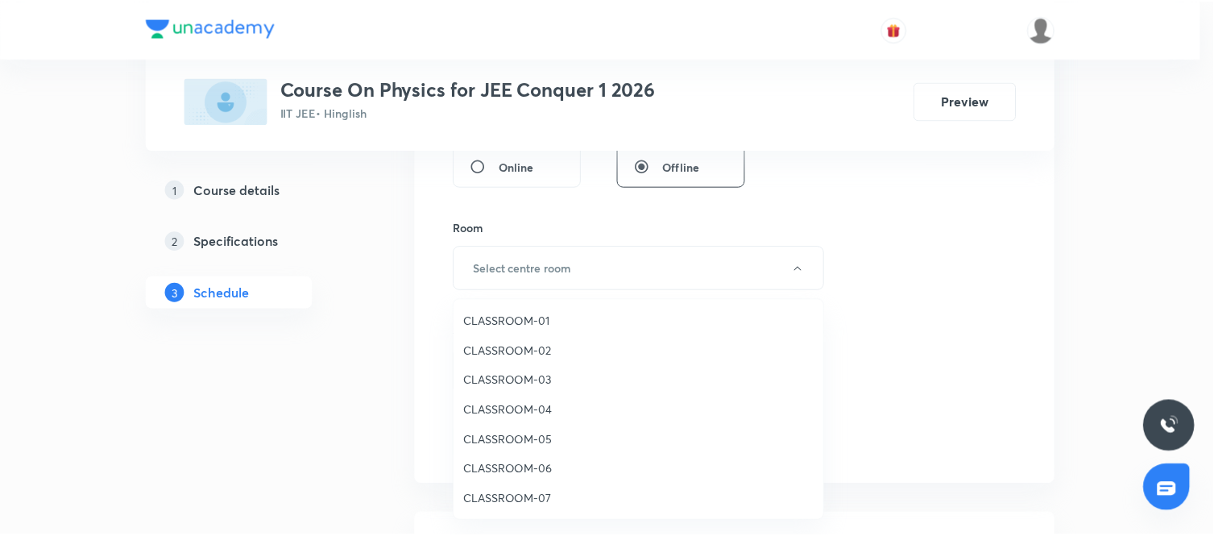
scroll to position [31, 0]
click at [513, 491] on span "CLASSROOM-08" at bounding box center [643, 499] width 353 height 17
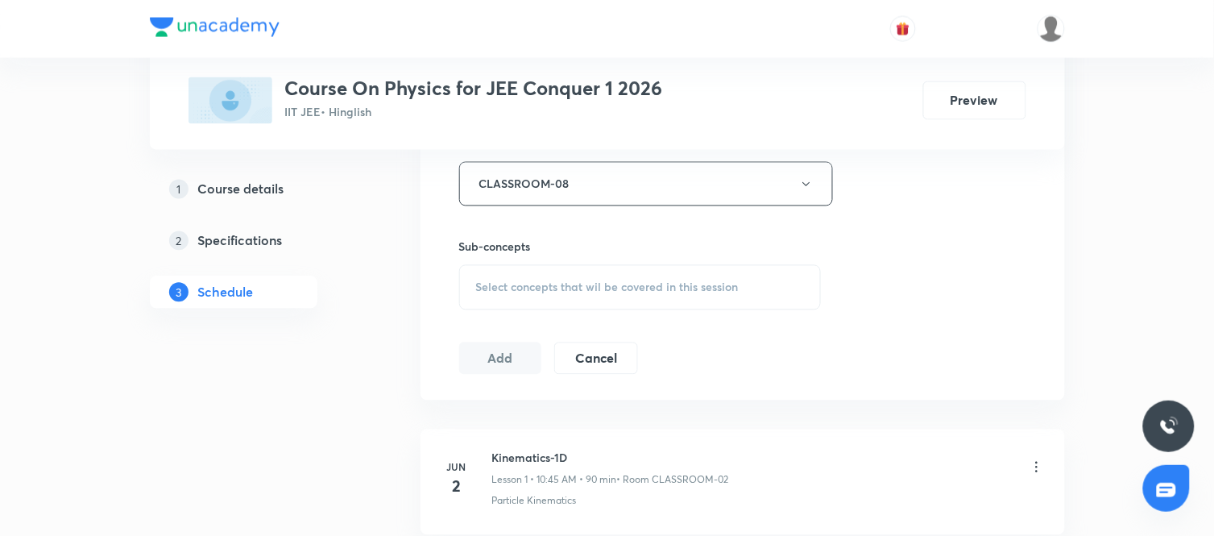
scroll to position [733, 0]
click at [646, 274] on div "Select concepts that wil be covered in this session" at bounding box center [640, 284] width 363 height 45
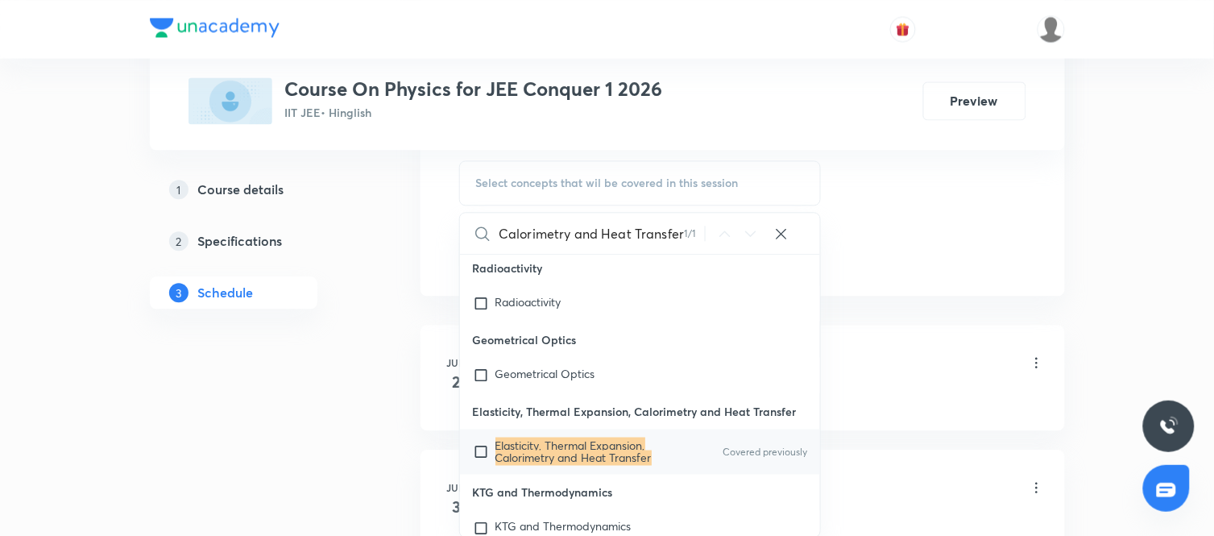
scroll to position [836, 0]
type input "Elasticity, Thermal Expansion, Calorimetry and Heat Transfer"
click at [516, 464] on mark "Elasticity, Thermal Expansion, Calorimetry and Heat Transfer" at bounding box center [574, 450] width 156 height 28
checkbox input "true"
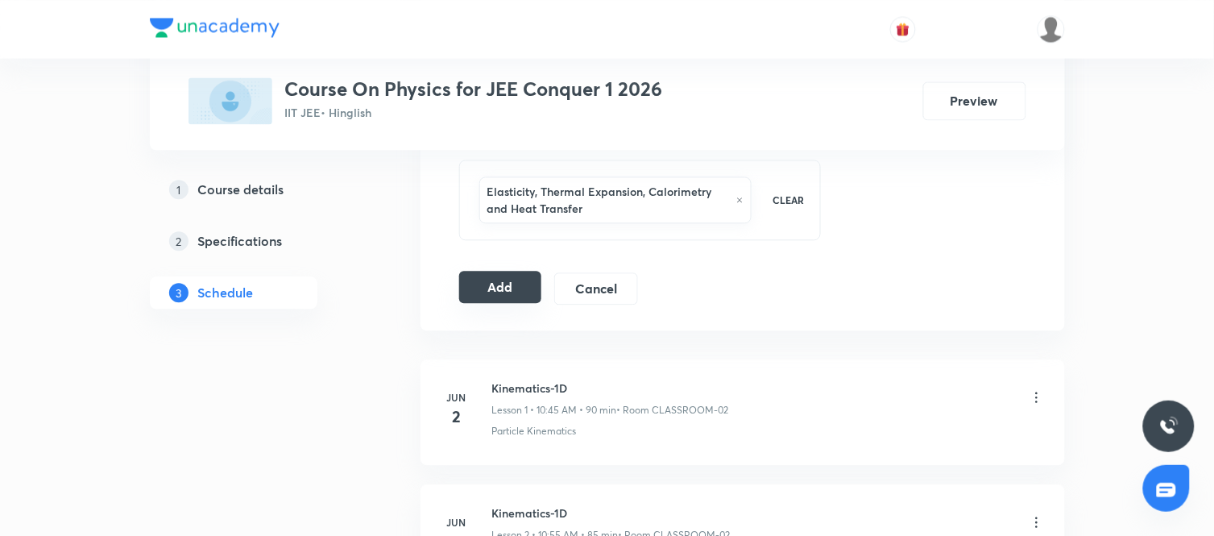
click at [508, 284] on button "Add" at bounding box center [500, 287] width 83 height 32
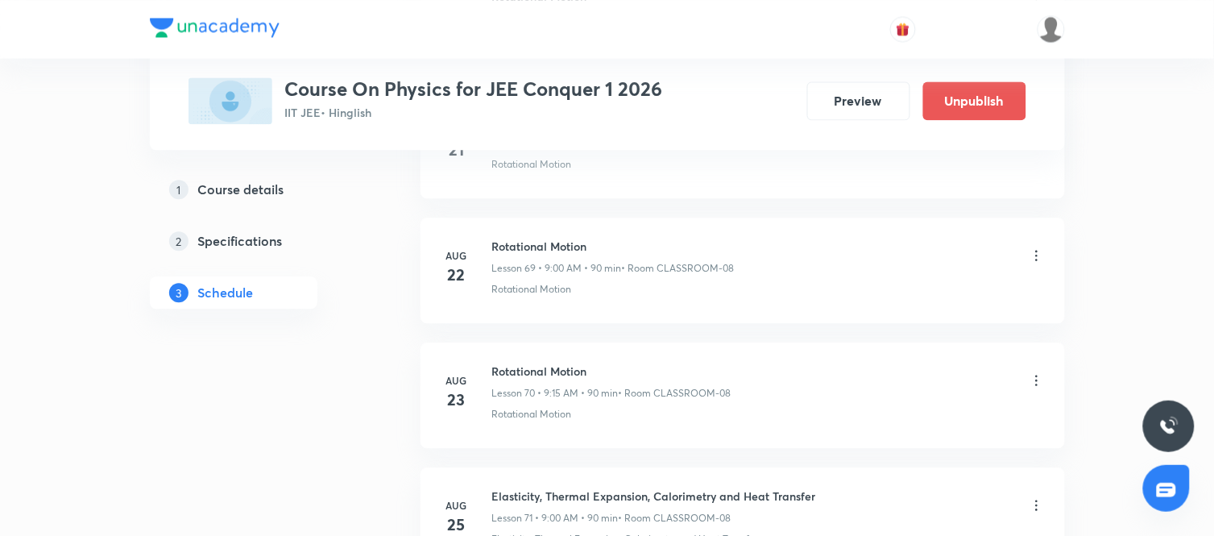
scroll to position [9518, 0]
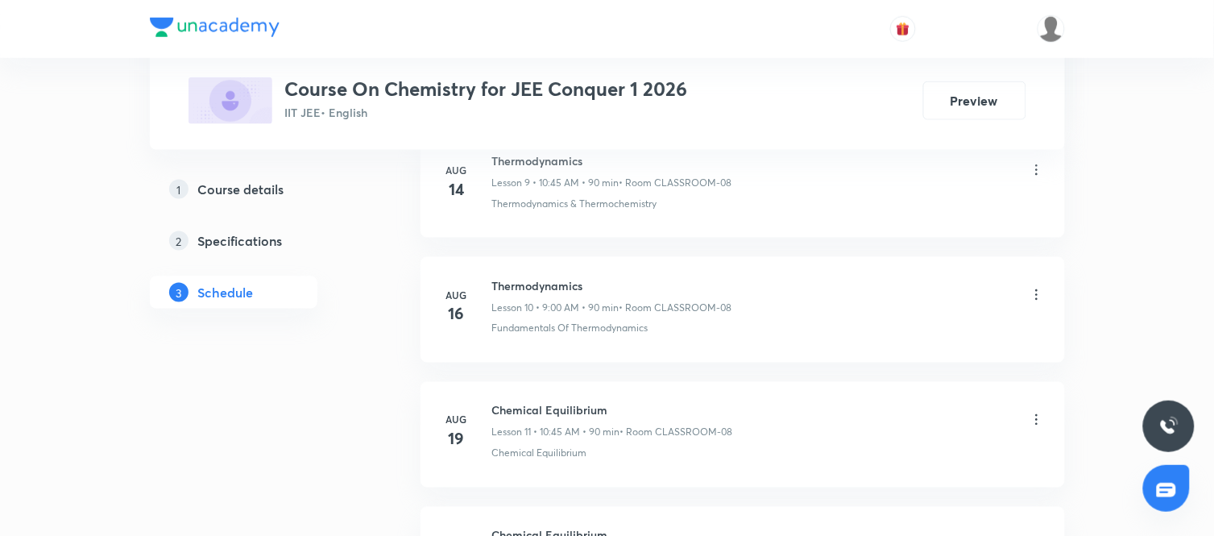
scroll to position [3257, 0]
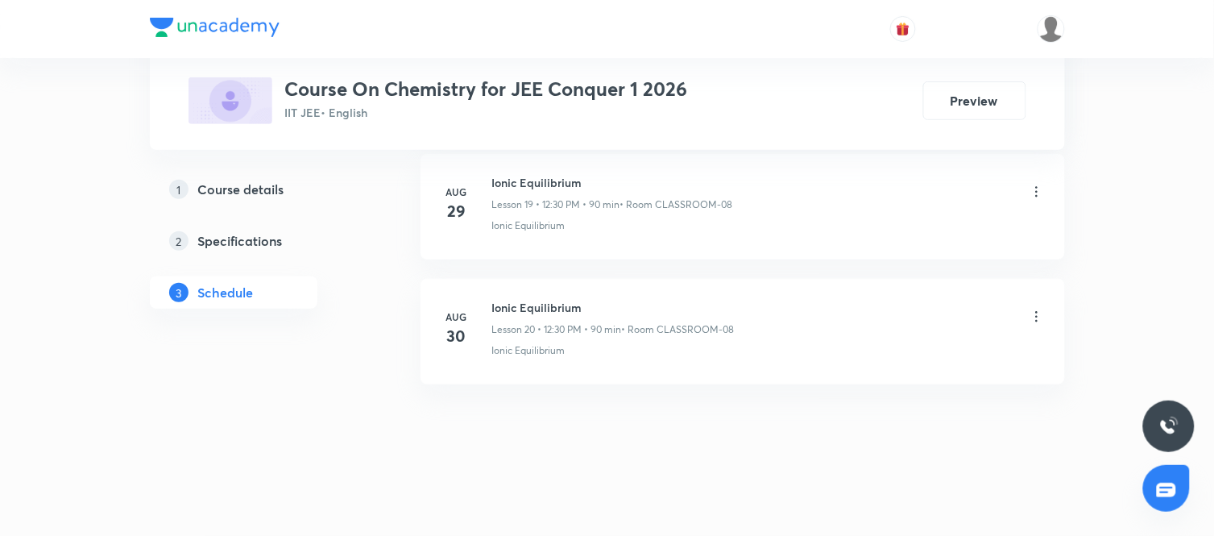
click at [549, 306] on h6 "Ionic Equilibrium" at bounding box center [613, 307] width 243 height 17
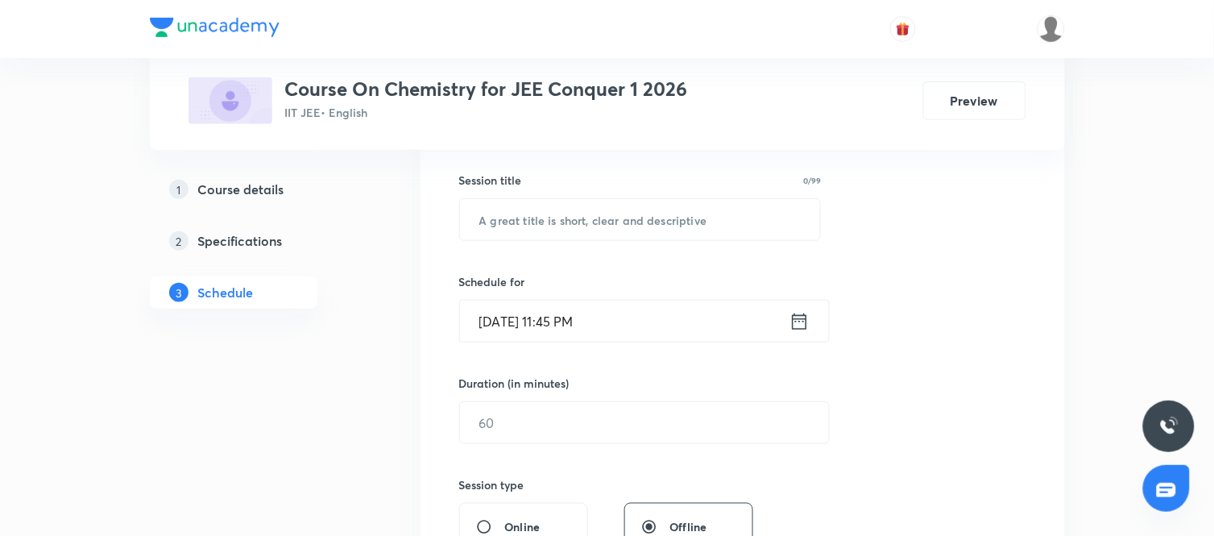
scroll to position [286, 0]
click at [558, 228] on input "text" at bounding box center [640, 218] width 361 height 41
paste input "Ionic Equilibrium"
type input "Ionic Equilibrium"
click at [812, 322] on div "Aug 31, 2025, 11:45 PM ​" at bounding box center [644, 320] width 371 height 43
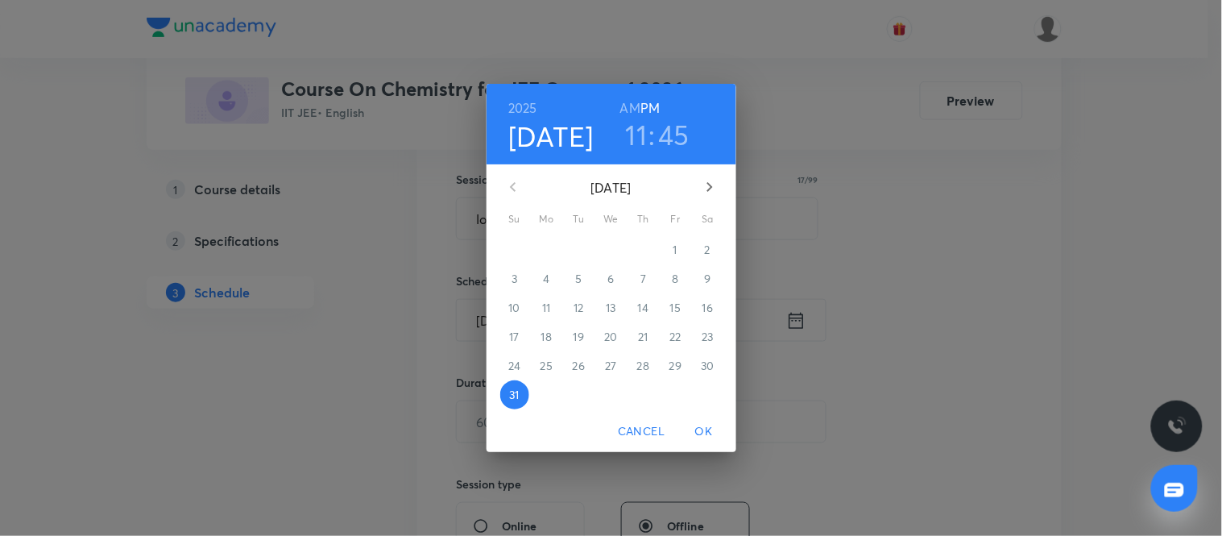
click at [798, 321] on div "2025 Aug 31 11 : 45 AM PM August 2025 Su Mo Tu We Th Fr Sa 27 28 29 30 31 1 2 3…" at bounding box center [611, 268] width 1222 height 536
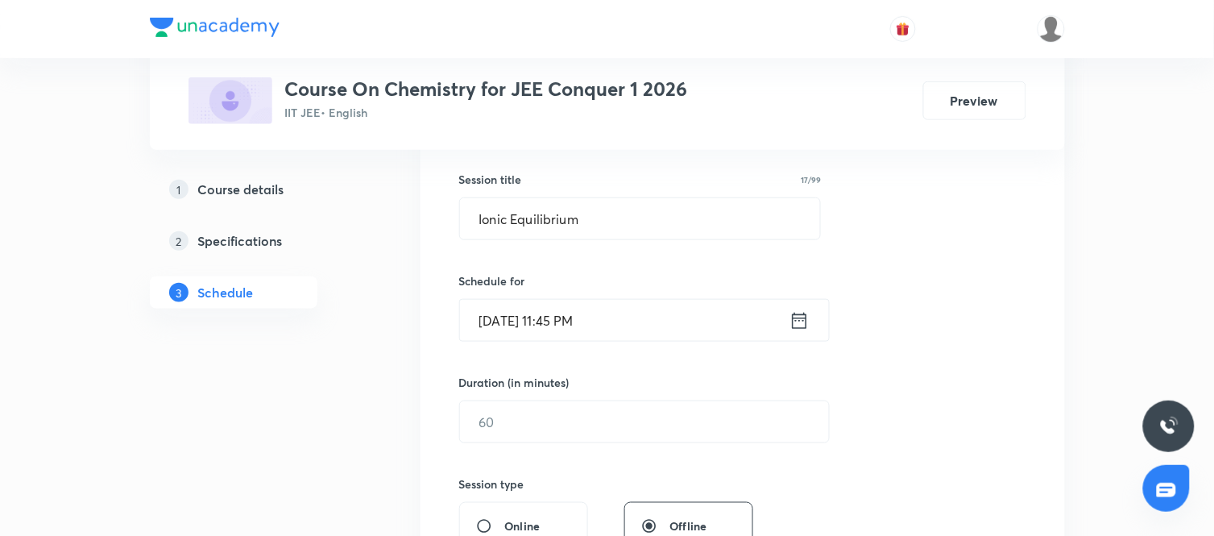
click at [806, 309] on icon at bounding box center [800, 320] width 20 height 23
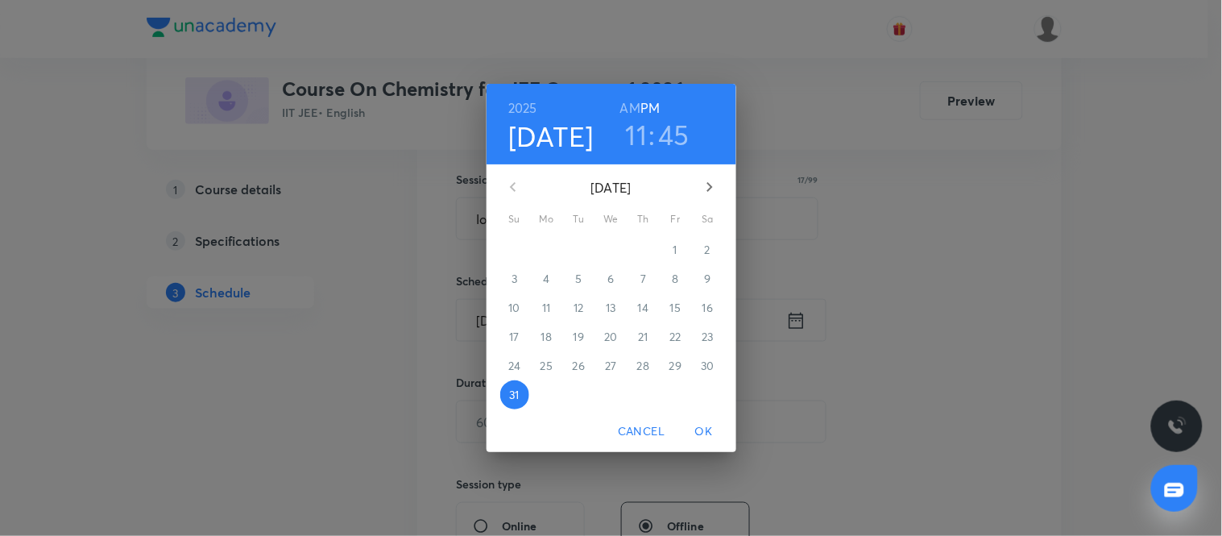
click at [720, 189] on button "button" at bounding box center [710, 187] width 39 height 39
click at [554, 247] on span "1" at bounding box center [547, 250] width 29 height 16
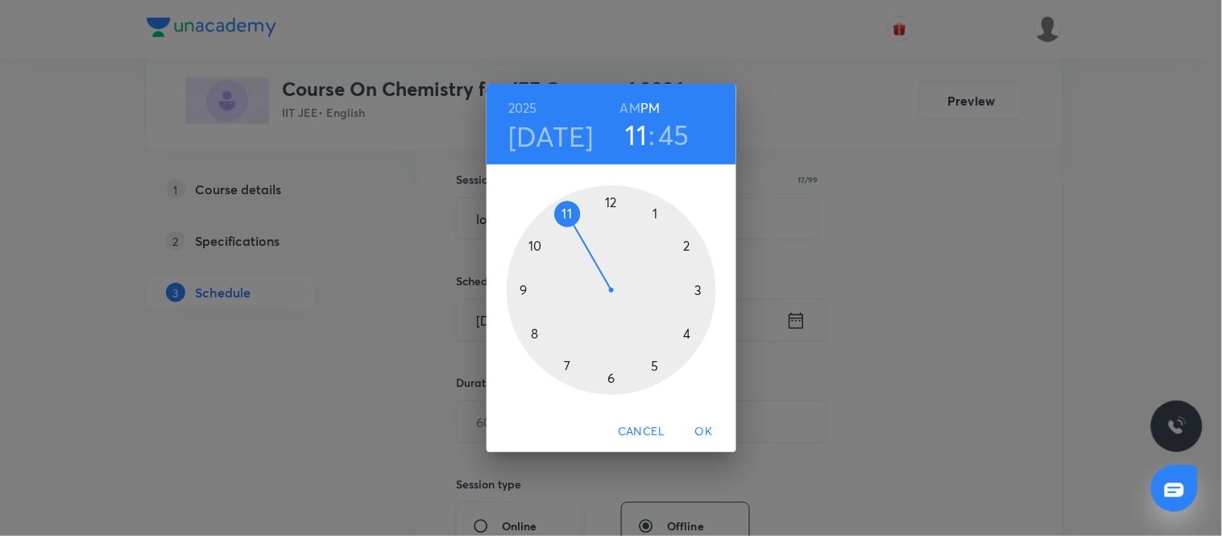
click at [633, 110] on h6 "AM" at bounding box center [630, 108] width 20 height 23
click at [534, 244] on div at bounding box center [612, 290] width 210 height 210
click at [518, 291] on div at bounding box center [612, 290] width 210 height 210
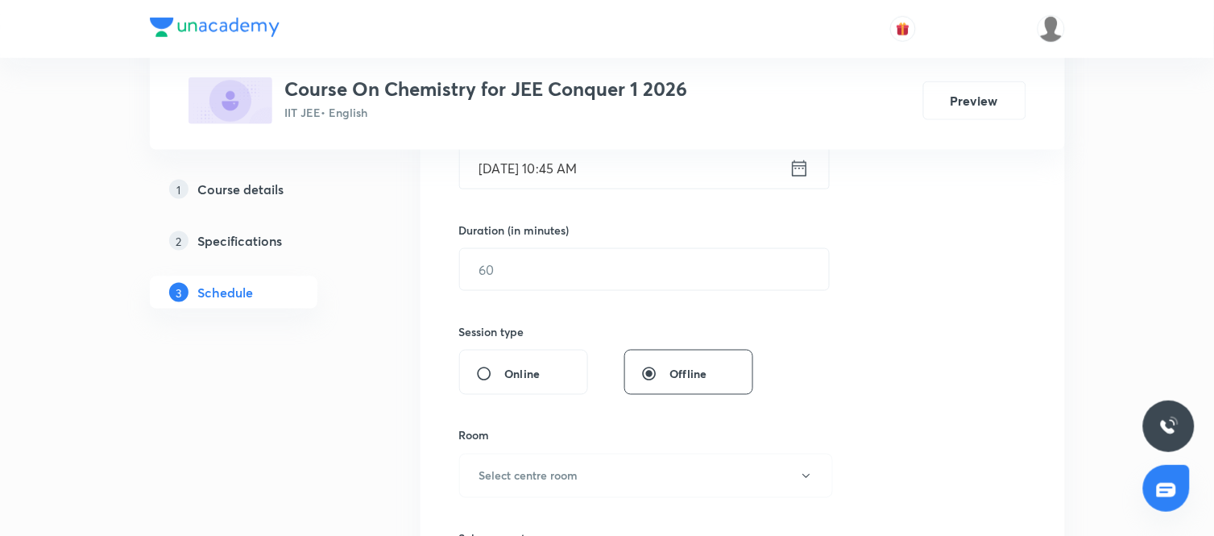
scroll to position [441, 0]
click at [602, 301] on div "Session 21 Live class Session title 17/99 Ionic Equilibrium ​ Schedule for Sep …" at bounding box center [742, 285] width 567 height 757
click at [564, 259] on input "text" at bounding box center [644, 267] width 369 height 41
type input "90"
click at [830, 350] on div "Session 21 Live class Session title 17/99 Ionic Equilibrium ​ Schedule for Sep …" at bounding box center [742, 285] width 567 height 757
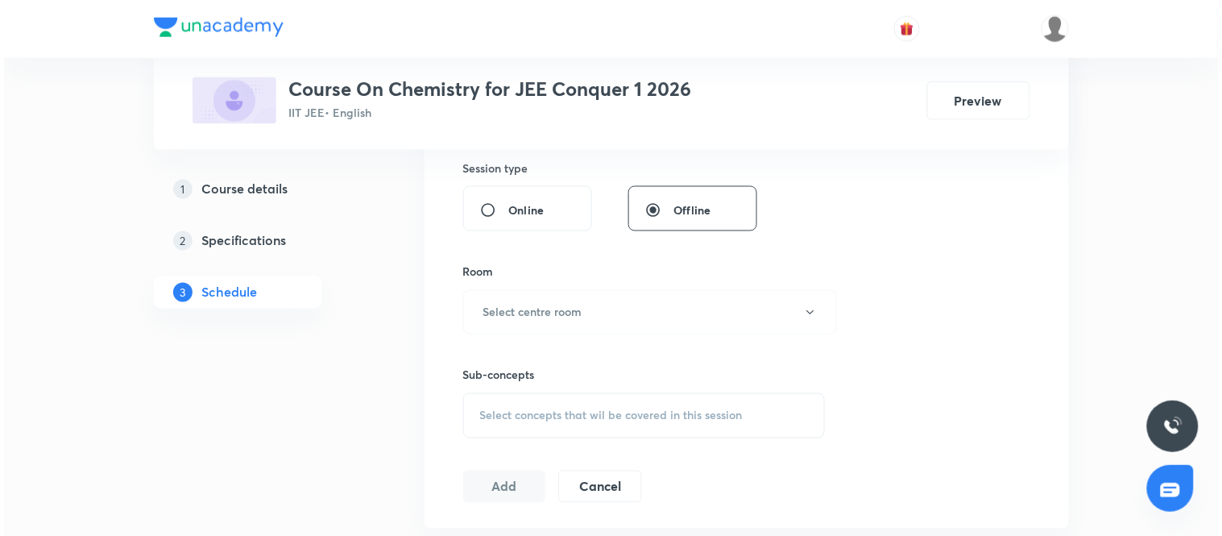
scroll to position [617, 0]
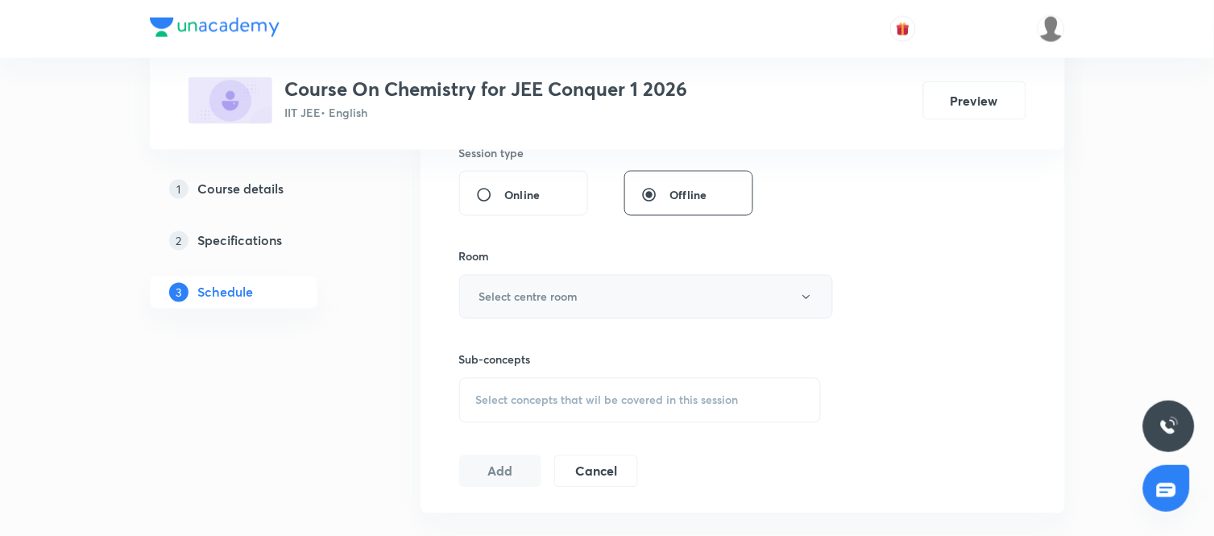
click at [633, 287] on button "Select centre room" at bounding box center [646, 297] width 374 height 44
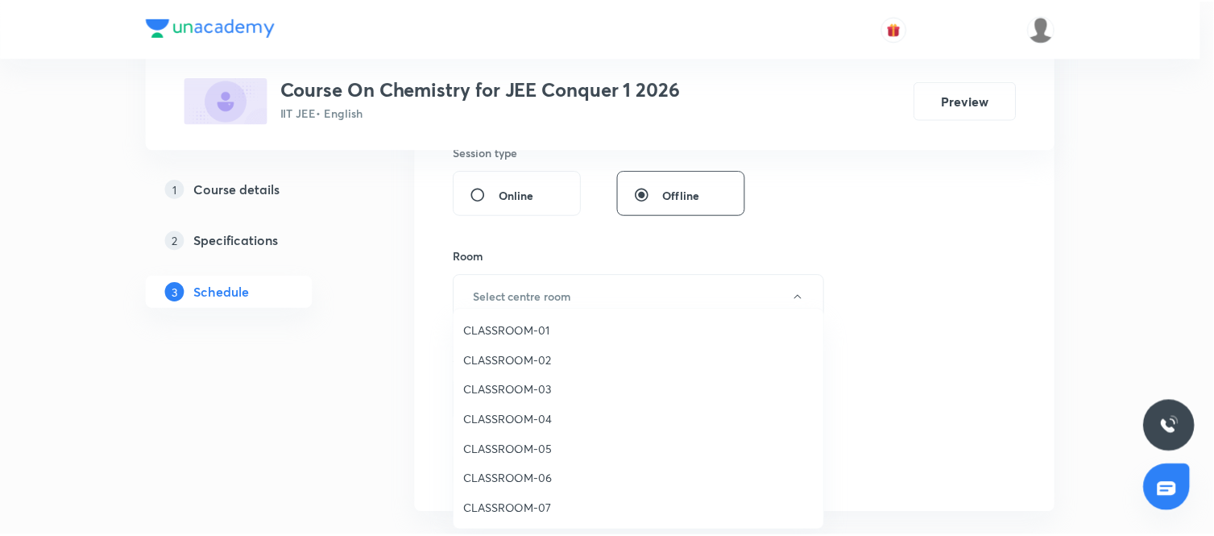
scroll to position [30, 0]
click at [493, 504] on span "CLASSROOM-08" at bounding box center [643, 509] width 353 height 17
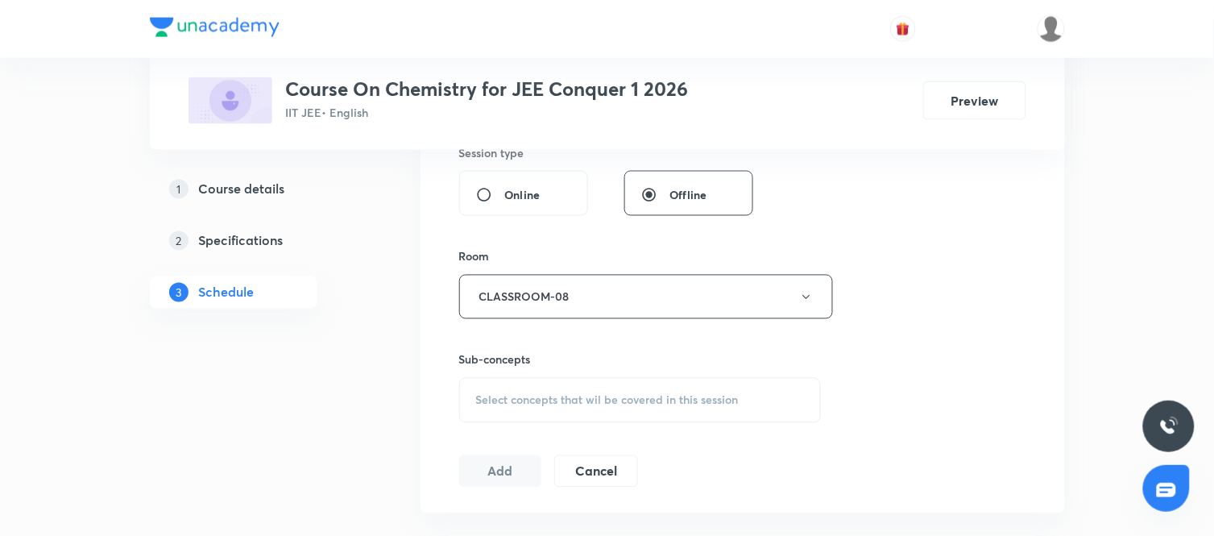
click at [578, 409] on div "Select concepts that wil be covered in this session" at bounding box center [640, 400] width 363 height 45
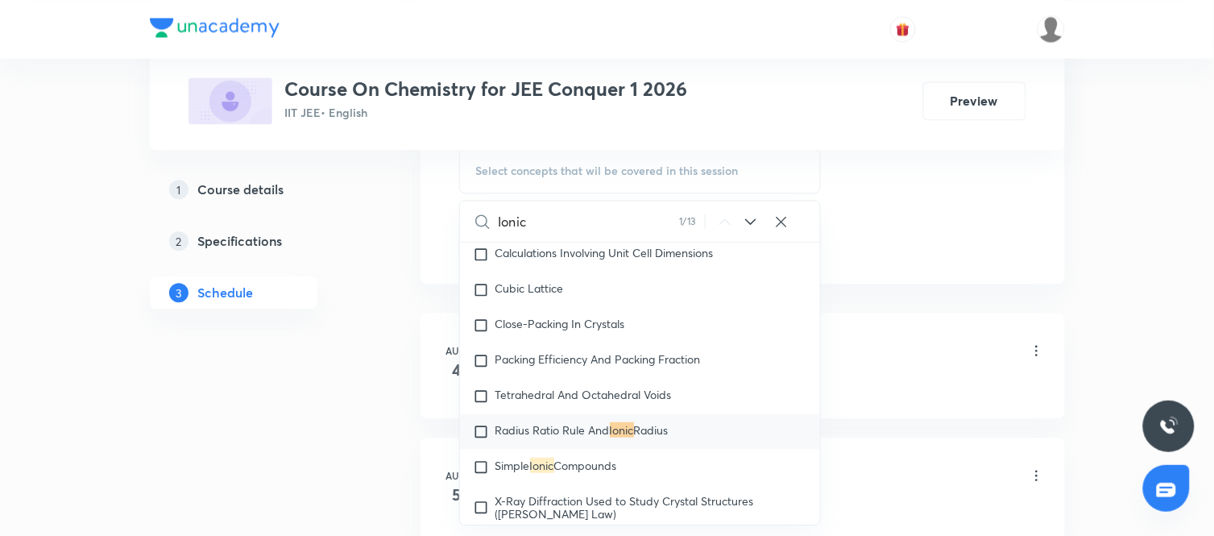
scroll to position [849, 0]
type input "Ionic"
click at [756, 224] on icon at bounding box center [750, 219] width 19 height 19
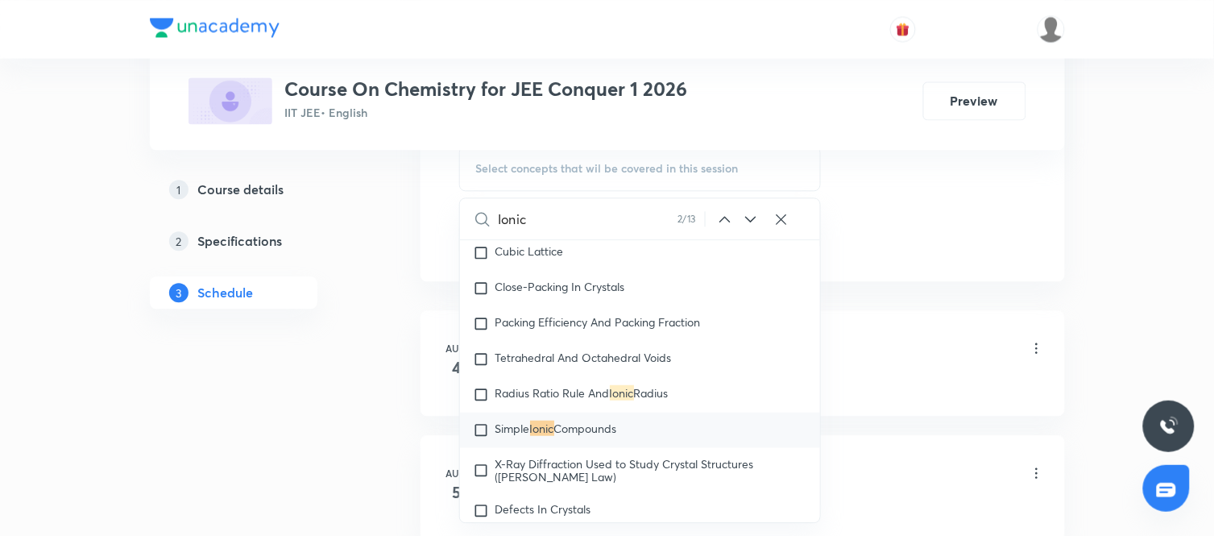
click at [756, 224] on icon at bounding box center [750, 219] width 19 height 19
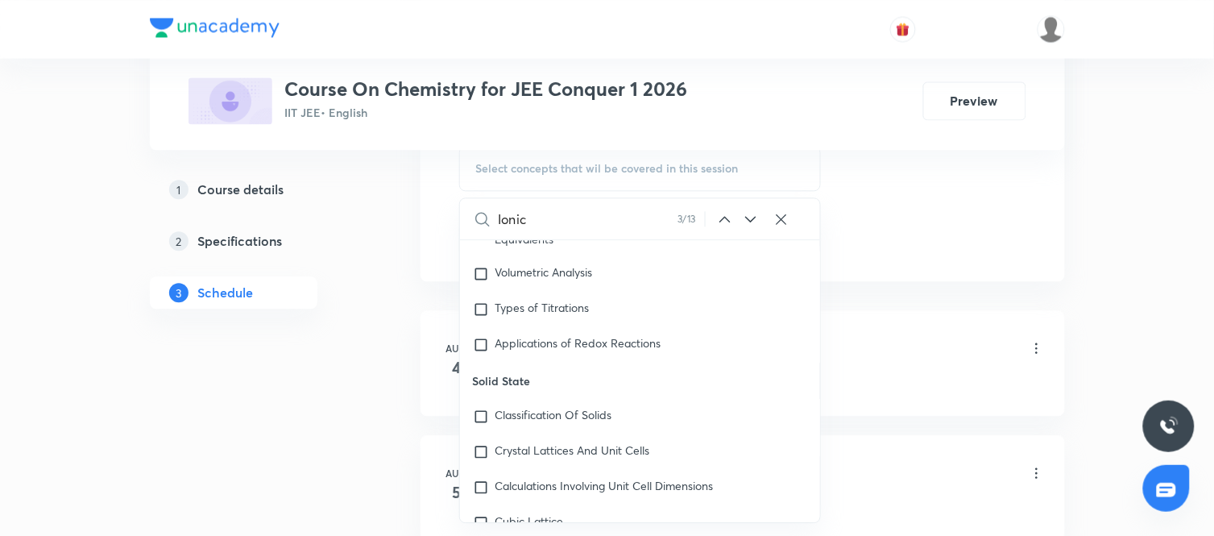
scroll to position [4696, 0]
click at [750, 220] on icon at bounding box center [751, 219] width 10 height 6
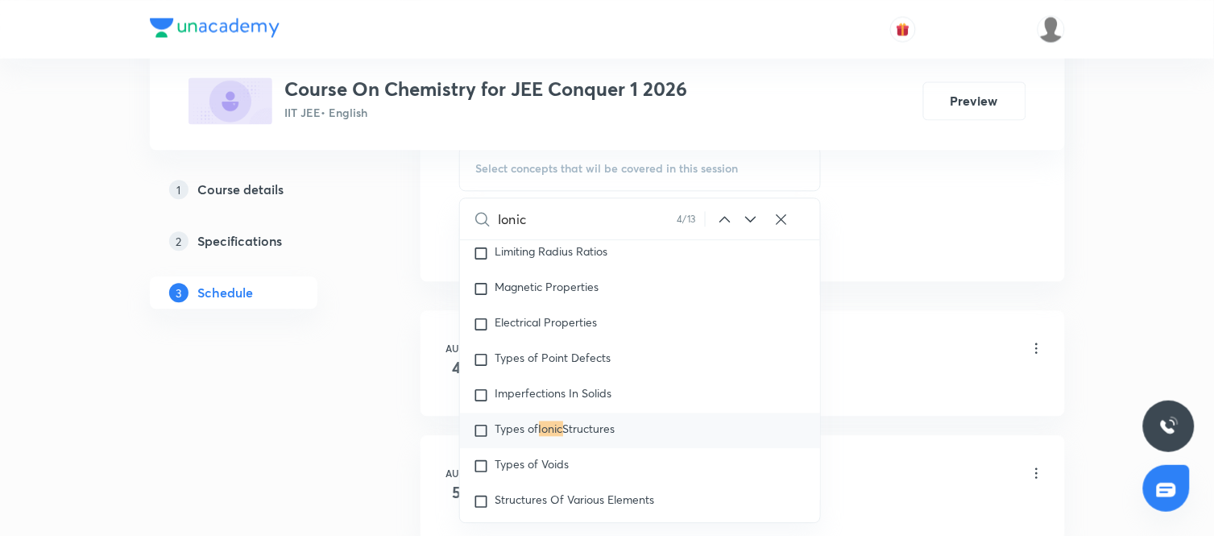
click at [750, 220] on icon at bounding box center [751, 219] width 10 height 6
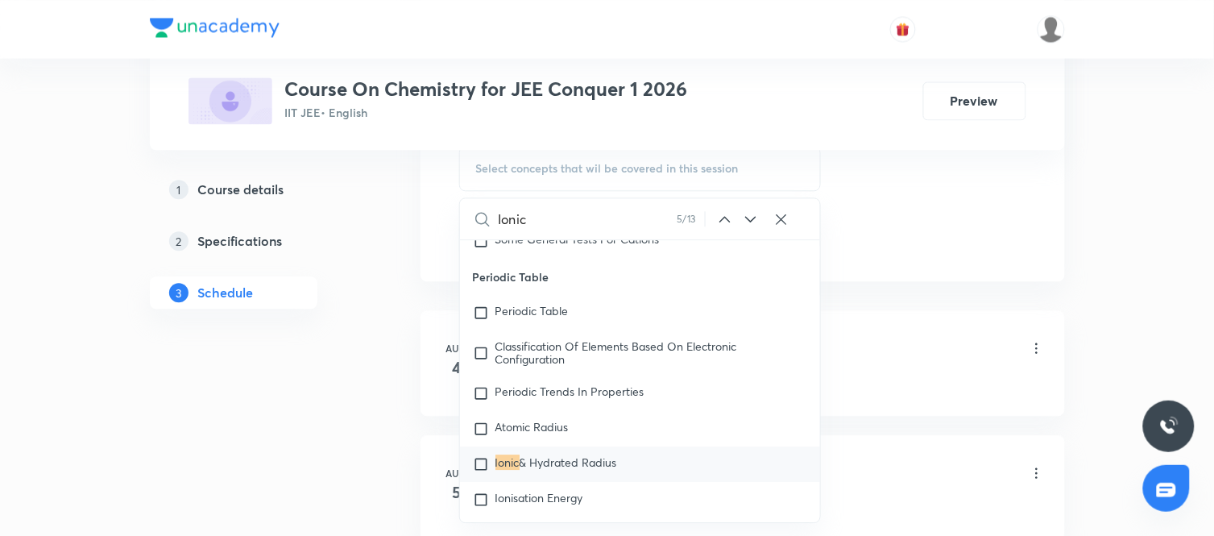
scroll to position [13670, 0]
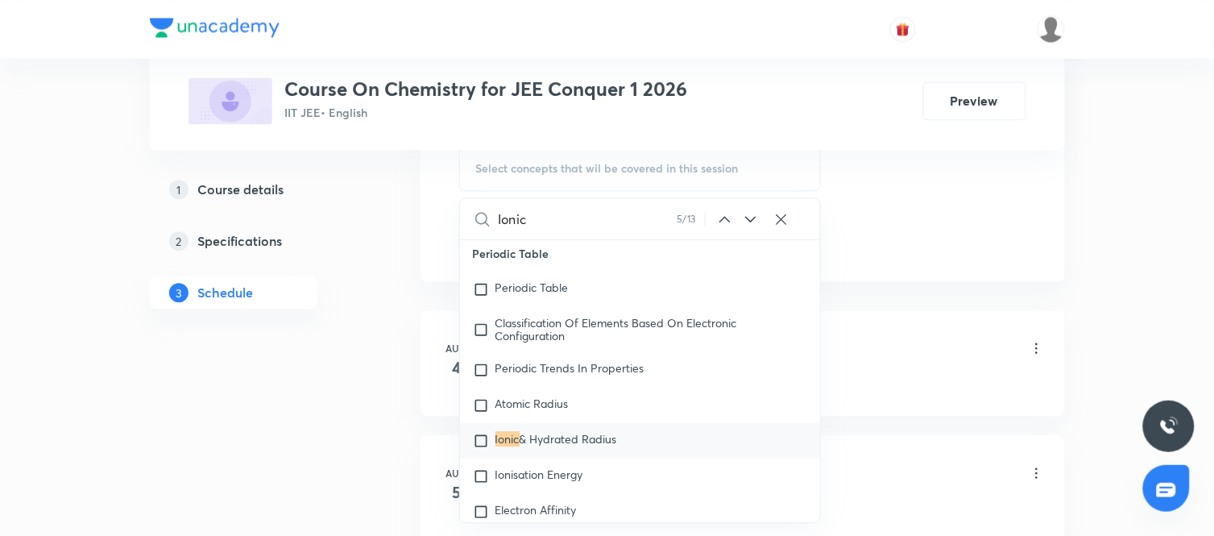
click at [579, 437] on div "Ionic & Hydrated Radius" at bounding box center [640, 440] width 361 height 35
checkbox input "true"
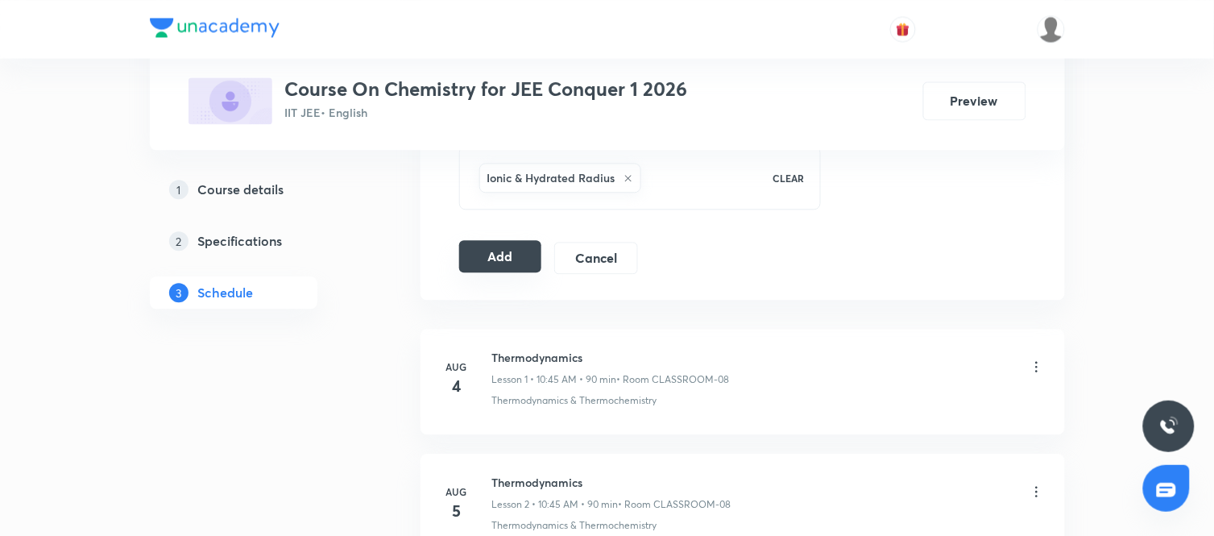
click at [498, 263] on button "Add" at bounding box center [500, 256] width 83 height 32
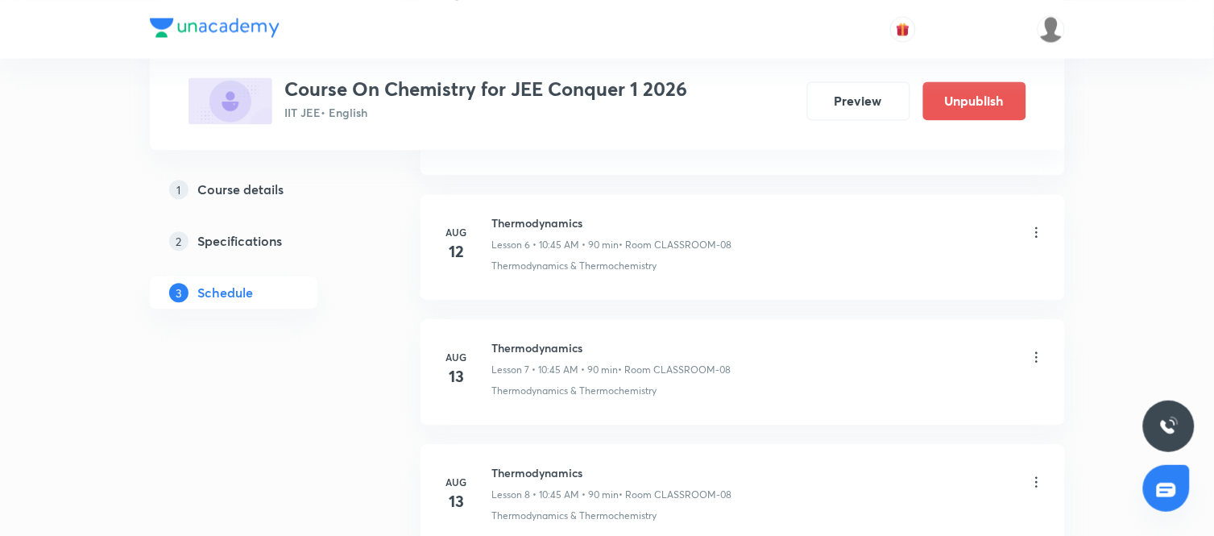
scroll to position [2640, 0]
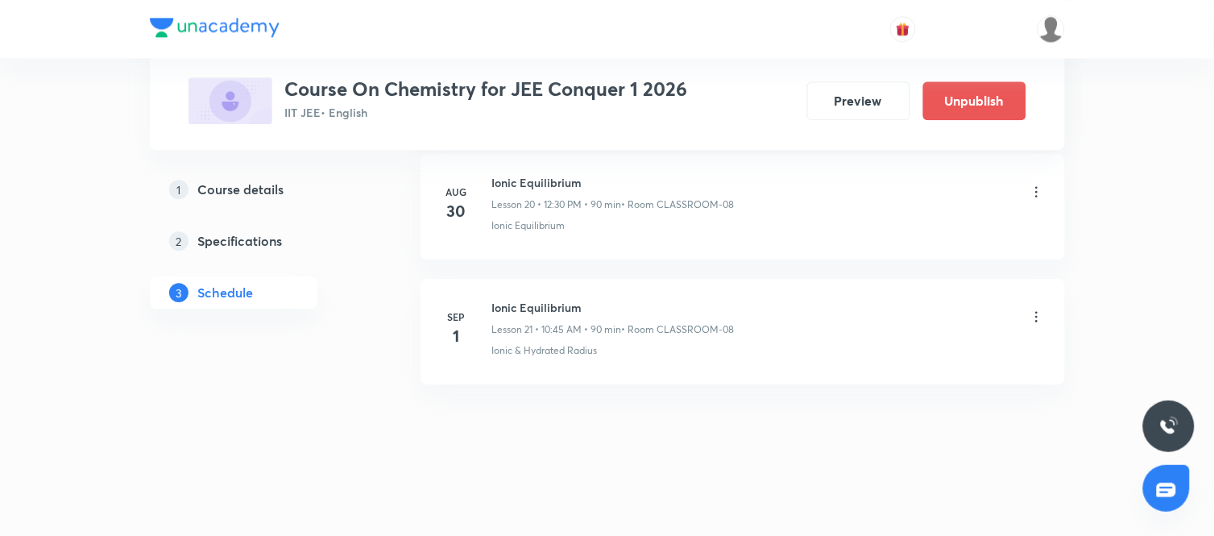
click at [446, 368] on li "Sep 1 Ionic Equilibrium Lesson 21 • 10:45 AM • 90 min • Room CLASSROOM-08 Ionic…" at bounding box center [743, 332] width 645 height 106
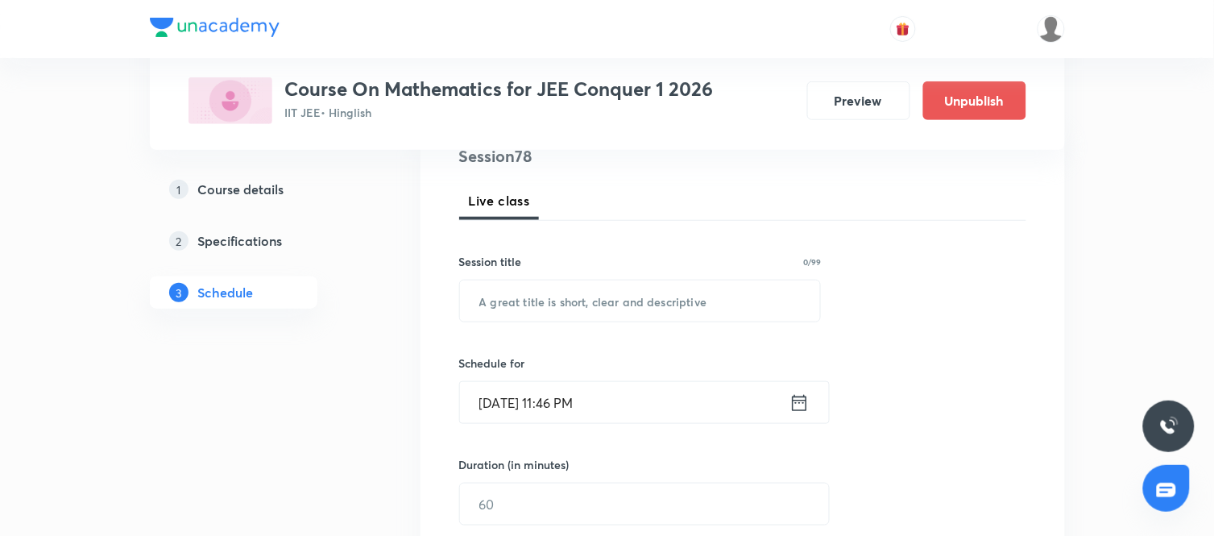
scroll to position [205, 0]
click at [632, 302] on input "text" at bounding box center [640, 299] width 361 height 41
paste input "Binomial theorem"
drag, startPoint x: 632, startPoint y: 302, endPoint x: 542, endPoint y: 299, distance: 89.5
click at [542, 299] on input "Binomial theorem" at bounding box center [640, 299] width 361 height 41
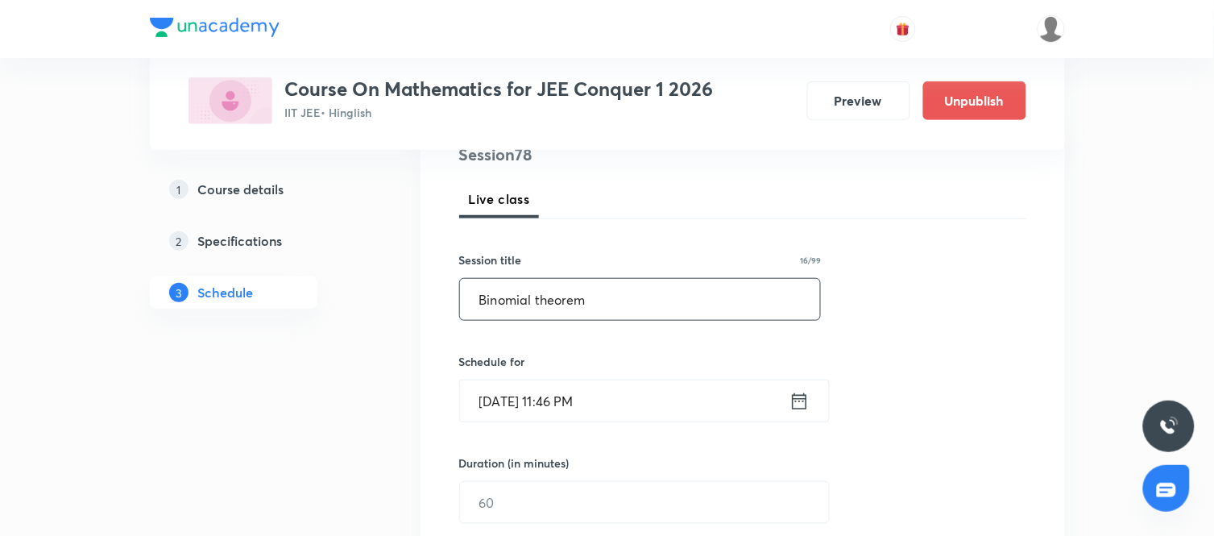
click at [639, 298] on input "Binomial theorem" at bounding box center [640, 299] width 361 height 41
click at [542, 300] on input "Binomial theorem" at bounding box center [640, 299] width 361 height 41
type input "Binomial Theorem"
click at [801, 412] on icon at bounding box center [800, 401] width 20 height 23
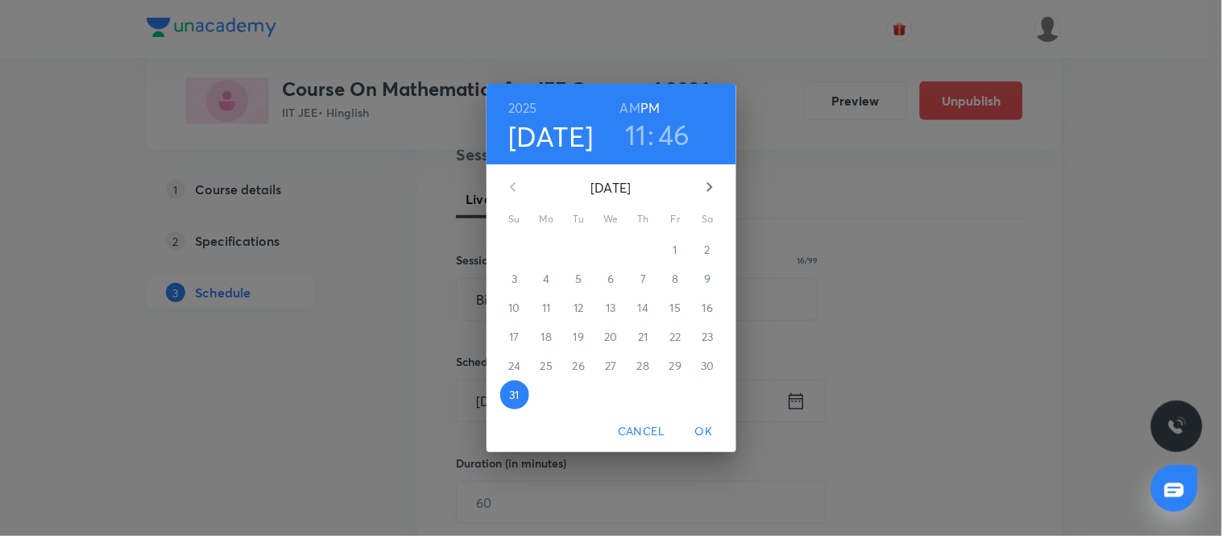
click at [709, 189] on icon "button" at bounding box center [710, 187] width 6 height 10
click at [550, 253] on span "1" at bounding box center [547, 250] width 29 height 16
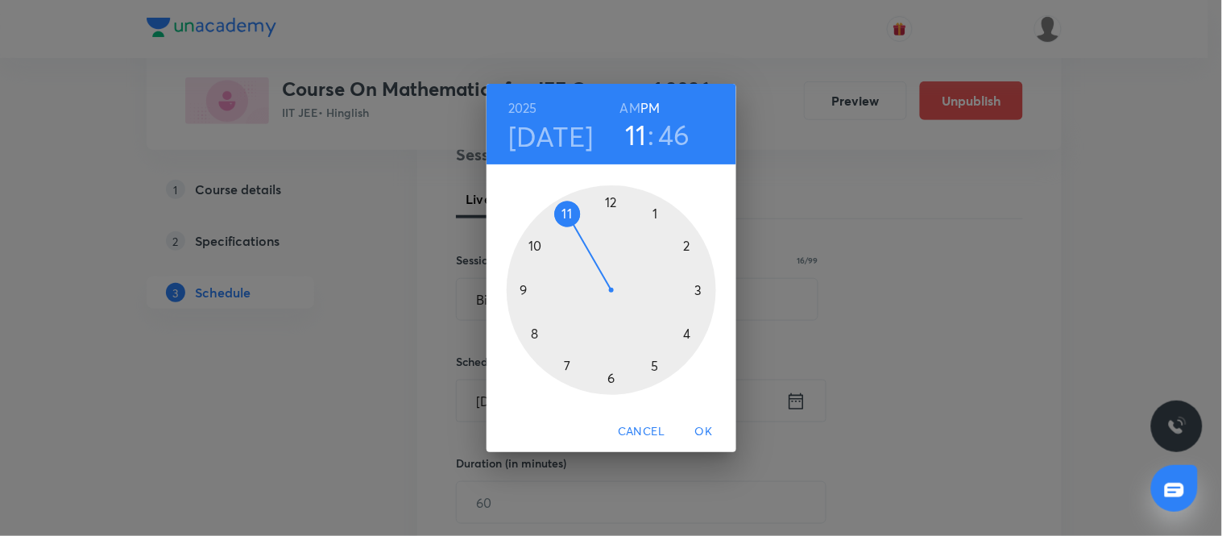
click at [611, 203] on div at bounding box center [612, 290] width 210 height 210
click at [610, 376] on div at bounding box center [612, 290] width 210 height 210
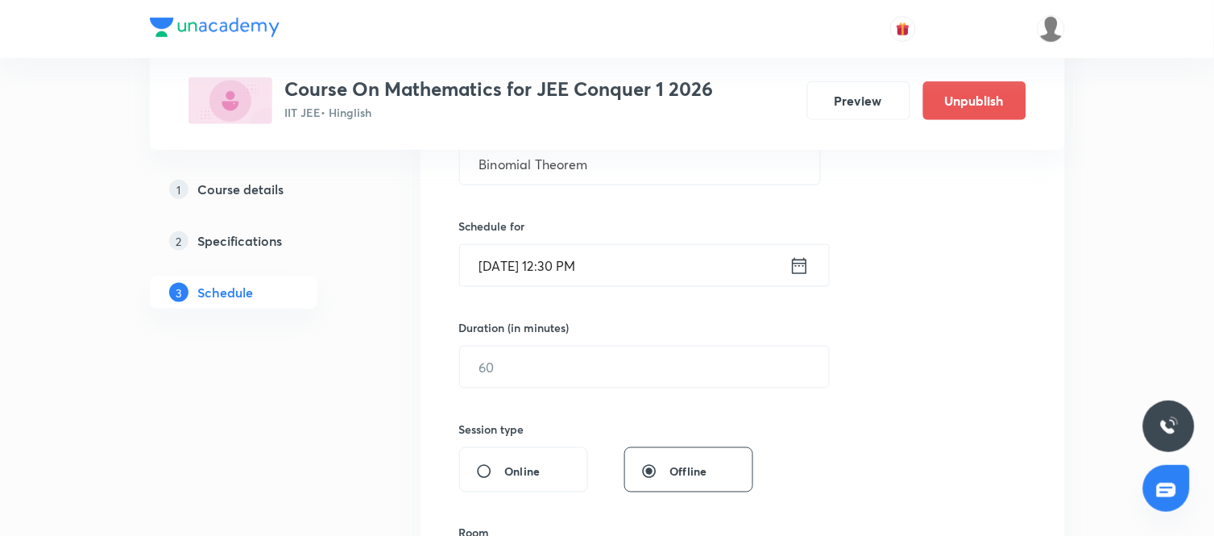
scroll to position [342, 0]
click at [537, 371] on input "text" at bounding box center [644, 366] width 369 height 41
type input "90"
click at [760, 414] on div "Session 78 Live class Session title 16/99 Binomial Theorem ​ Schedule for Sep 1…" at bounding box center [742, 384] width 567 height 757
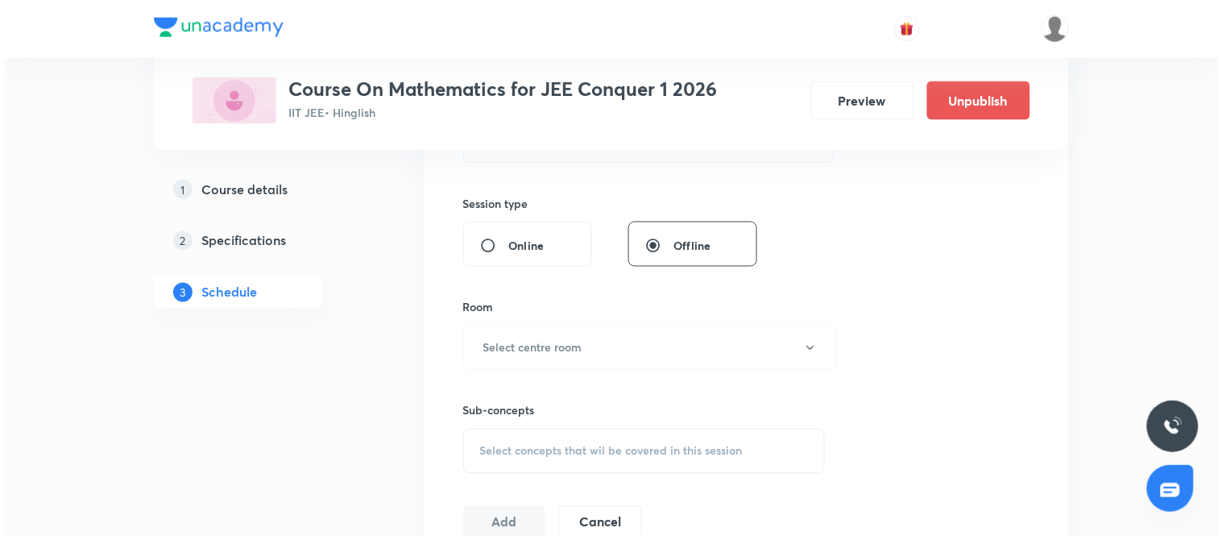
scroll to position [567, 0]
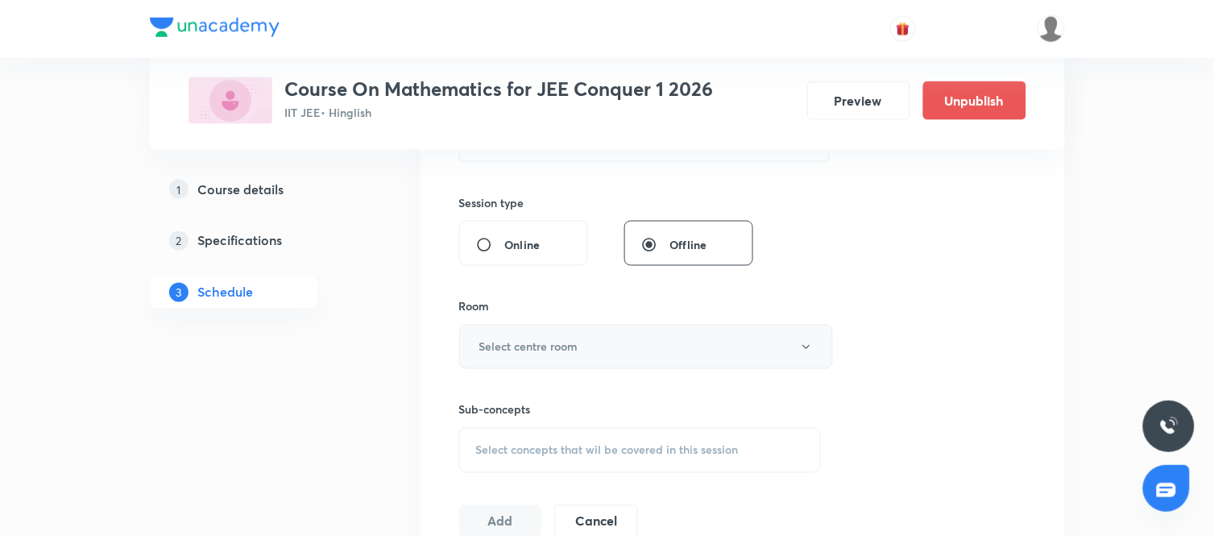
click at [633, 356] on button "Select centre room" at bounding box center [646, 347] width 374 height 44
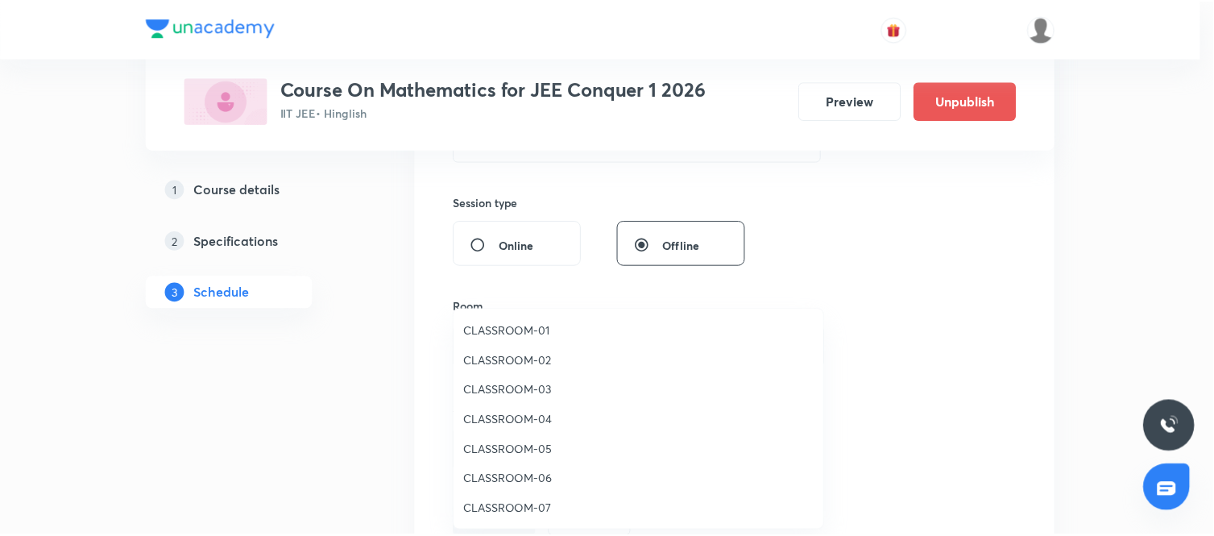
scroll to position [30, 0]
click at [540, 506] on span "CLASSROOM-08" at bounding box center [643, 509] width 353 height 17
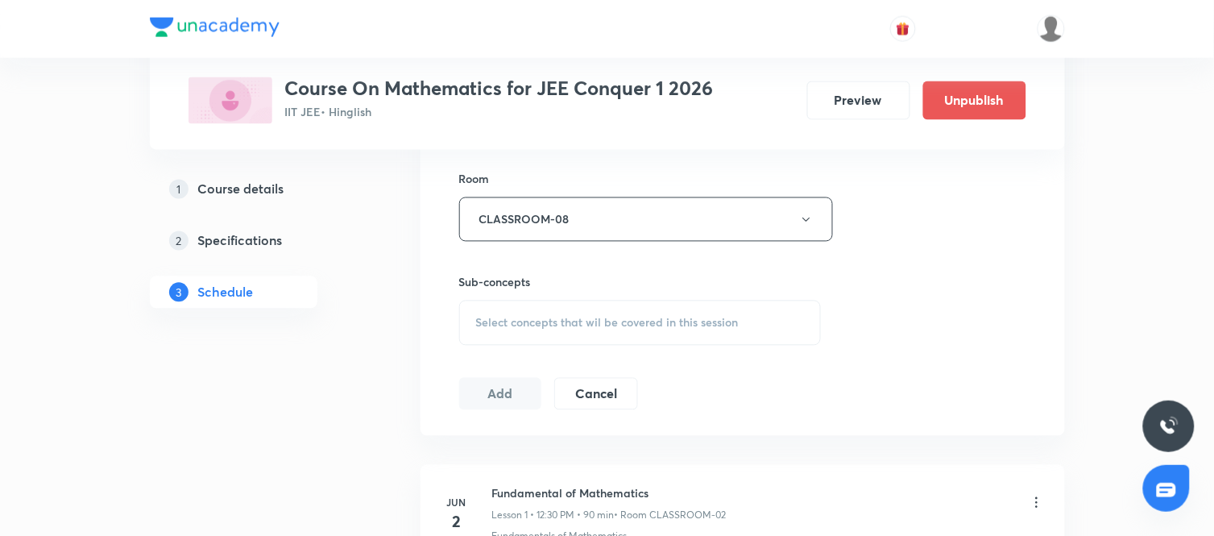
scroll to position [695, 0]
click at [611, 330] on div "Select concepts that wil be covered in this session" at bounding box center [640, 322] width 363 height 45
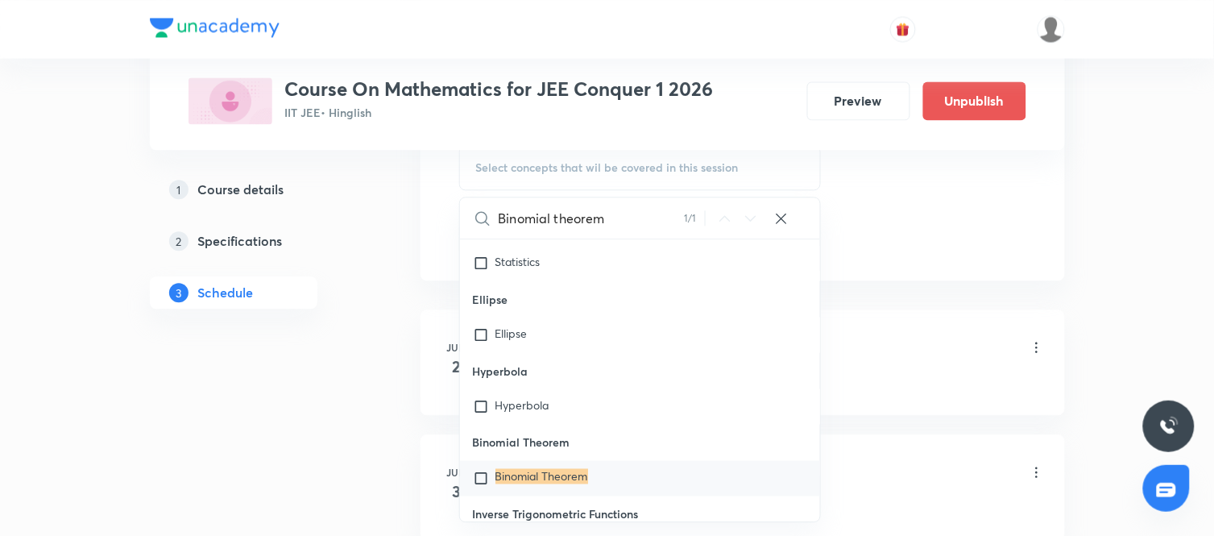
scroll to position [13105, 0]
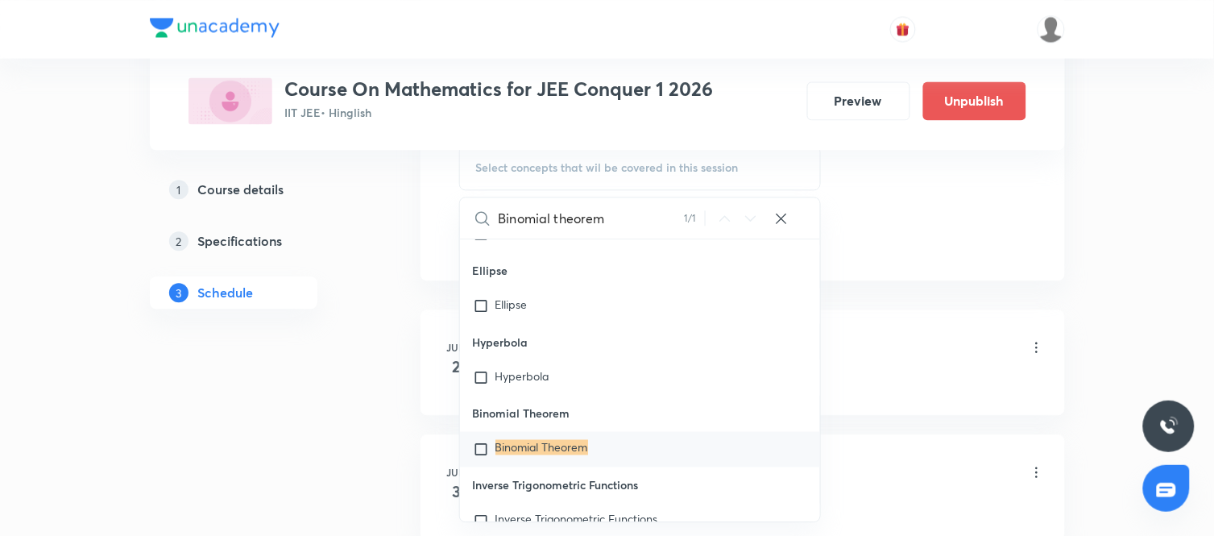
type input "Binomial theorem"
click at [562, 449] on mark "Binomial Theorem" at bounding box center [542, 446] width 93 height 15
checkbox input "true"
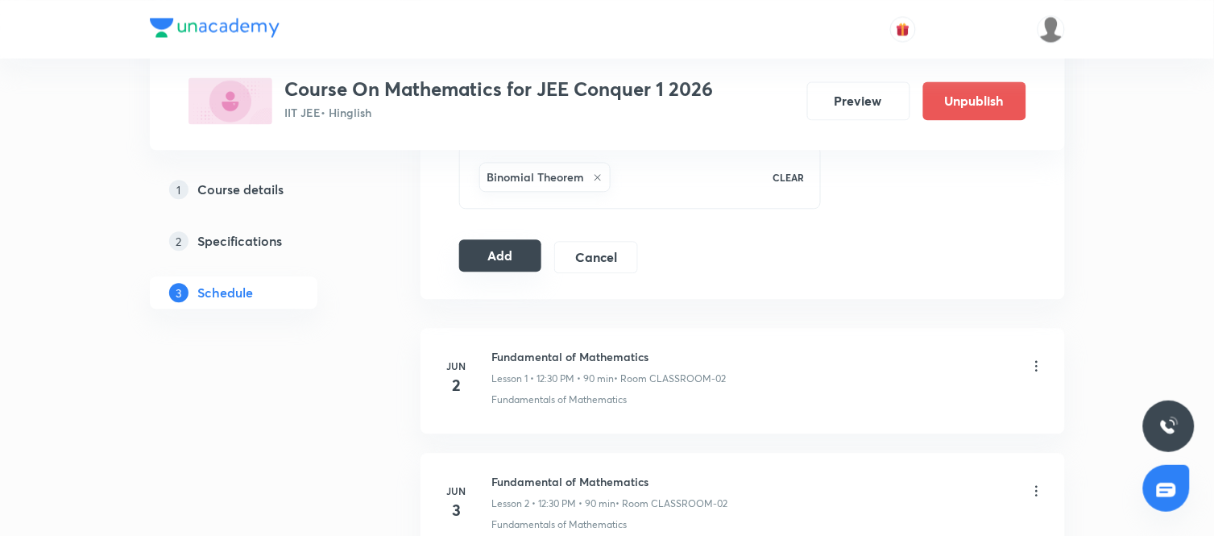
click at [500, 261] on button "Add" at bounding box center [500, 255] width 83 height 32
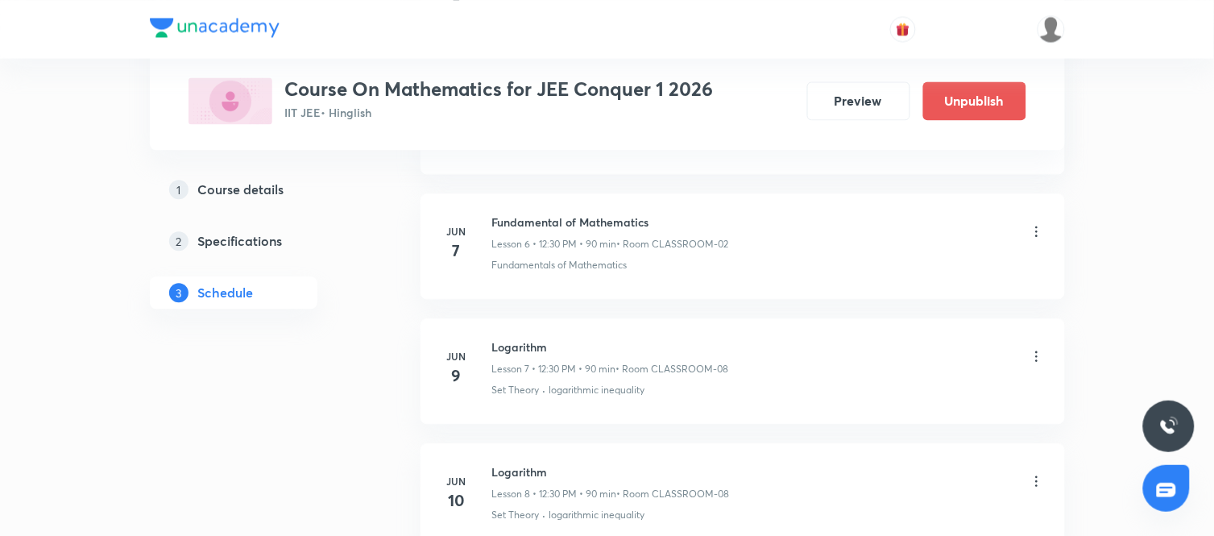
scroll to position [9644, 0]
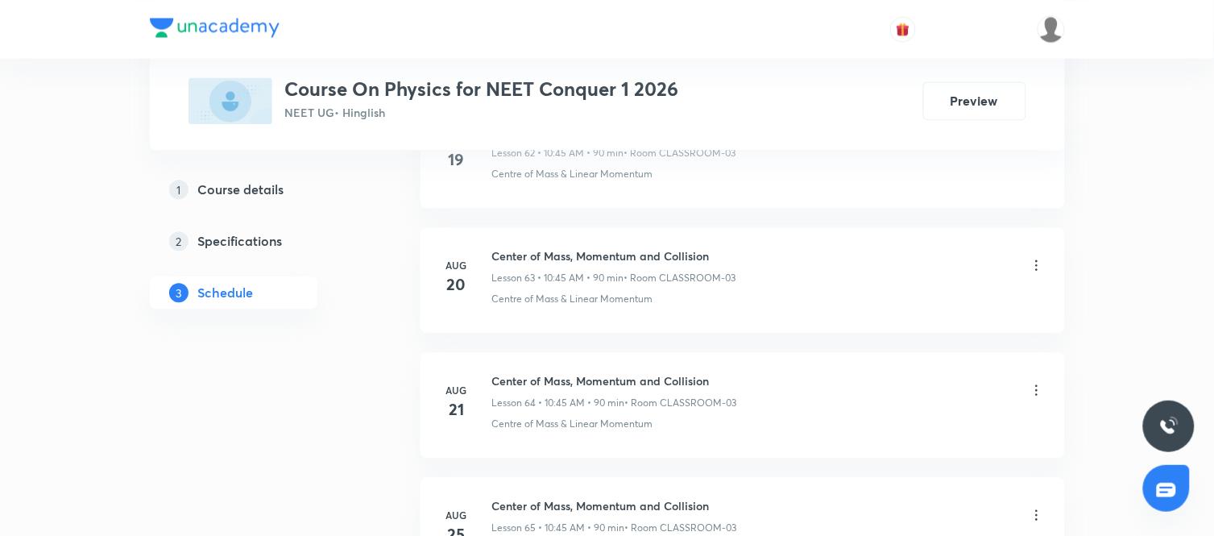
scroll to position [9385, 0]
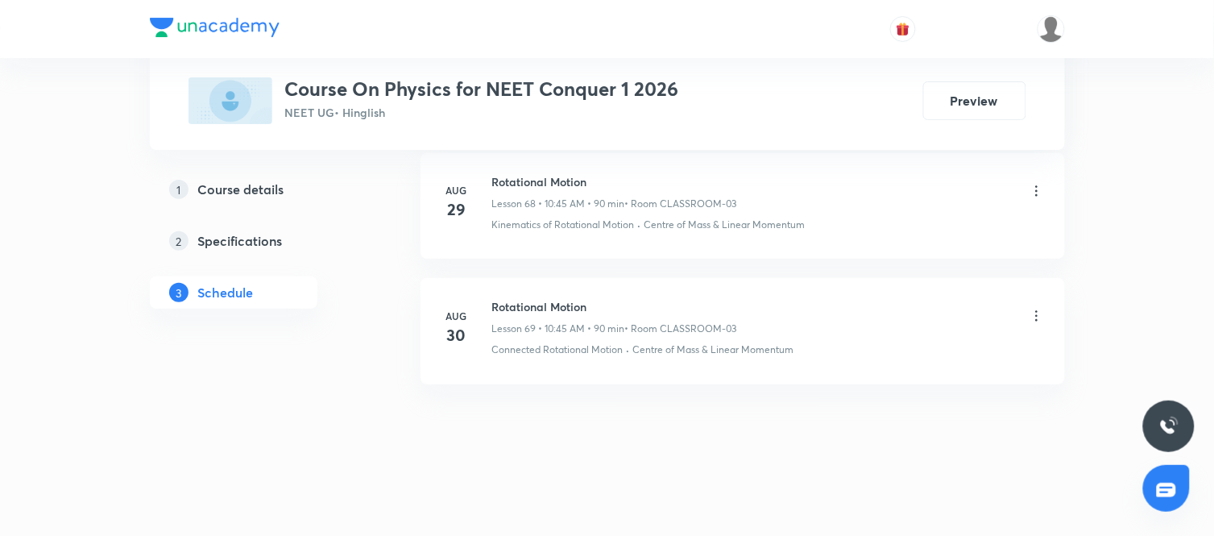
click at [538, 311] on h6 "Rotational Motion" at bounding box center [614, 306] width 245 height 17
copy h6 "Rotational Motion"
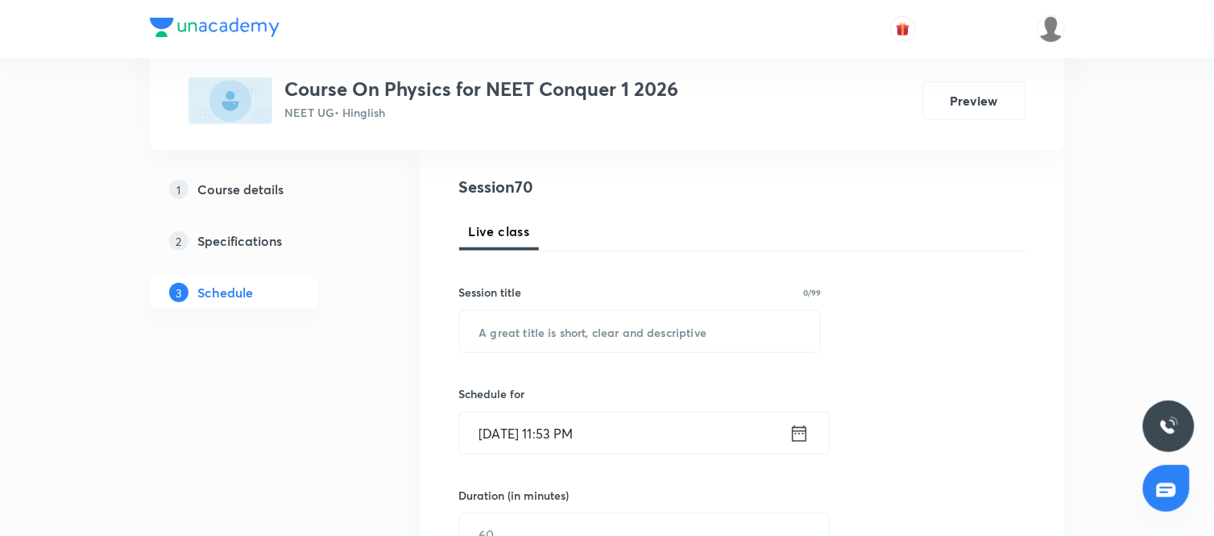
scroll to position [174, 0]
click at [556, 334] on input "text" at bounding box center [640, 330] width 361 height 41
paste input "Rotational Motion"
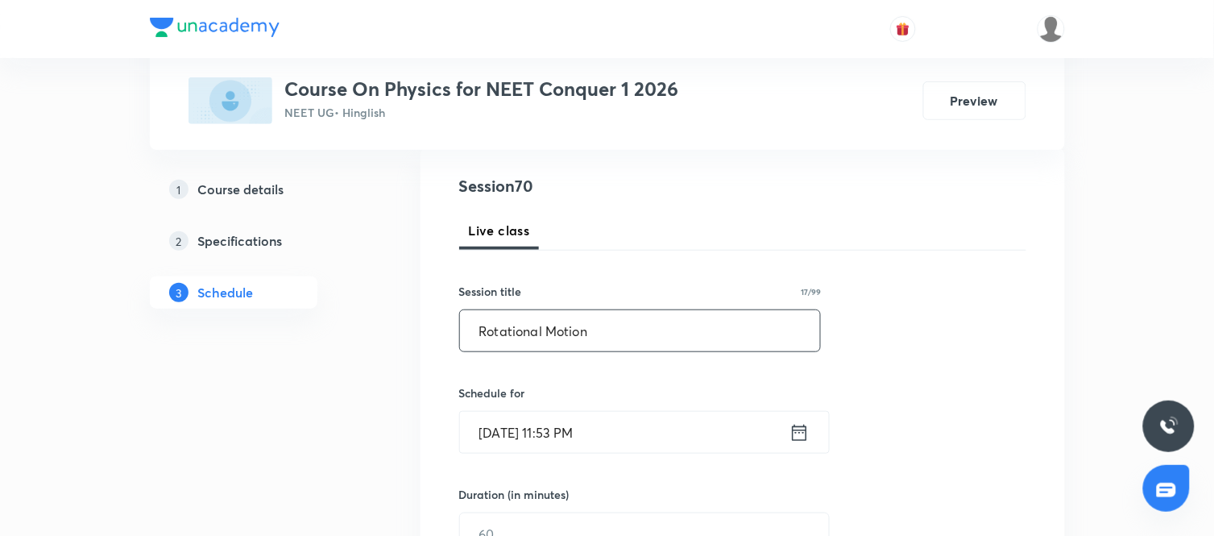
type input "Rotational Motion"
click at [798, 422] on icon at bounding box center [800, 432] width 20 height 23
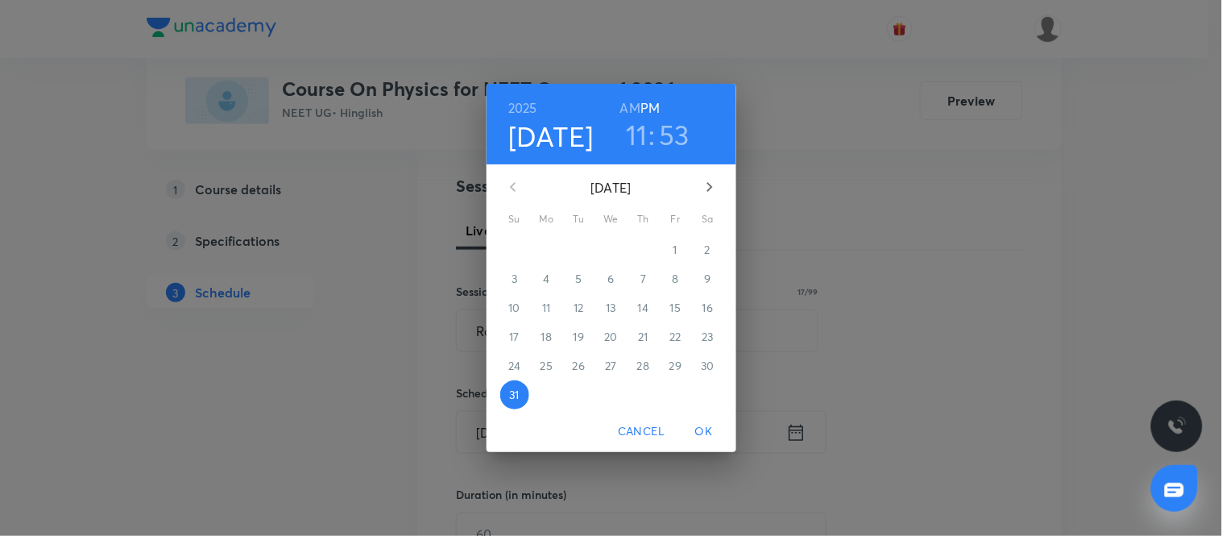
click at [706, 189] on icon "button" at bounding box center [709, 186] width 19 height 19
click at [557, 252] on span "1" at bounding box center [547, 250] width 29 height 16
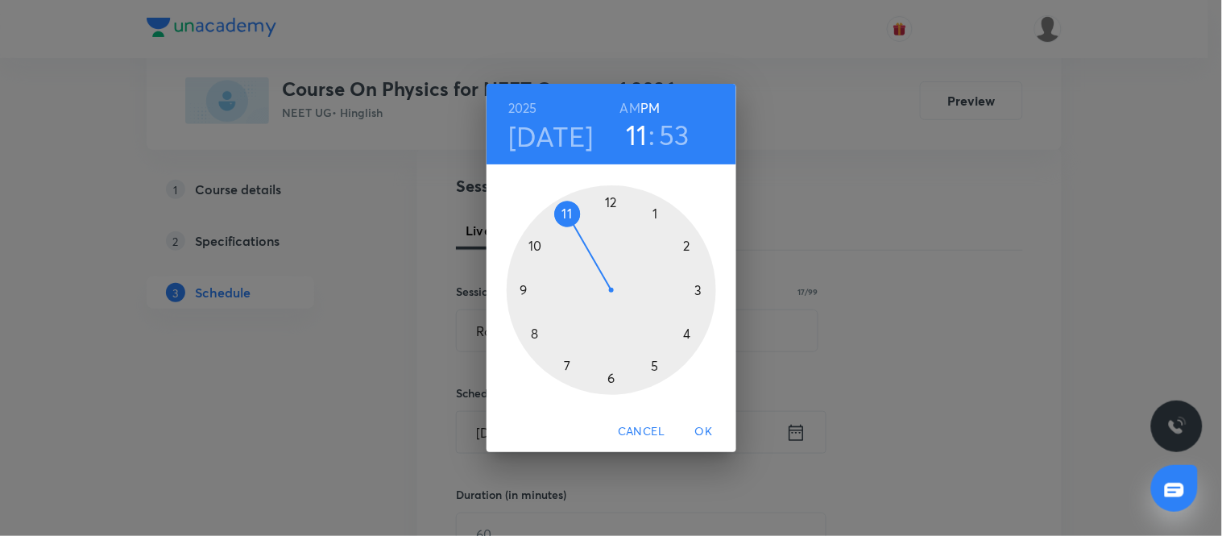
click at [536, 251] on div at bounding box center [612, 290] width 210 height 210
drag, startPoint x: 514, startPoint y: 294, endPoint x: 649, endPoint y: 116, distance: 223.2
click at [649, 116] on div "2025 Sep 1 10 : 03 AM PM 00 05 10 15 20 25 30 35 40 45 50 55" at bounding box center [612, 247] width 250 height 326
click at [637, 109] on h6 "AM" at bounding box center [630, 108] width 20 height 23
click at [524, 287] on div at bounding box center [612, 290] width 210 height 210
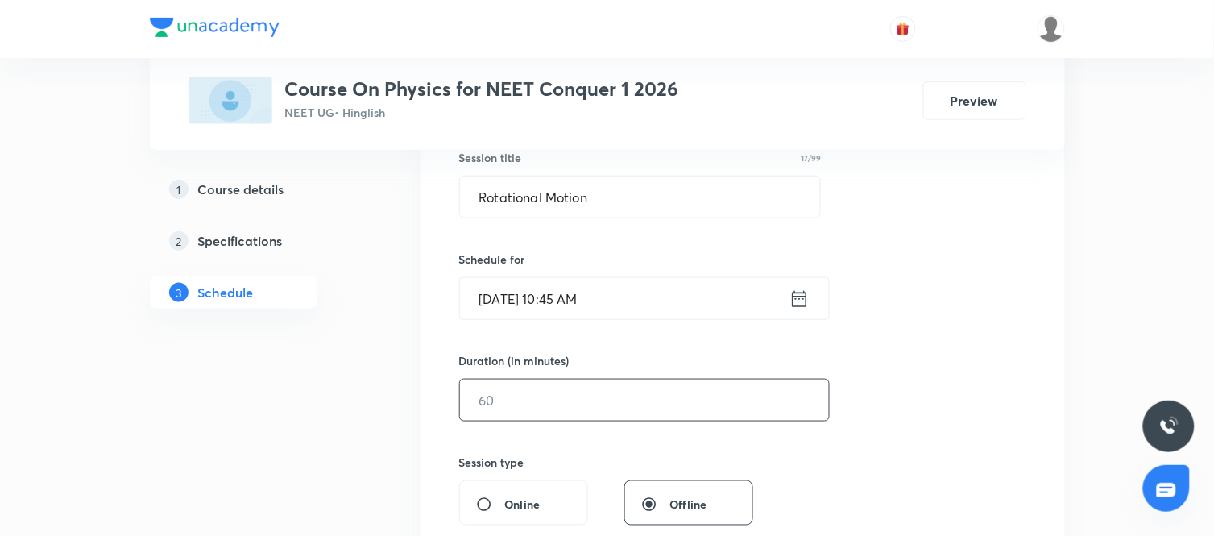
scroll to position [309, 0]
click at [600, 384] on input "text" at bounding box center [644, 399] width 369 height 41
type input "90"
click at [772, 443] on div "Session 70 Live class Session title 17/99 Rotational Motion ​ Schedule for Sep …" at bounding box center [742, 417] width 567 height 757
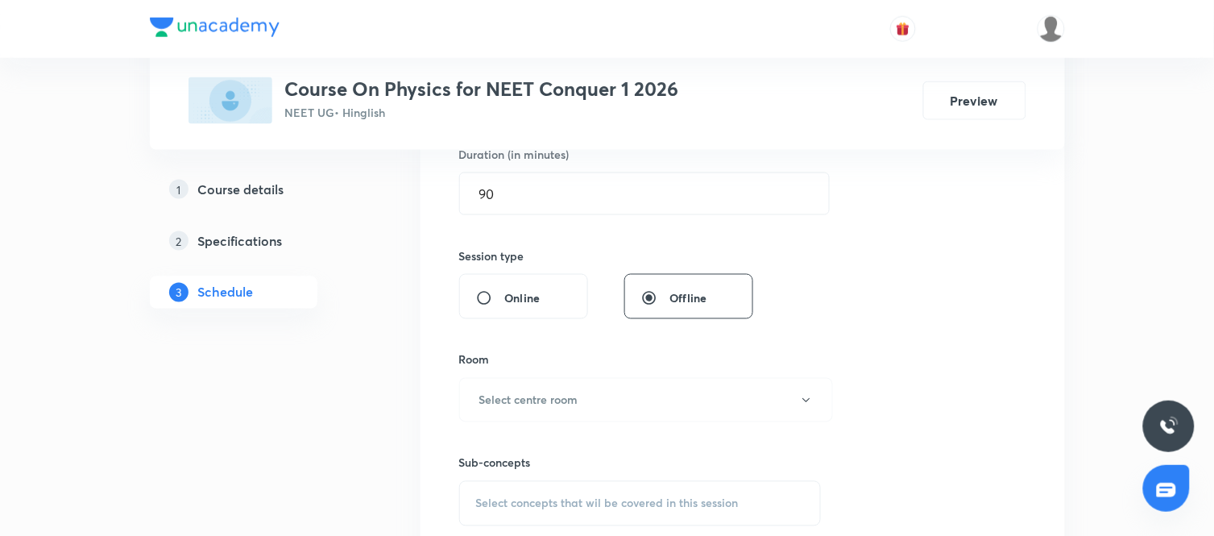
scroll to position [533, 0]
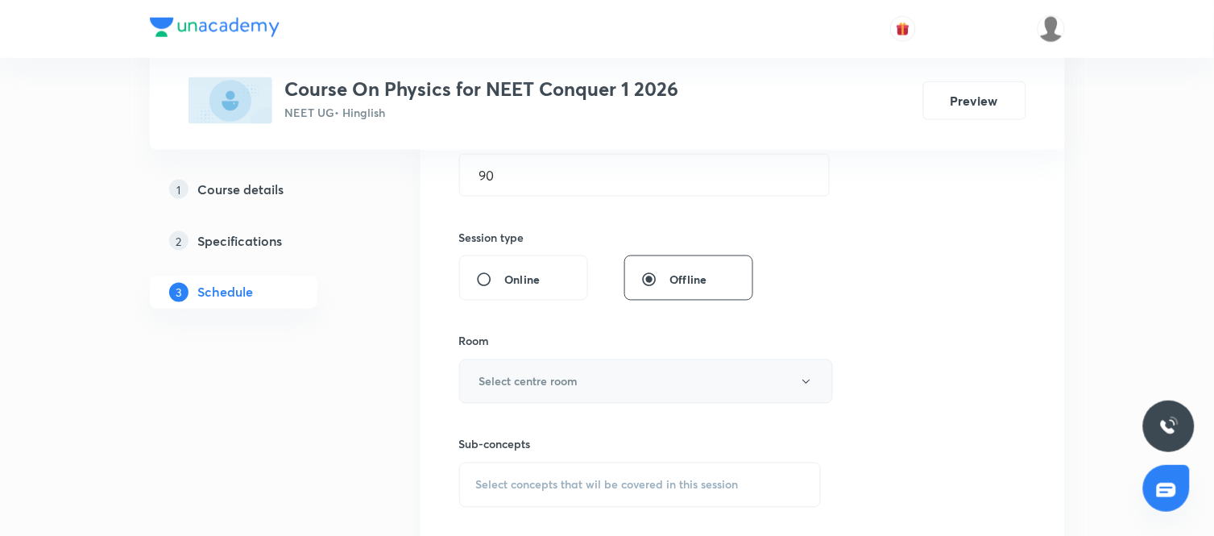
click at [605, 385] on button "Select centre room" at bounding box center [646, 381] width 374 height 44
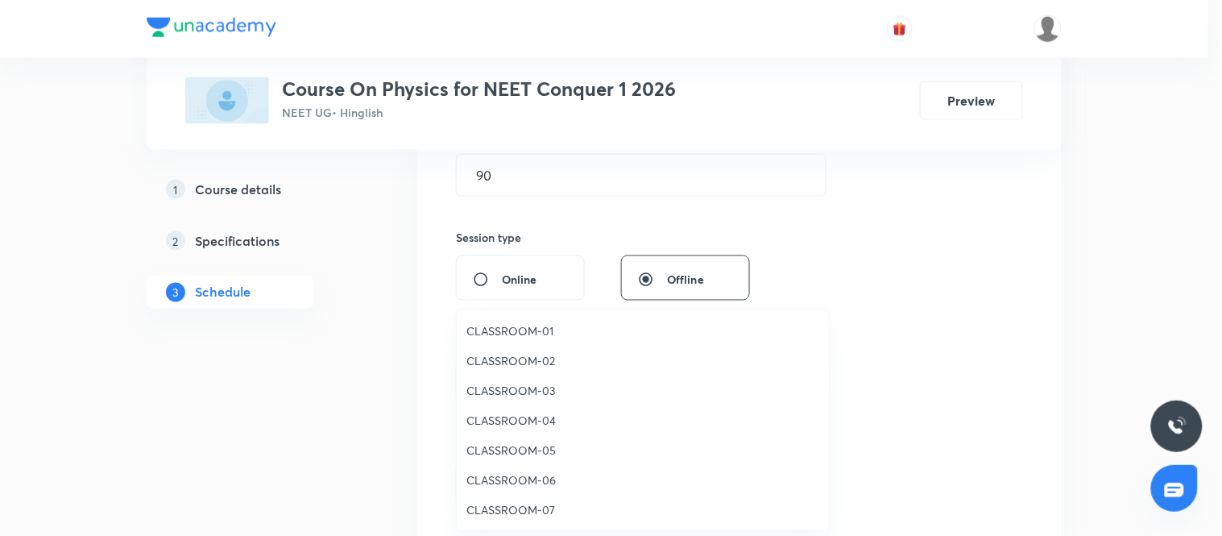
click at [493, 389] on span "CLASSROOM-03" at bounding box center [643, 390] width 353 height 17
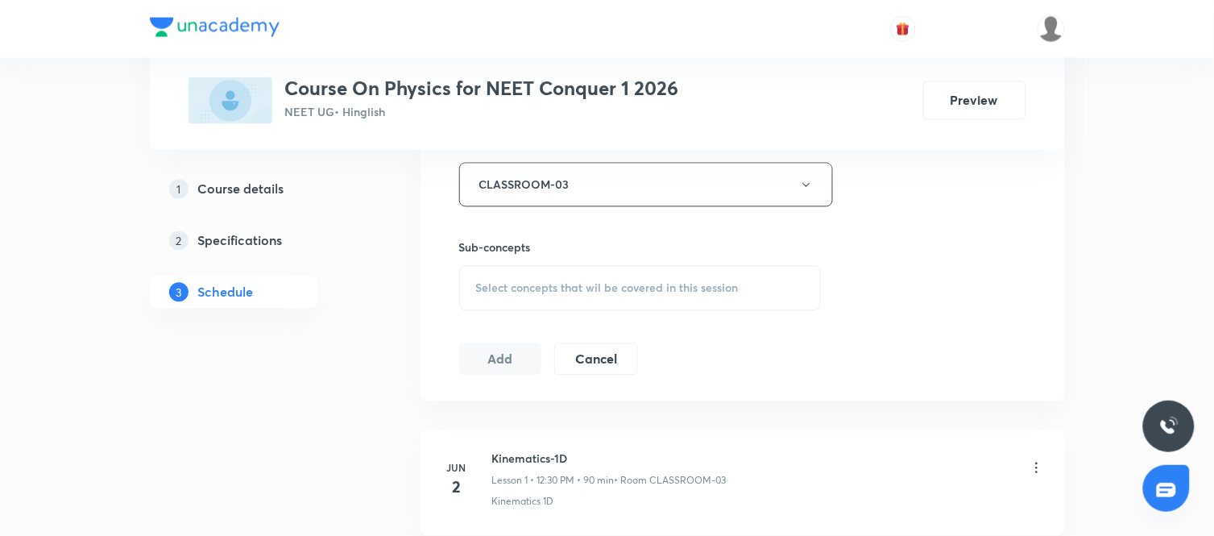
scroll to position [730, 0]
click at [582, 271] on div "Select concepts that wil be covered in this session" at bounding box center [640, 287] width 363 height 45
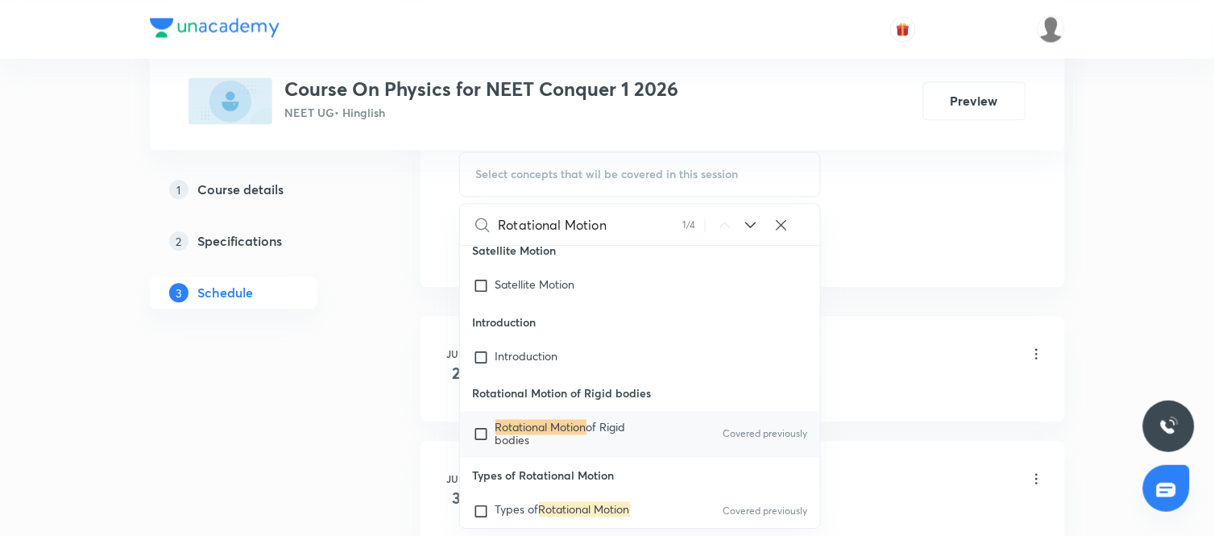
scroll to position [20973, 0]
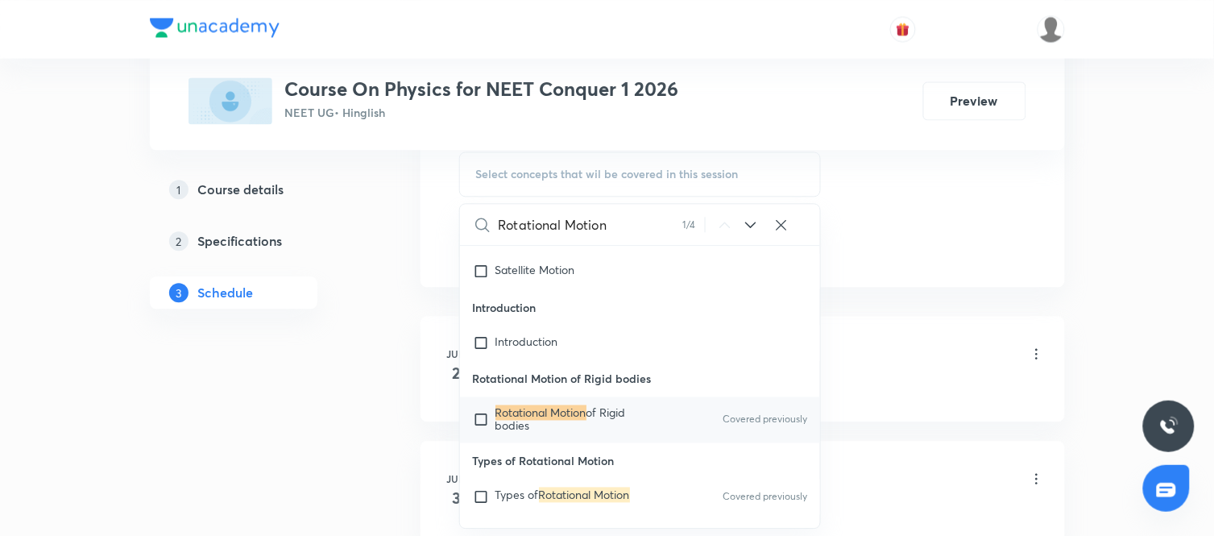
type input "Rotational Motion"
click at [562, 420] on mark "Rotational Motion" at bounding box center [541, 412] width 91 height 15
checkbox input "true"
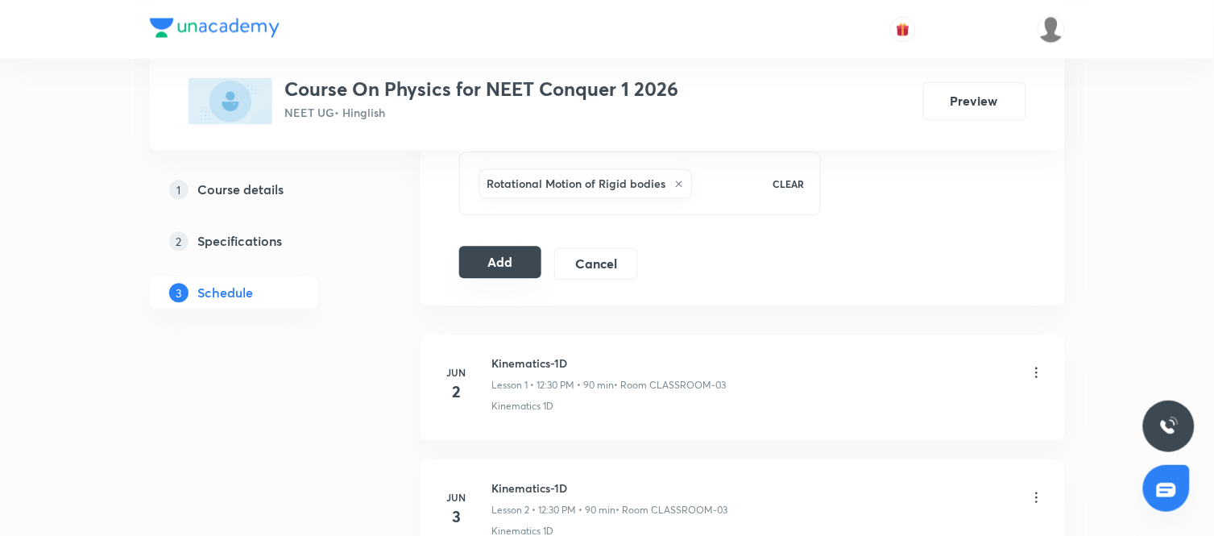
click at [508, 261] on button "Add" at bounding box center [500, 262] width 83 height 32
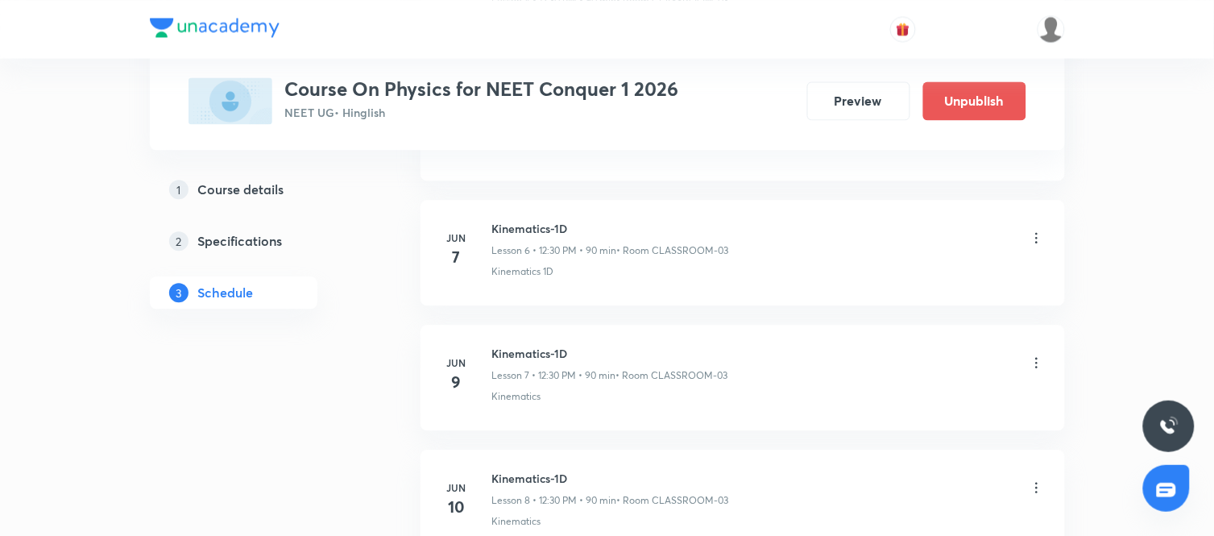
scroll to position [8769, 0]
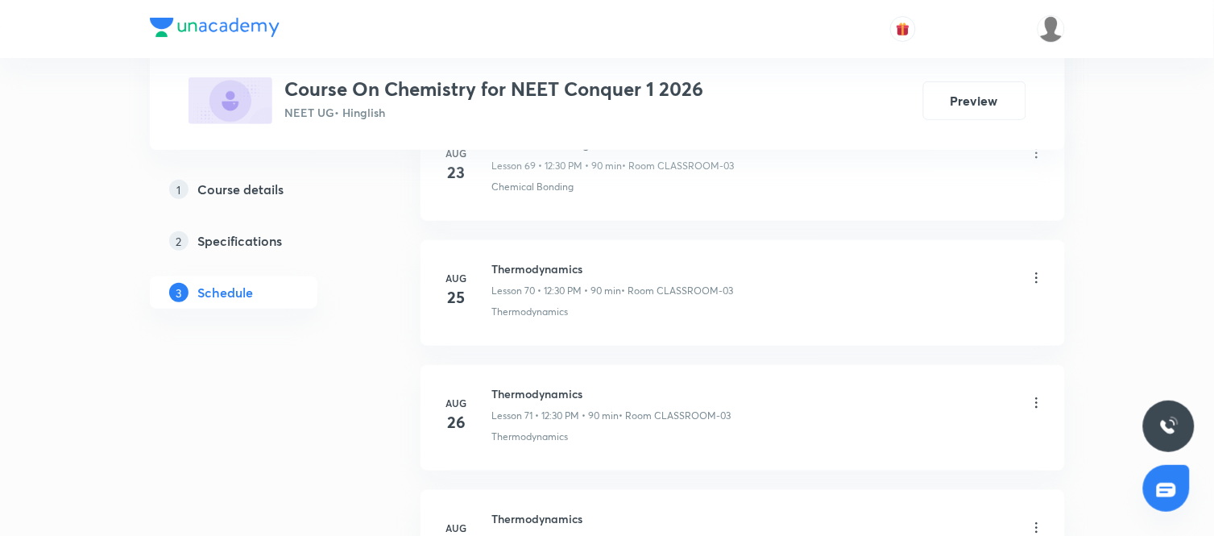
scroll to position [10027, 0]
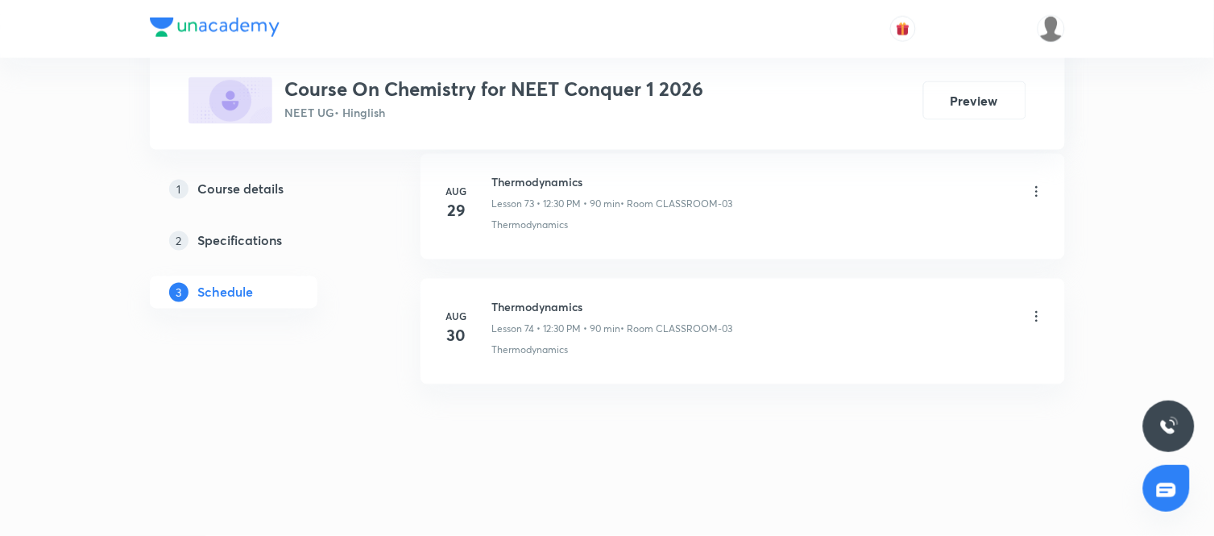
click at [534, 299] on h6 "Thermodynamics" at bounding box center [612, 307] width 241 height 17
copy h6 "Thermodynamics"
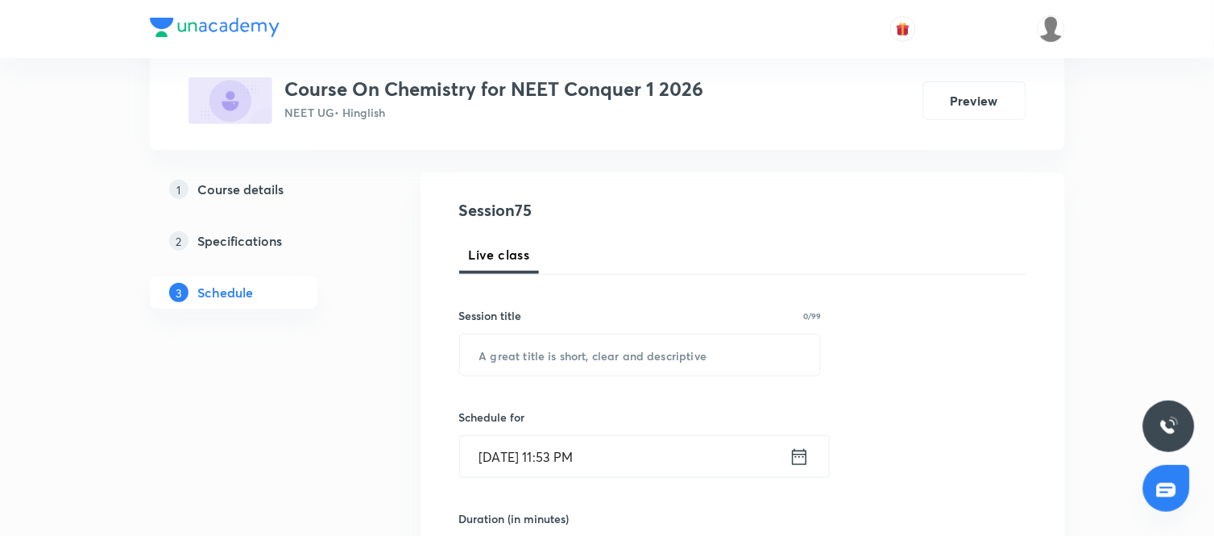
scroll to position [153, 0]
click at [557, 351] on input "text" at bounding box center [640, 351] width 361 height 41
paste input "Thermodynamics"
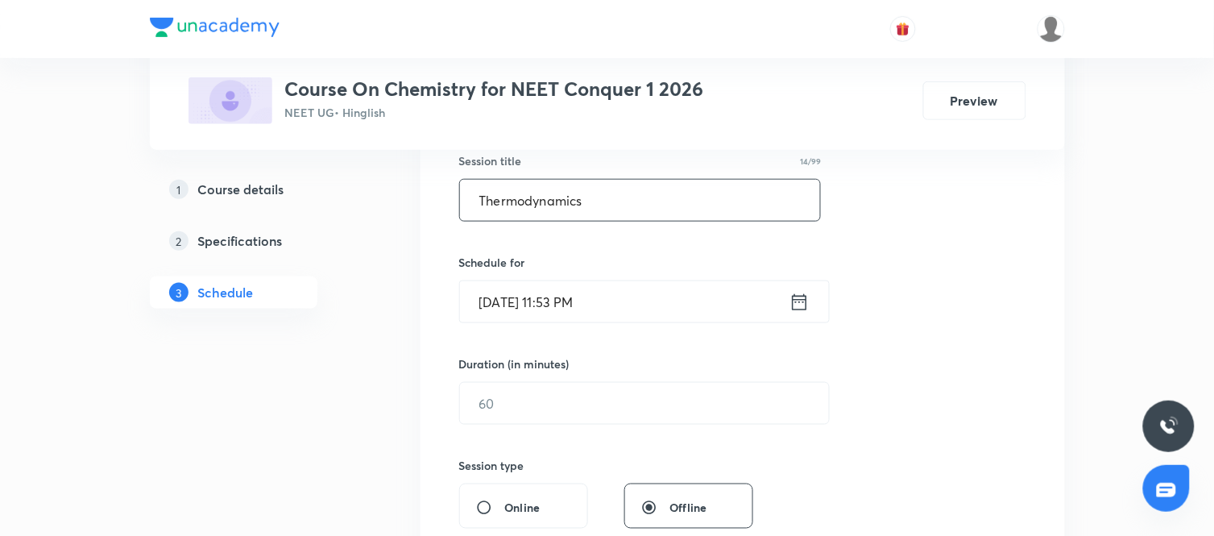
scroll to position [306, 0]
type input "Thermodynamics"
click at [799, 302] on icon at bounding box center [800, 300] width 20 height 23
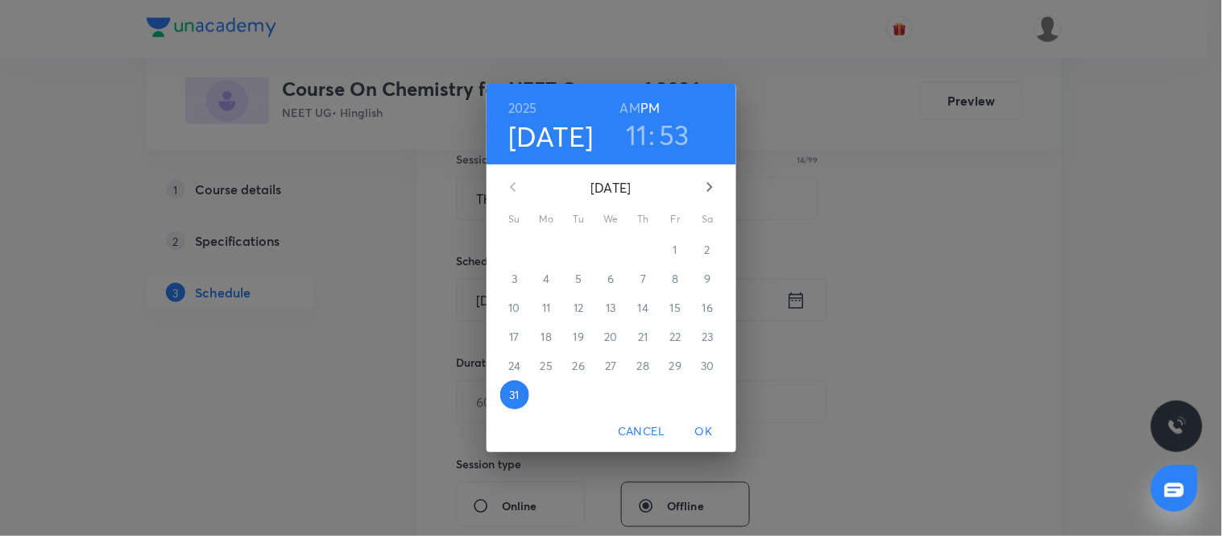
click at [716, 192] on icon "button" at bounding box center [709, 186] width 19 height 19
click at [559, 251] on span "1" at bounding box center [547, 250] width 29 height 16
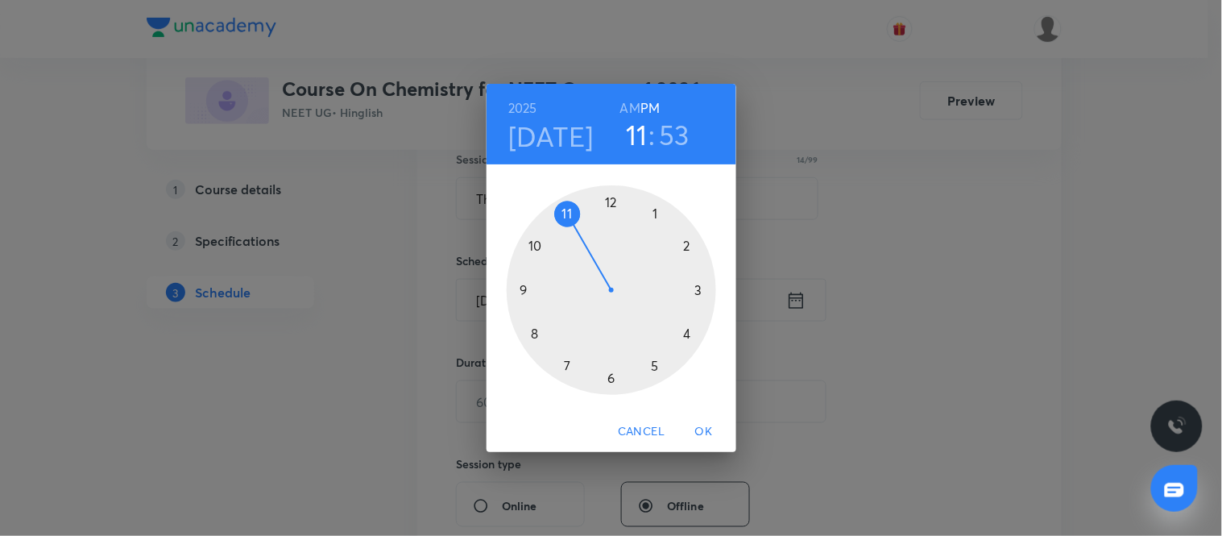
click at [613, 201] on div at bounding box center [612, 290] width 210 height 210
click at [612, 377] on div at bounding box center [612, 290] width 210 height 210
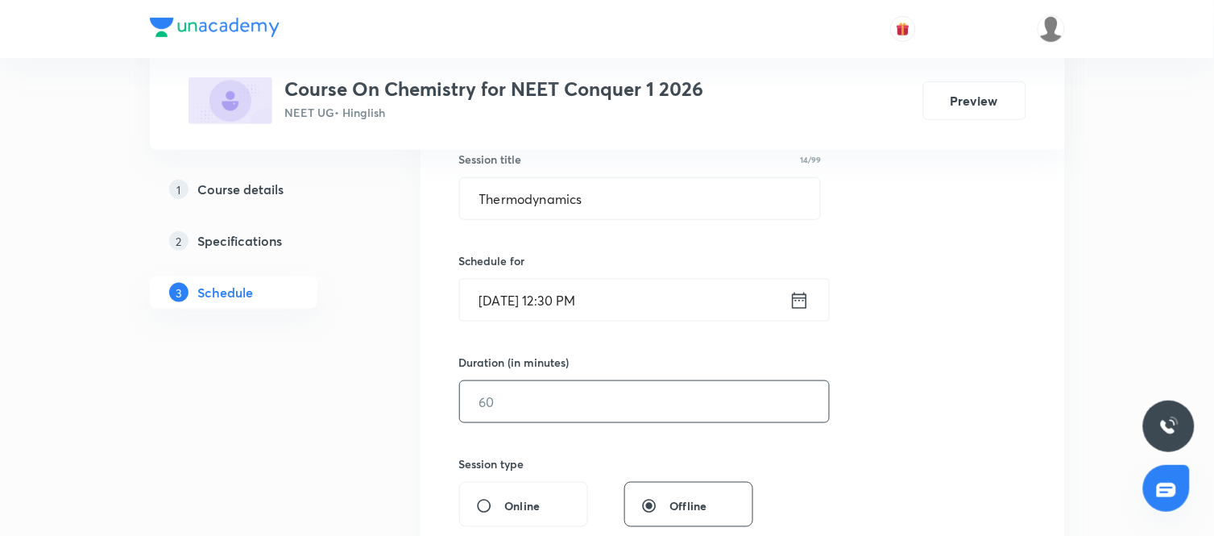
click at [669, 400] on input "text" at bounding box center [644, 401] width 369 height 41
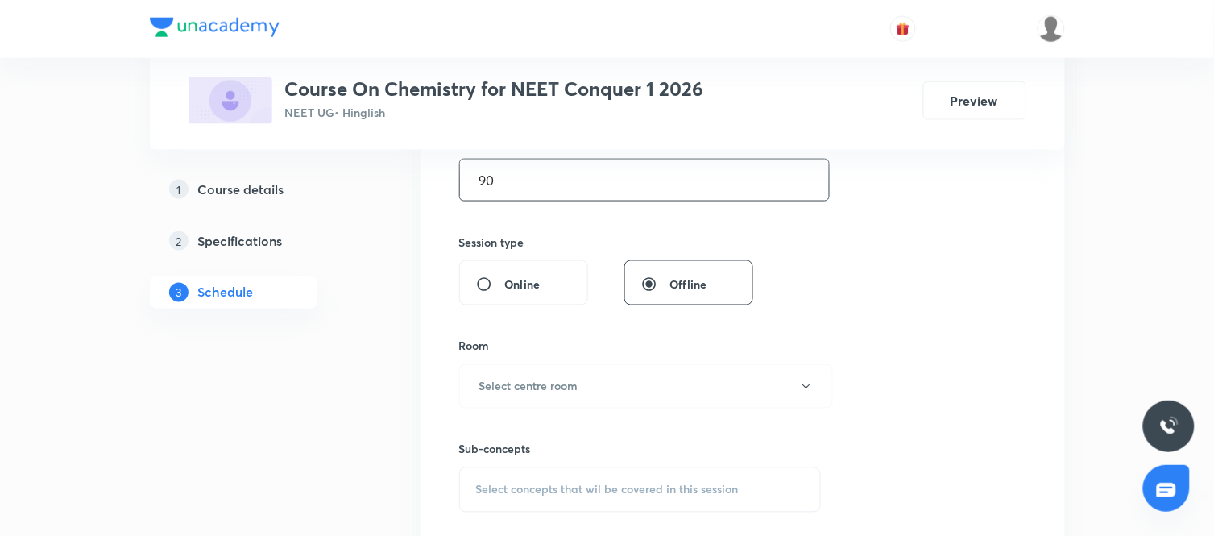
scroll to position [529, 0]
type input "90"
click at [757, 389] on button "Select centre room" at bounding box center [646, 385] width 374 height 44
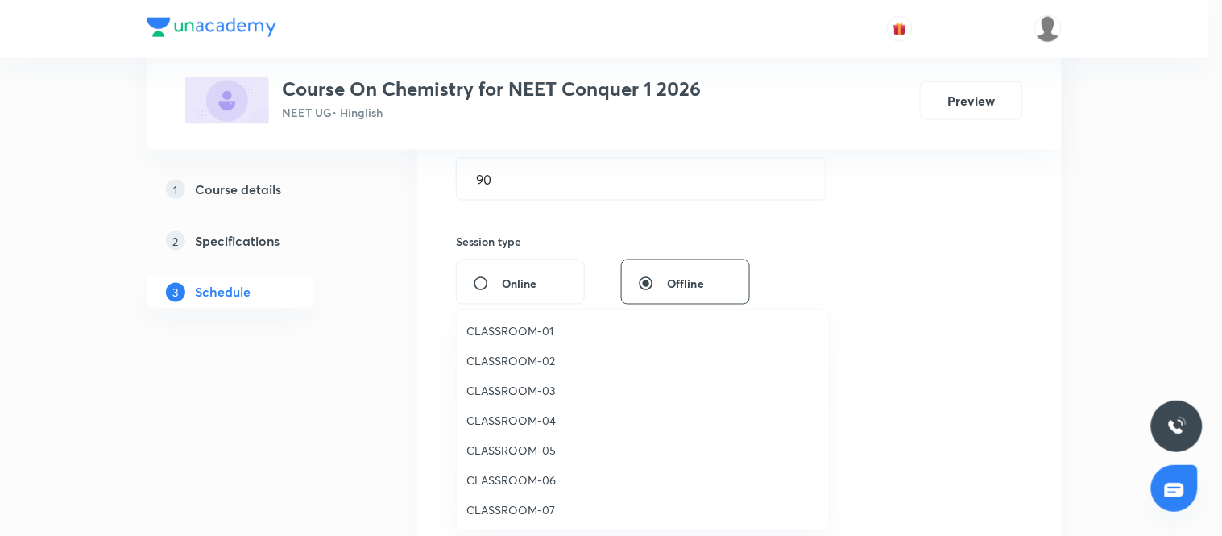
click at [529, 388] on span "CLASSROOM-03" at bounding box center [643, 390] width 353 height 17
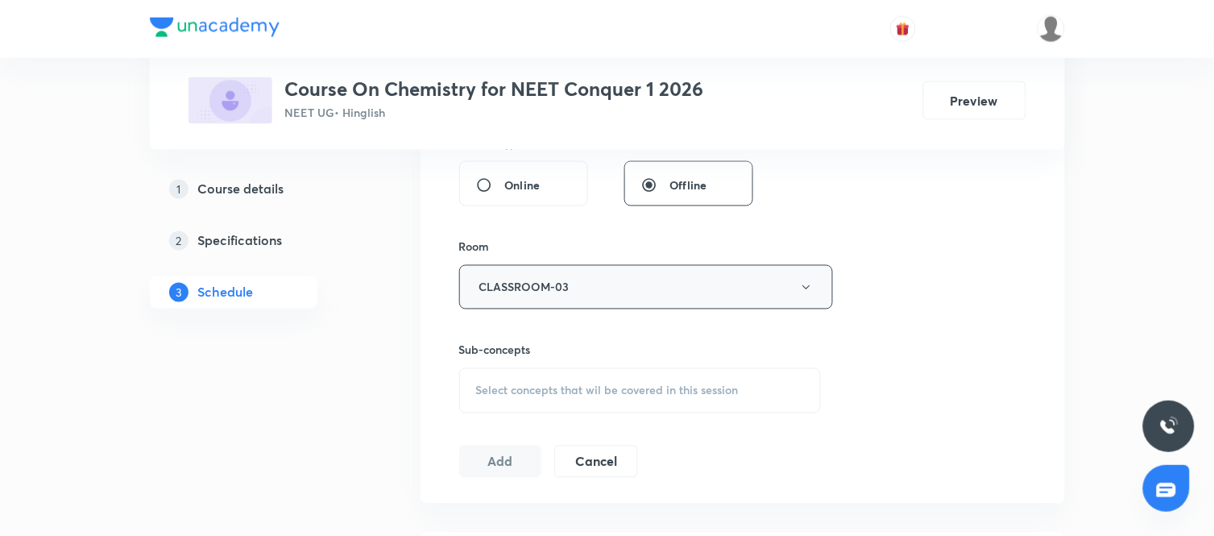
scroll to position [629, 0]
click at [642, 383] on span "Select concepts that wil be covered in this session" at bounding box center [607, 389] width 263 height 13
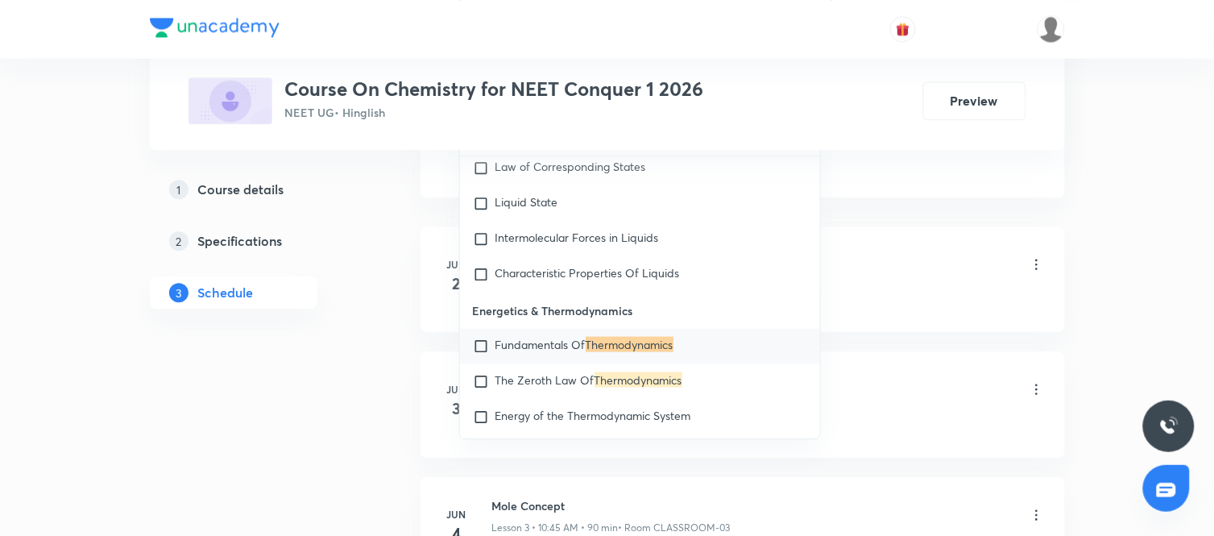
scroll to position [932, 0]
type input "Thermodynamics"
click at [566, 352] on div "Fundamentals Of Thermodynamics" at bounding box center [640, 347] width 361 height 35
checkbox input "true"
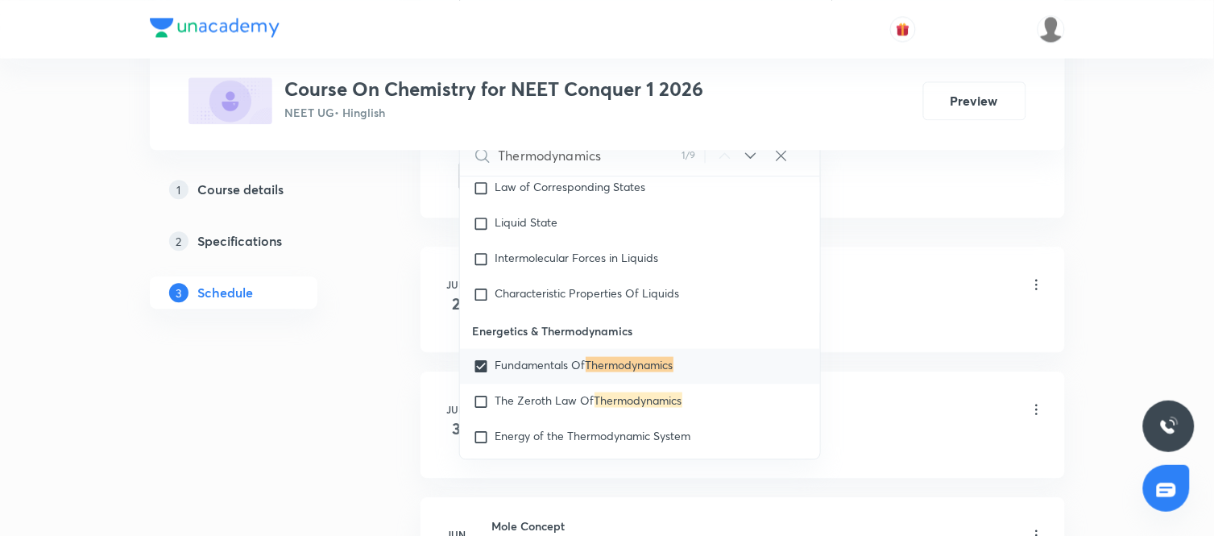
click at [857, 315] on div "Mole – Basic Introduction · Basic Concepts" at bounding box center [768, 318] width 553 height 15
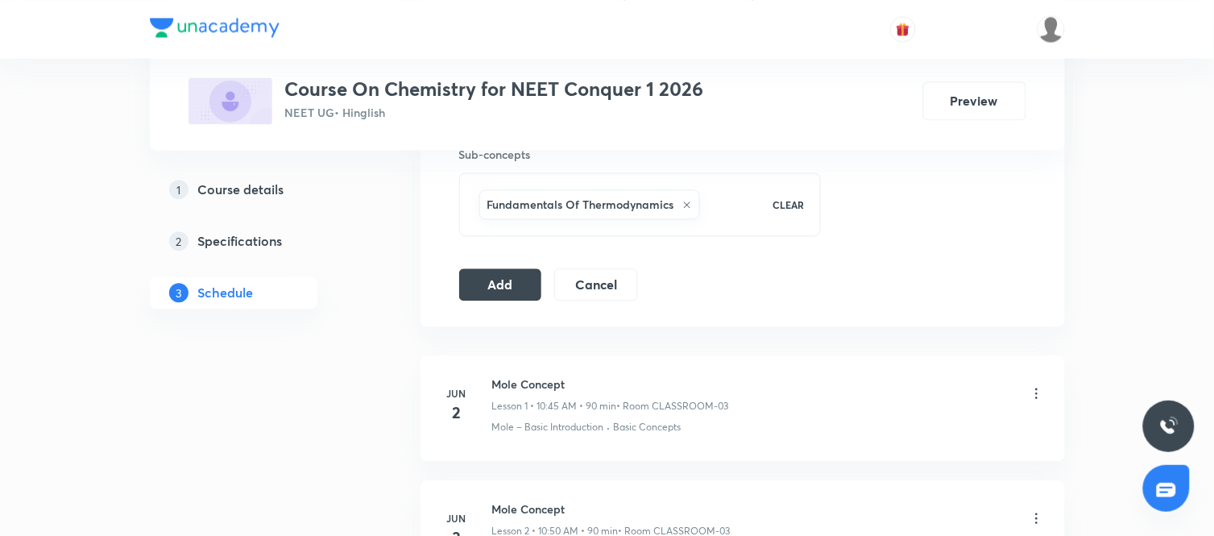
scroll to position [822, 0]
click at [496, 272] on button "Add" at bounding box center [500, 284] width 83 height 32
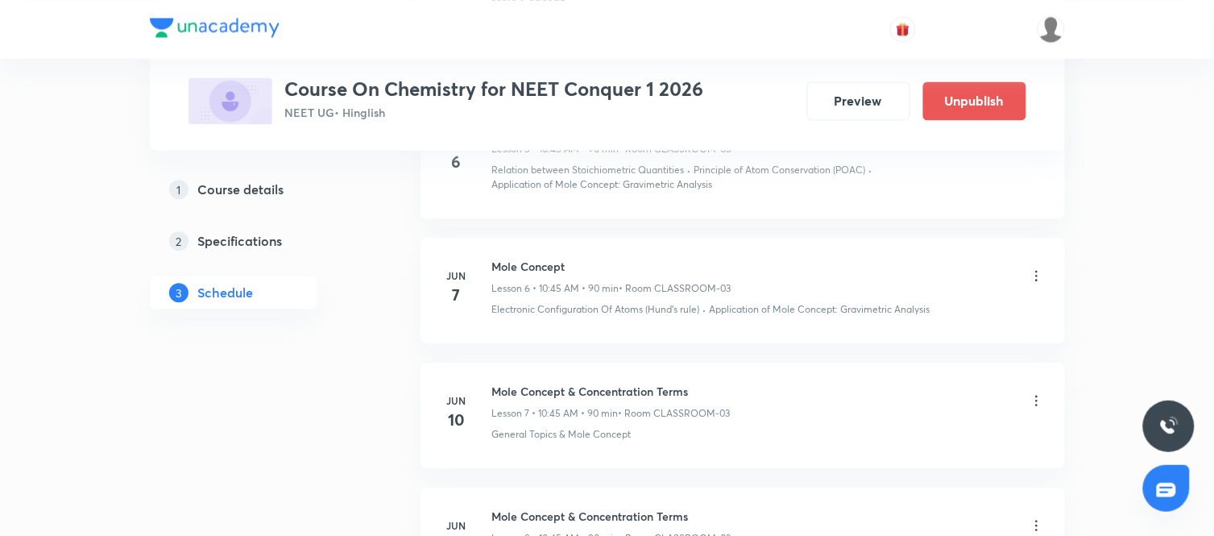
scroll to position [9410, 0]
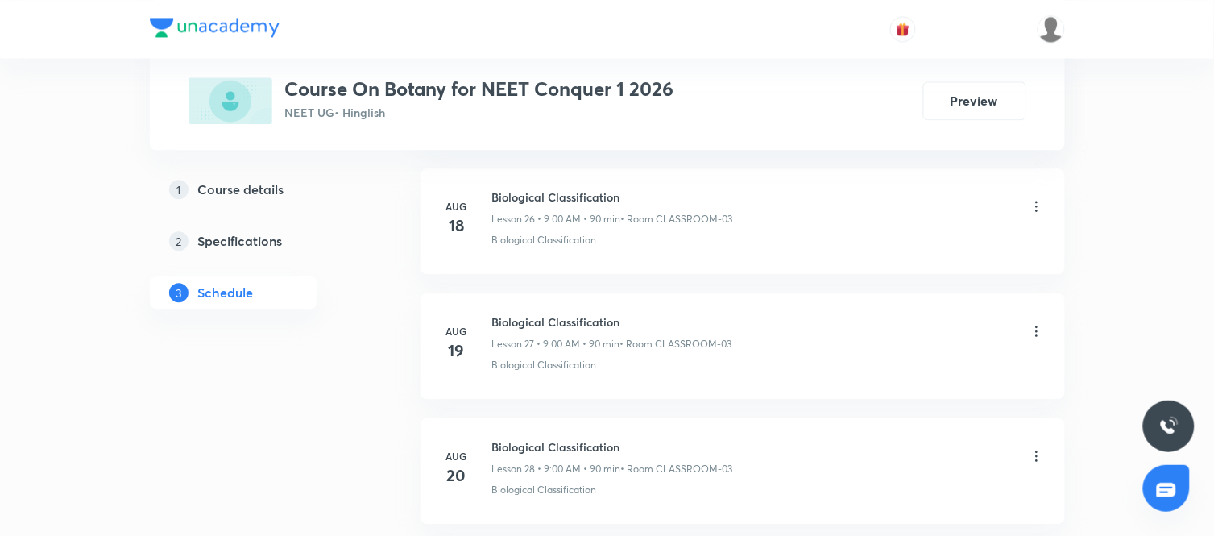
scroll to position [4632, 0]
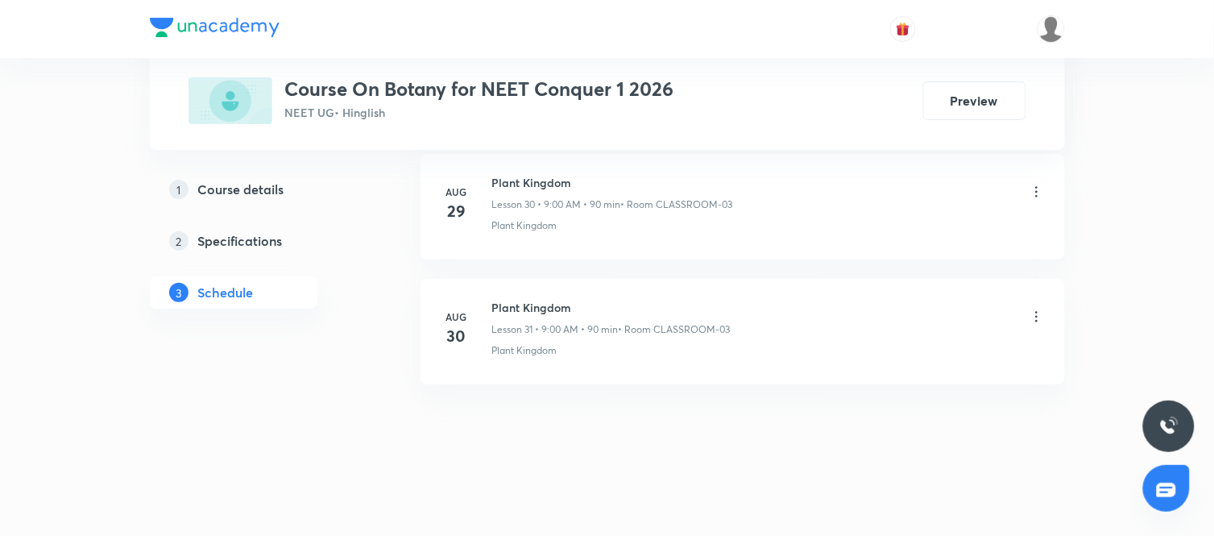
click at [794, 295] on li "[DATE] Plant Kingdom Lesson 31 • 9:00 AM • 90 min • Room CLASSROOM-03 Plant Kin…" at bounding box center [743, 332] width 645 height 106
click at [518, 301] on h6 "Plant Kingdom" at bounding box center [611, 307] width 239 height 17
copy h6 "Plant Kingdom"
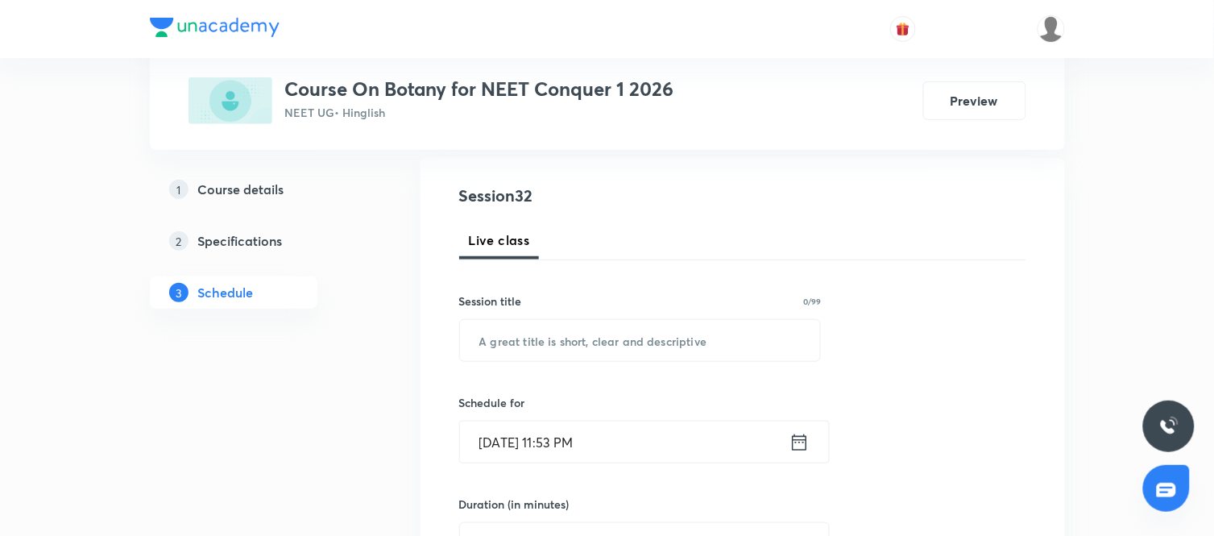
scroll to position [167, 0]
click at [561, 334] on input "text" at bounding box center [640, 337] width 361 height 41
paste input "Plant Kingdom"
type input "Plant Kingdom"
click at [798, 436] on icon at bounding box center [800, 440] width 20 height 23
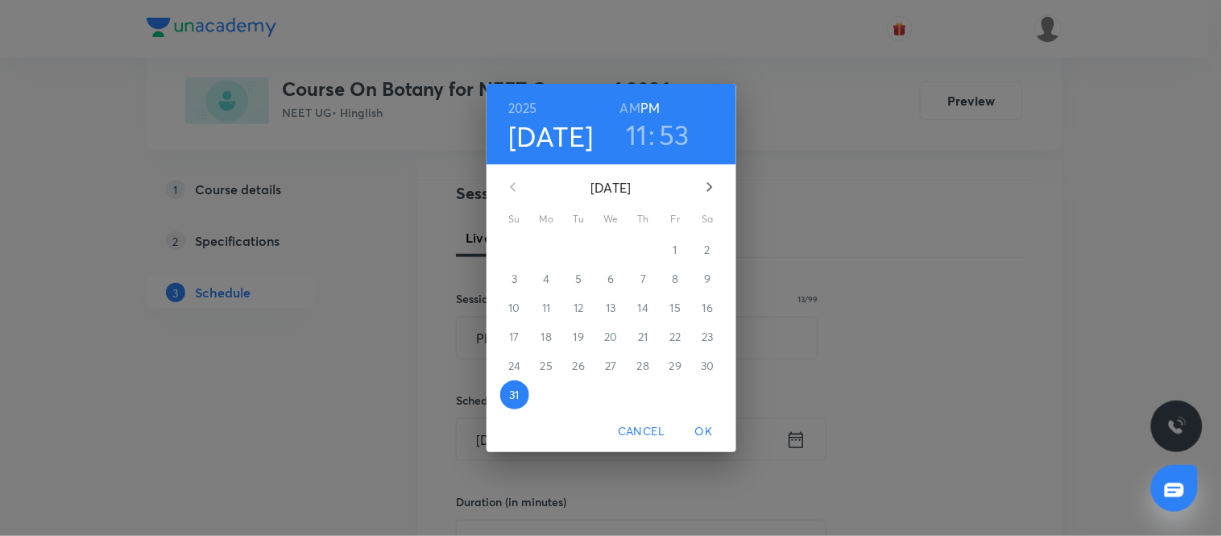
click at [712, 189] on icon "button" at bounding box center [709, 186] width 19 height 19
click at [545, 252] on p "1" at bounding box center [547, 250] width 4 height 16
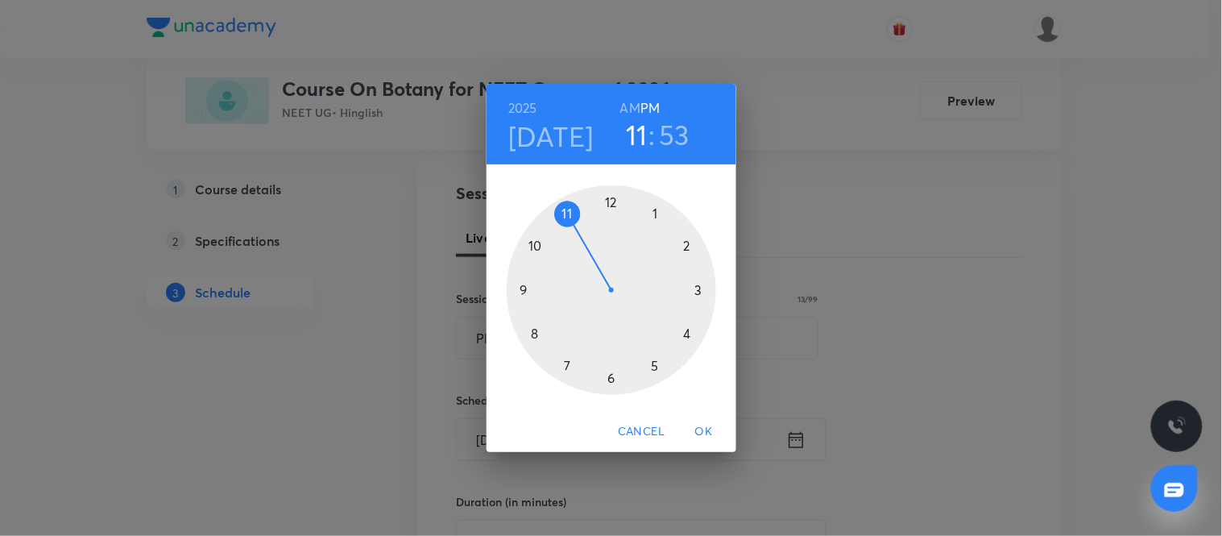
click at [518, 288] on div at bounding box center [612, 290] width 210 height 210
click at [620, 101] on h6 "AM" at bounding box center [630, 108] width 20 height 23
click at [610, 201] on div at bounding box center [612, 290] width 210 height 210
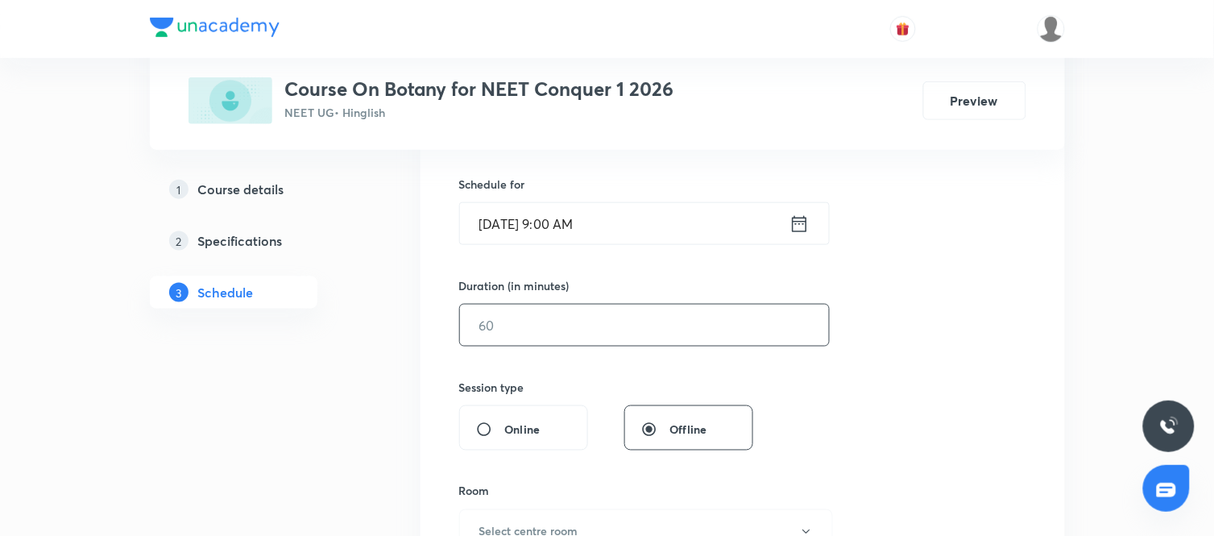
scroll to position [384, 0]
click at [657, 326] on input "text" at bounding box center [644, 324] width 369 height 41
type input "90"
click at [857, 363] on div "Session 32 Live class Session title 13/99 Plant Kingdom ​ Schedule for Sep 1, 2…" at bounding box center [742, 343] width 567 height 757
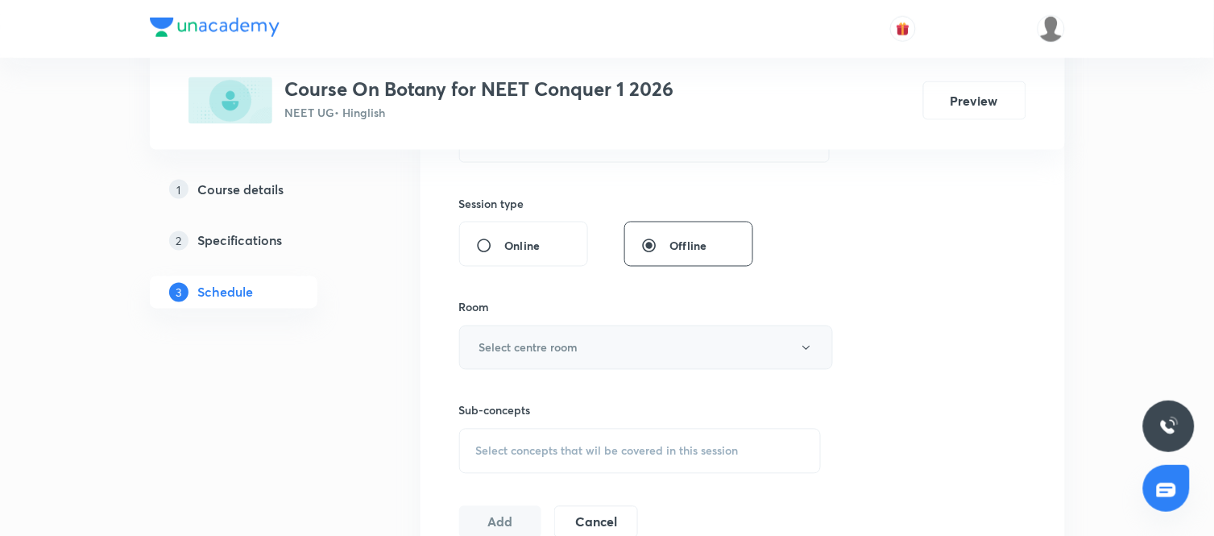
scroll to position [567, 0]
click at [696, 342] on button "Select centre room" at bounding box center [646, 347] width 374 height 44
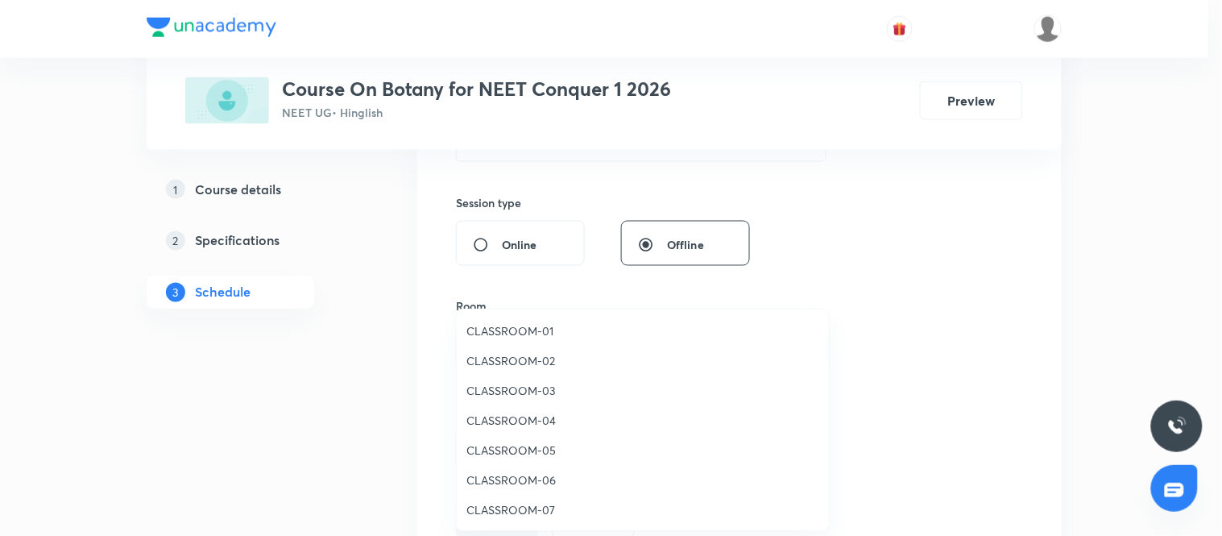
click at [526, 392] on span "CLASSROOM-03" at bounding box center [643, 390] width 353 height 17
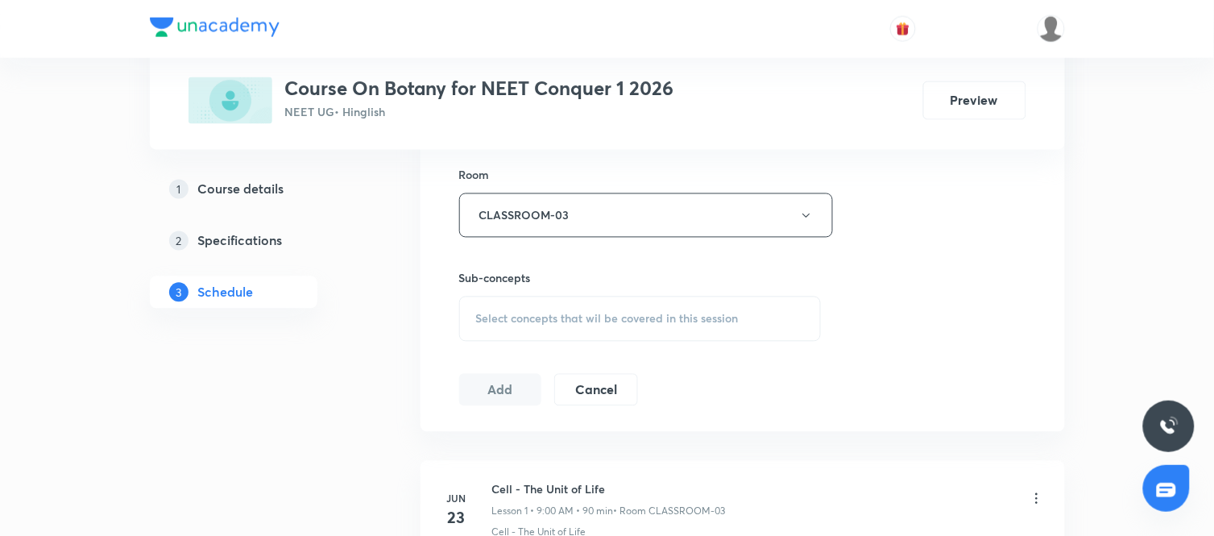
scroll to position [699, 0]
click at [680, 324] on span "Select concepts that wil be covered in this session" at bounding box center [607, 318] width 263 height 13
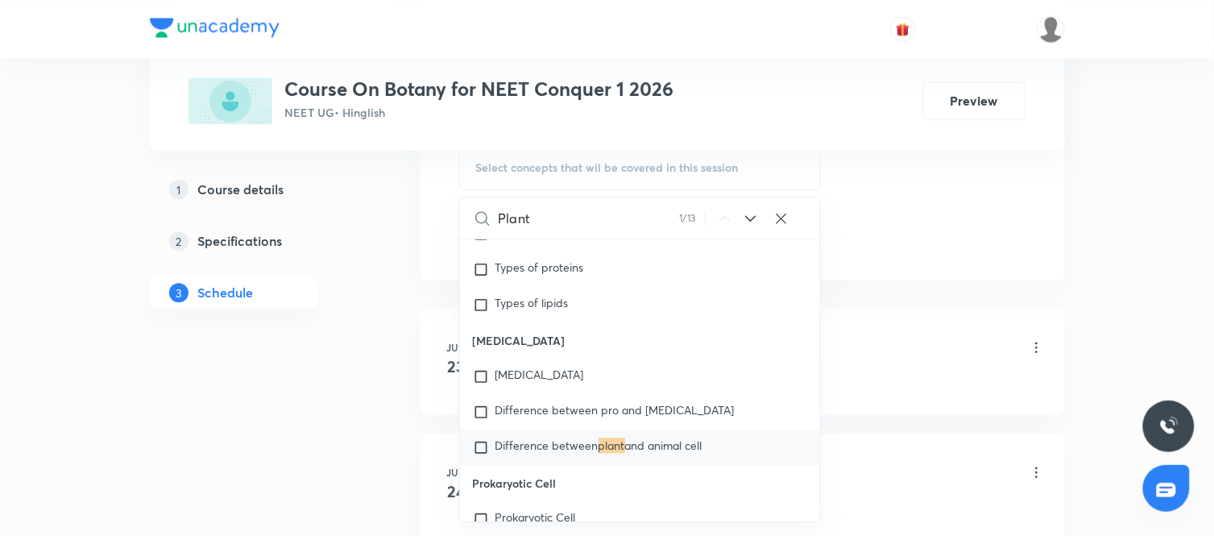
scroll to position [857, 0]
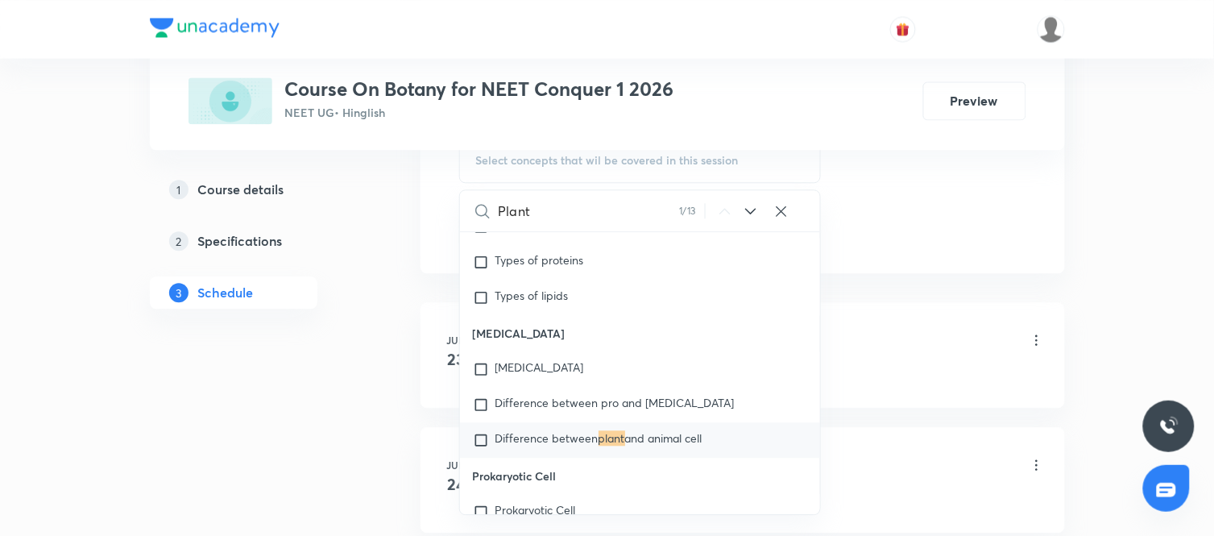
type input "Plant"
click at [753, 214] on icon at bounding box center [750, 210] width 19 height 19
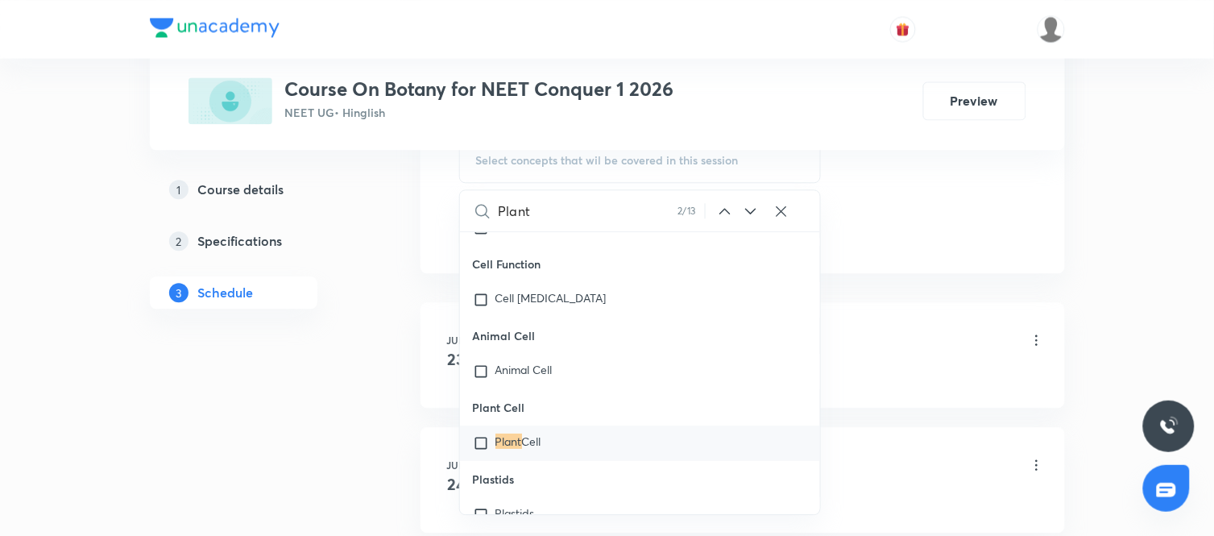
scroll to position [3090, 0]
click at [537, 437] on span "Cell" at bounding box center [531, 439] width 19 height 15
checkbox input "true"
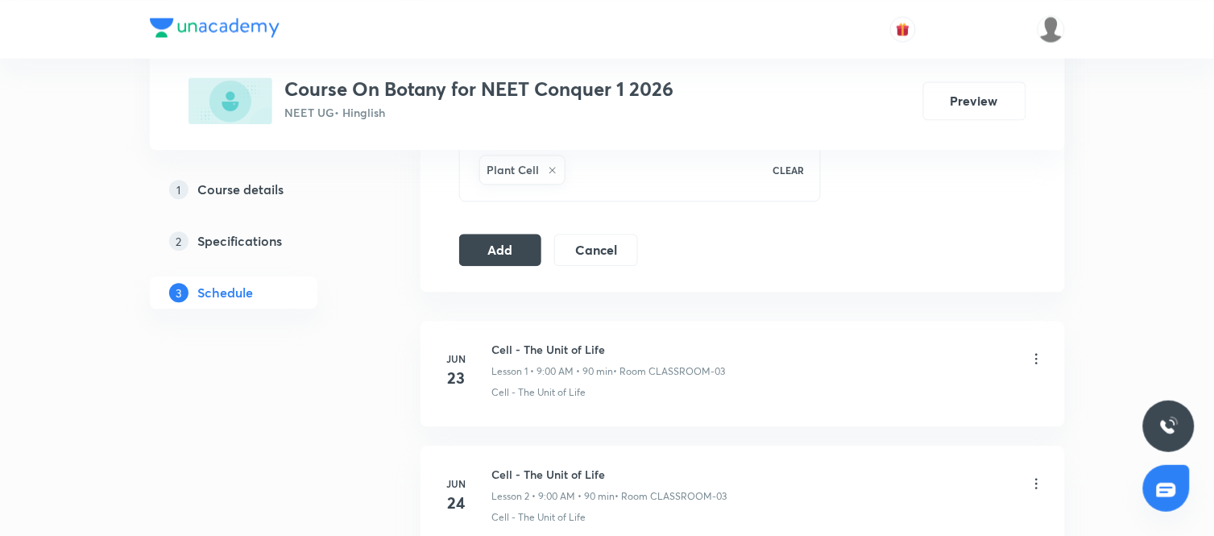
click at [525, 255] on button "Add" at bounding box center [500, 248] width 83 height 32
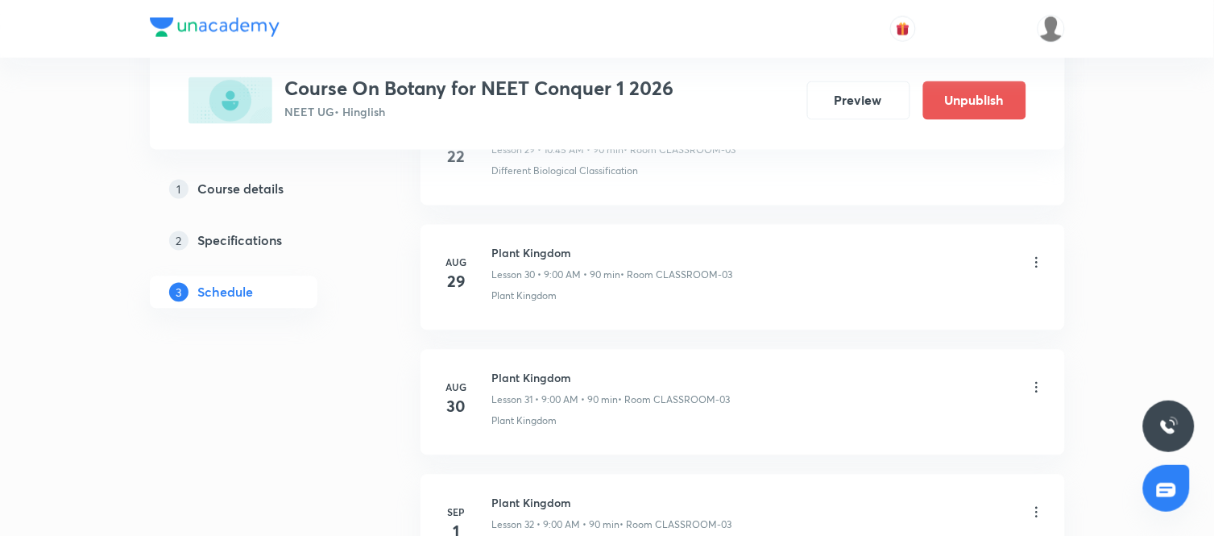
scroll to position [4016, 0]
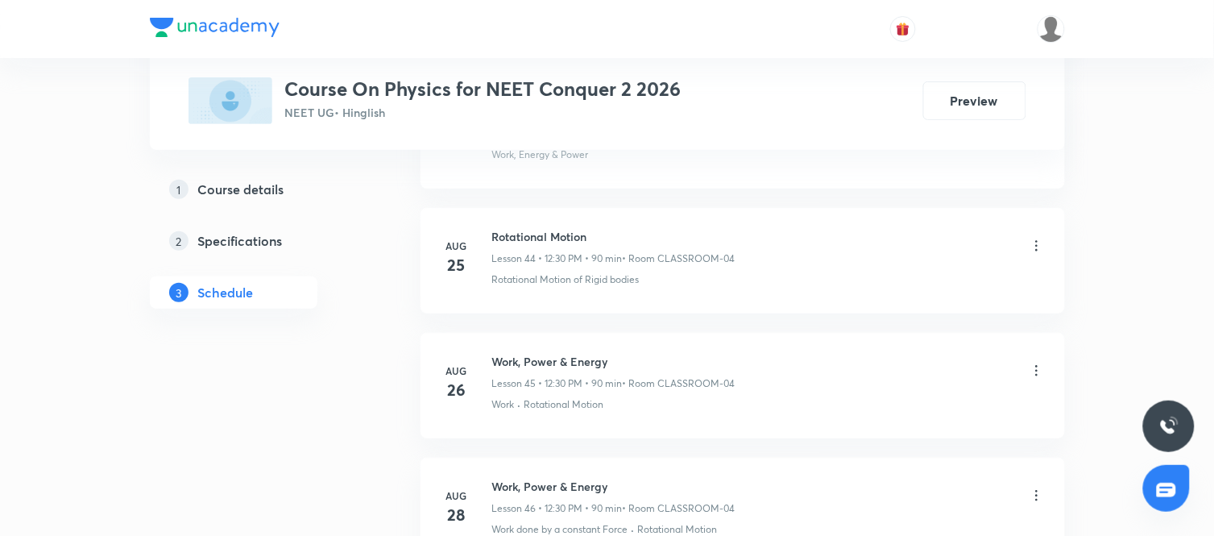
scroll to position [6758, 0]
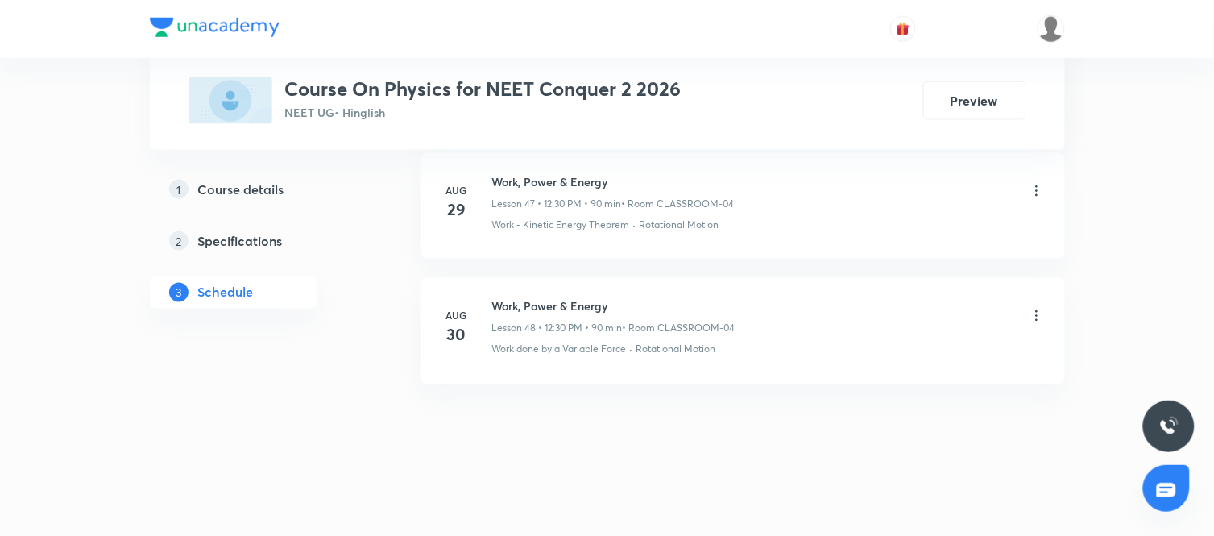
click at [565, 302] on h6 "Work, Power & Energy" at bounding box center [613, 306] width 243 height 17
copy h6 "Work, Power & Energy"
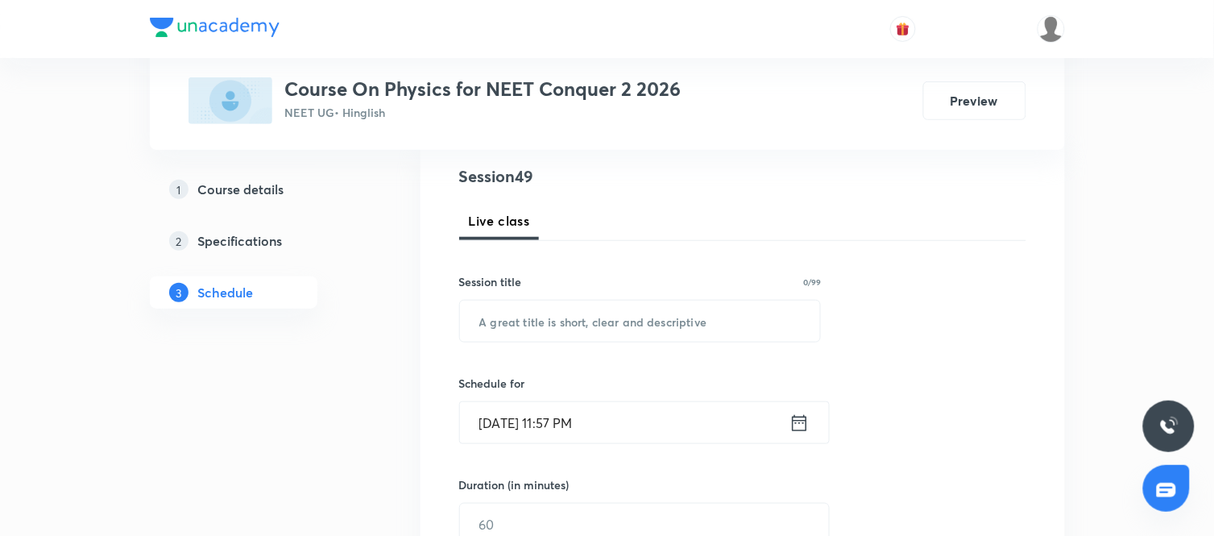
scroll to position [185, 0]
click at [622, 311] on input "text" at bounding box center [640, 319] width 361 height 41
paste input "Work, Power & Energy"
type input "Work, Power & Energy"
click at [803, 429] on icon at bounding box center [799, 421] width 15 height 16
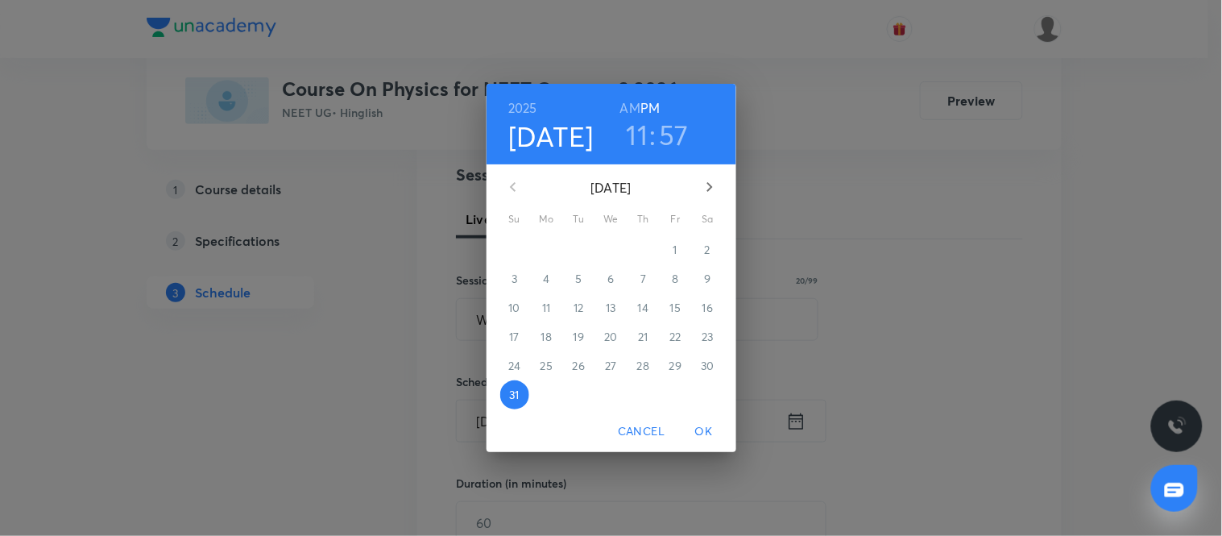
click at [714, 200] on button "button" at bounding box center [710, 187] width 39 height 39
click at [546, 251] on p "1" at bounding box center [547, 250] width 4 height 16
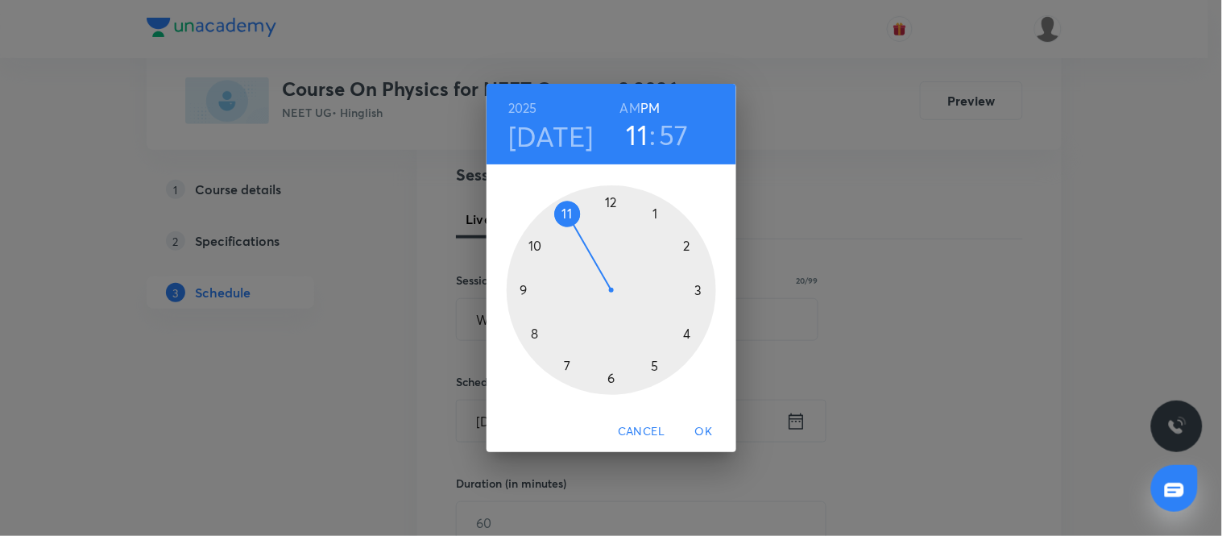
click at [608, 206] on div at bounding box center [612, 290] width 210 height 210
click at [608, 377] on div at bounding box center [612, 290] width 210 height 210
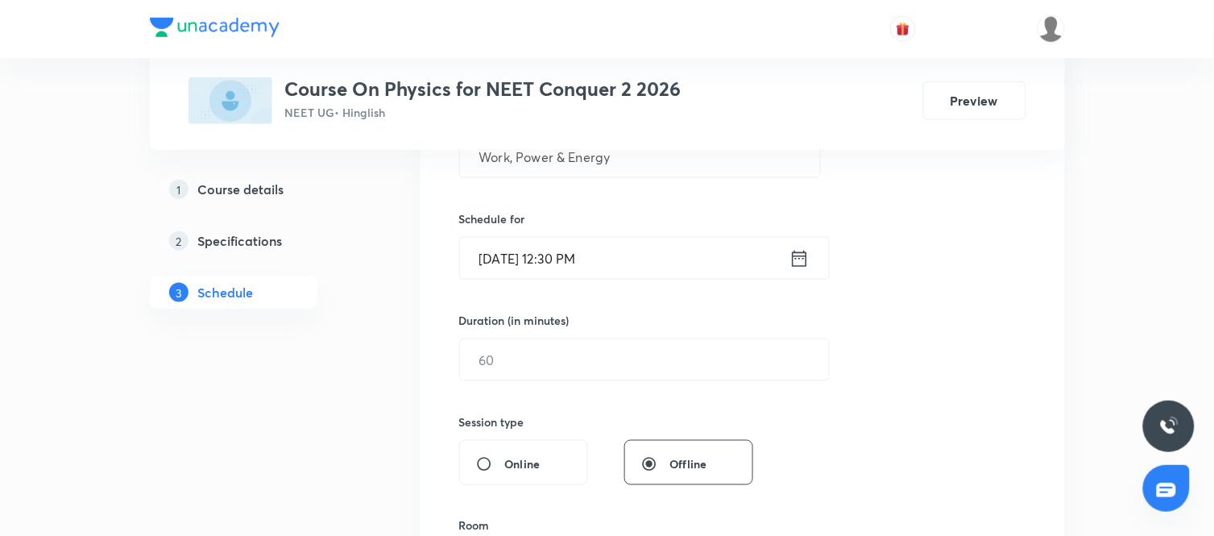
scroll to position [349, 0]
click at [656, 380] on input "text" at bounding box center [644, 358] width 369 height 41
type input "90"
click at [791, 422] on div "Session 49 Live class Session title 20/99 Work, Power & Energy ​ Schedule for […" at bounding box center [742, 377] width 567 height 757
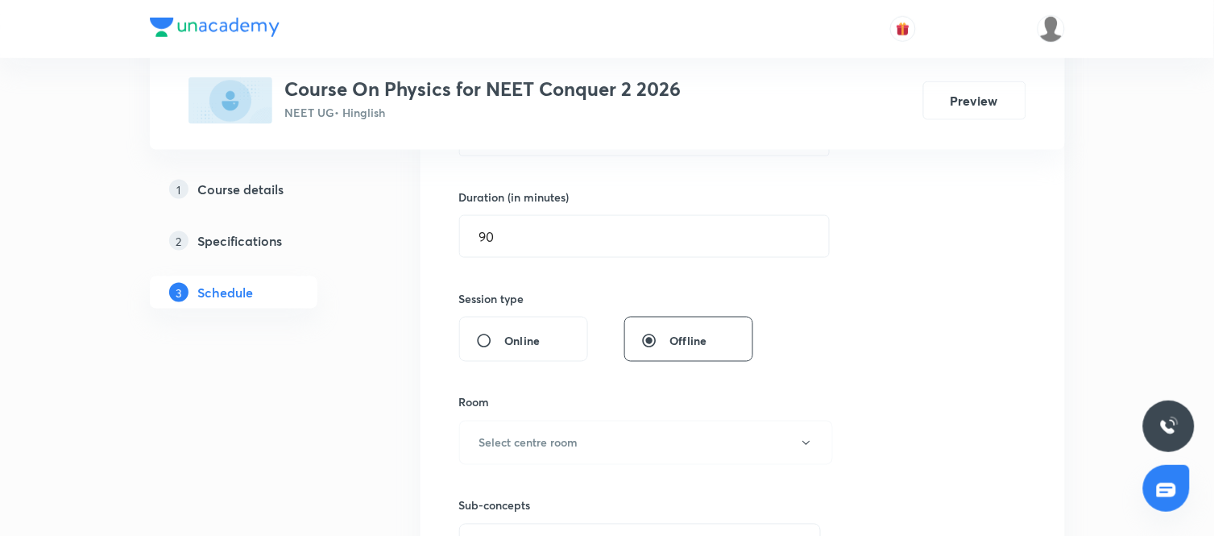
scroll to position [474, 0]
click at [729, 424] on button "Select centre room" at bounding box center [646, 440] width 374 height 44
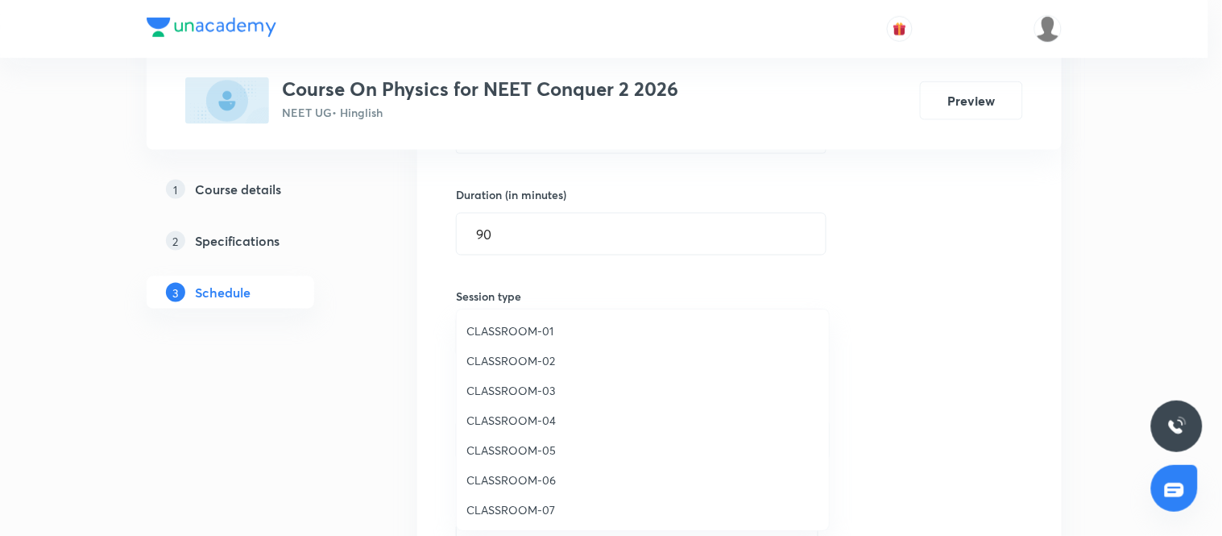
click at [522, 419] on span "CLASSROOM-04" at bounding box center [643, 420] width 353 height 17
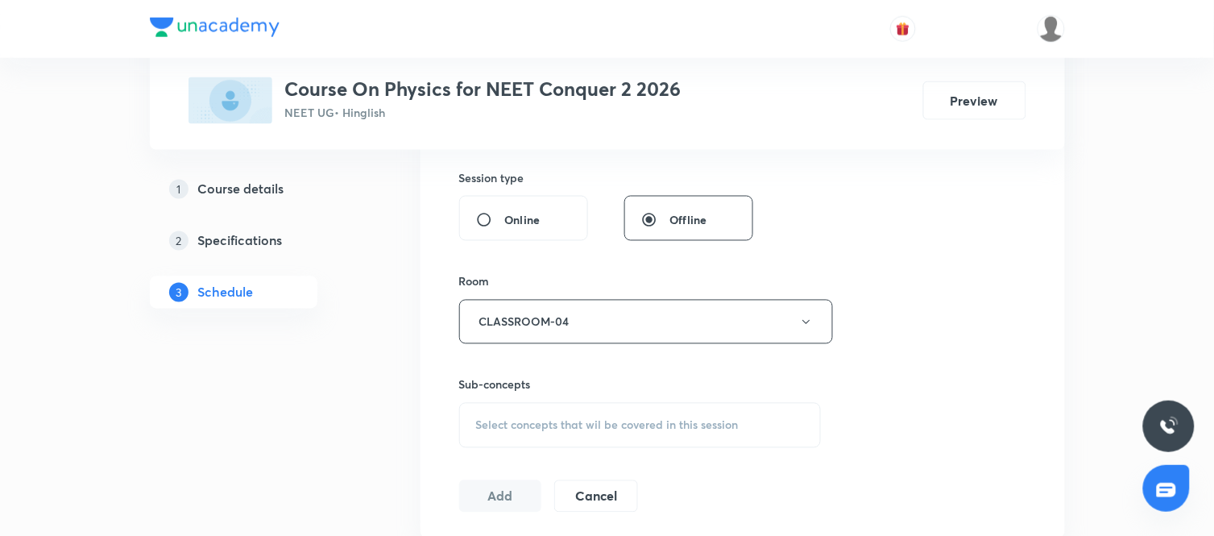
scroll to position [593, 0]
click at [726, 422] on span "Select concepts that wil be covered in this session" at bounding box center [607, 424] width 263 height 13
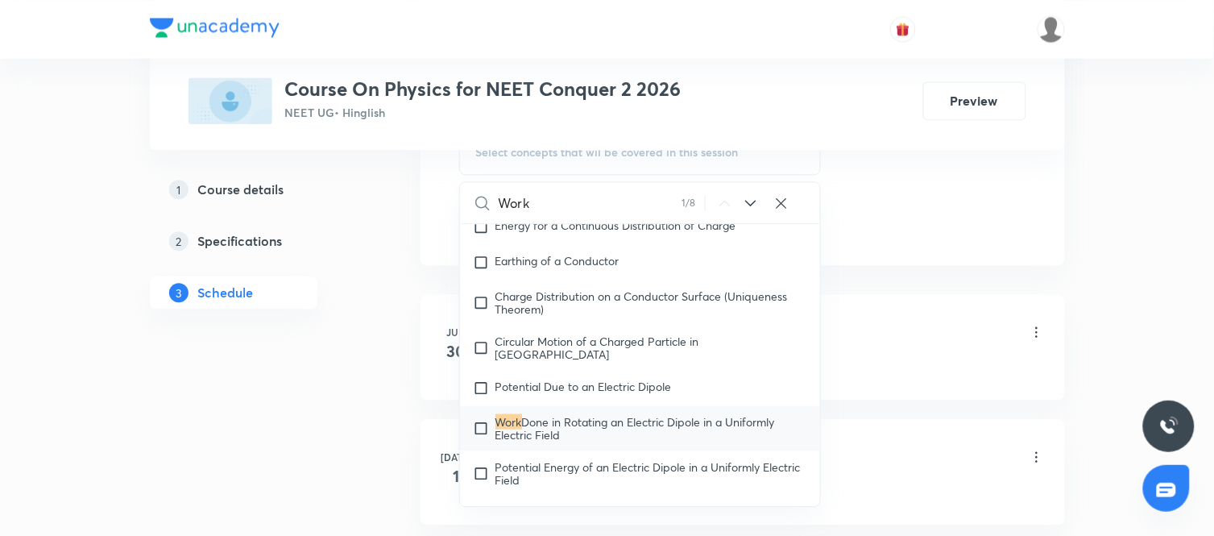
scroll to position [832, 0]
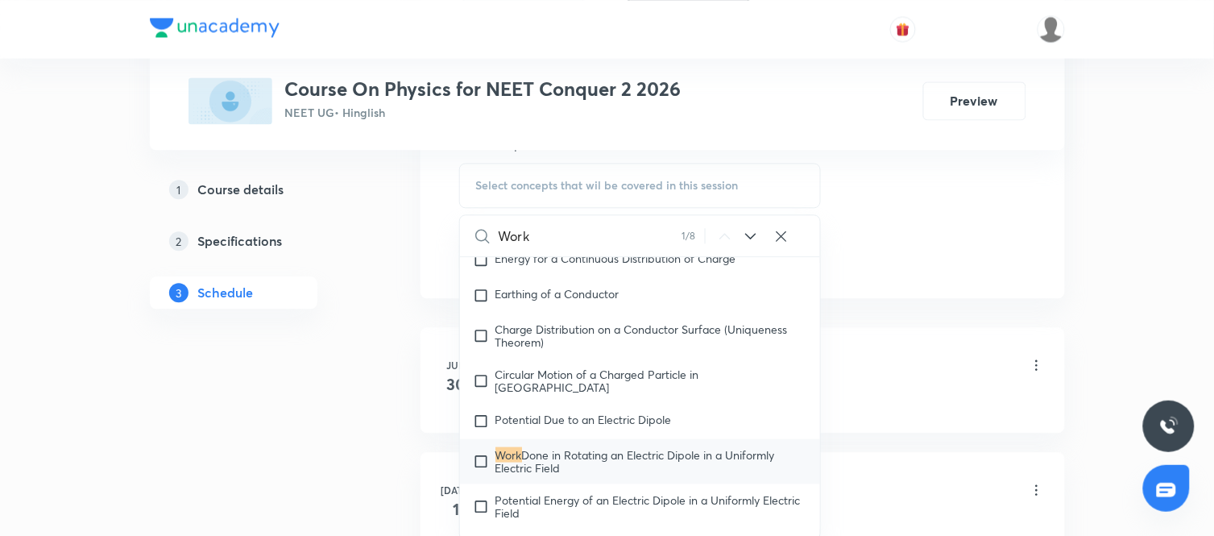
type input "Work"
click at [745, 227] on icon at bounding box center [750, 235] width 19 height 19
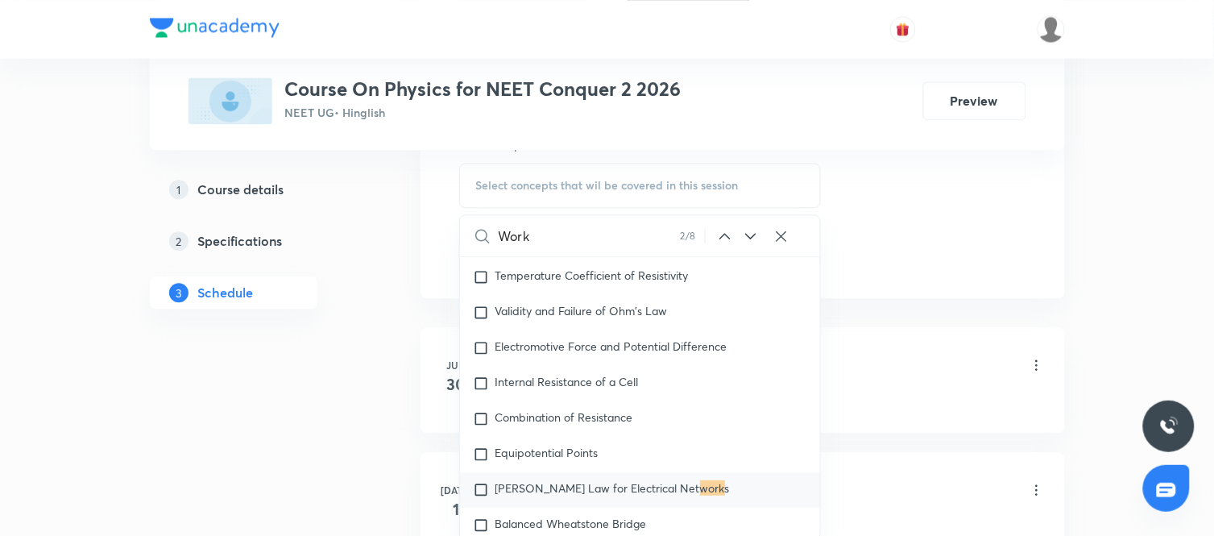
scroll to position [6390, 0]
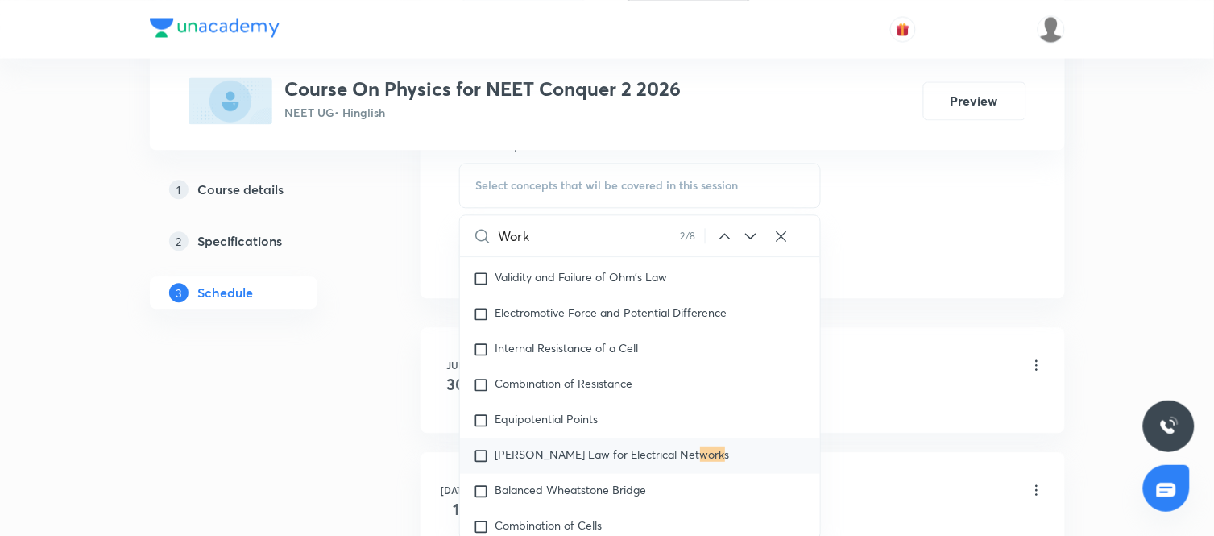
click at [745, 227] on icon at bounding box center [750, 235] width 19 height 19
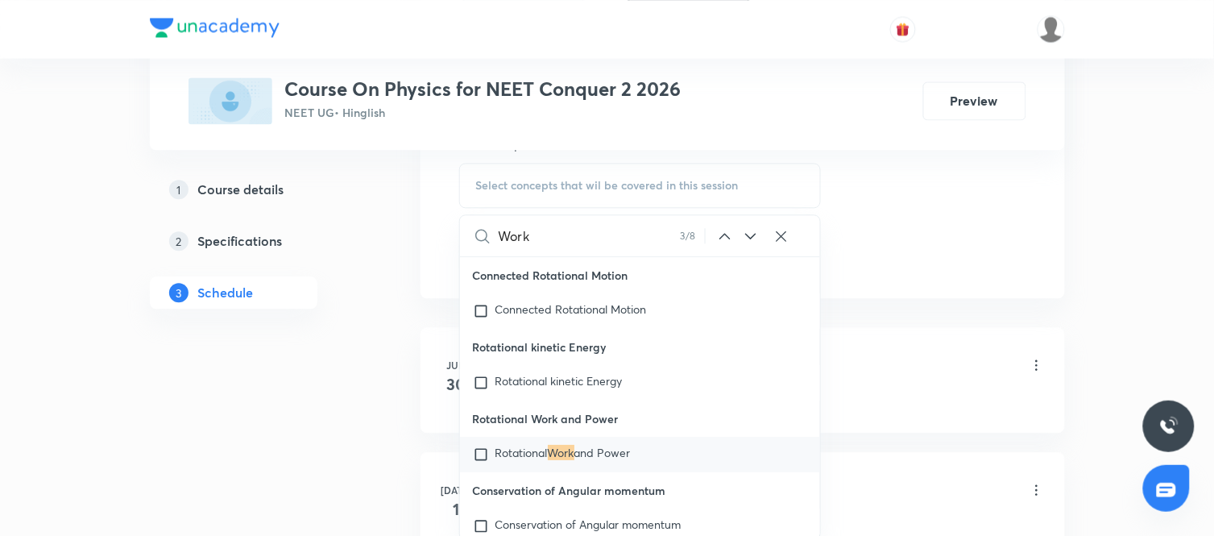
scroll to position [20312, 0]
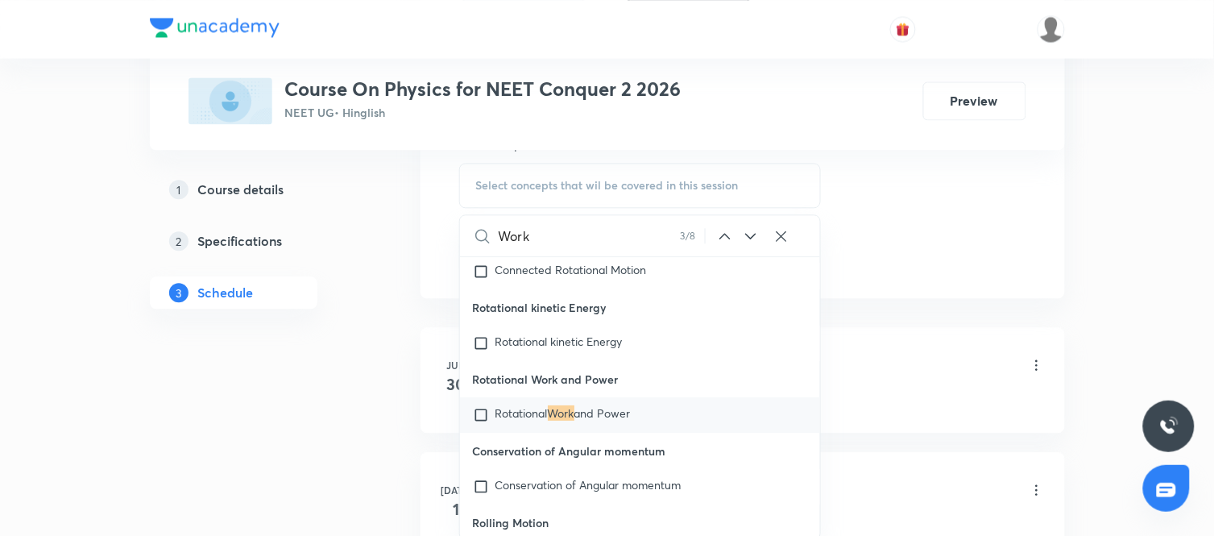
click at [583, 421] on span "and Power" at bounding box center [603, 412] width 56 height 15
checkbox input "true"
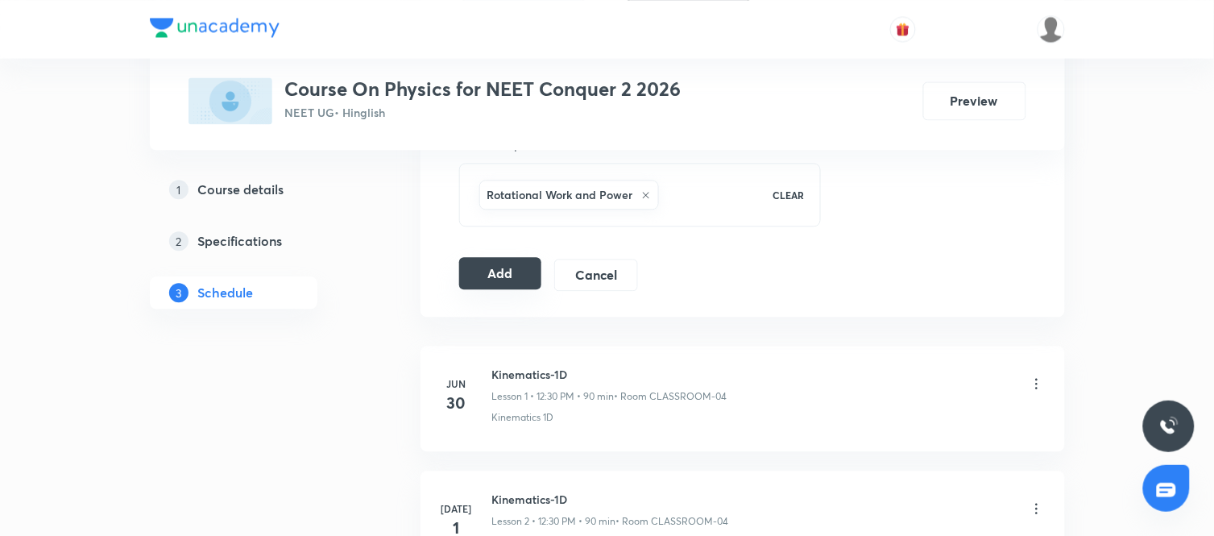
click at [510, 288] on button "Add" at bounding box center [500, 273] width 83 height 32
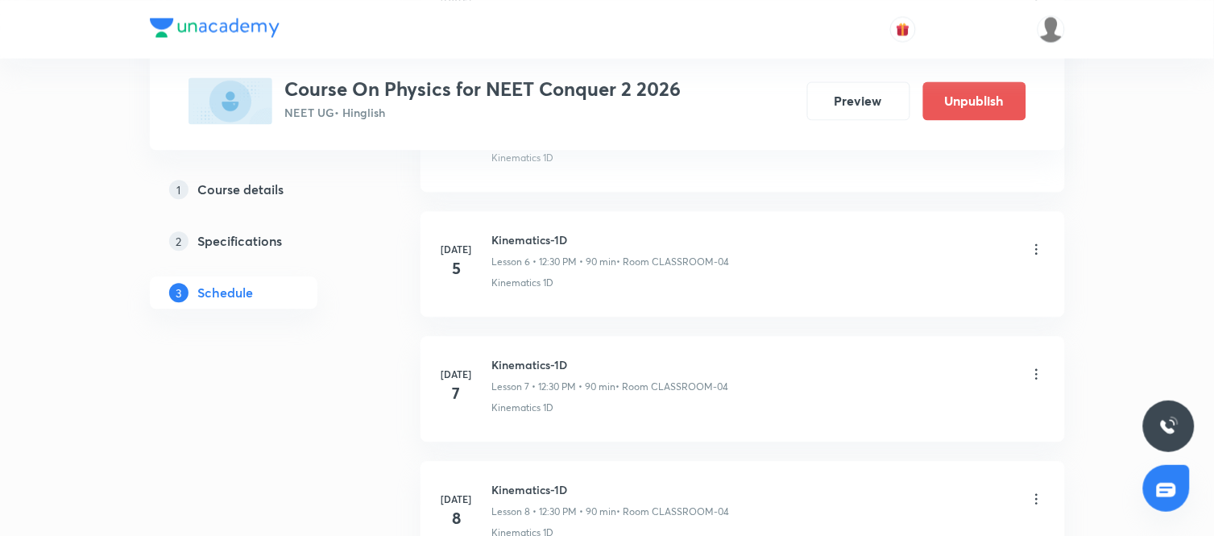
scroll to position [6143, 0]
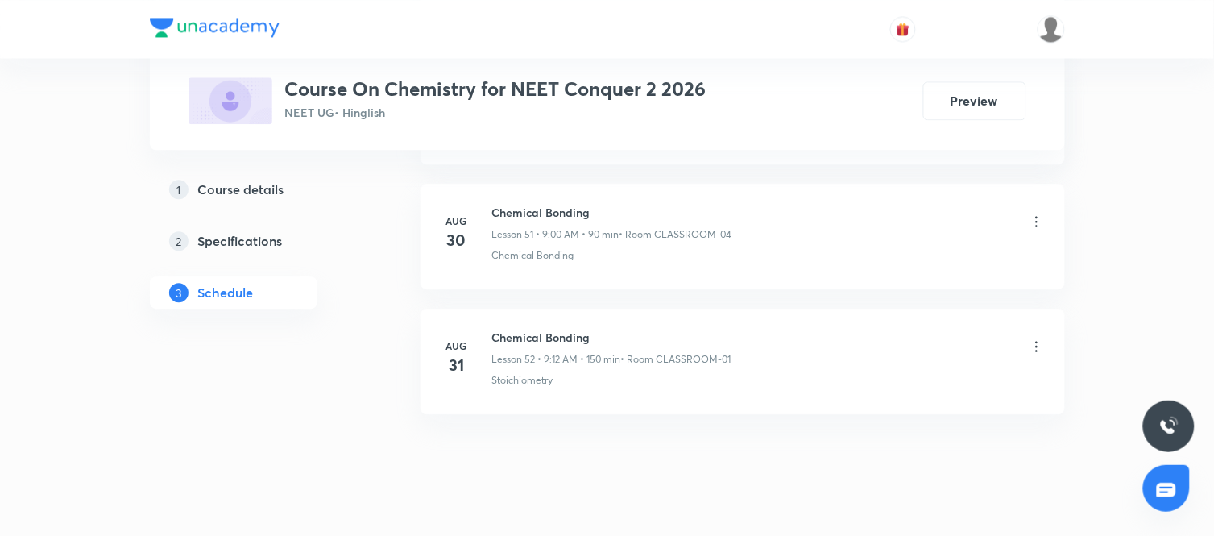
scroll to position [7258, 0]
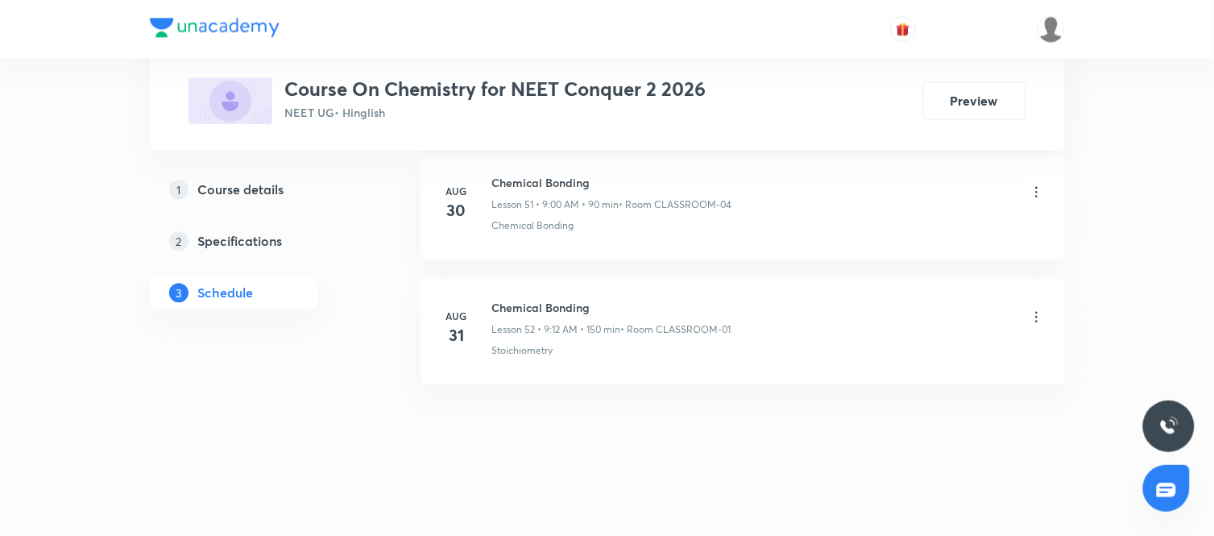
click at [527, 304] on h6 "Chemical Bonding" at bounding box center [611, 307] width 239 height 17
copy h6 "Chemical Bonding"
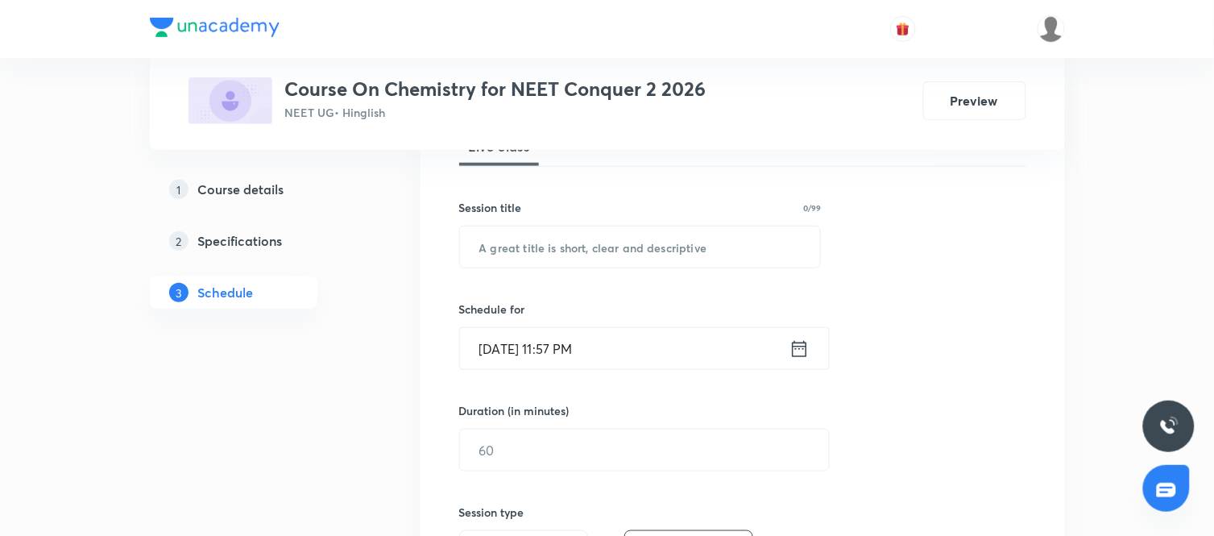
scroll to position [259, 0]
click at [562, 243] on input "text" at bounding box center [640, 246] width 361 height 41
paste input "Chemical Bonding"
type input "Chemical Bonding"
click at [804, 351] on icon at bounding box center [800, 348] width 20 height 23
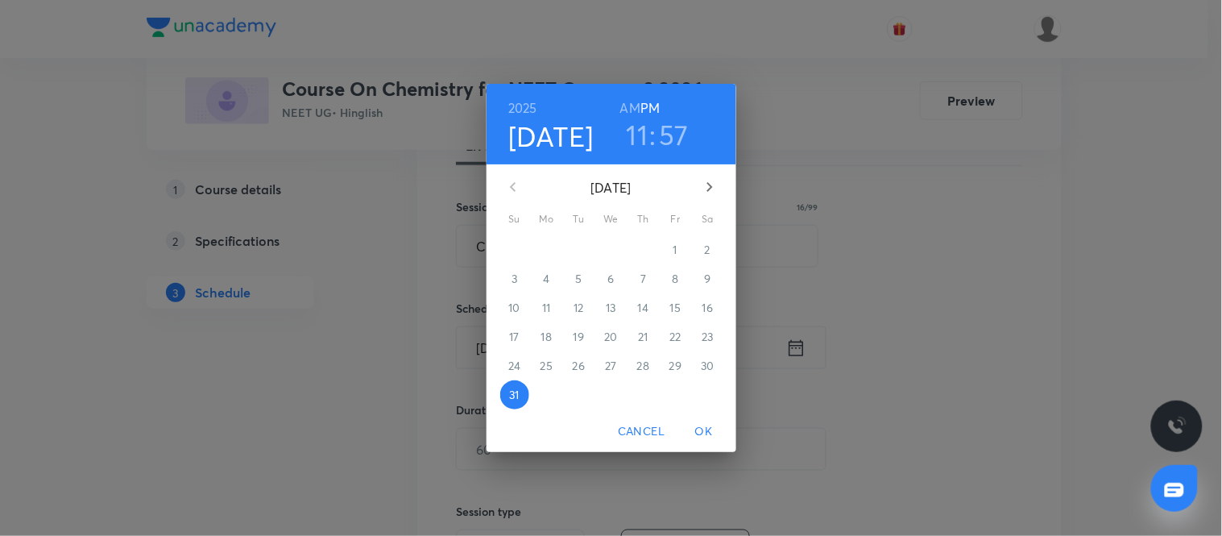
click at [714, 198] on button "button" at bounding box center [710, 187] width 39 height 39
click at [545, 252] on p "1" at bounding box center [547, 250] width 4 height 16
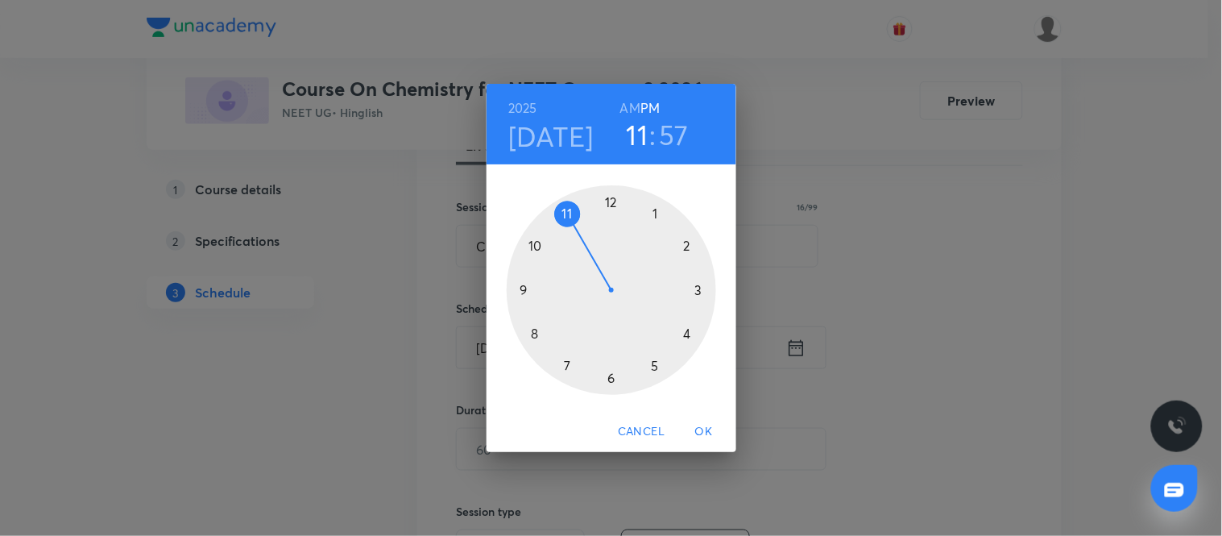
click at [519, 288] on div at bounding box center [612, 290] width 210 height 210
click at [635, 108] on h6 "AM" at bounding box center [630, 108] width 20 height 23
click at [608, 203] on div at bounding box center [612, 290] width 210 height 210
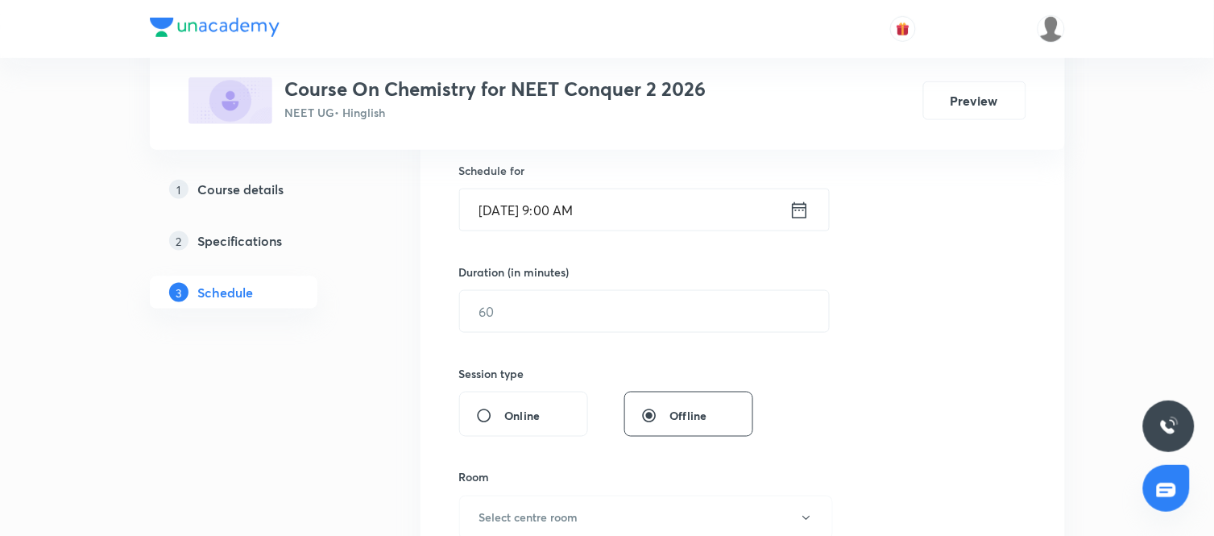
scroll to position [397, 0]
click at [643, 333] on div "Session 53 Live class Session title 16/99 Chemical Bonding ​ Schedule for Sep 1…" at bounding box center [742, 329] width 567 height 757
click at [600, 327] on input "text" at bounding box center [644, 310] width 369 height 41
type input "90"
click at [803, 417] on div "Session 53 Live class Session title 16/99 Chemical Bonding ​ Schedule for Sep 1…" at bounding box center [742, 329] width 567 height 757
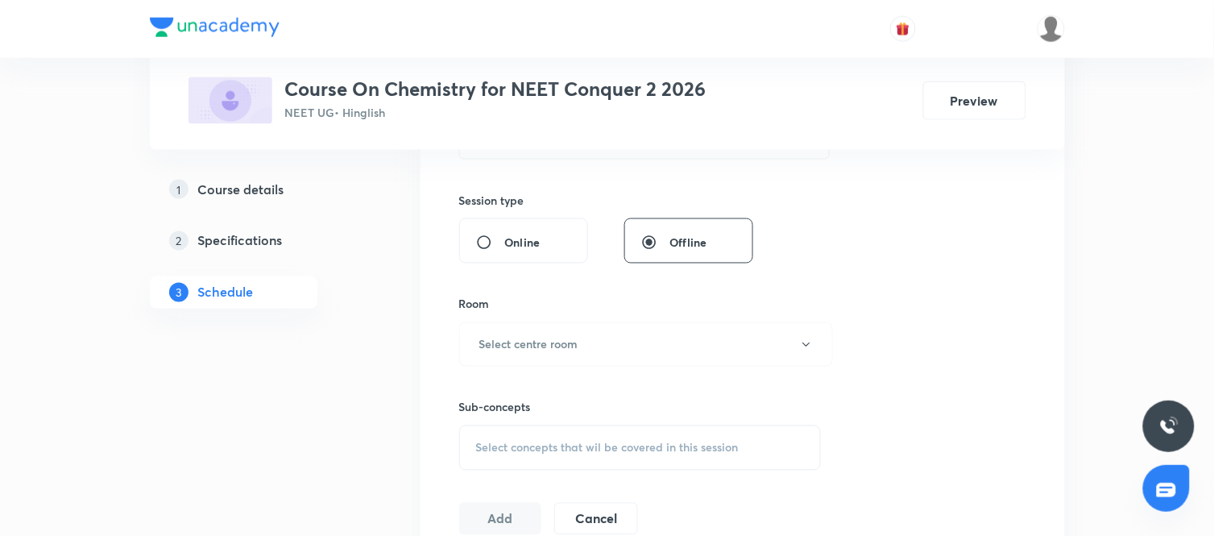
scroll to position [571, 0]
click at [683, 342] on button "Select centre room" at bounding box center [646, 344] width 374 height 44
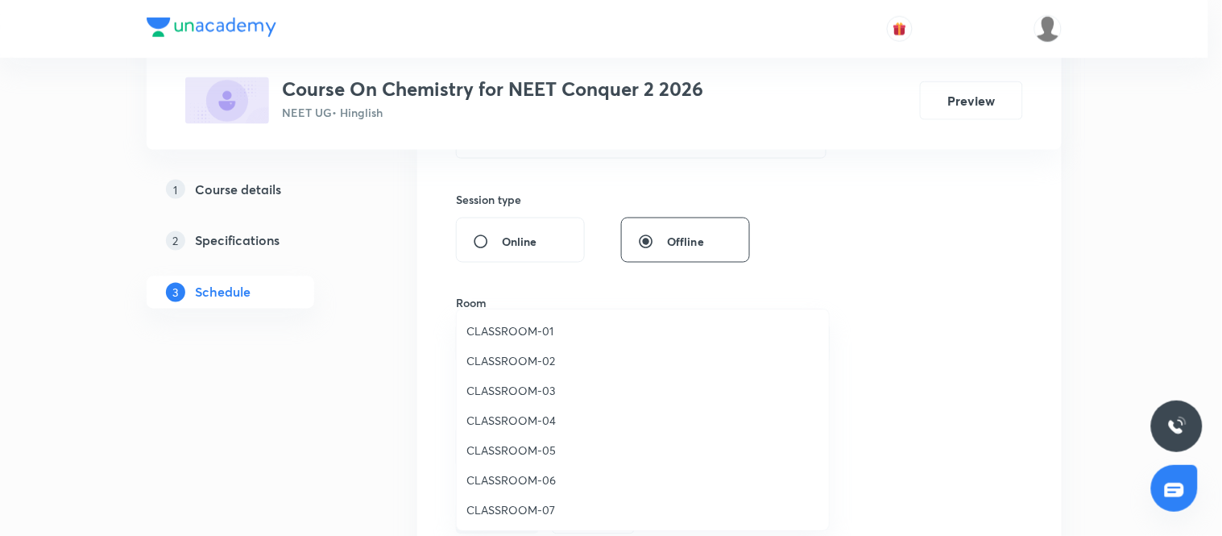
click at [527, 419] on span "CLASSROOM-04" at bounding box center [643, 420] width 353 height 17
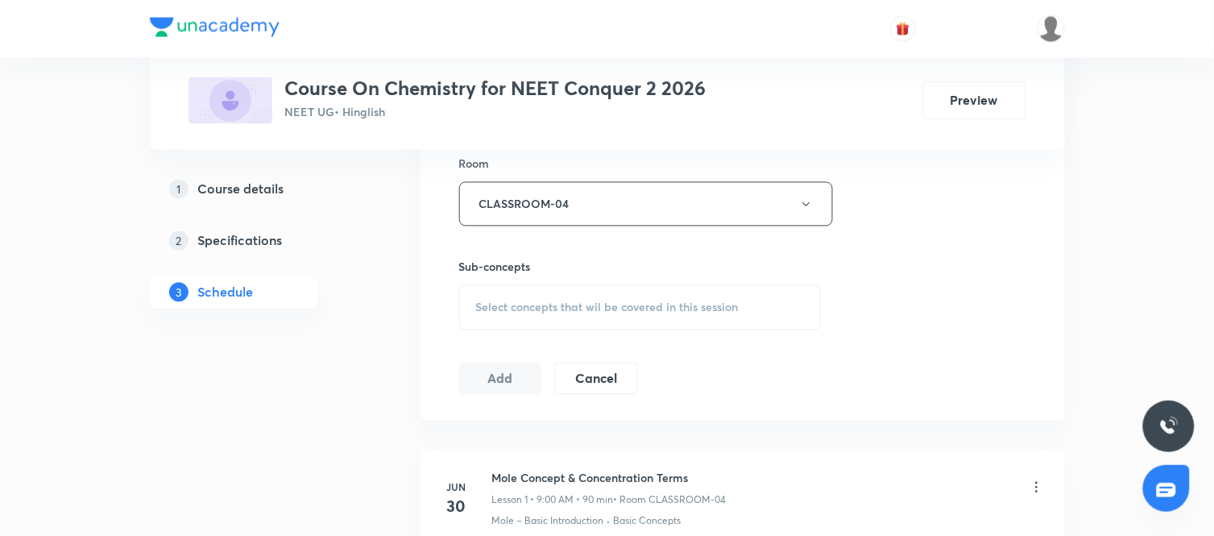
scroll to position [711, 0]
click at [643, 306] on span "Select concepts that wil be covered in this session" at bounding box center [607, 307] width 263 height 13
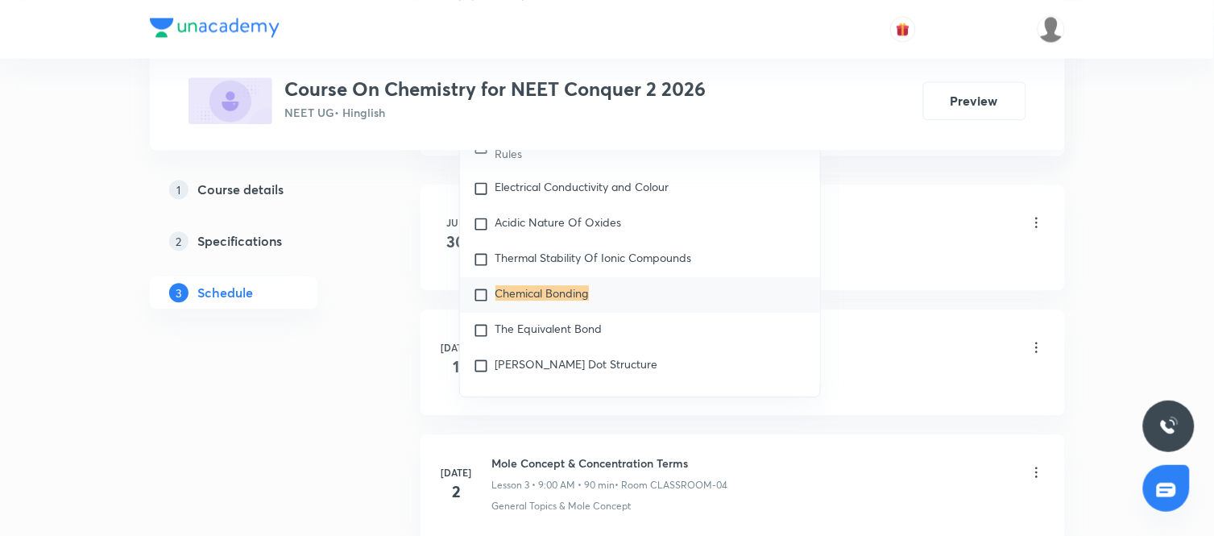
scroll to position [977, 0]
type input "Chemical Bonding"
click at [623, 310] on div "Chemical Bonding" at bounding box center [640, 292] width 361 height 35
checkbox input "true"
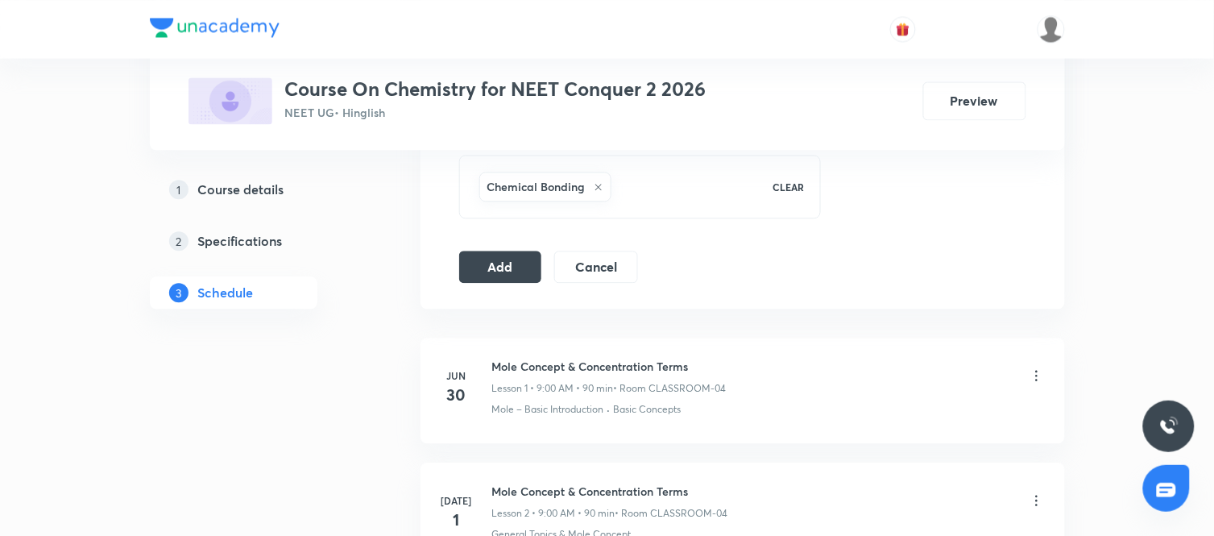
scroll to position [834, 0]
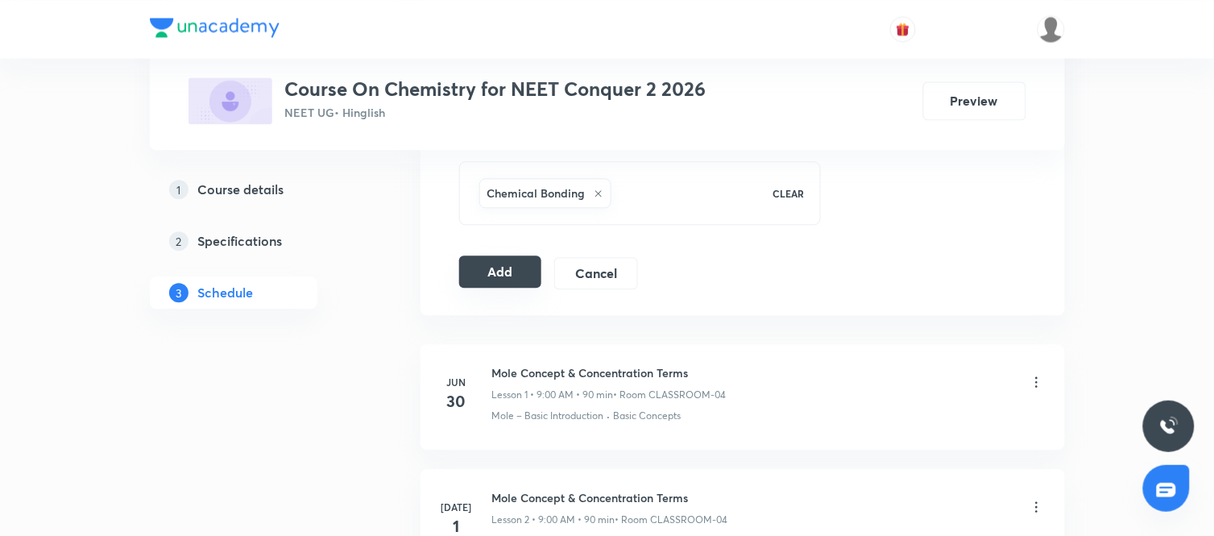
click at [500, 284] on button "Add" at bounding box center [500, 271] width 83 height 32
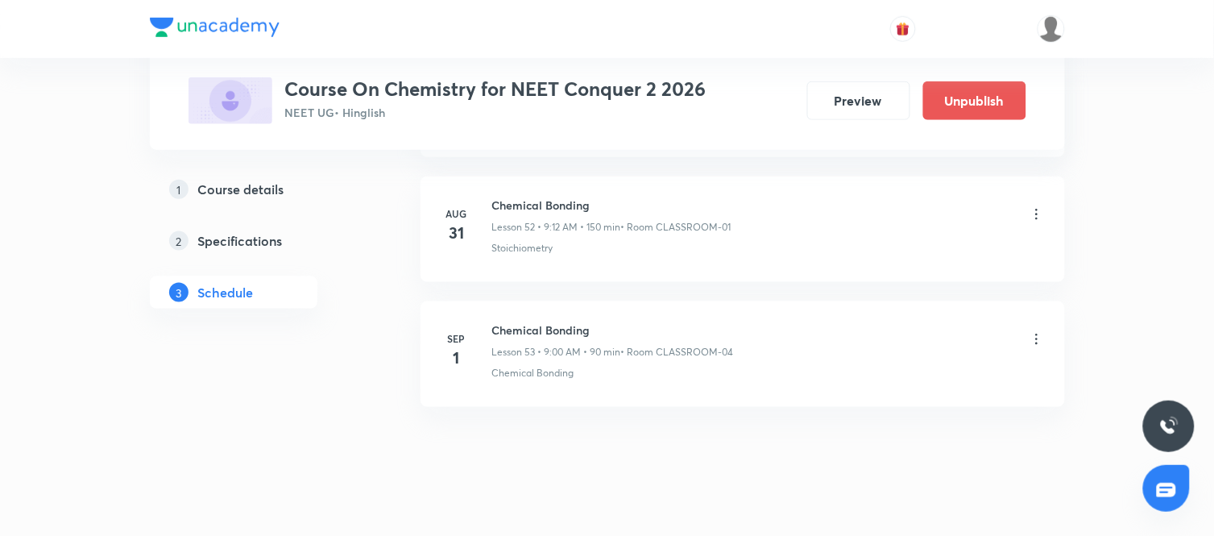
scroll to position [6642, 0]
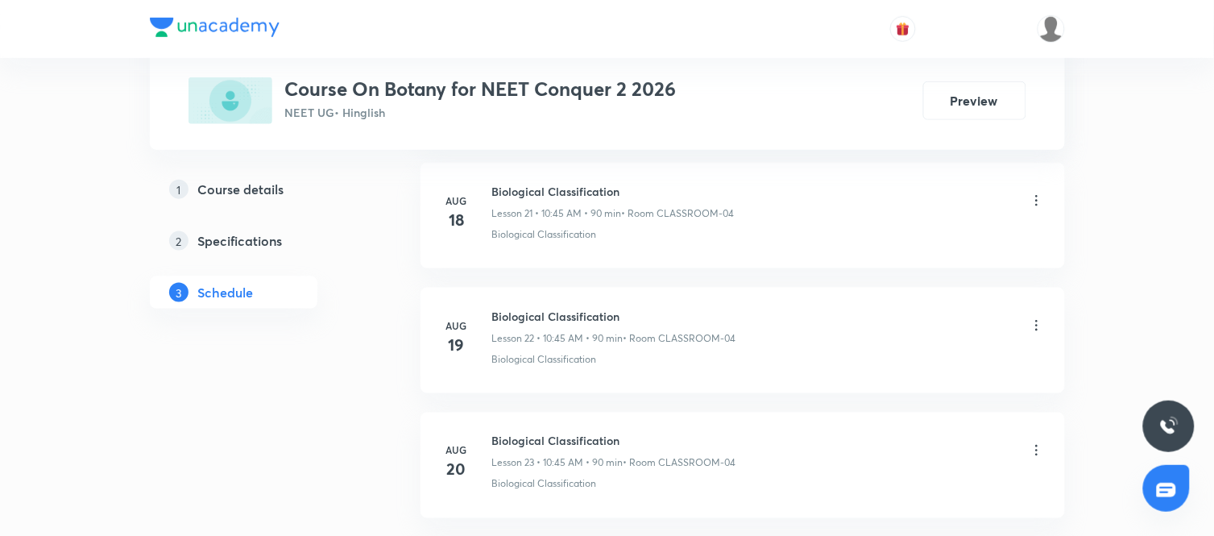
scroll to position [3882, 0]
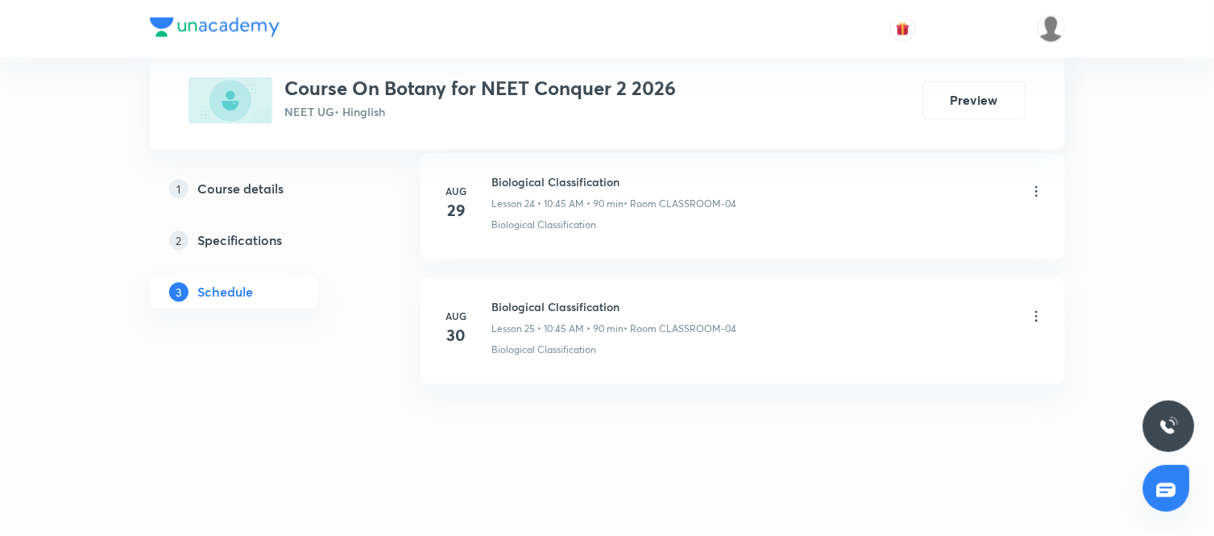
click at [533, 306] on h6 "Biological Classification" at bounding box center [614, 307] width 245 height 17
copy h6 "Biological Classification"
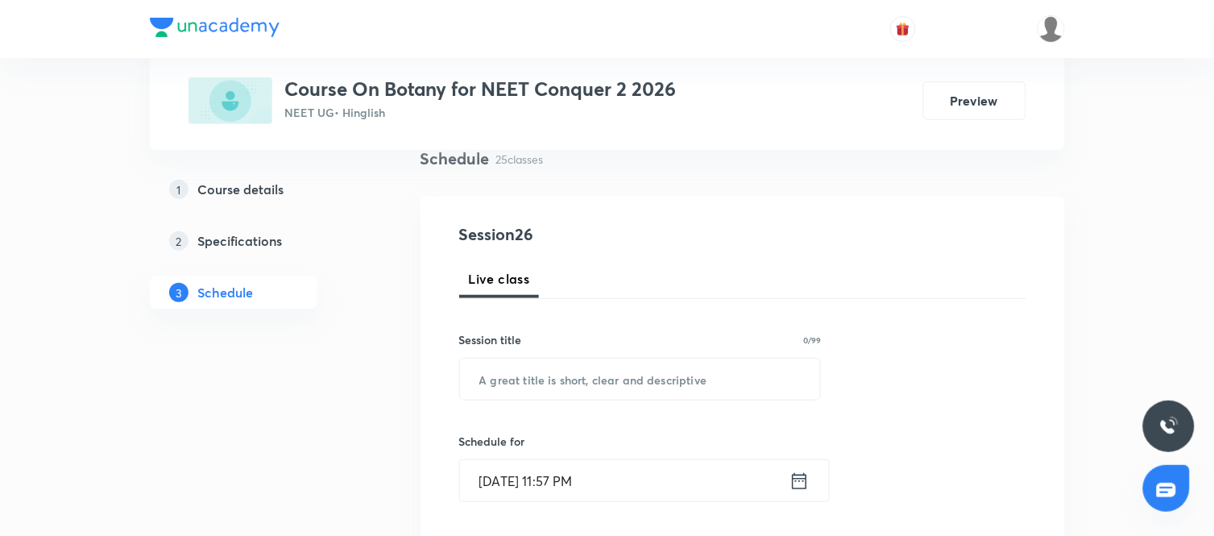
scroll to position [129, 0]
click at [564, 364] on input "text" at bounding box center [640, 375] width 361 height 41
paste input "Biological Classification"
type input "Biological Classification"
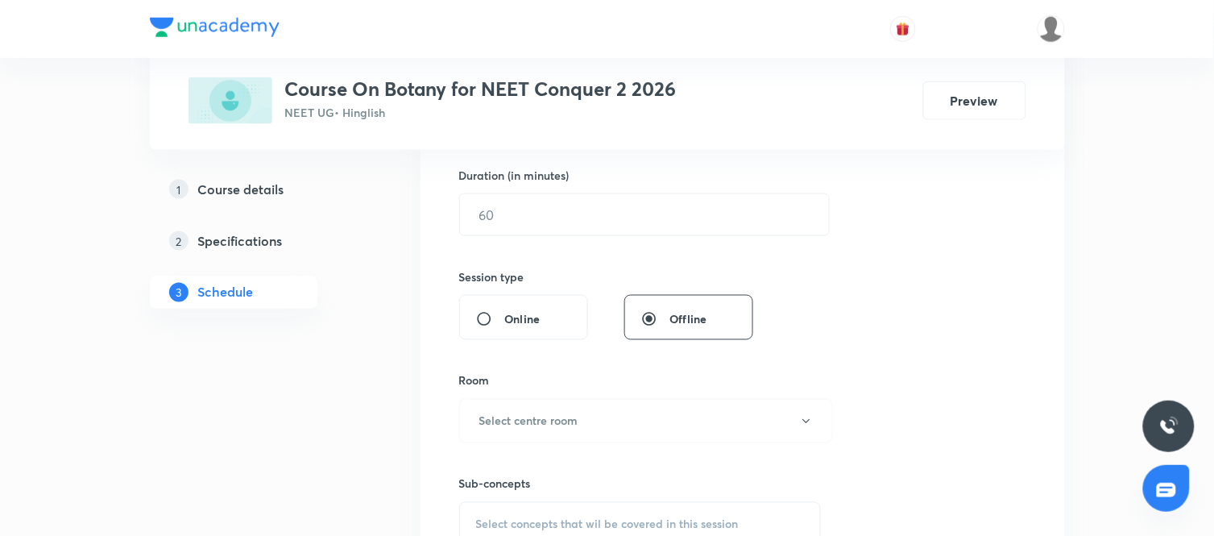
scroll to position [494, 0]
click at [605, 408] on button "Select centre room" at bounding box center [646, 420] width 374 height 44
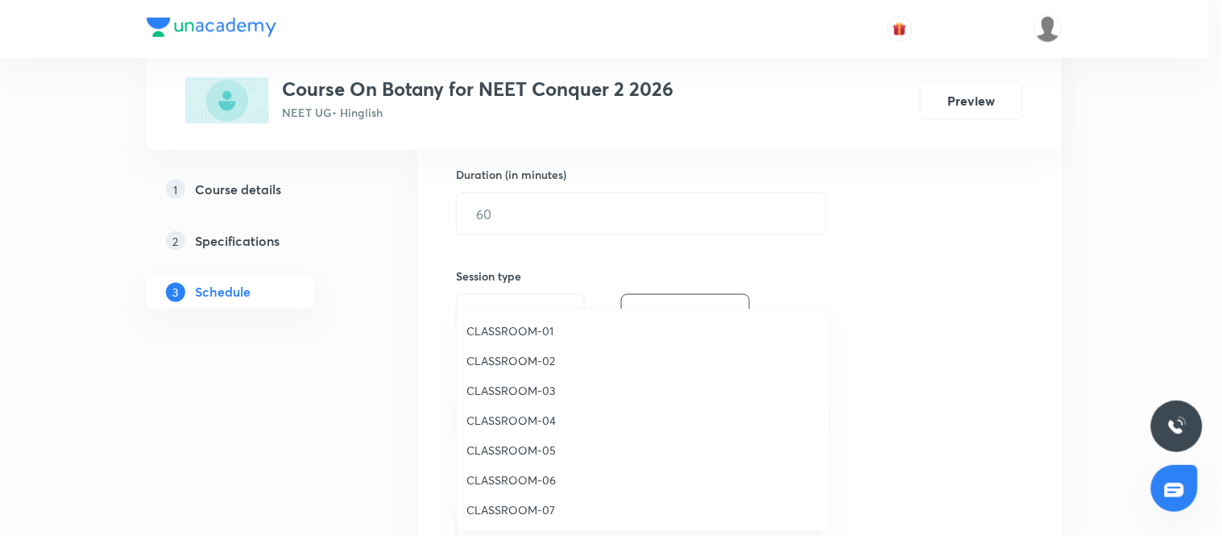
click at [516, 421] on span "CLASSROOM-04" at bounding box center [643, 420] width 353 height 17
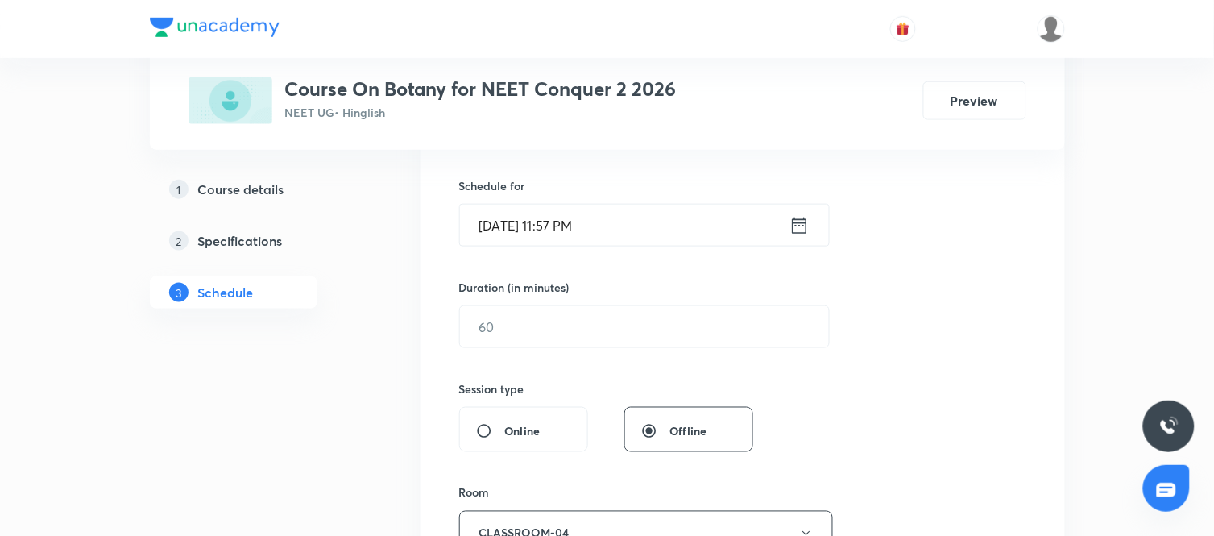
scroll to position [379, 0]
click at [578, 333] on input "text" at bounding box center [644, 329] width 369 height 41
type input "90"
click at [801, 231] on icon at bounding box center [800, 228] width 20 height 23
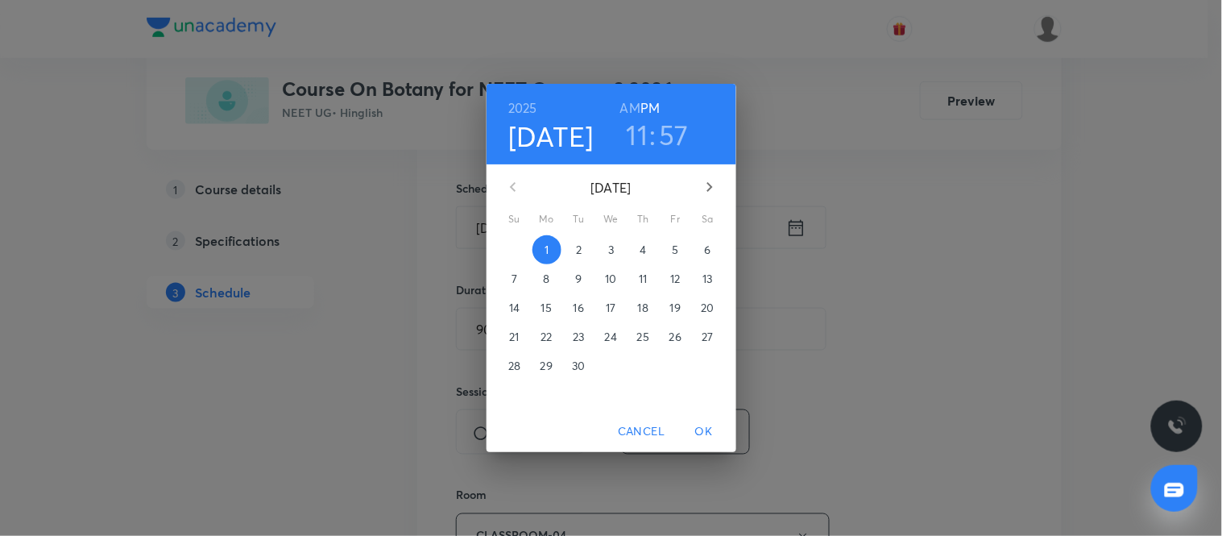
click at [705, 181] on icon "button" at bounding box center [709, 186] width 19 height 19
click at [498, 186] on button "button" at bounding box center [513, 187] width 39 height 39
click at [549, 243] on p "1" at bounding box center [547, 250] width 4 height 16
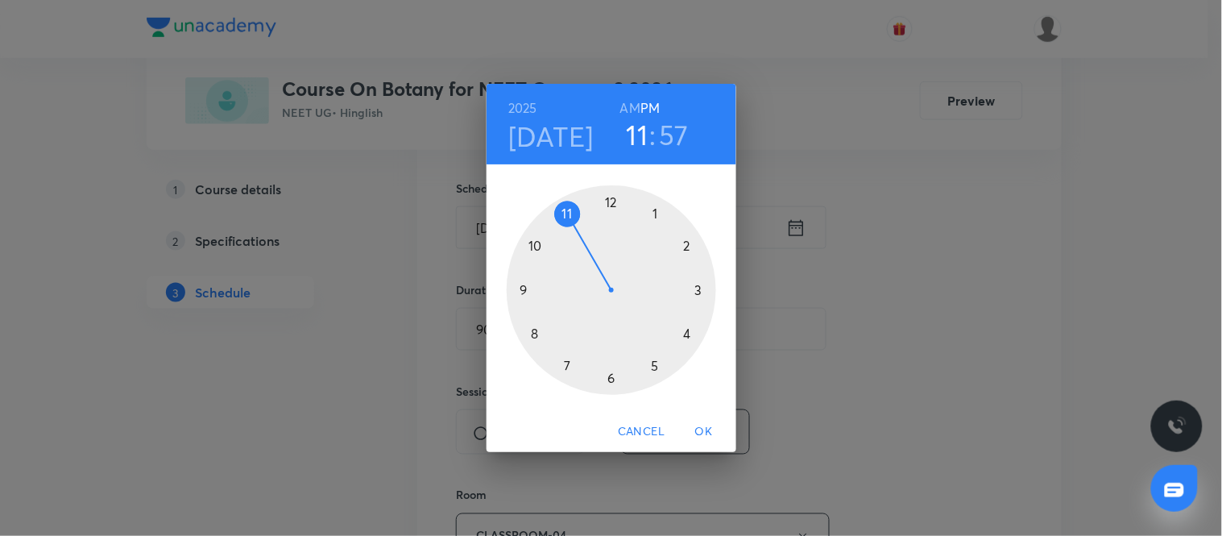
click at [533, 247] on div at bounding box center [612, 290] width 210 height 210
click at [525, 293] on div at bounding box center [612, 290] width 210 height 210
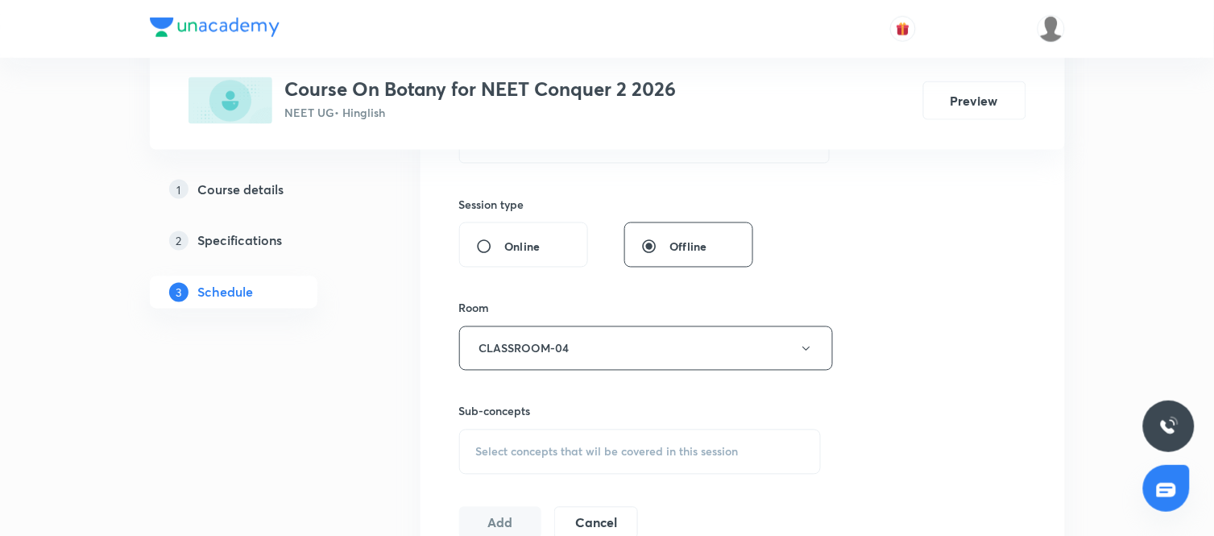
scroll to position [572, 0]
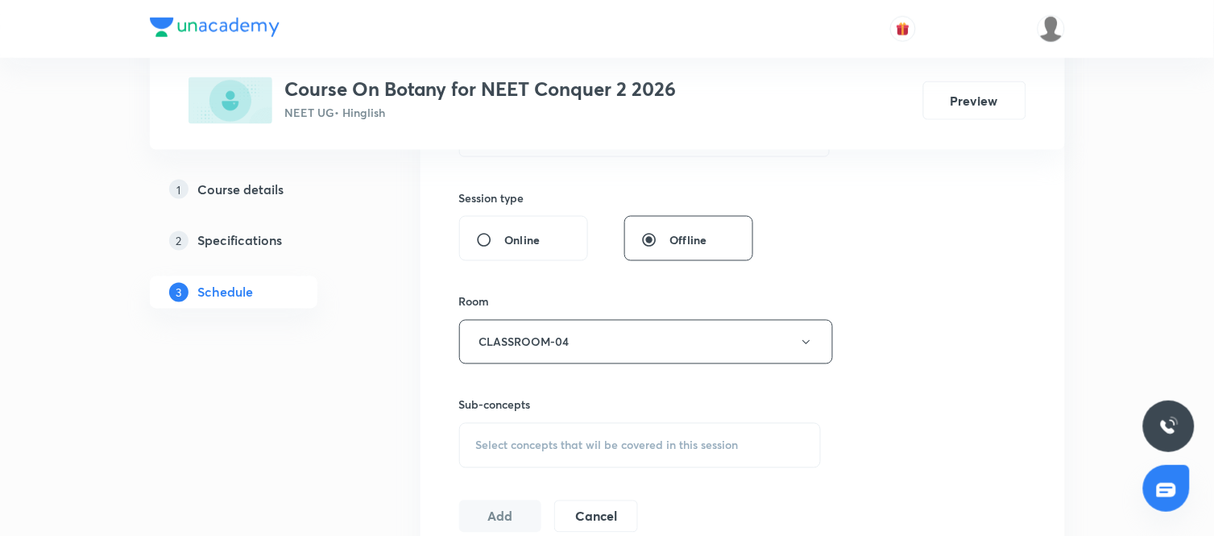
click at [729, 425] on div "Select concepts that wil be covered in this session" at bounding box center [640, 445] width 363 height 45
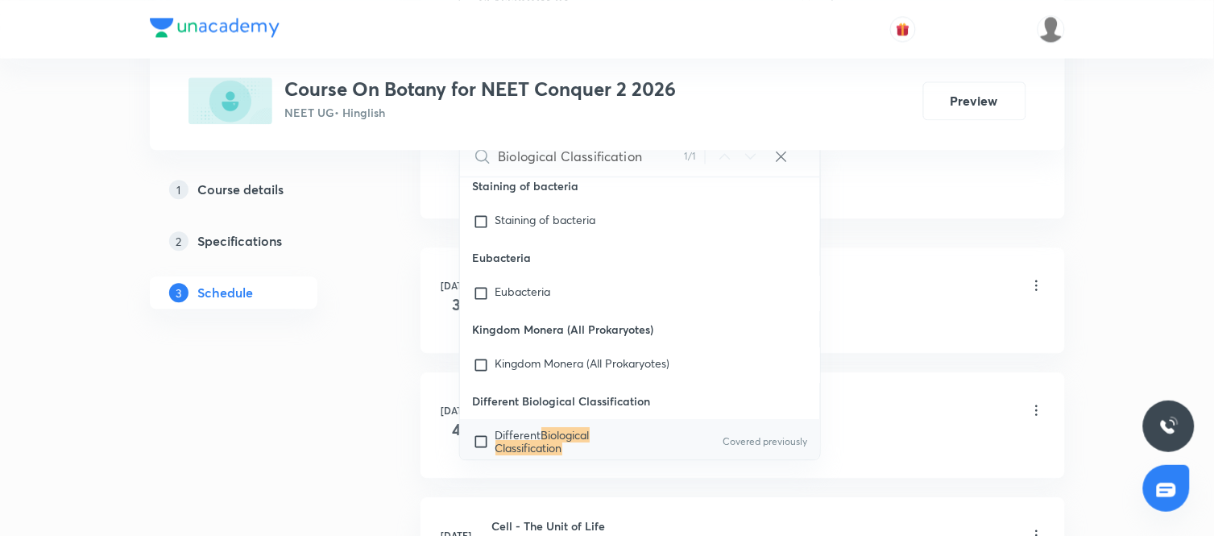
scroll to position [9199, 0]
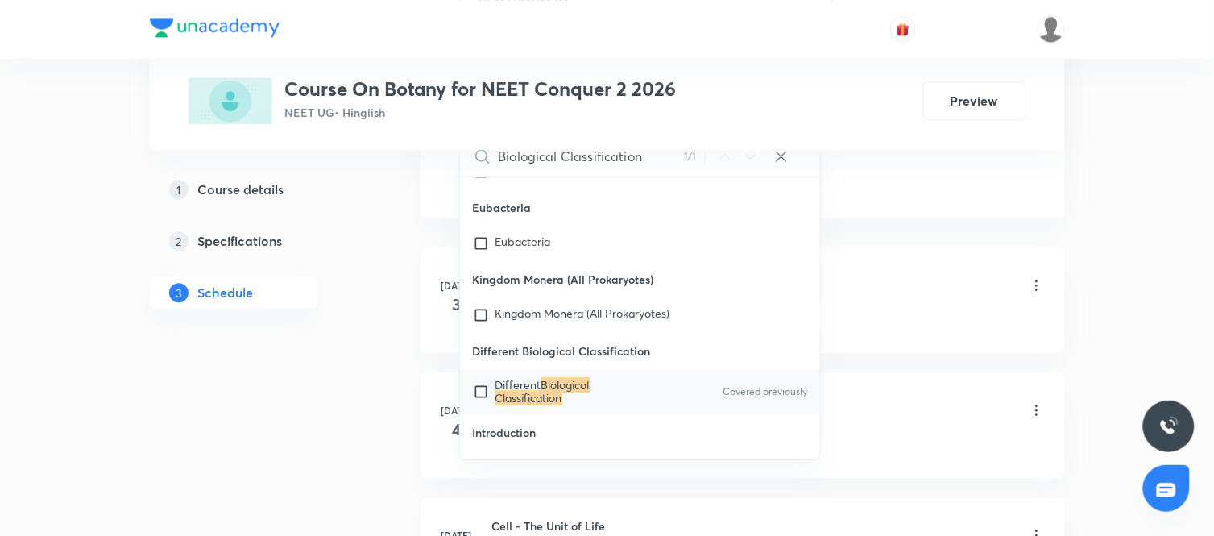
type input "Biological Classification"
click at [669, 395] on div "Different Biological Classification Covered previously" at bounding box center [640, 391] width 361 height 45
checkbox input "true"
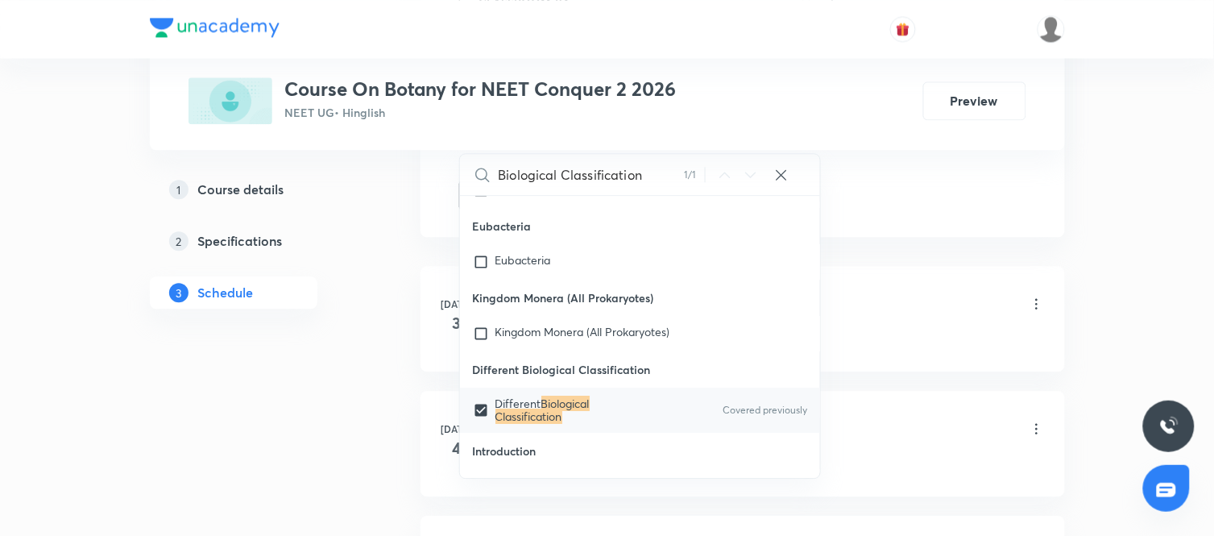
click at [367, 317] on div "1 Course details 2 Specifications 3 Schedule" at bounding box center [259, 250] width 219 height 155
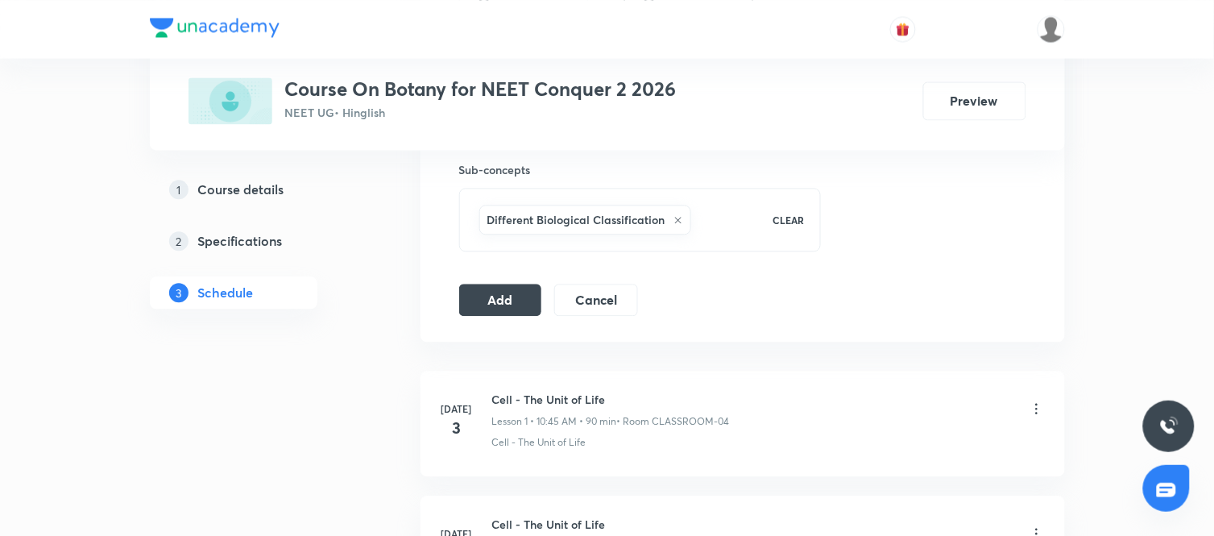
scroll to position [806, 0]
click at [484, 310] on button "Add" at bounding box center [500, 300] width 83 height 32
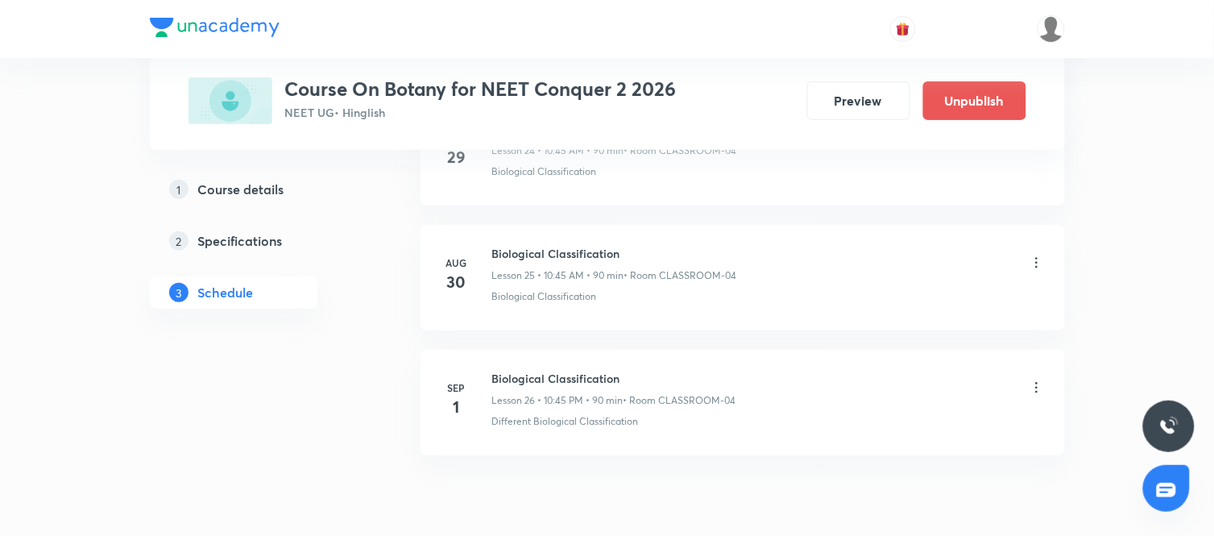
scroll to position [3185, 0]
